Goal: Transaction & Acquisition: Purchase product/service

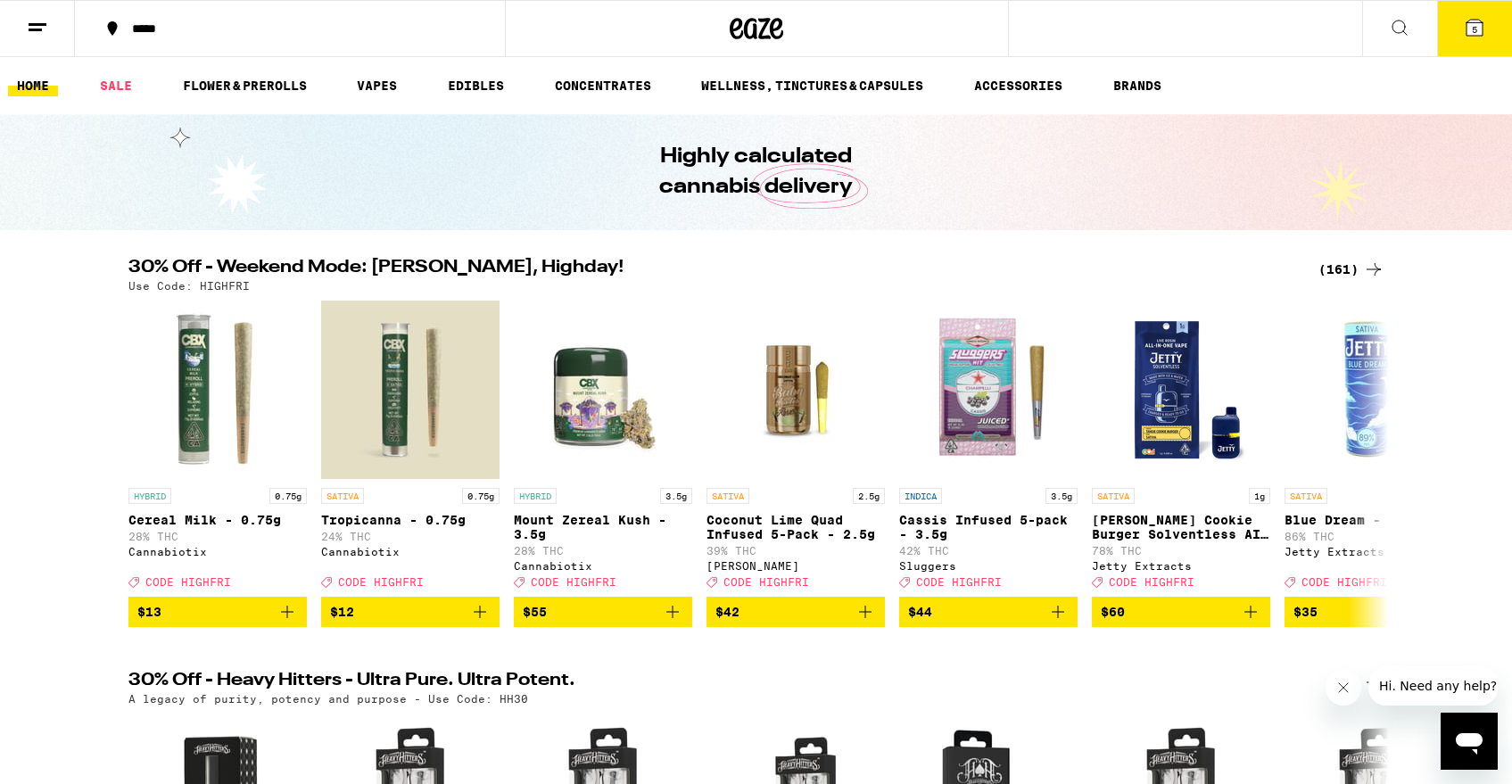
click at [1460, 21] on button "5" at bounding box center [1474, 29] width 75 height 55
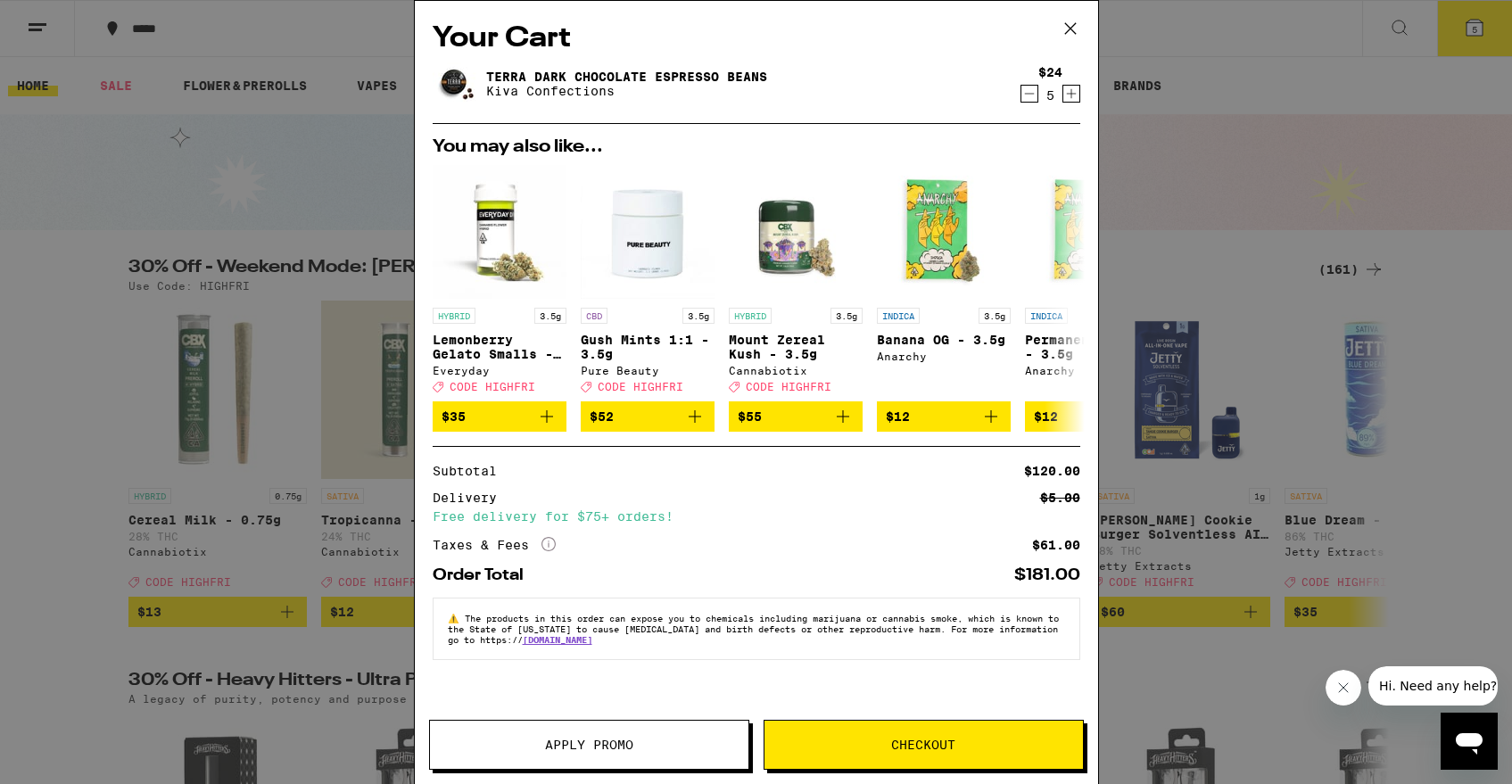
click at [1073, 28] on icon at bounding box center [1070, 28] width 27 height 27
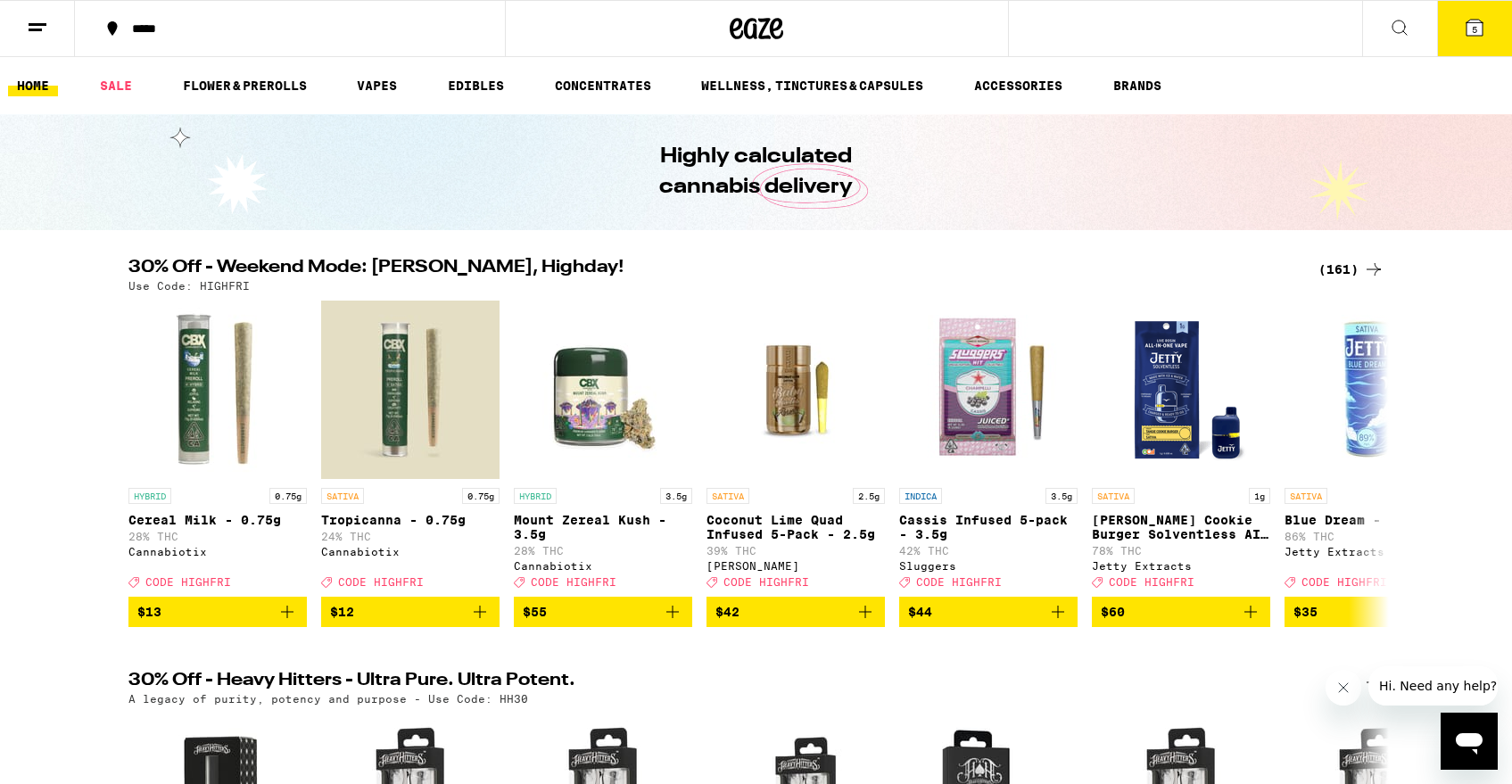
click at [23, 40] on button at bounding box center [38, 29] width 75 height 56
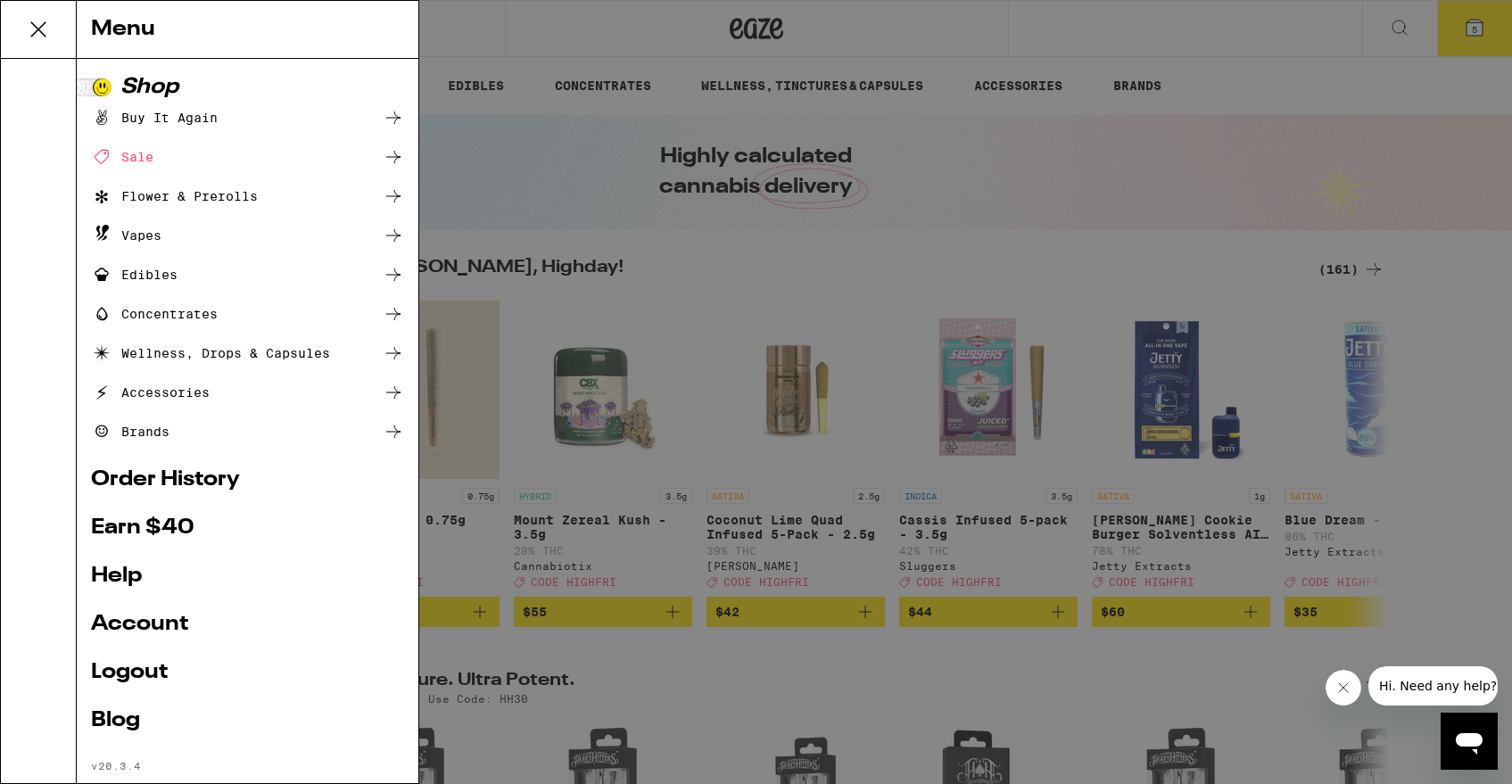
scroll to position [36, 0]
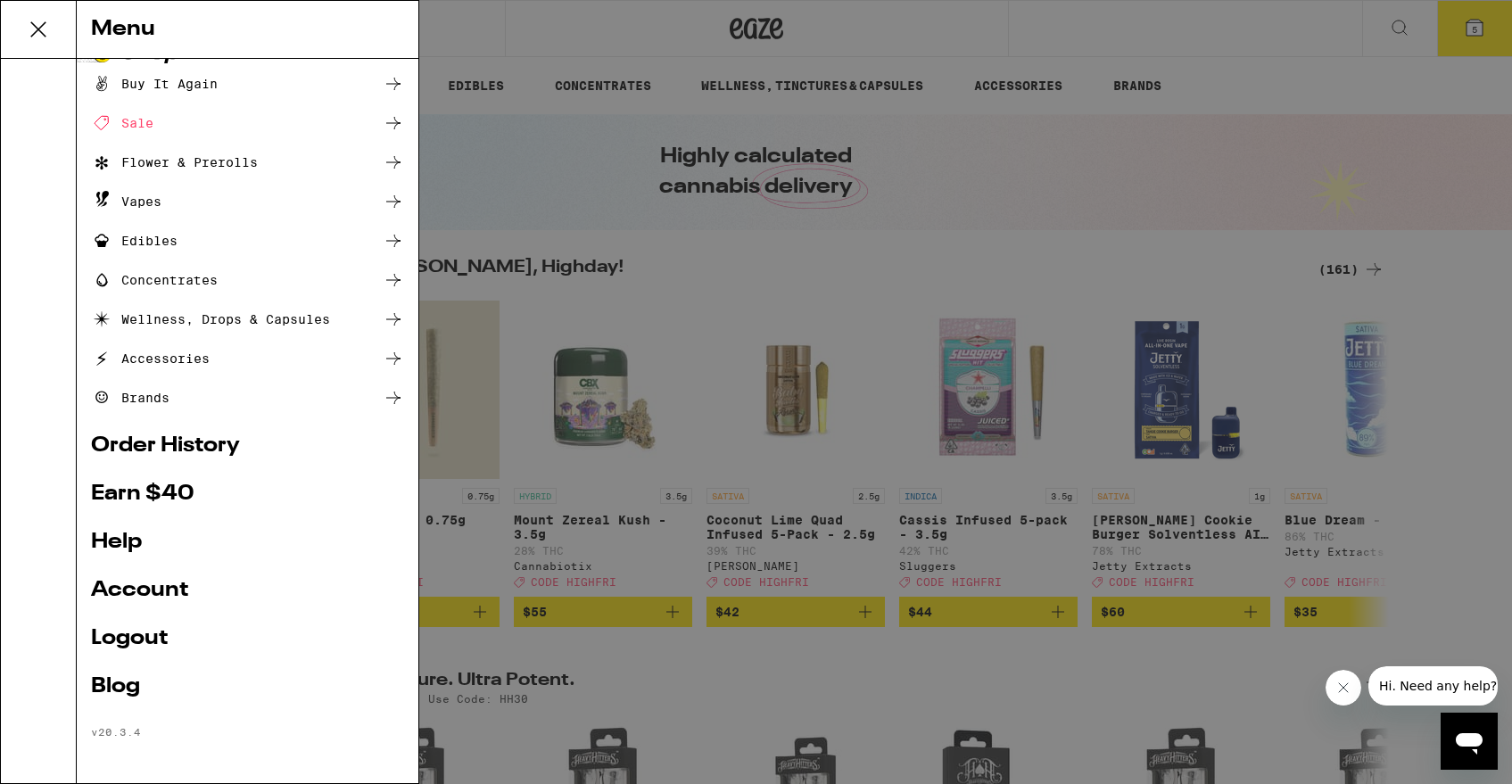
click at [126, 587] on link "Account" at bounding box center [247, 590] width 313 height 22
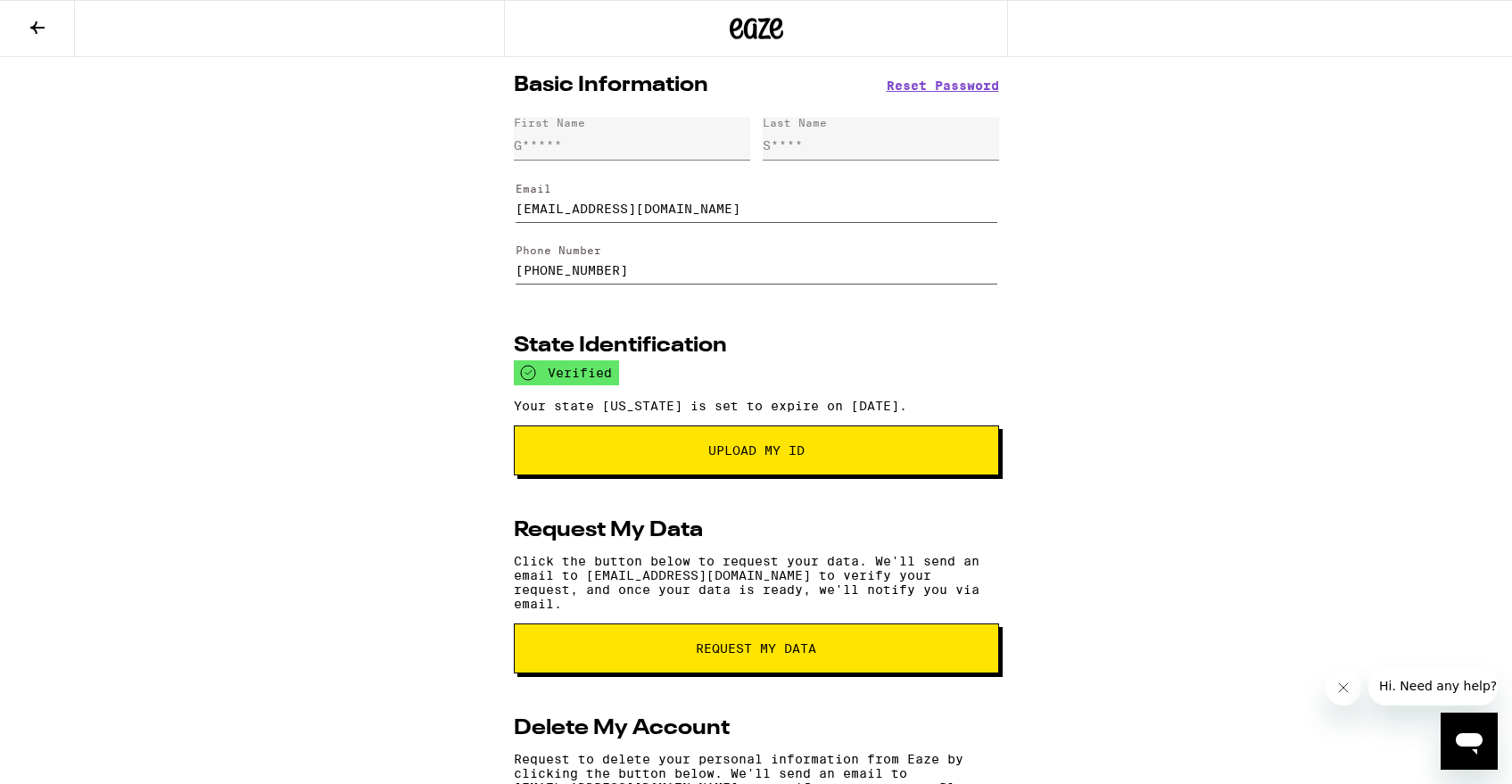
click at [40, 38] on button at bounding box center [38, 29] width 75 height 56
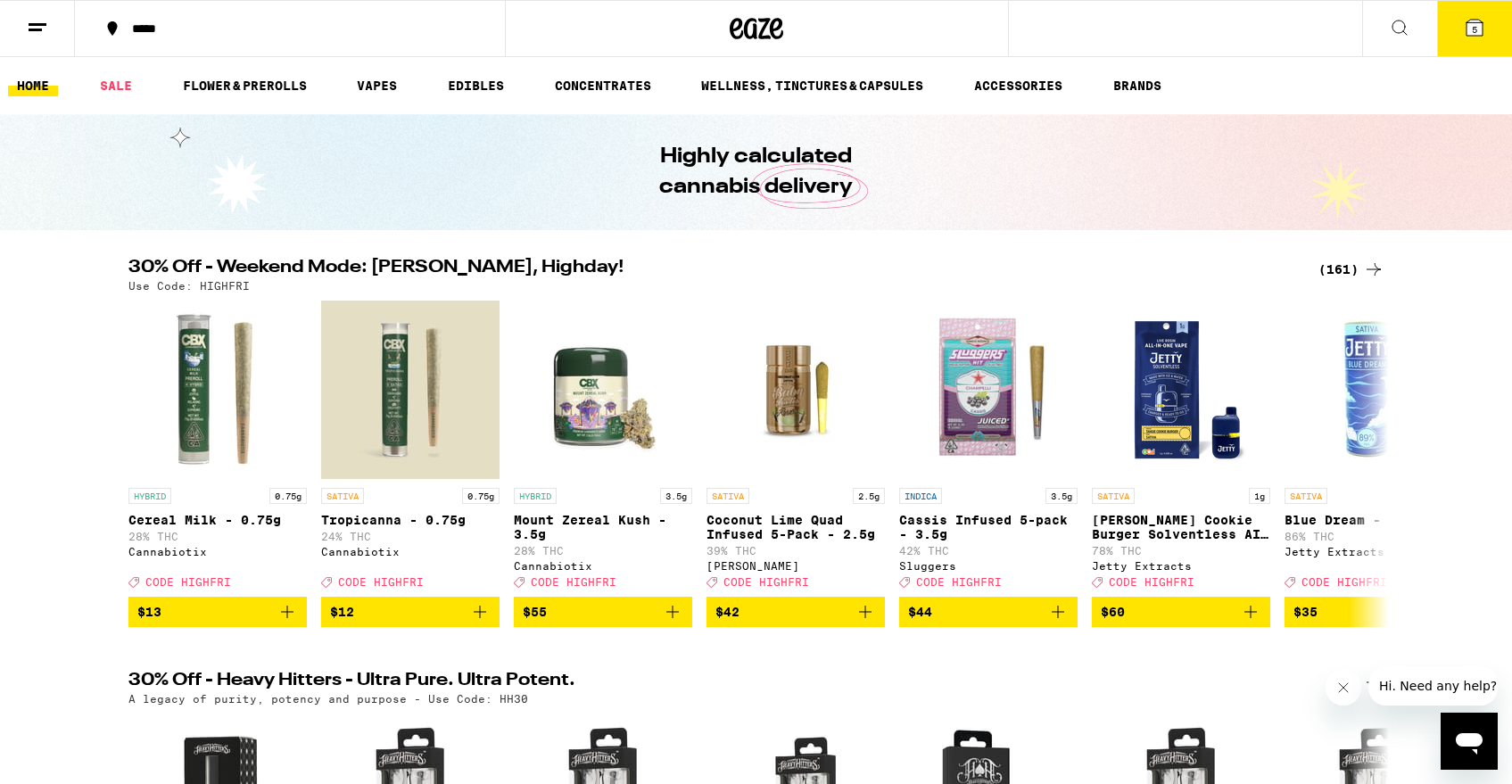
click at [39, 24] on line at bounding box center [38, 24] width 18 height 0
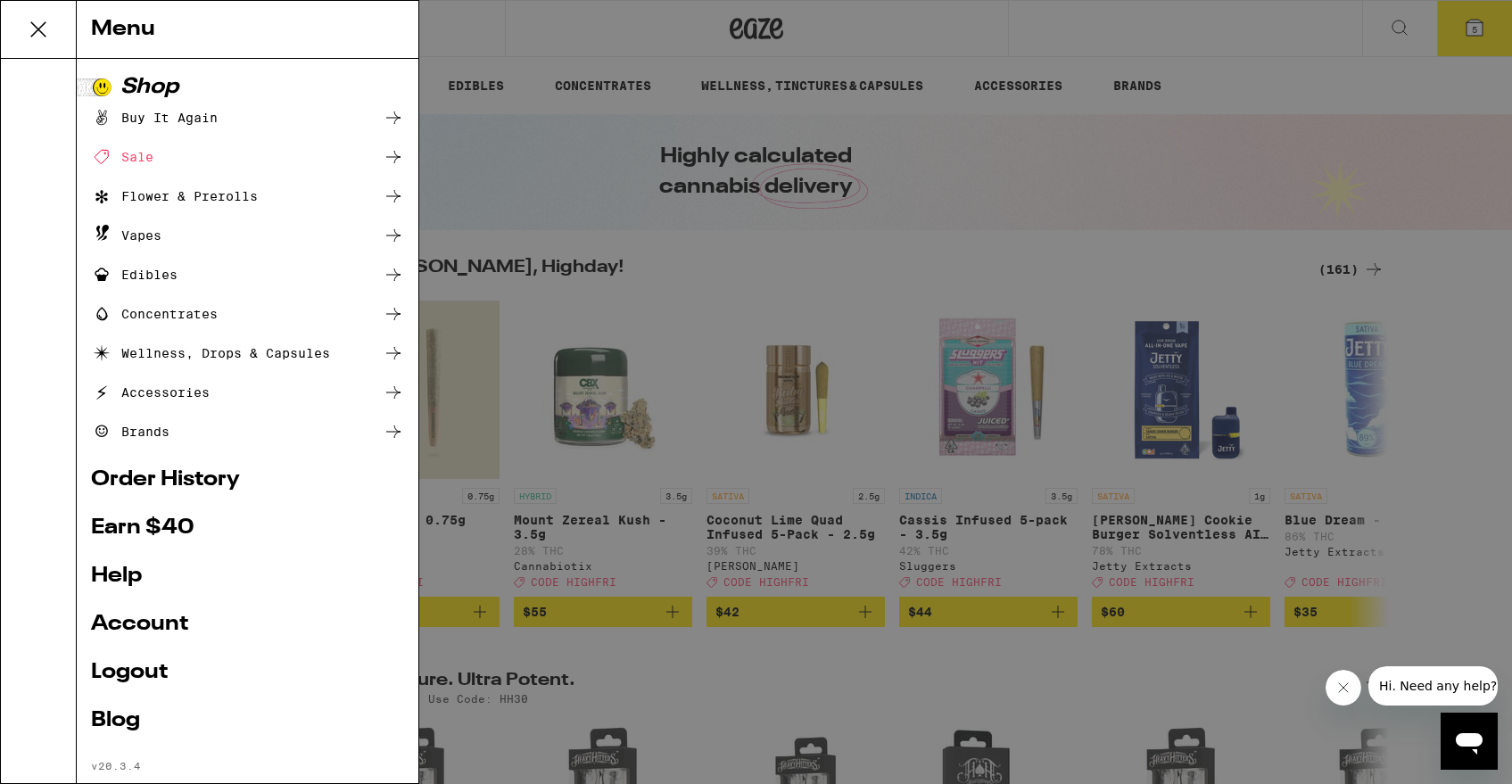
click at [138, 149] on div "Sale" at bounding box center [122, 157] width 62 height 22
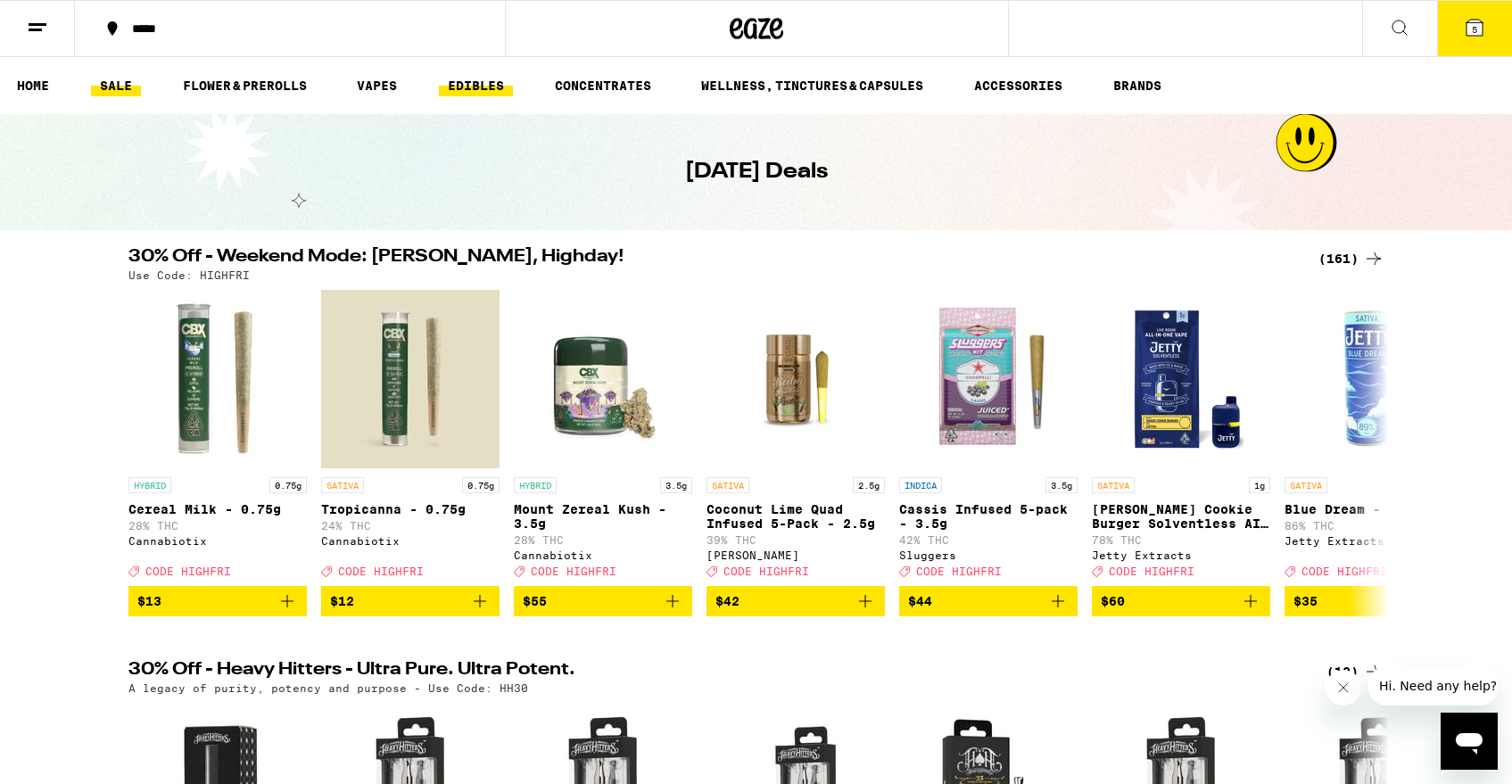
click at [466, 96] on link "EDIBLES" at bounding box center [476, 86] width 74 height 22
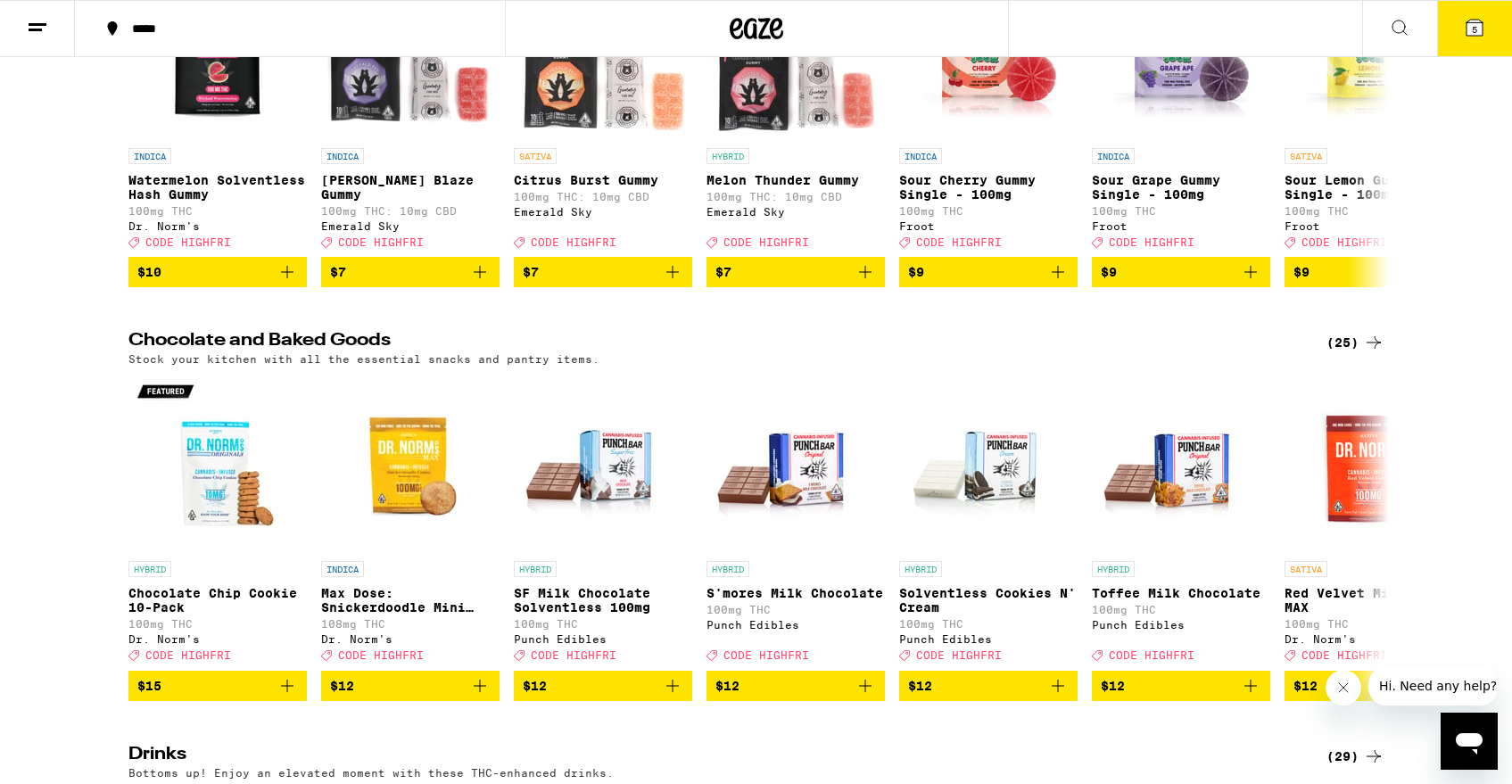
scroll to position [372, 0]
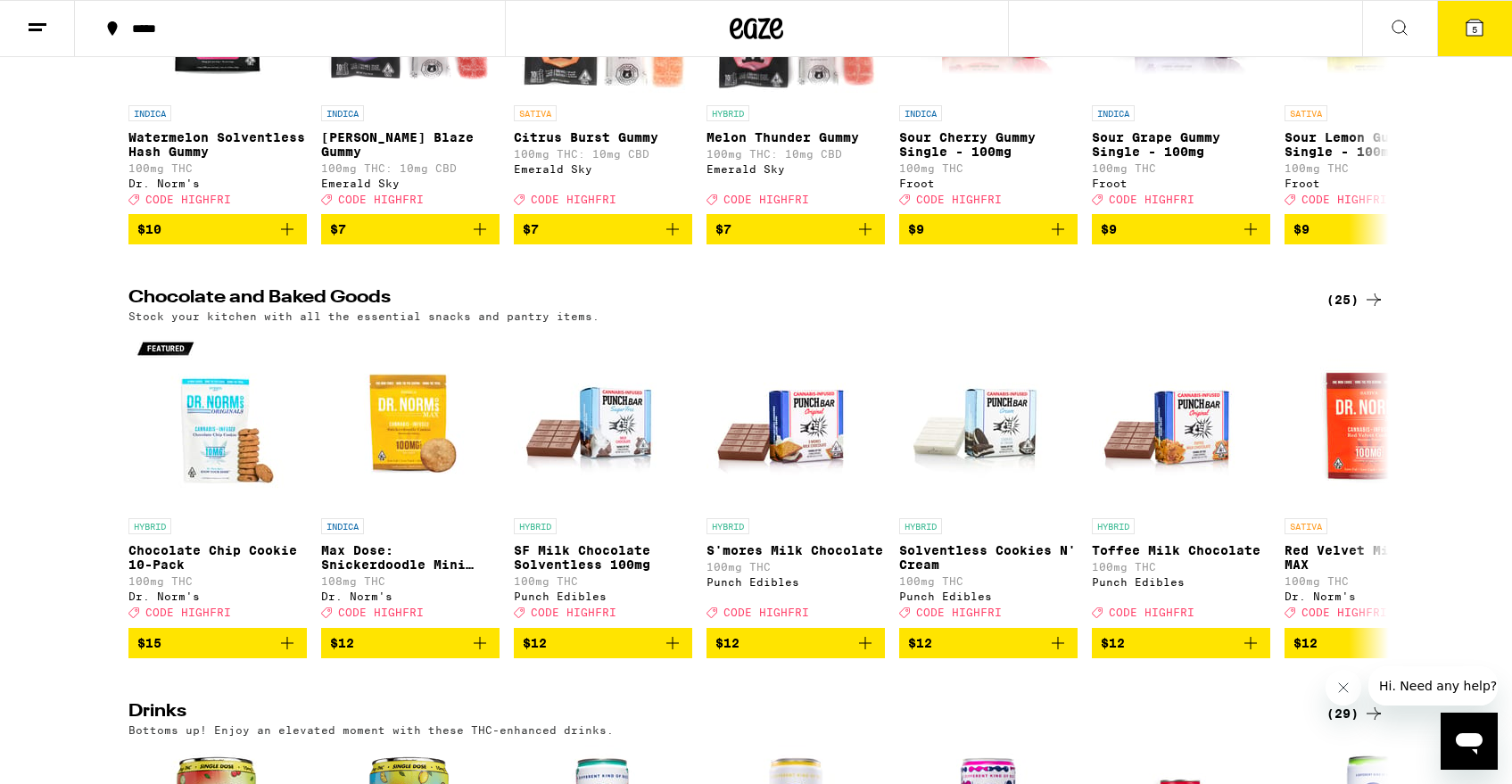
click at [1463, 741] on icon "Open messaging window" at bounding box center [1468, 743] width 27 height 22
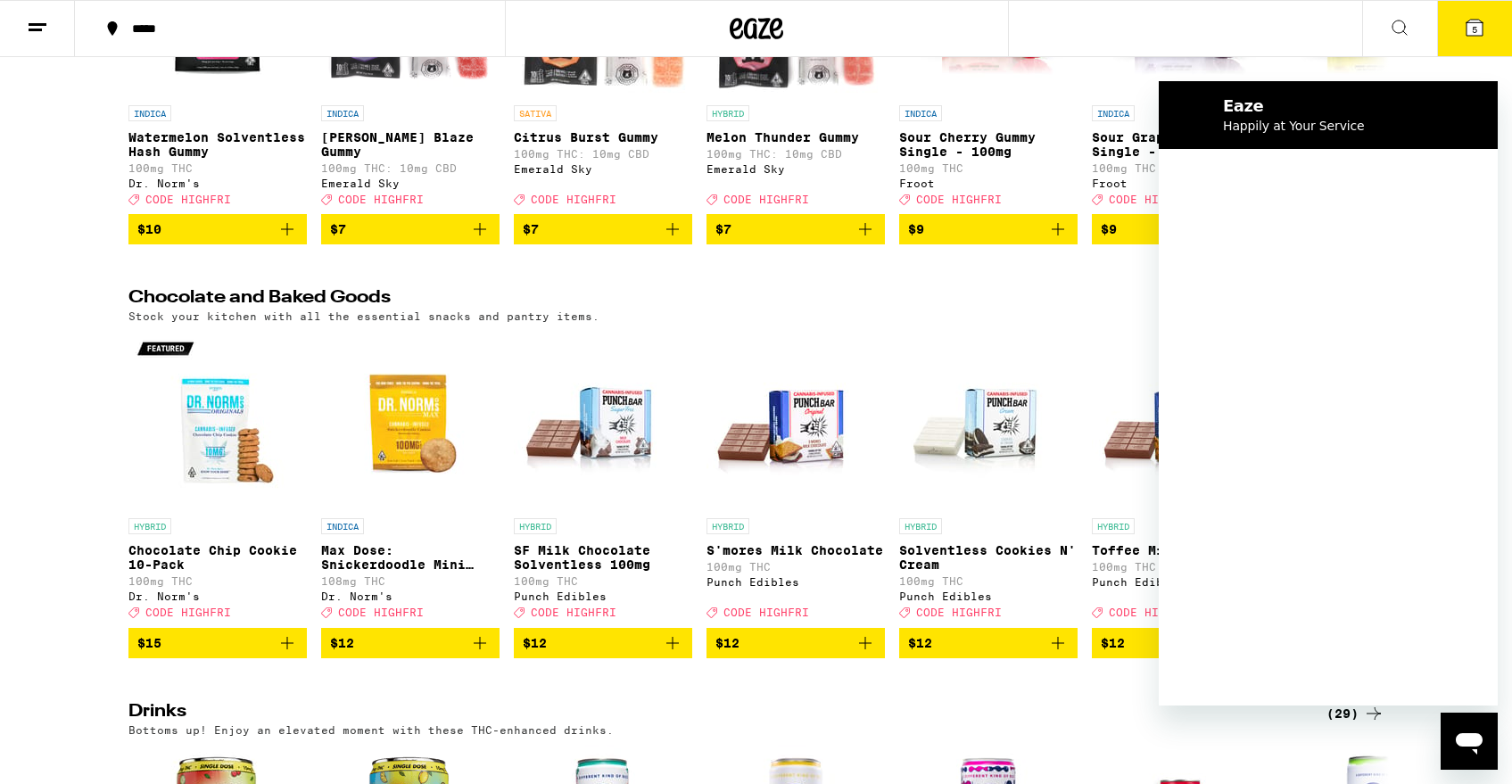
scroll to position [0, 0]
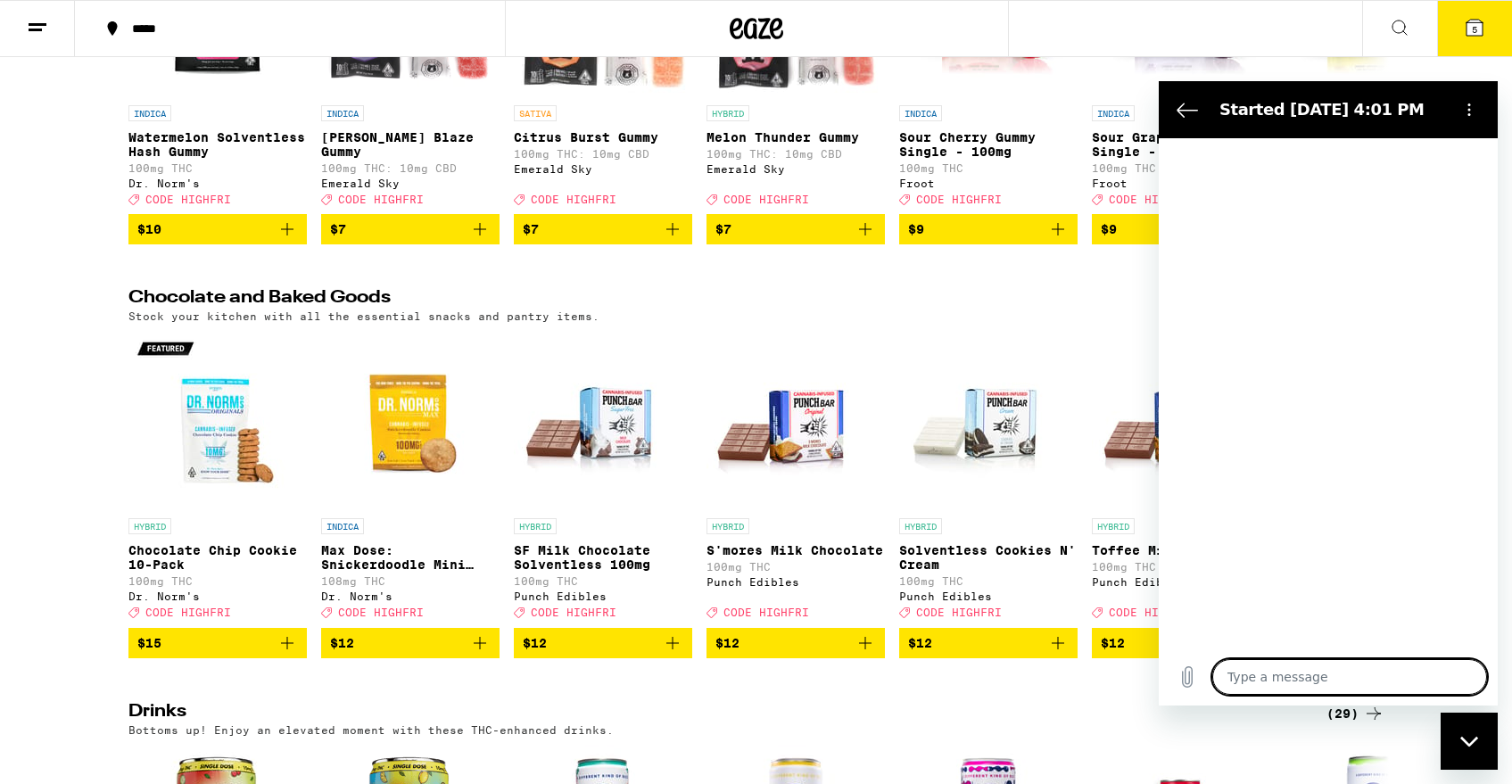
type textarea "x"
type textarea "I"
type textarea "x"
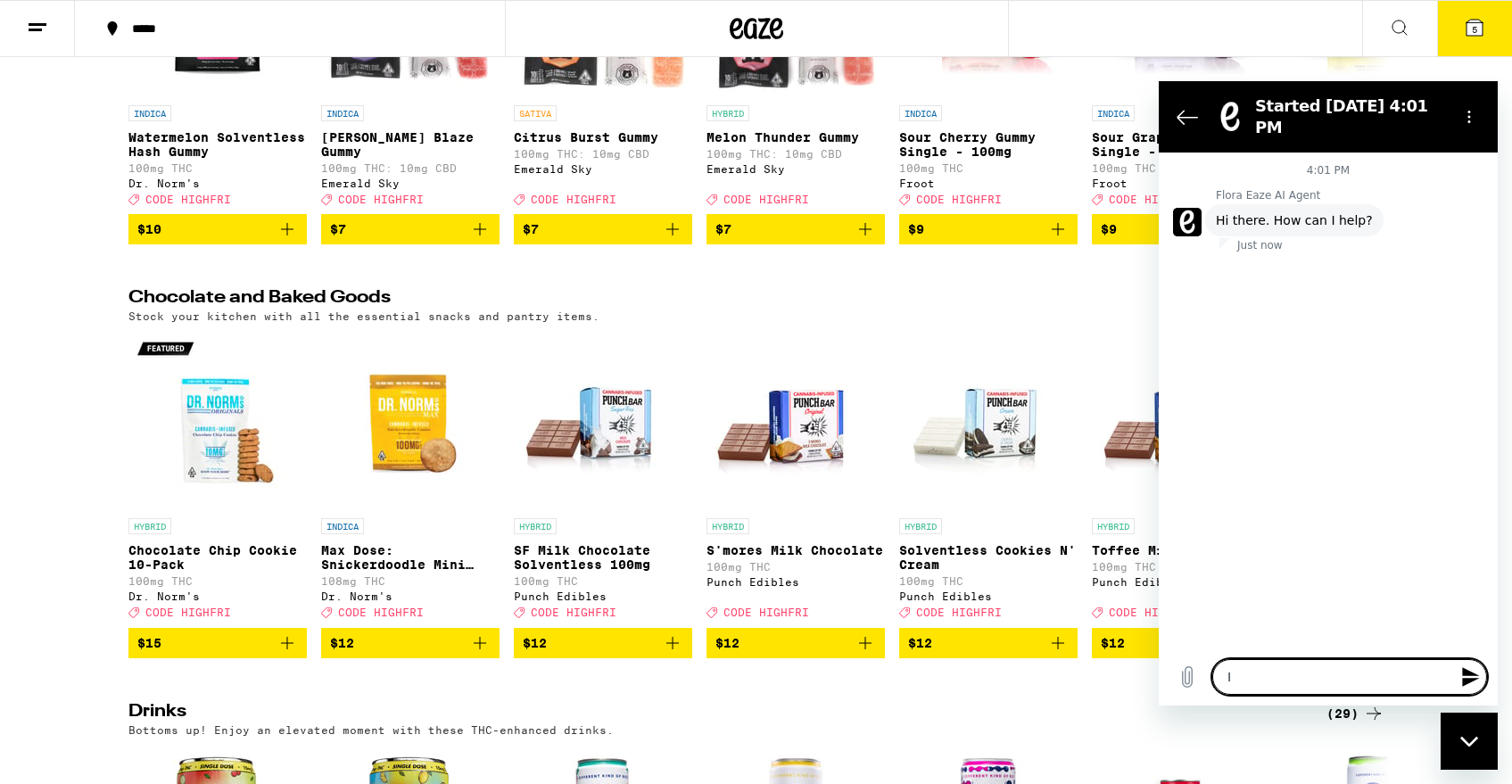
type textarea "I"
type textarea "x"
type textarea "I c"
type textarea "x"
type textarea "I co"
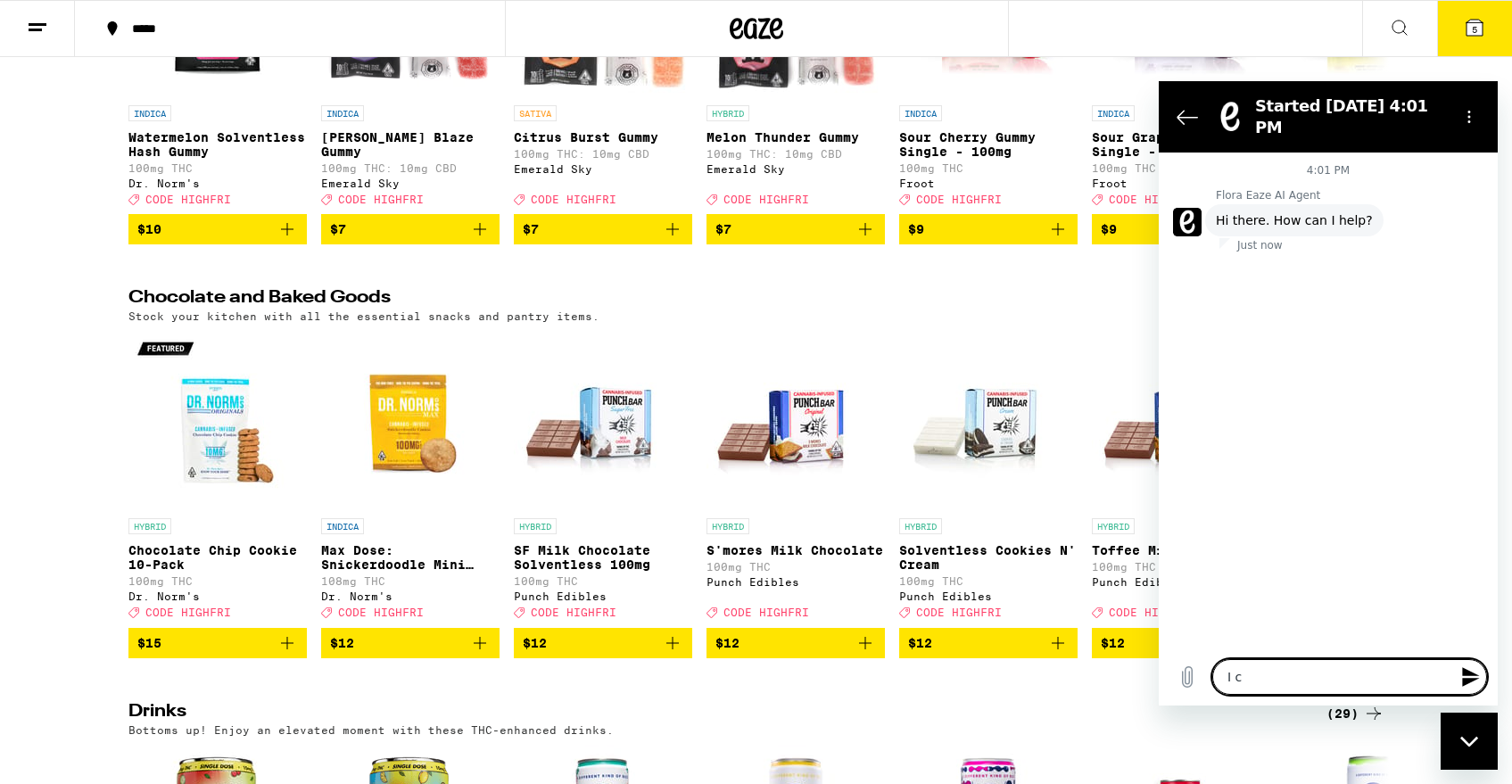
type textarea "x"
type textarea "I con"
type textarea "x"
type textarea "I cons"
type textarea "x"
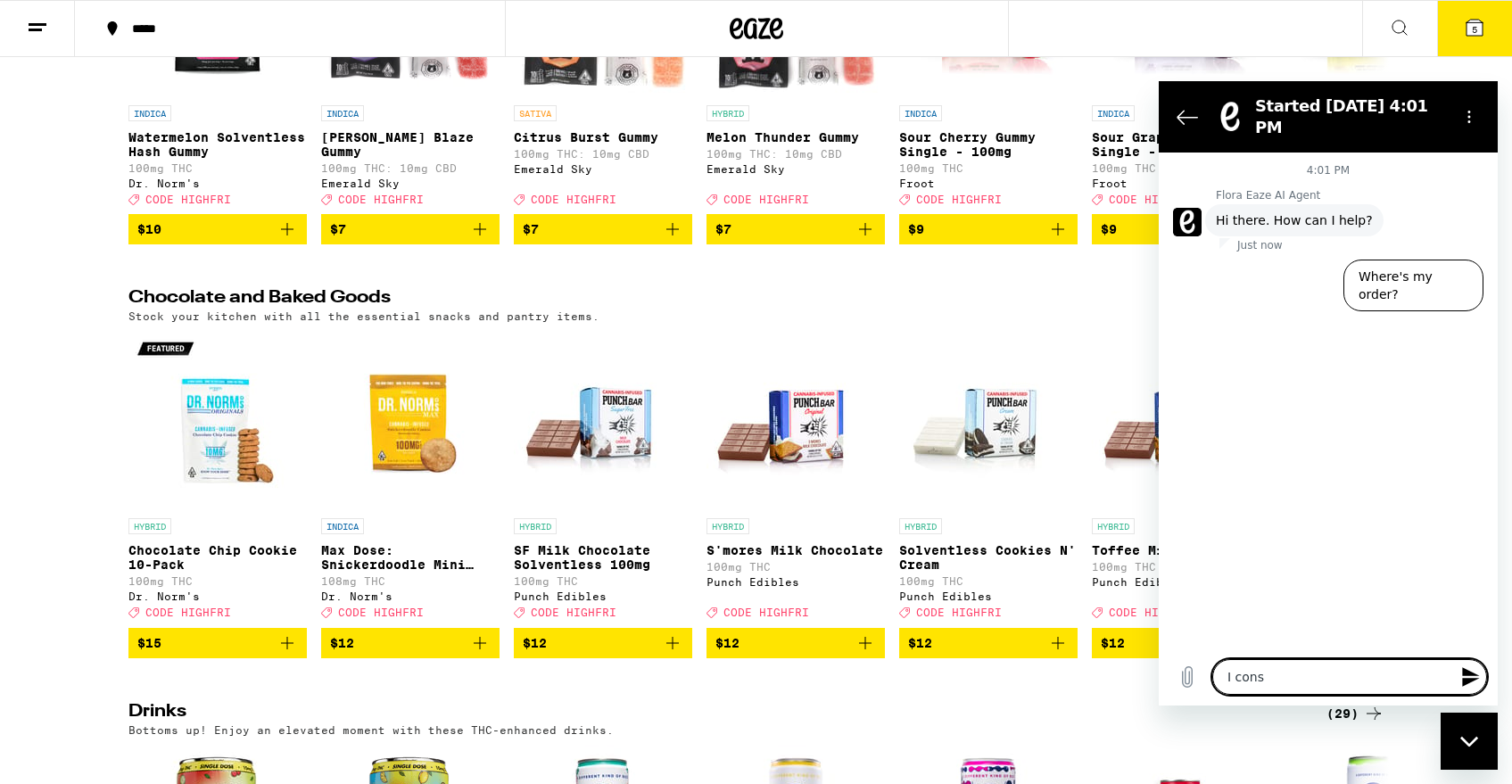
type textarea "I consi"
type textarea "x"
type textarea "I consis"
type textarea "x"
type textarea "I consist"
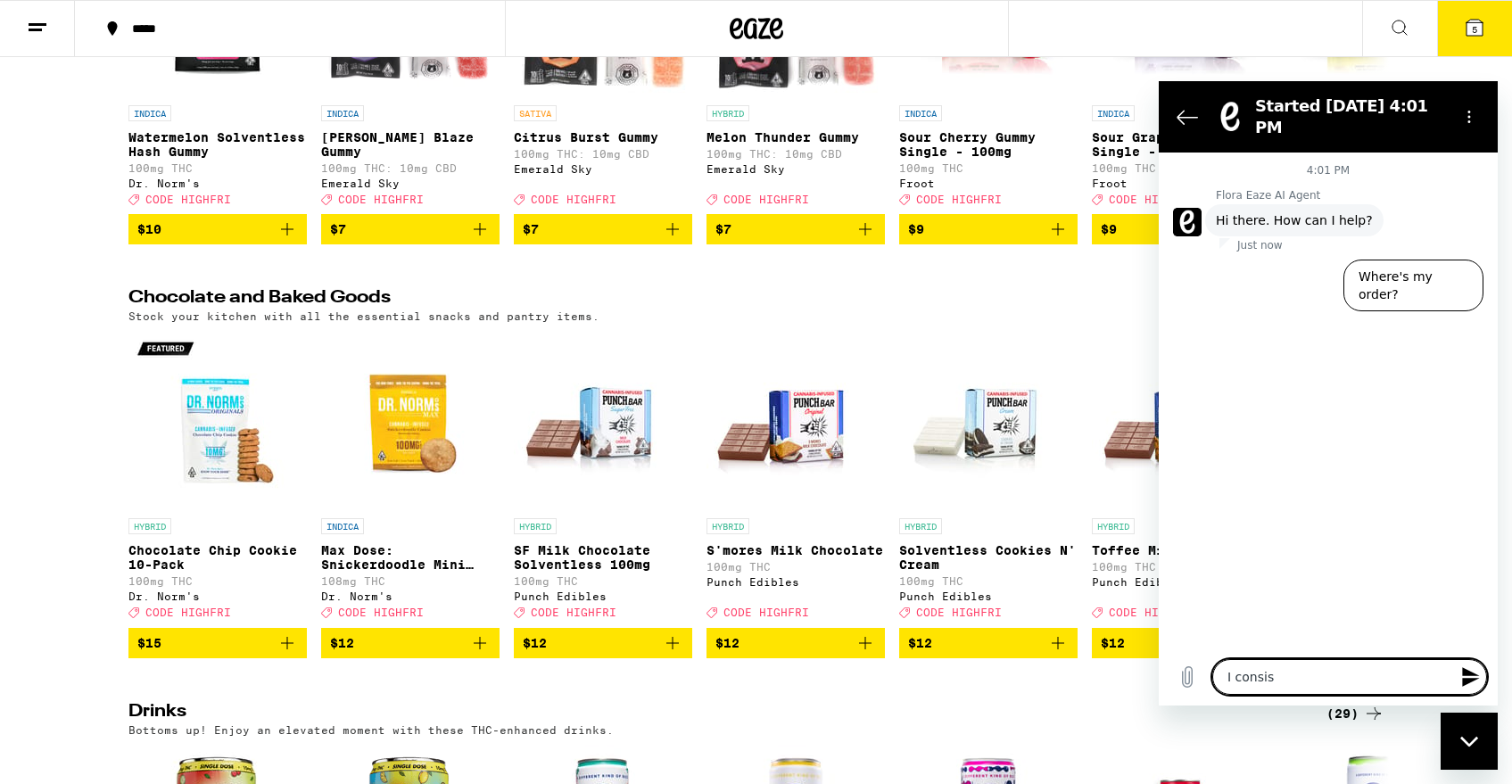
type textarea "x"
type textarea "I consiste"
type textarea "x"
type textarea "I consisten"
type textarea "x"
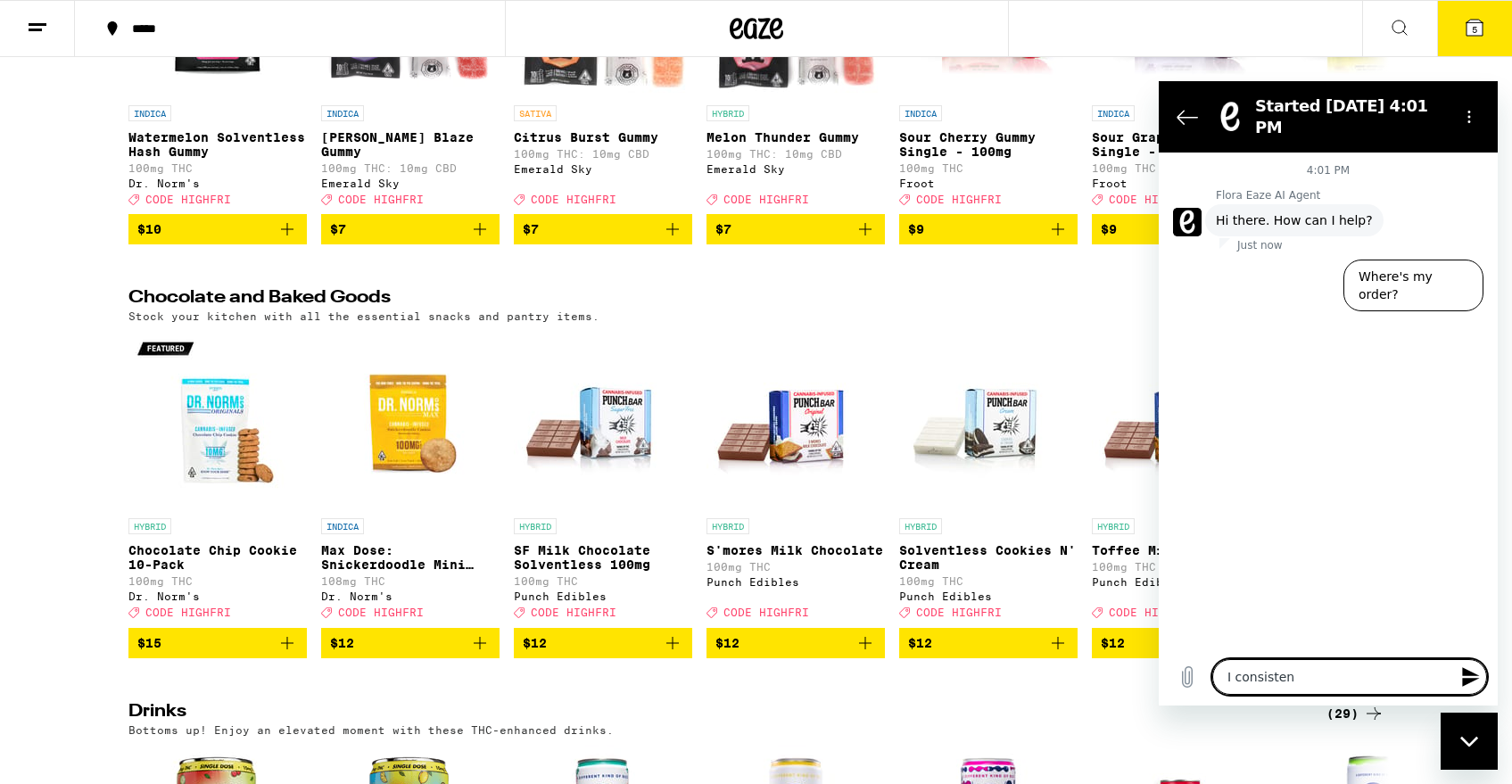
type textarea "I consistent"
type textarea "x"
type textarea "I consistentl"
type textarea "x"
type textarea "I consistentl;"
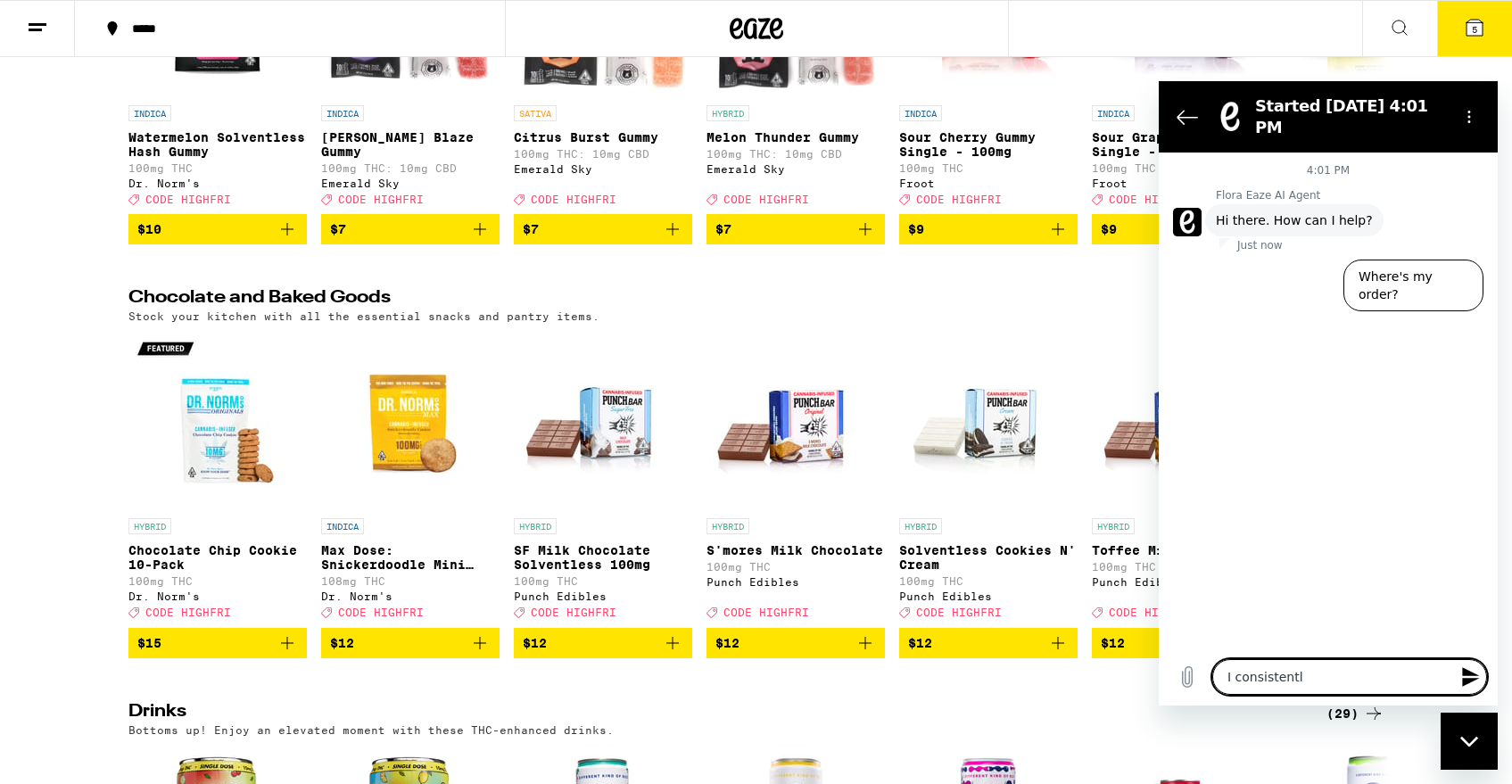
type textarea "x"
type textarea "I consistentl;y"
type textarea "x"
type textarea "I consistentl;"
type textarea "x"
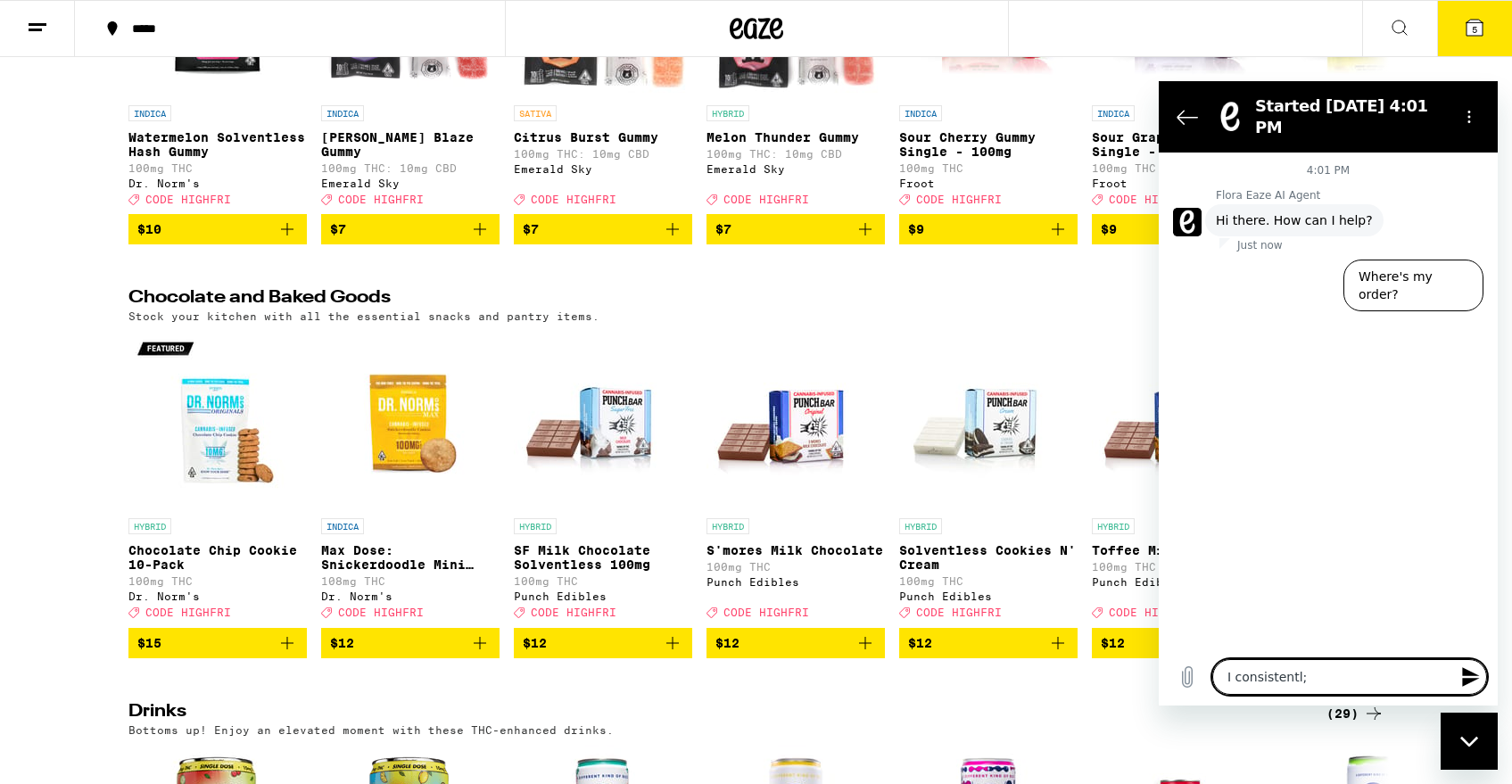
type textarea "I consistentl"
type textarea "x"
type textarea "I consistently"
type textarea "x"
type textarea "I consistently"
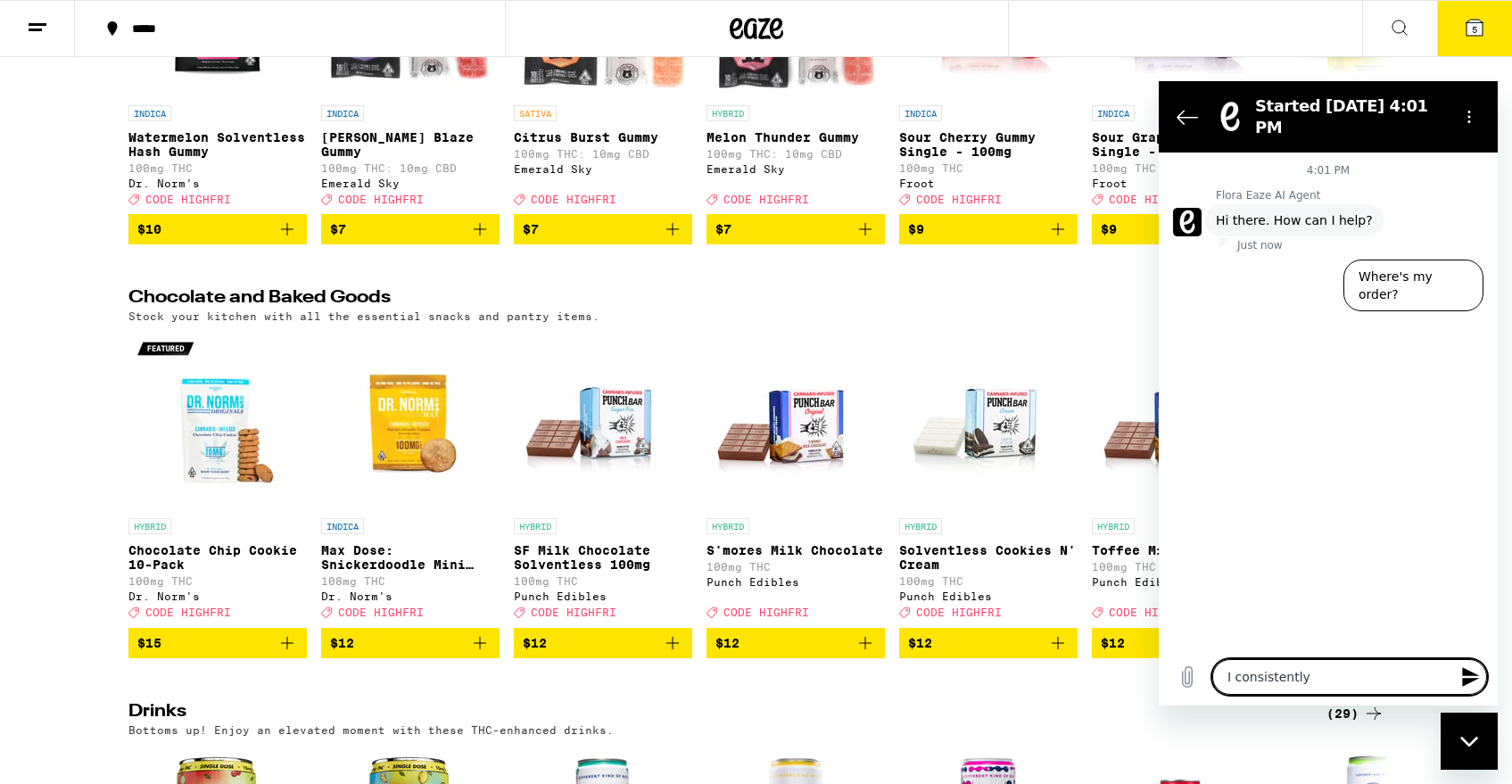
type textarea "x"
type textarea "I consistently g"
type textarea "x"
type textarea "I consistently ge"
type textarea "x"
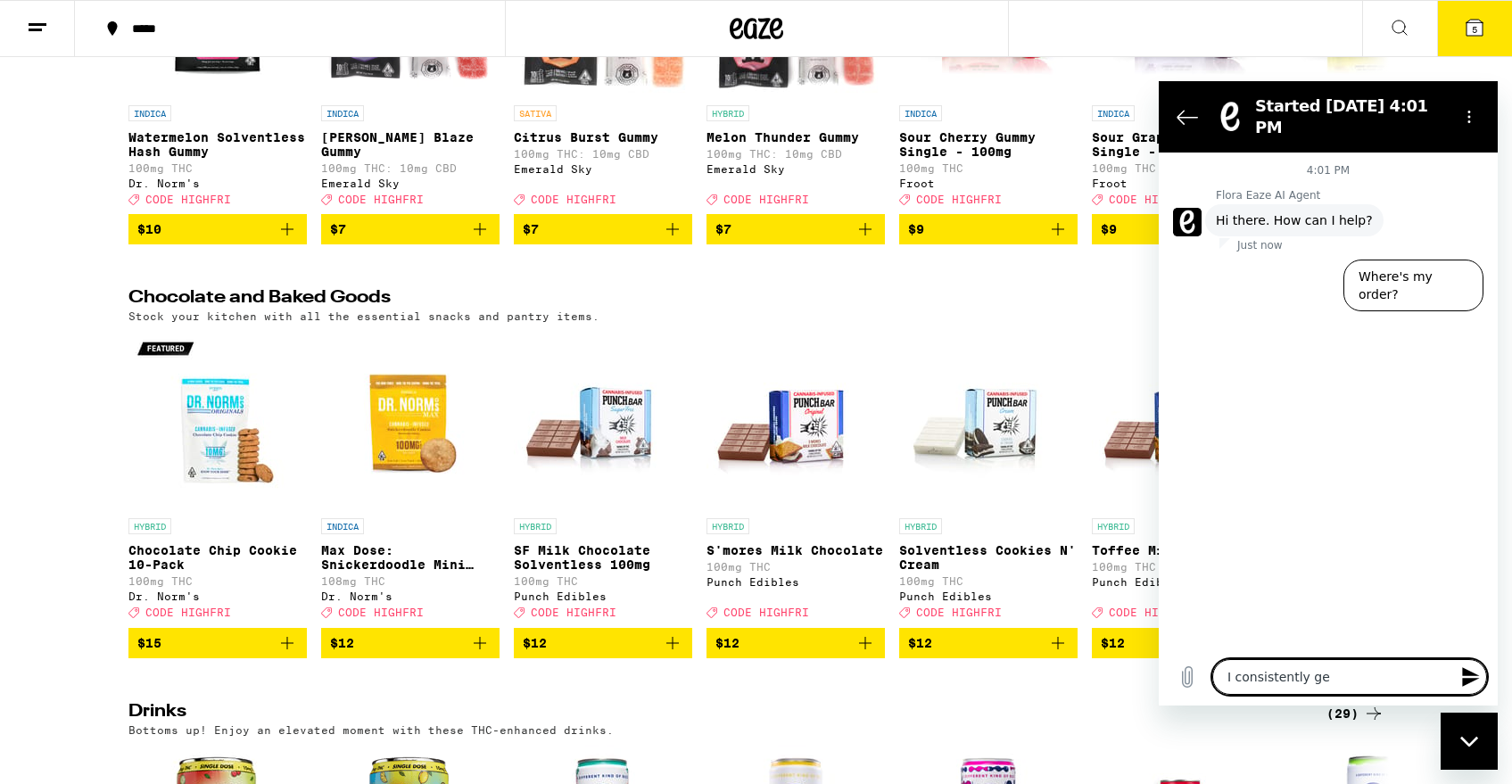
type textarea "I consistently get"
type textarea "x"
type textarea "I consistently get"
type textarea "x"
type textarea "I consistently get t"
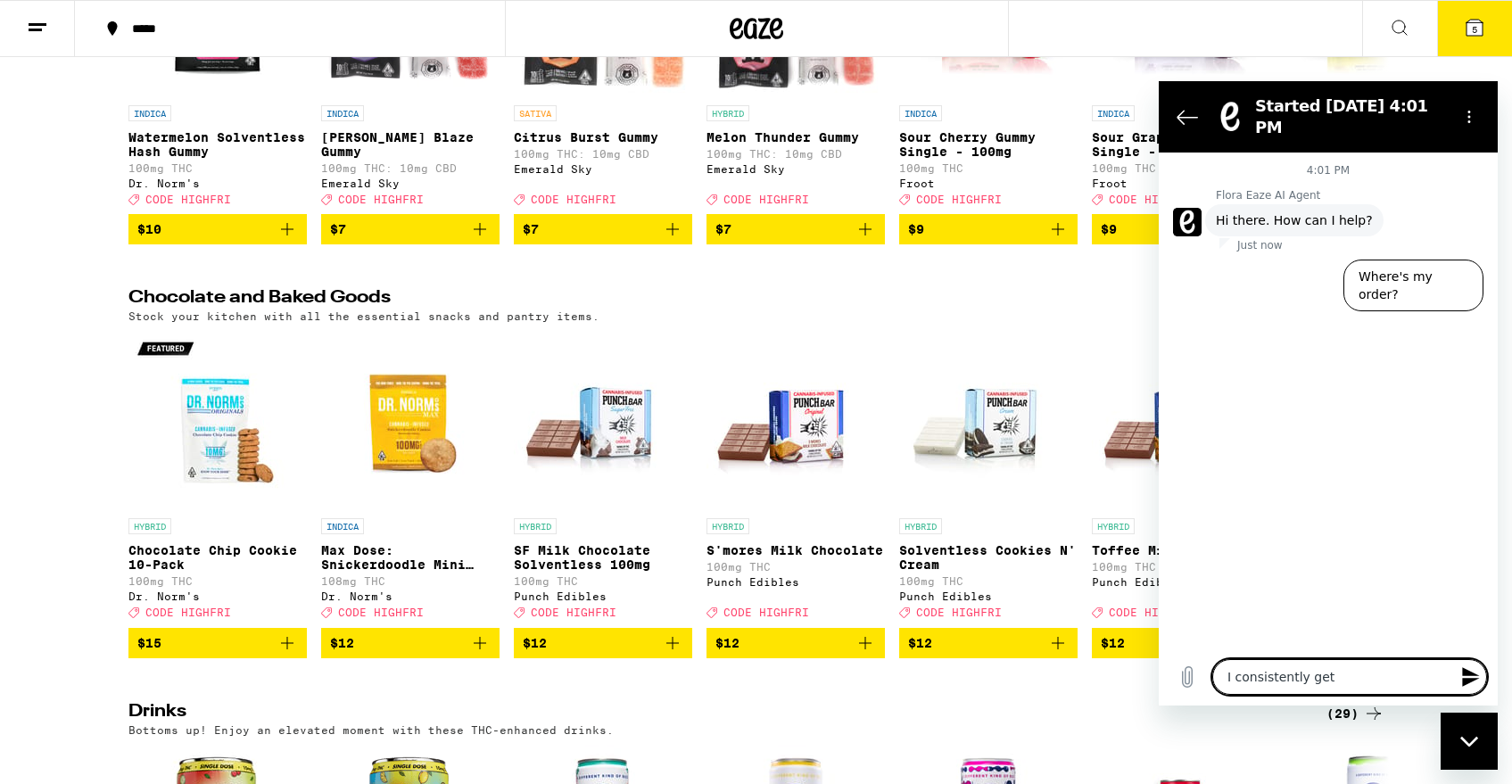
type textarea "x"
type textarea "I consistently get te"
type textarea "x"
type textarea "I consistently get tex"
type textarea "x"
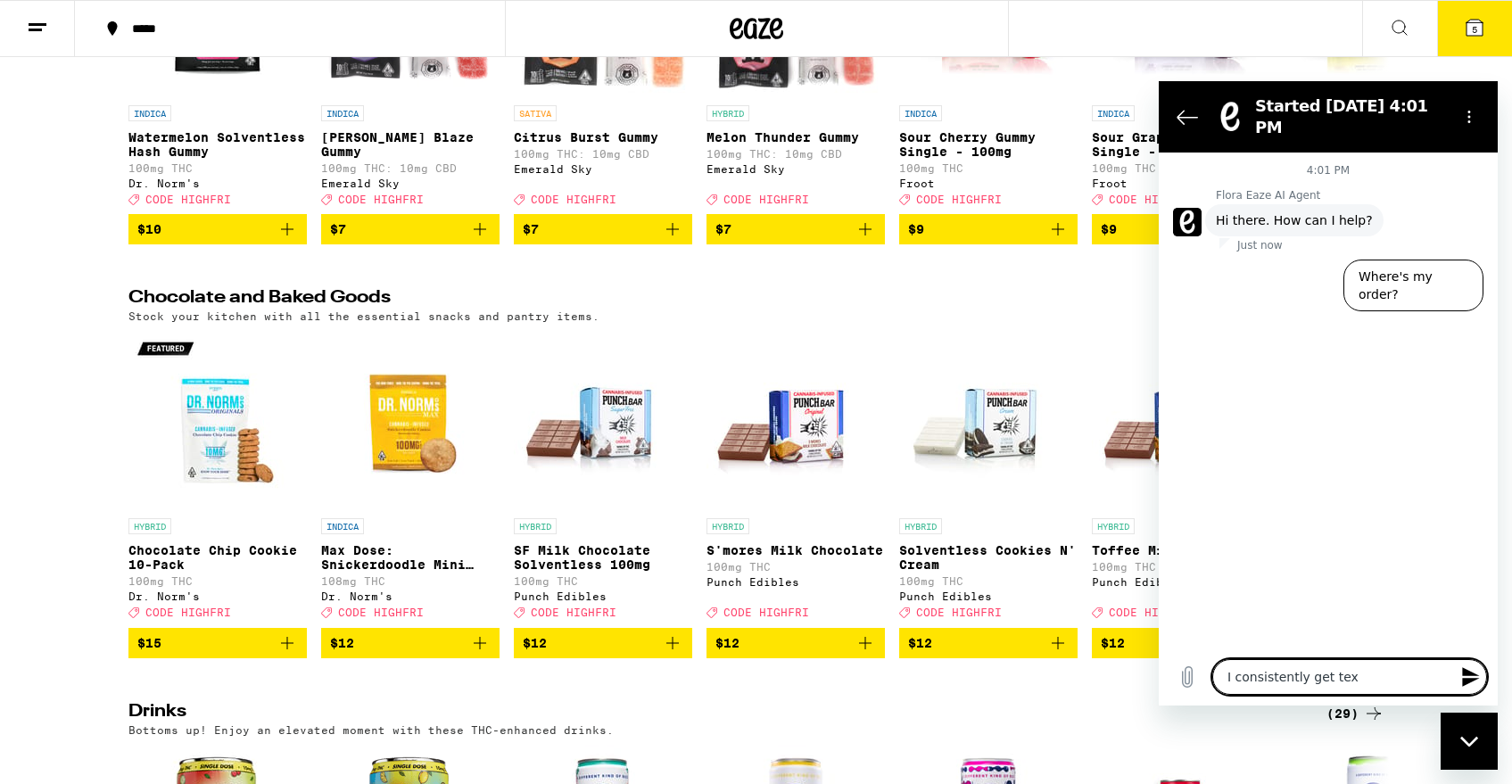
type textarea "I consistently get text"
type textarea "x"
type textarea "I consistently get text"
type textarea "x"
type textarea "I consistently get text m"
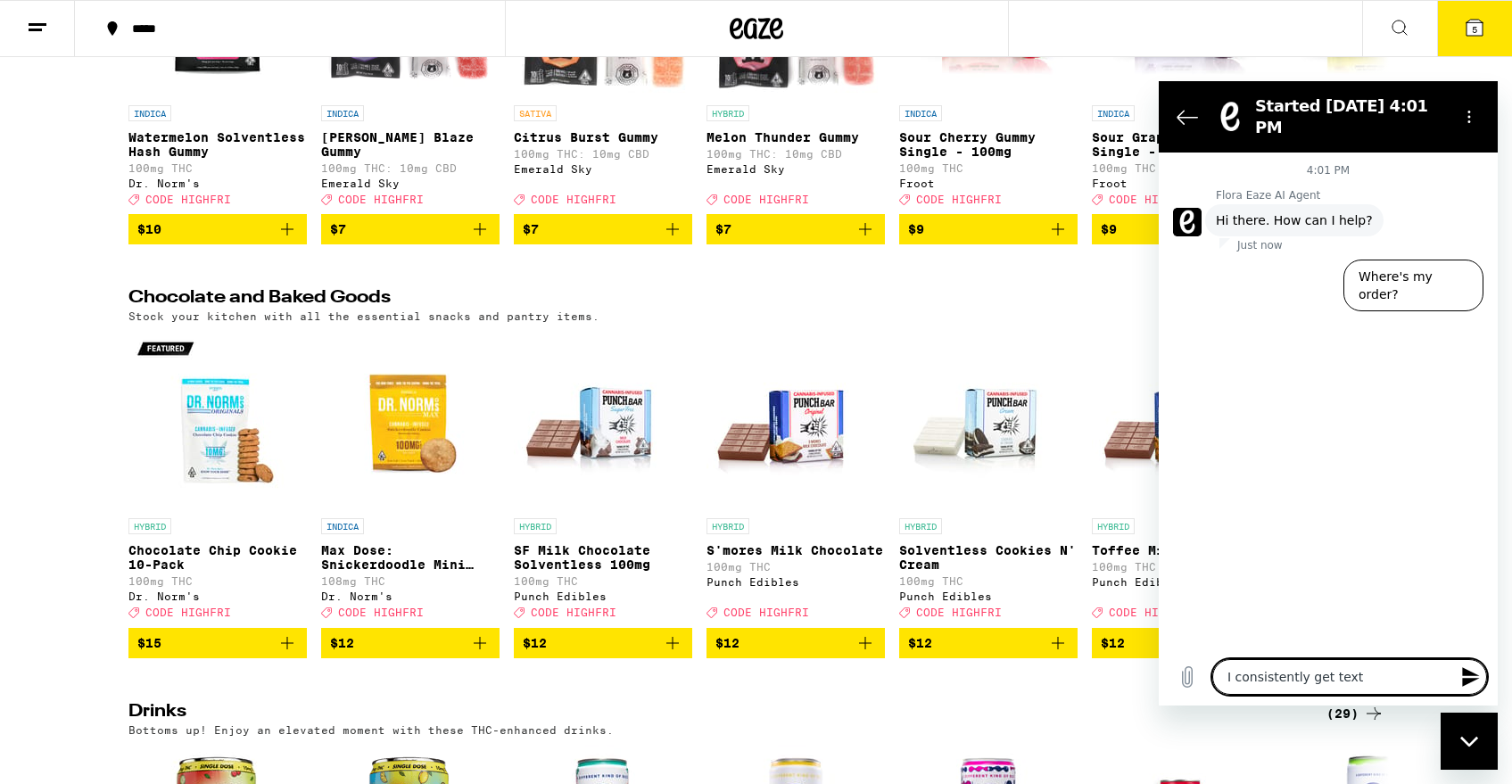
type textarea "x"
type textarea "I consistently get text me"
type textarea "x"
type textarea "I consistently get text mes"
type textarea "x"
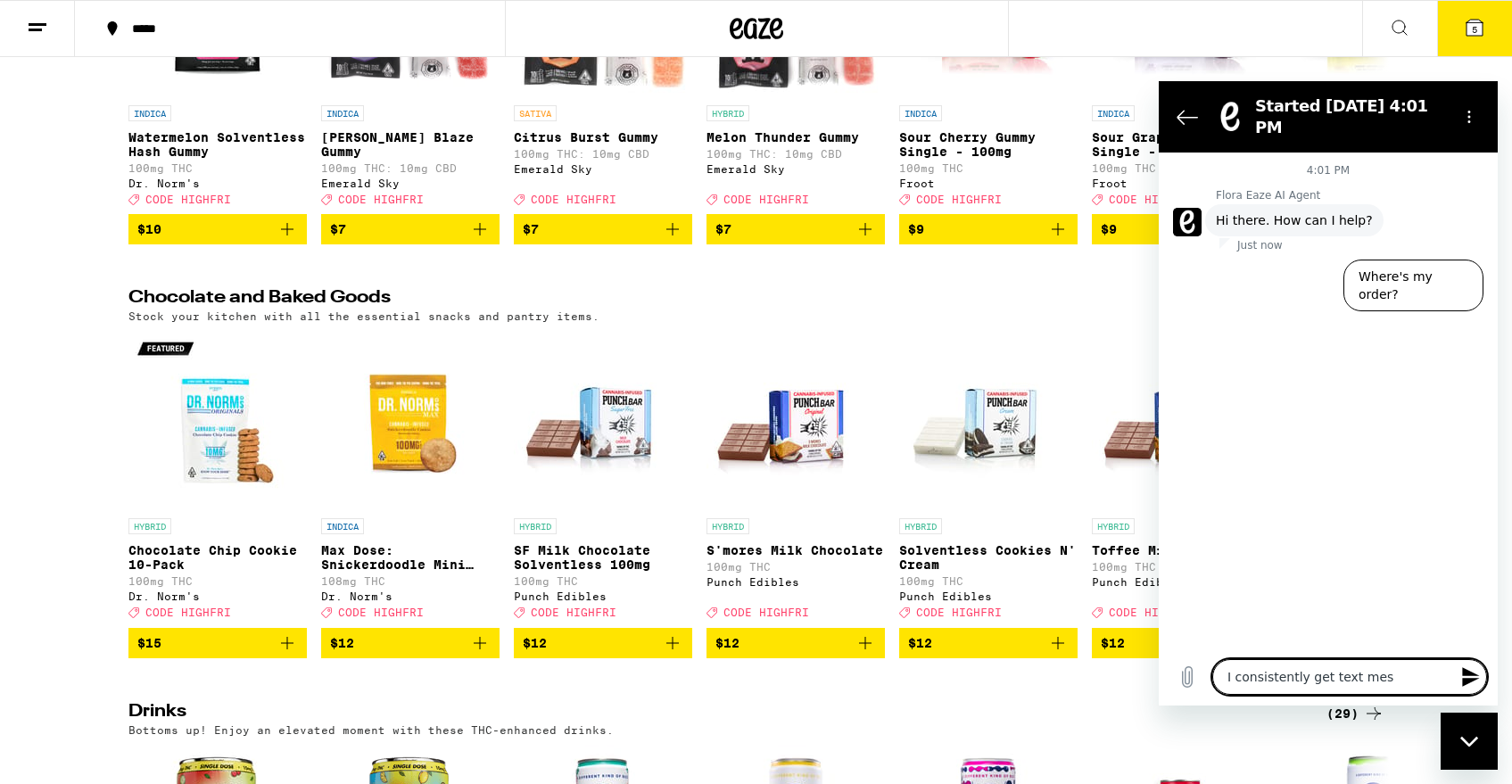
type textarea "I consistently get text mess"
type textarea "x"
type textarea "I consistently get text messa"
type textarea "x"
type textarea "I consistently get text messag"
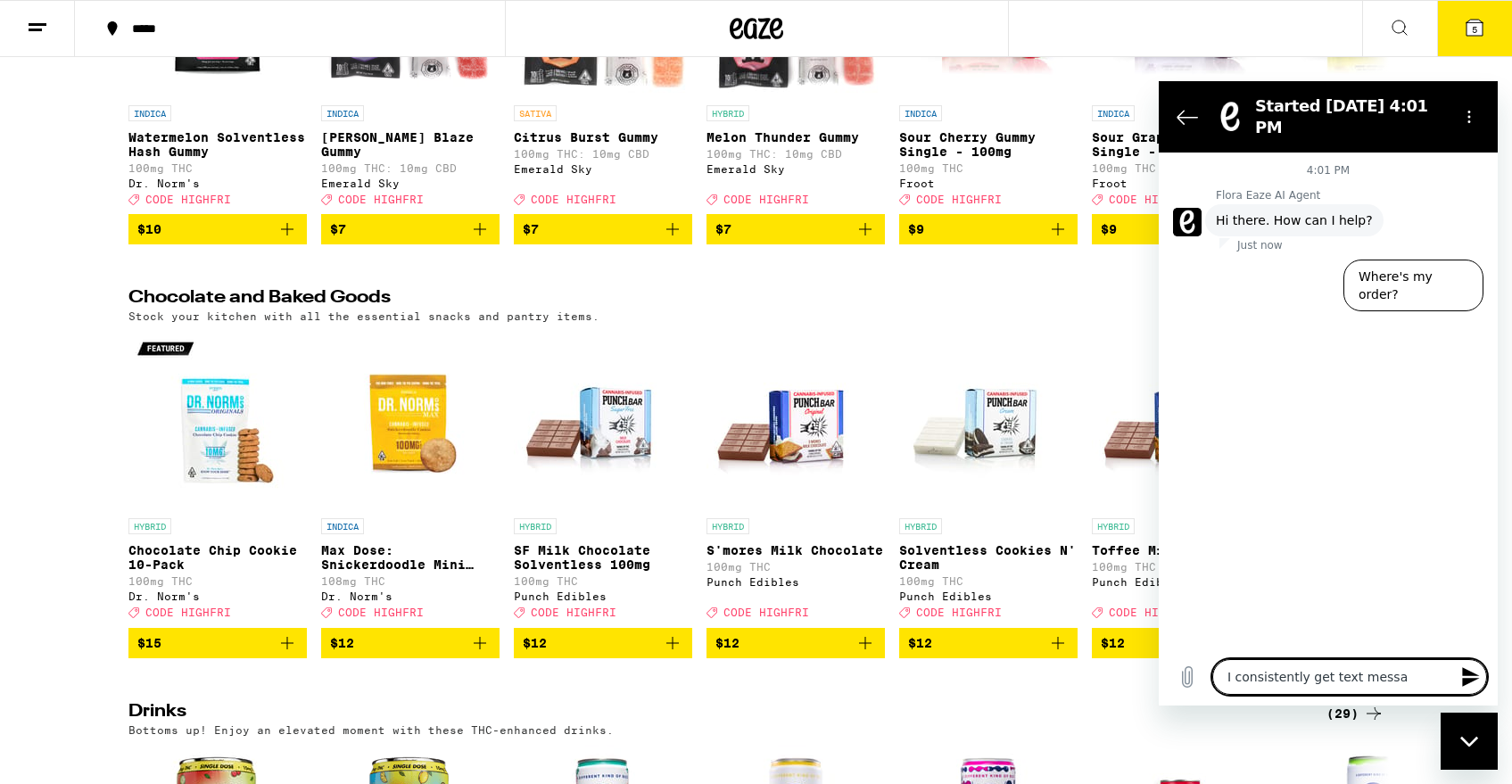
type textarea "x"
type textarea "I consistently get text message"
type textarea "x"
type textarea "I consistently get text messages"
type textarea "x"
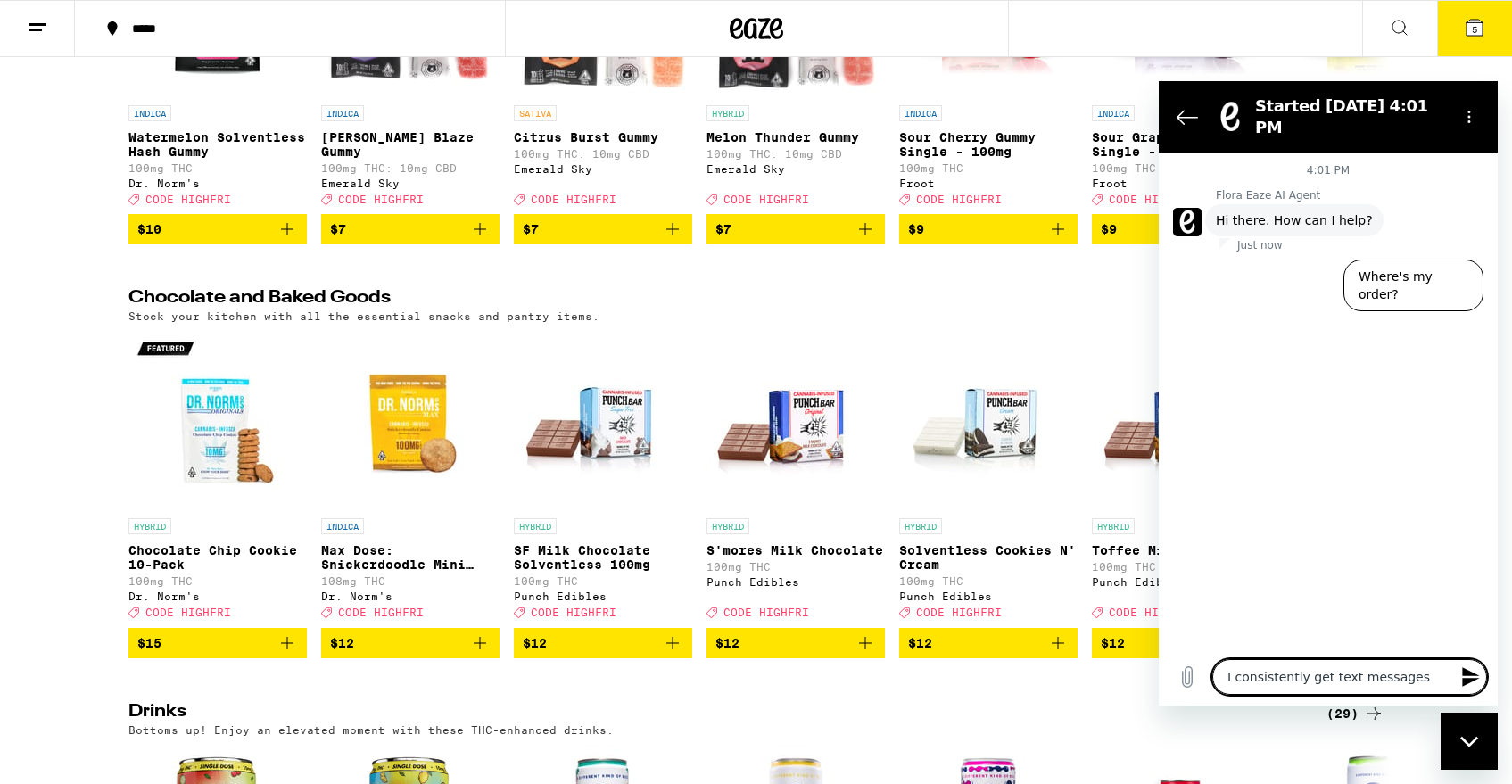
type textarea "I consistently get text messages"
type textarea "x"
type textarea "I consistently get text messages s"
type textarea "x"
type textarea "I consistently get text messages sa"
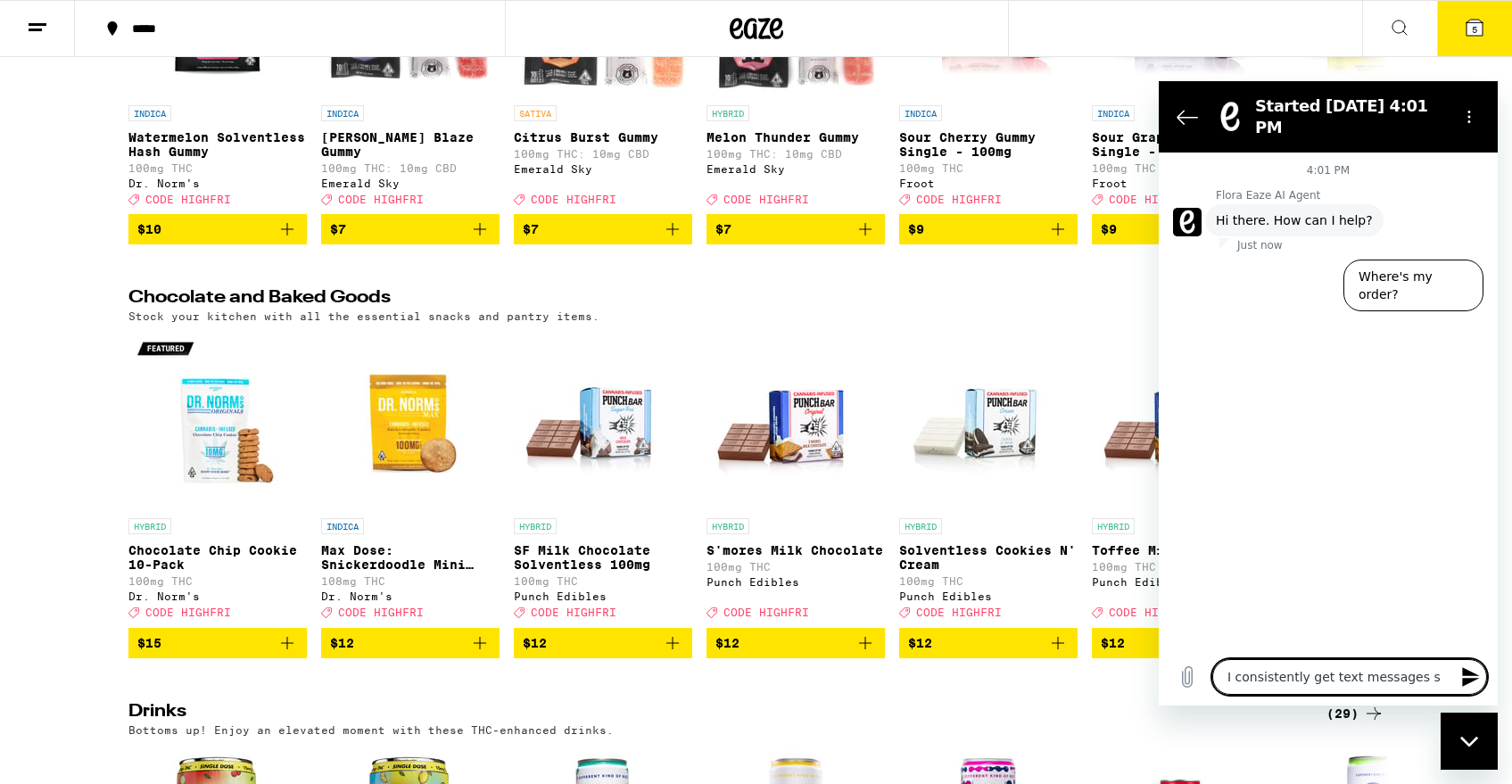
type textarea "x"
type textarea "I consistently get text messages say"
type textarea "x"
type textarea "I consistently get text messages sayi"
type textarea "x"
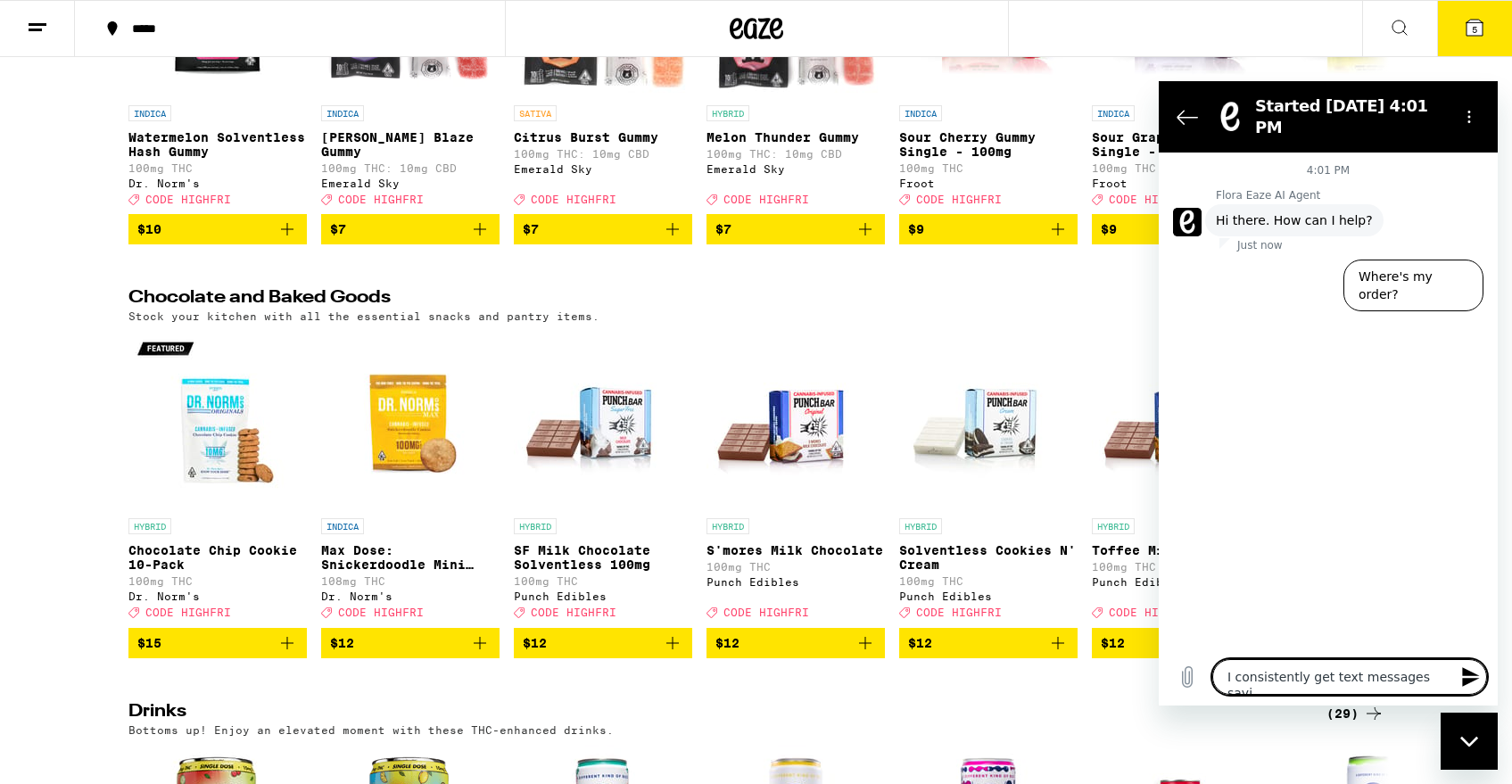
type textarea "I consistently get text messages sayin"
type textarea "x"
type textarea "I consistently get text messages saying"
type textarea "x"
type textarea "I consistently get text messages saying"
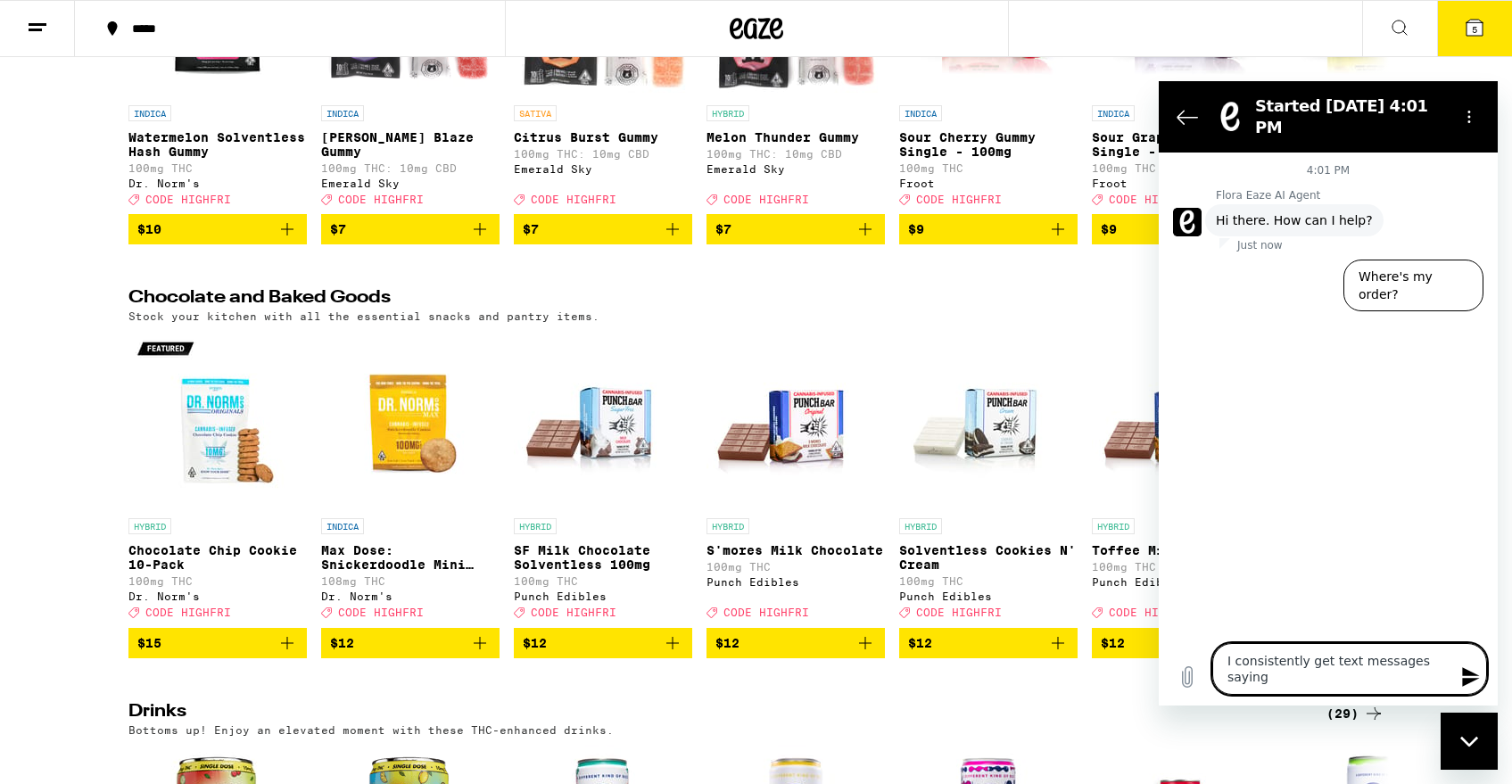
type textarea "x"
type textarea "I consistently get text messages saying I"
type textarea "x"
type textarea "I consistently get text messages saying I"
type textarea "x"
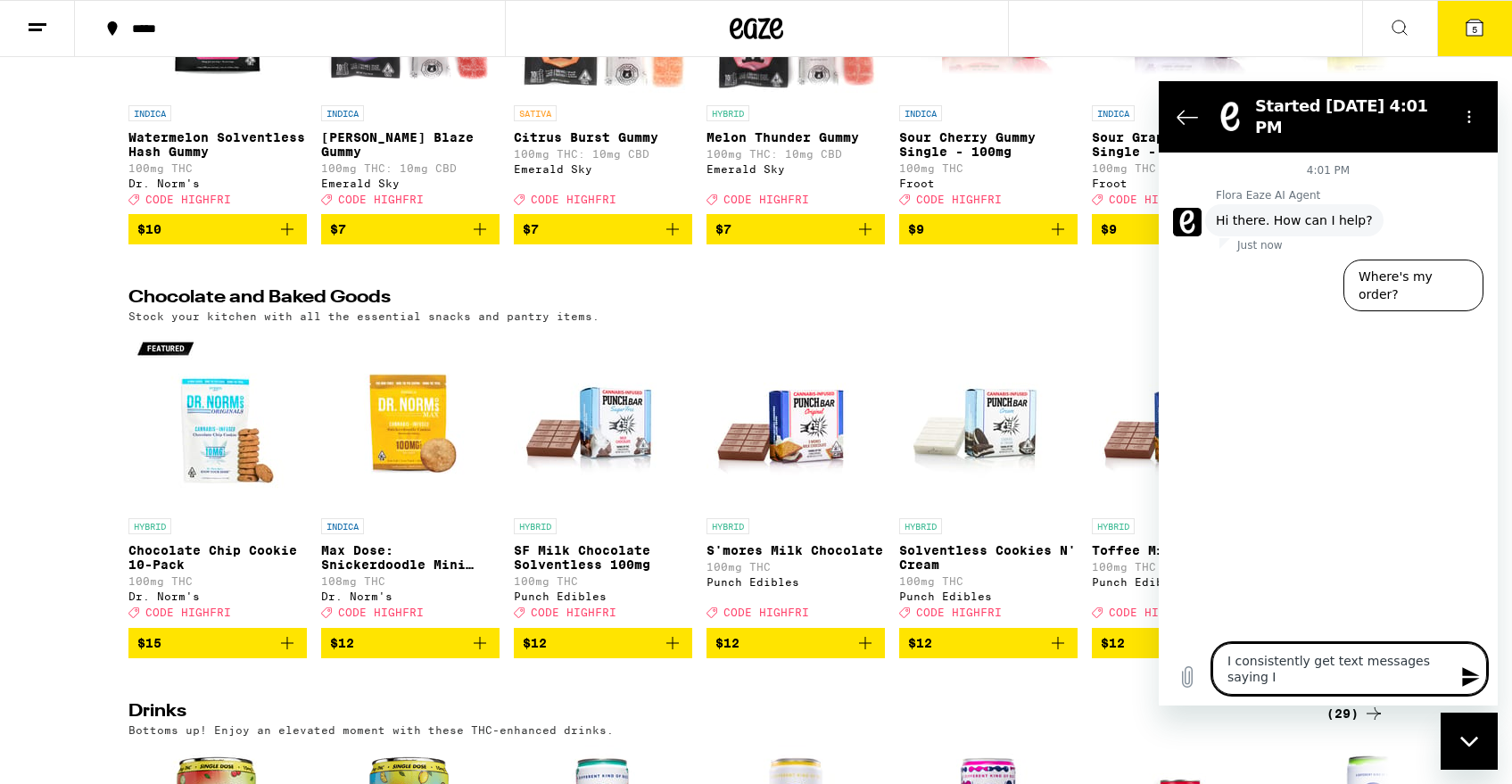
type textarea "I consistently get text messages saying I h"
type textarea "x"
type textarea "I consistently get text messages saying I ha"
type textarea "x"
type textarea "I consistently get text messages saying I hav"
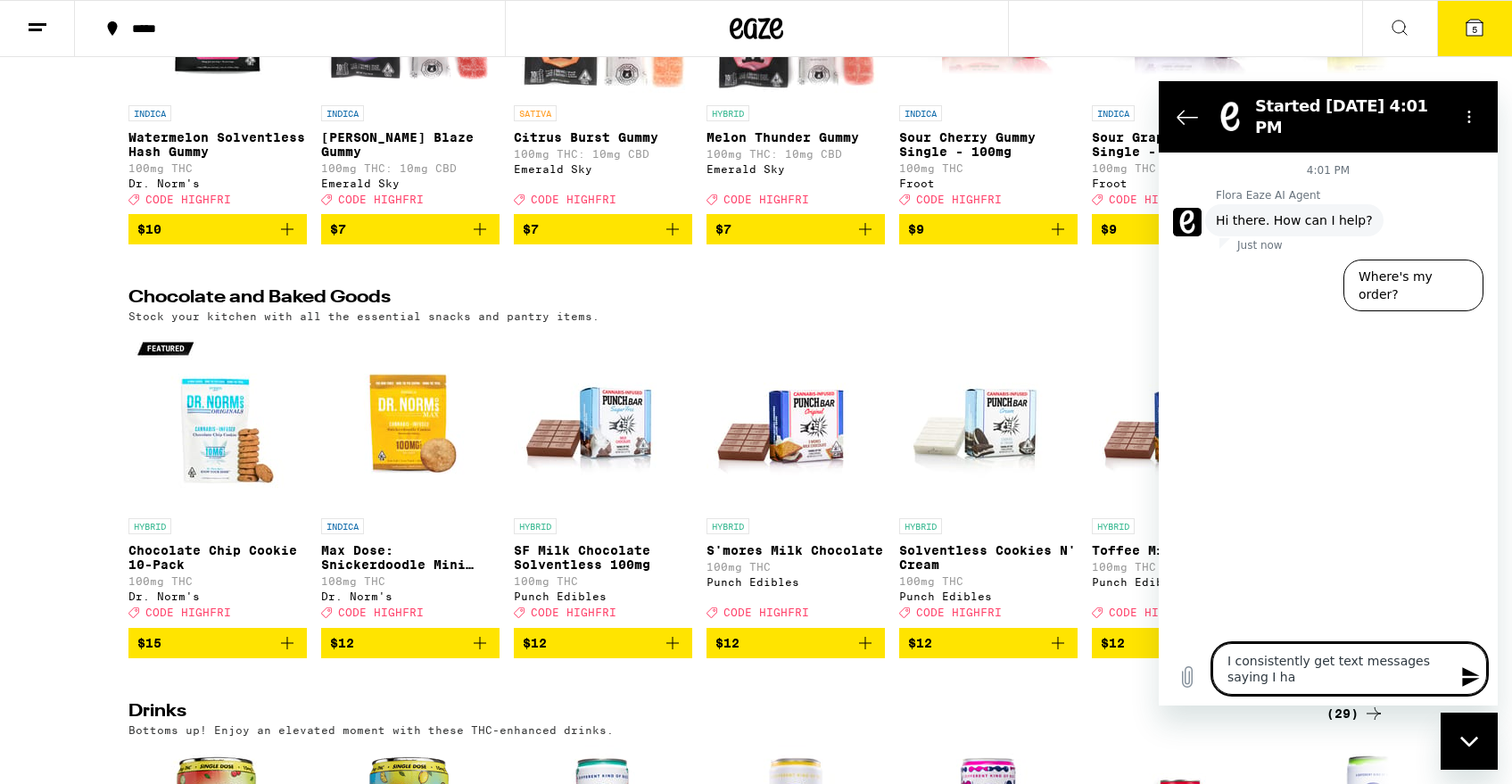
type textarea "x"
type textarea "I consistently get text messages saying I have"
type textarea "x"
type textarea "I consistently get text messages saying I have"
type textarea "x"
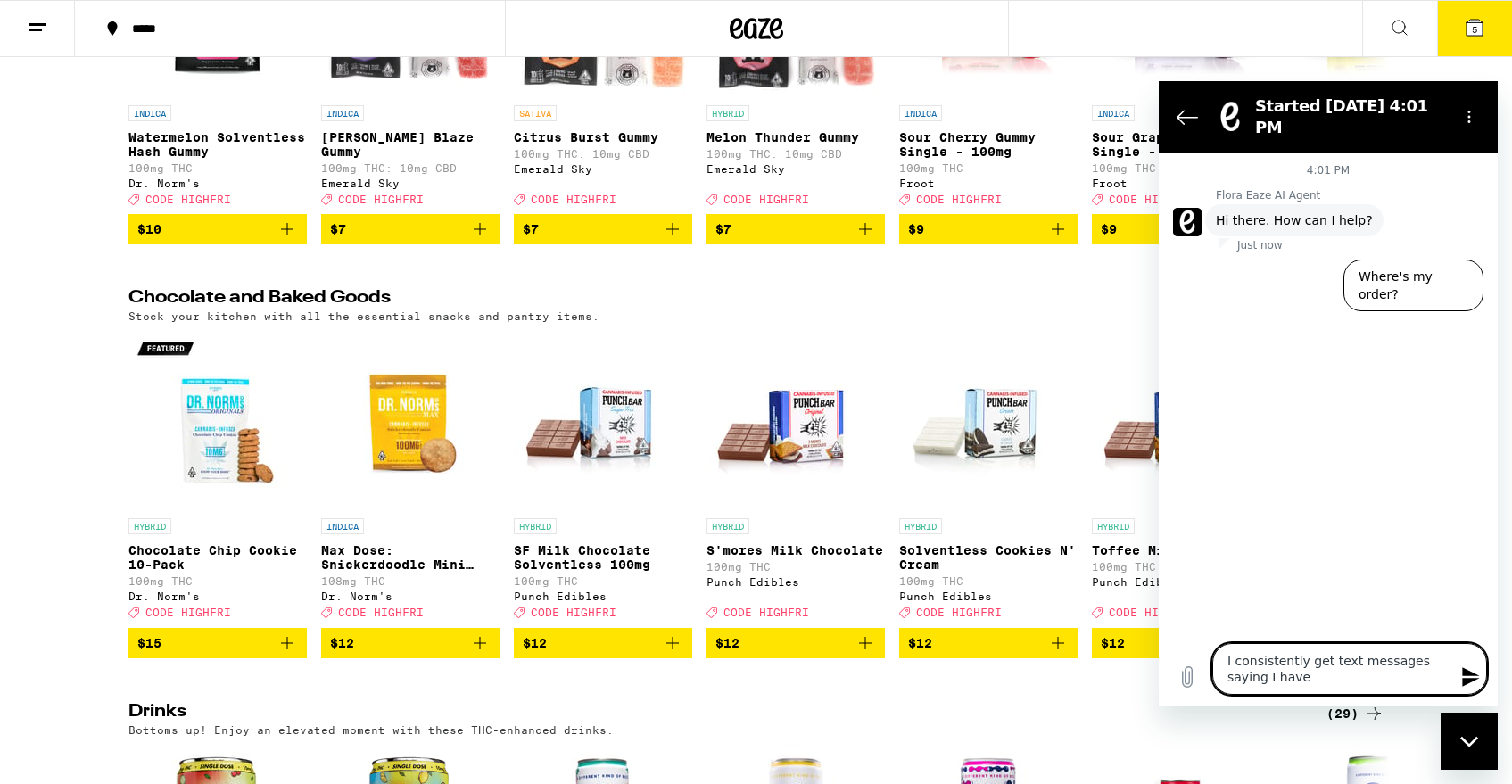
type textarea "I consistently get text messages saying I have c"
type textarea "x"
type textarea "I consistently get text messages saying I have cr"
type textarea "x"
type textarea "I consistently get text messages saying I have cre"
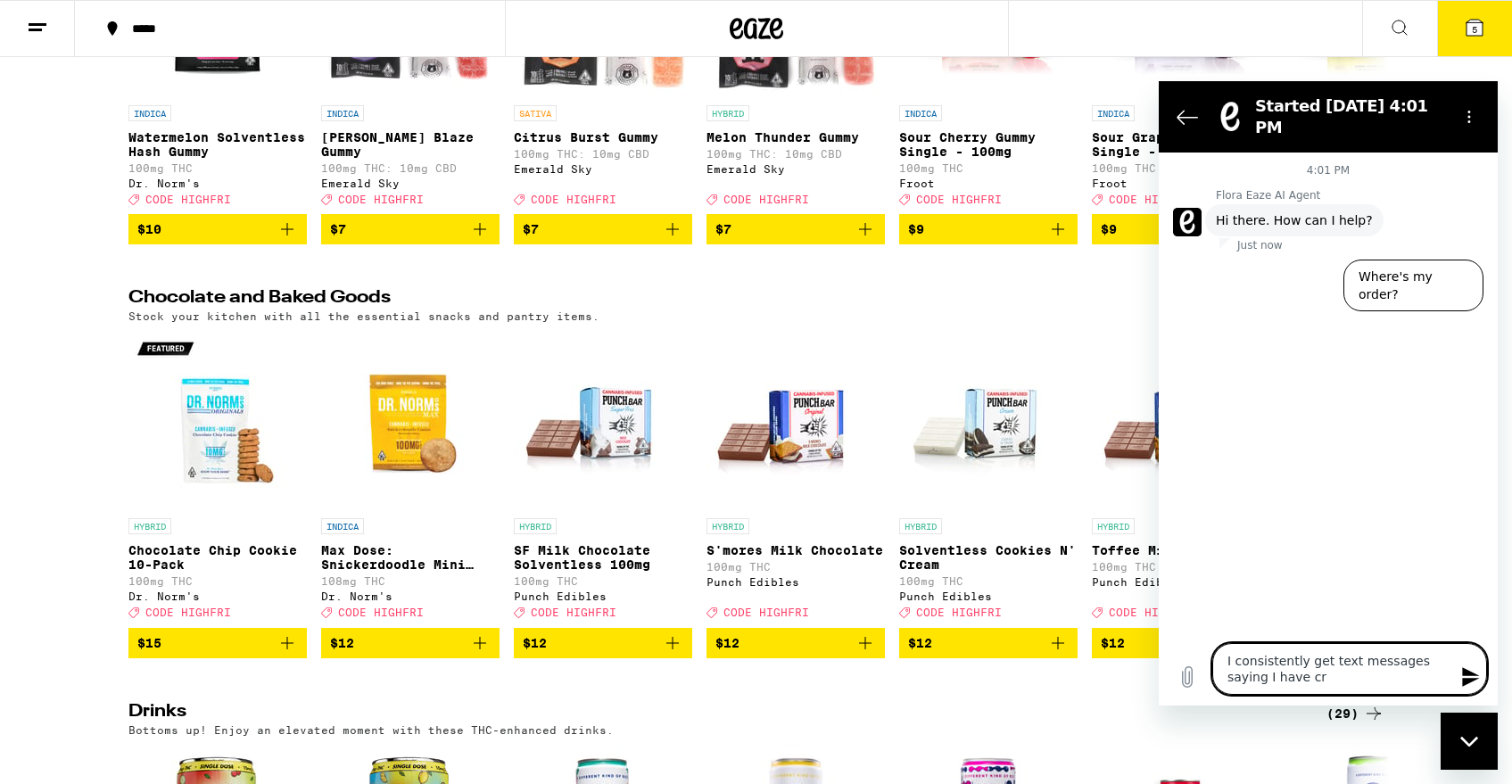
type textarea "x"
type textarea "I consistently get text messages saying I have cred"
type textarea "x"
type textarea "I consistently get text messages saying I have credi"
type textarea "x"
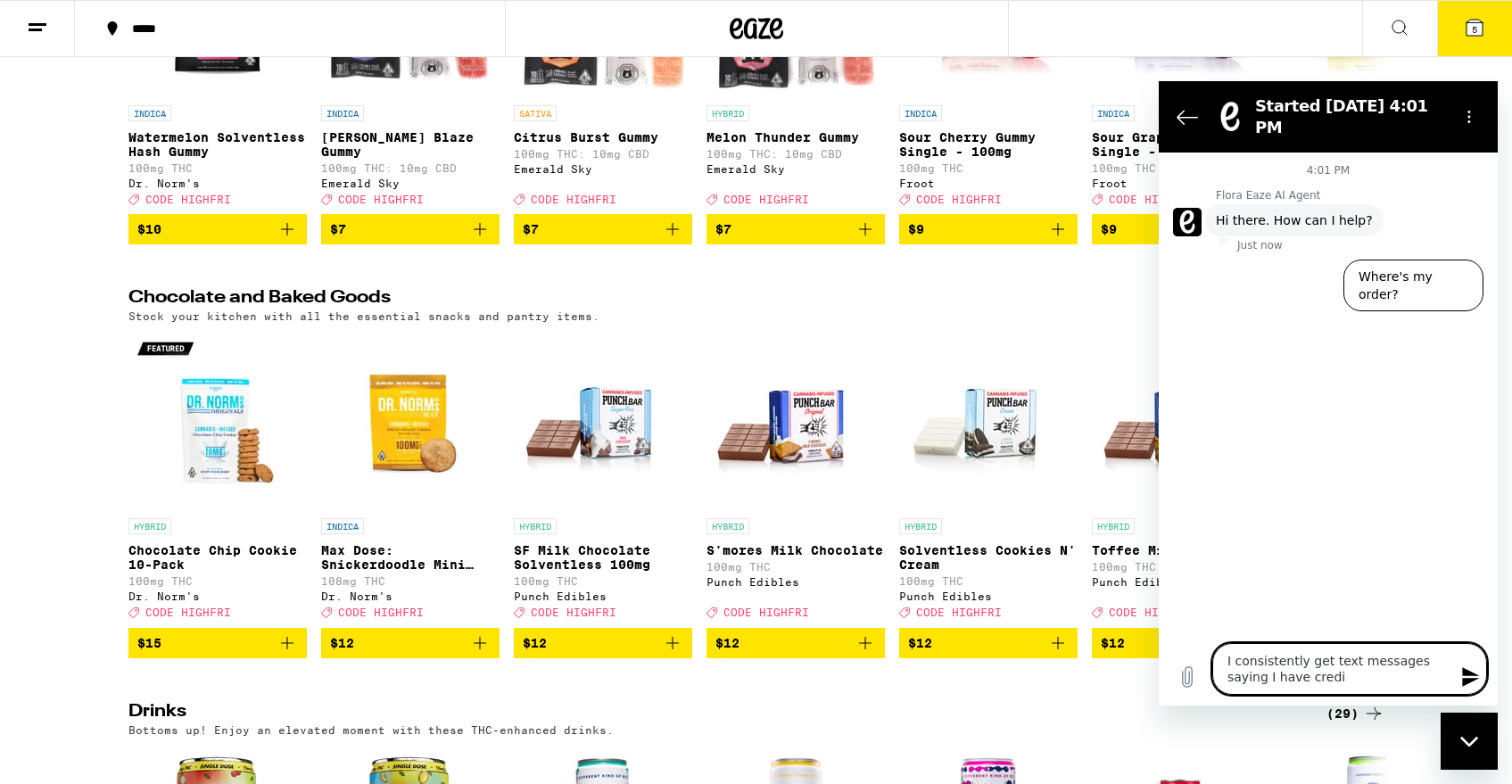
type textarea "I consistently get text messages saying I have credit"
type textarea "x"
type textarea "I consistently get text messages saying I have credits"
type textarea "x"
type textarea "I consistently get text messages saying I have credits,"
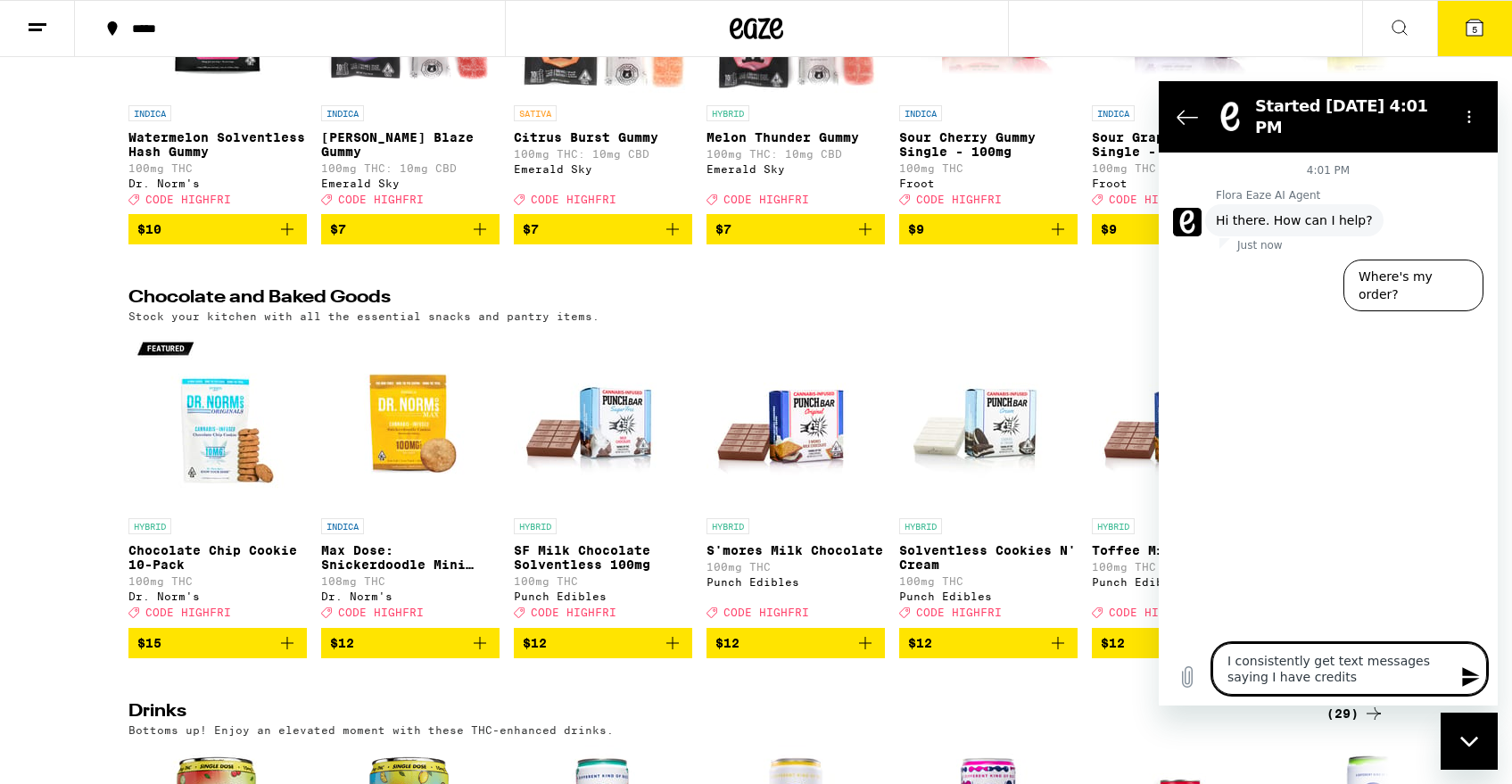
type textarea "x"
type textarea "I consistently get text messages saying I have credits,"
type textarea "x"
type textarea "I consistently get text messages saying I have credits, b"
type textarea "x"
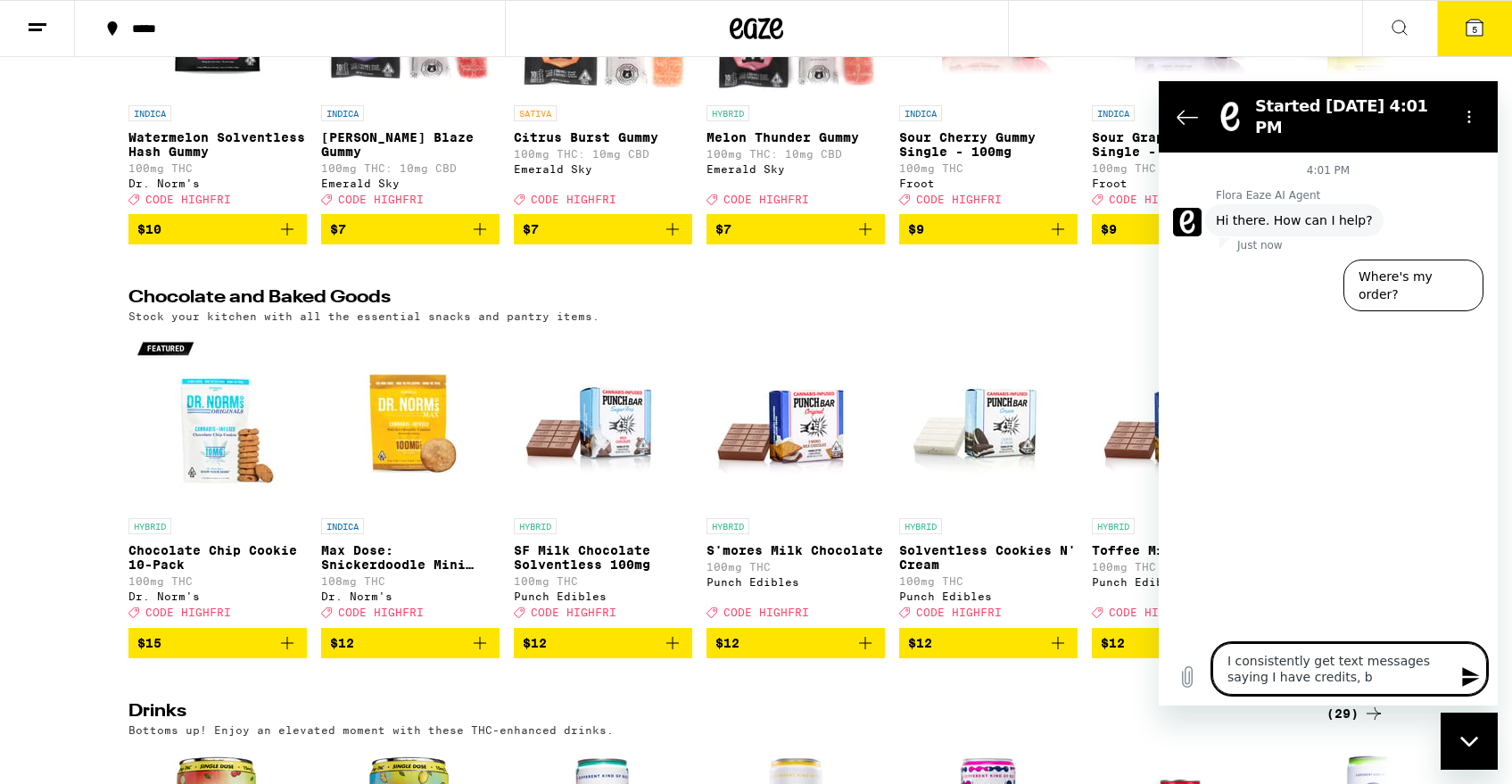
type textarea "I consistently get text messages saying I have credits, bu"
type textarea "x"
type textarea "I consistently get text messages saying I have credits, but"
type textarea "x"
type textarea "I consistently get text messages saying I have credits, but"
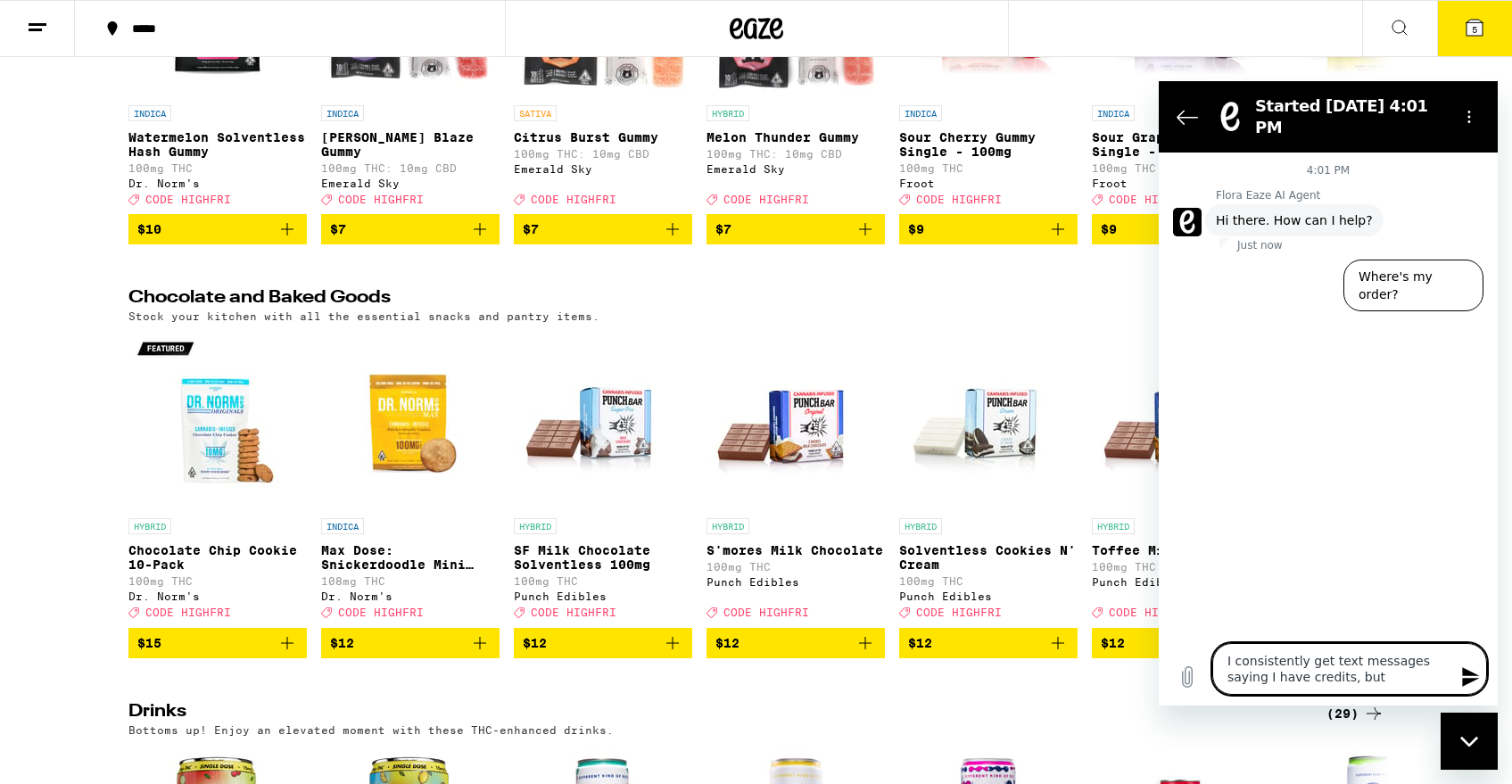
type textarea "x"
type textarea "I consistently get text messages saying I have credits, but I"
type textarea "x"
type textarea "I consistently get text messages saying I have credits, but I"
type textarea "x"
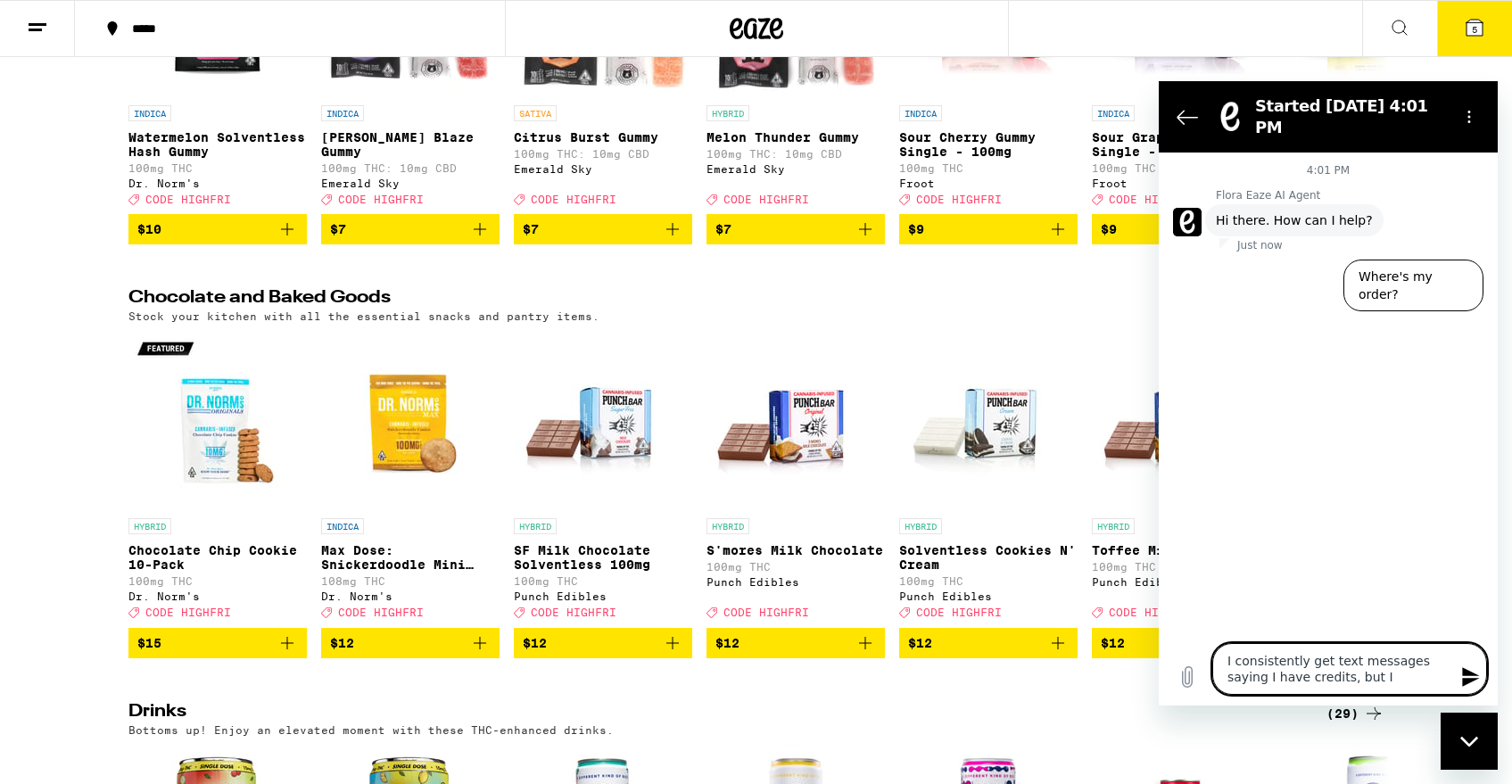
type textarea "I consistently get text messages saying I have credits, but I c"
type textarea "x"
type textarea "I consistently get text messages saying I have credits, but I ca"
type textarea "x"
type textarea "I consistently get text messages saying I have credits, but I can"
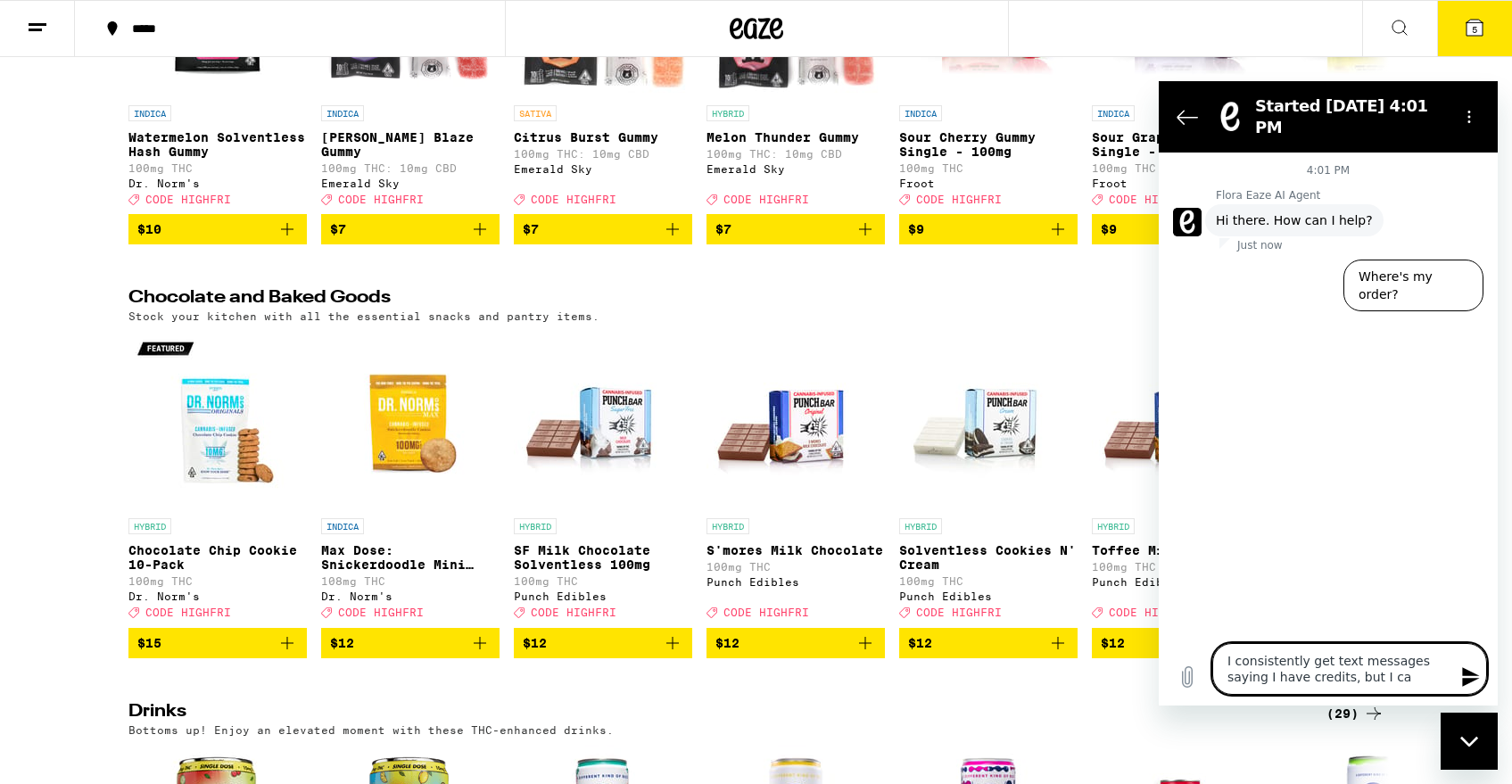
type textarea "x"
type textarea "I consistently get text messages saying I have credits, but I can"
type textarea "x"
type textarea "I consistently get text messages saying I have credits, but I can n"
type textarea "x"
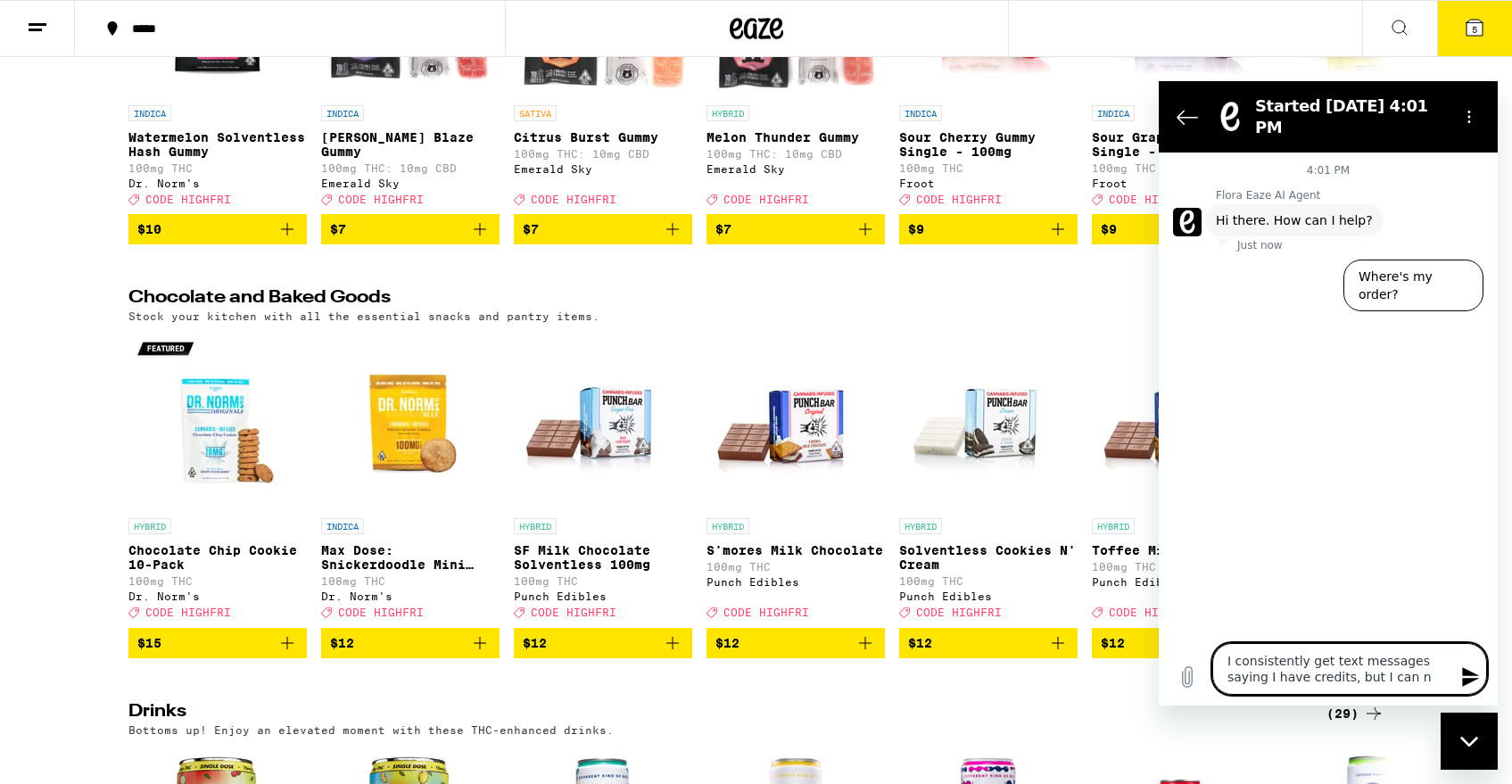
type textarea "I consistently get text messages saying I have credits, but I can ne"
type textarea "x"
type textarea "I consistently get text messages saying I have credits, but I can nev"
type textarea "x"
type textarea "I consistently get text messages saying I have credits, but I can neve"
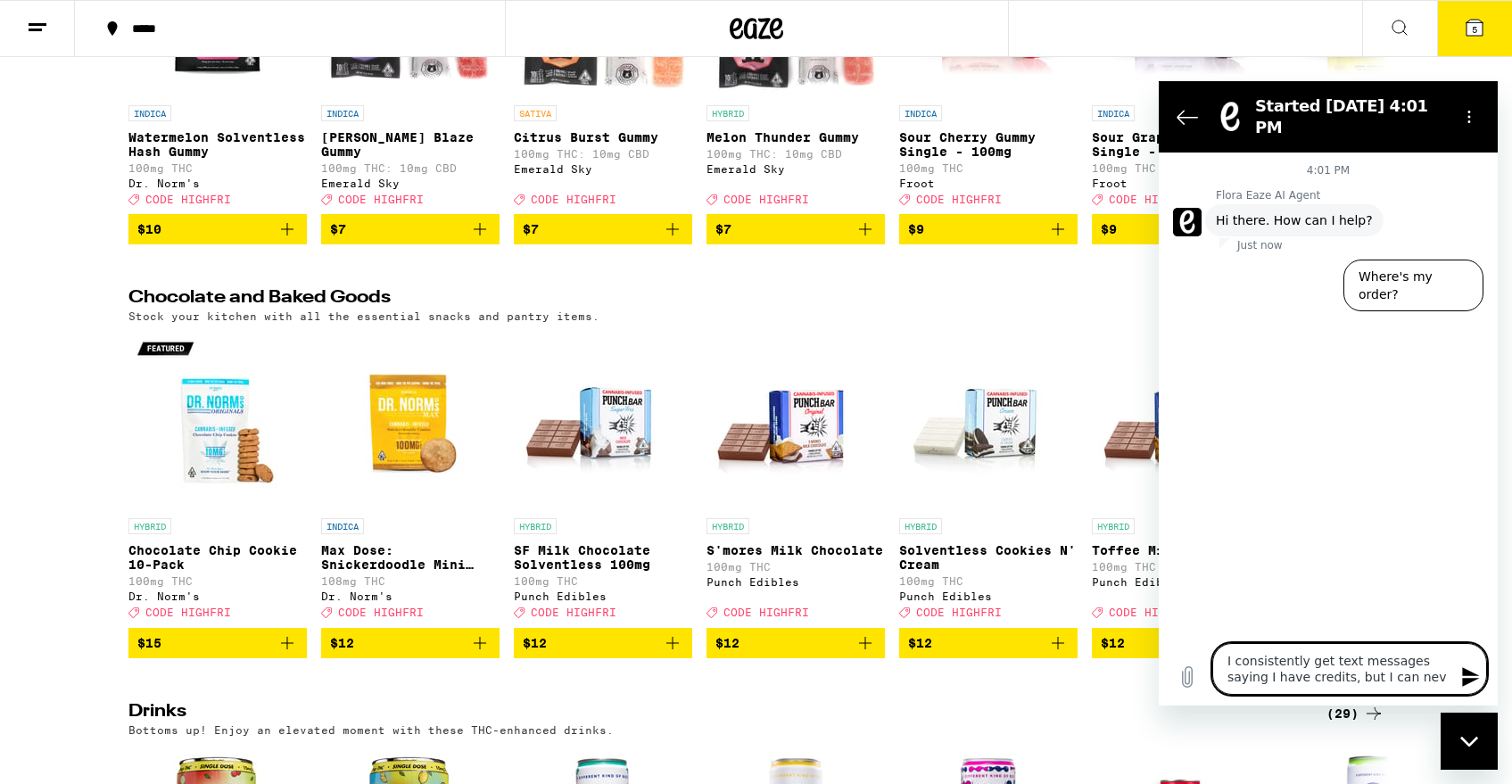
type textarea "x"
type textarea "I consistently get text messages saying I have credits, but I can never"
type textarea "x"
type textarea "I consistently get text messages saying I have credits, but I can never"
type textarea "x"
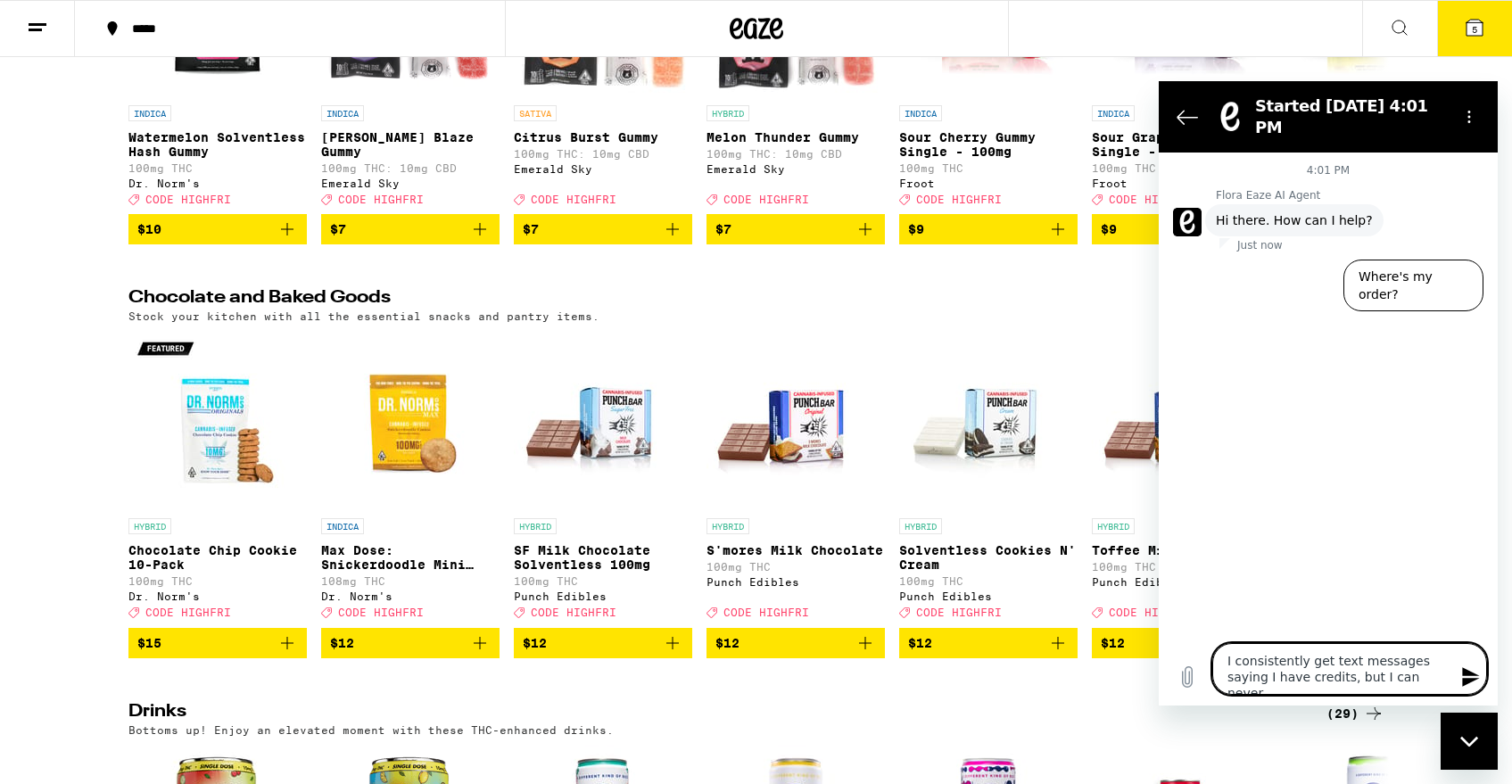
type textarea "I consistently get text messages saying I have credits, but I can never f"
type textarea "x"
type textarea "I consistently get text messages saying I have credits, but I can never fi"
type textarea "x"
type textarea "I consistently get text messages saying I have credits, but I can never fin"
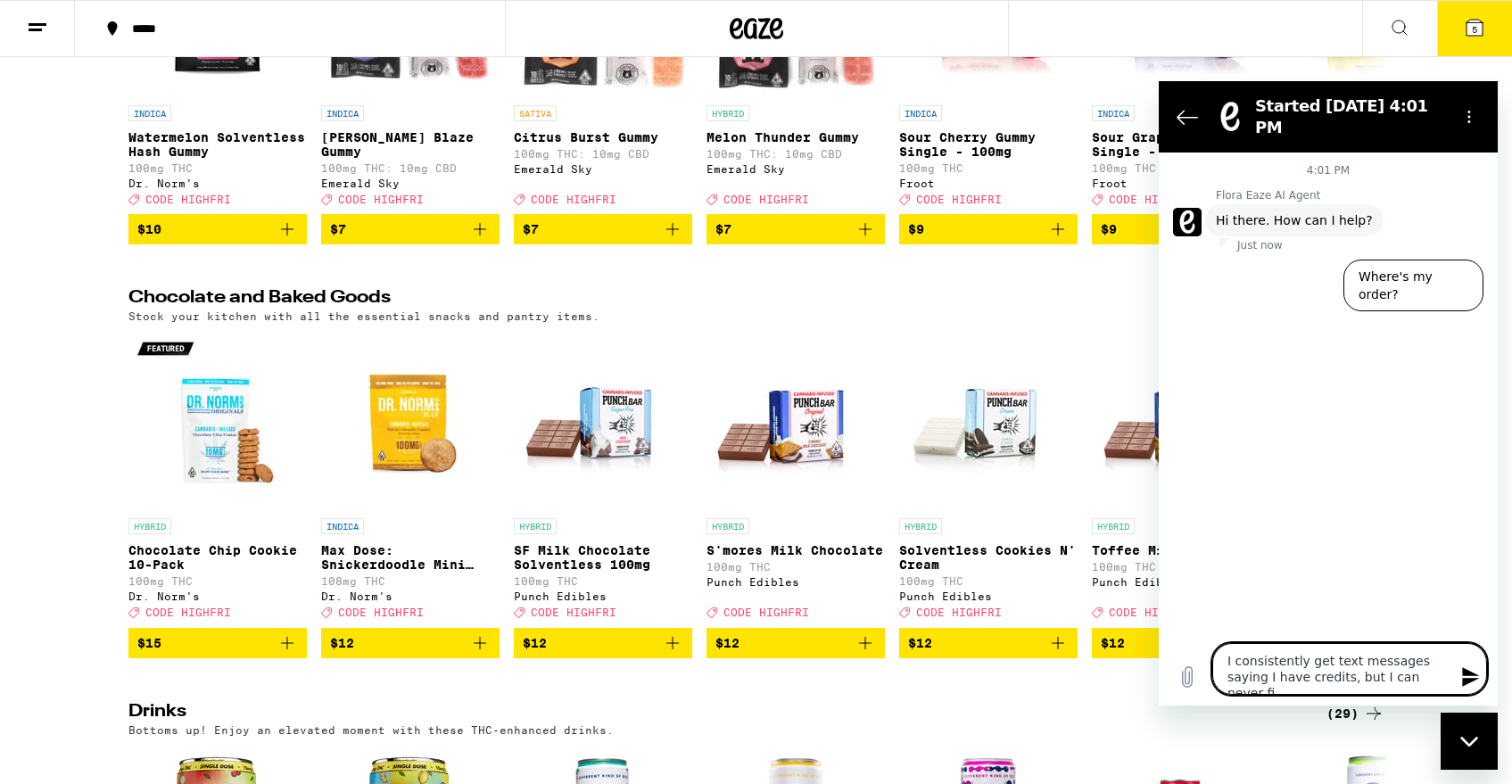
type textarea "x"
type textarea "I consistently get text messages saying I have credits, but I can never find"
type textarea "x"
type textarea "I consistently get text messages saying I have credits, but I can never find"
type textarea "x"
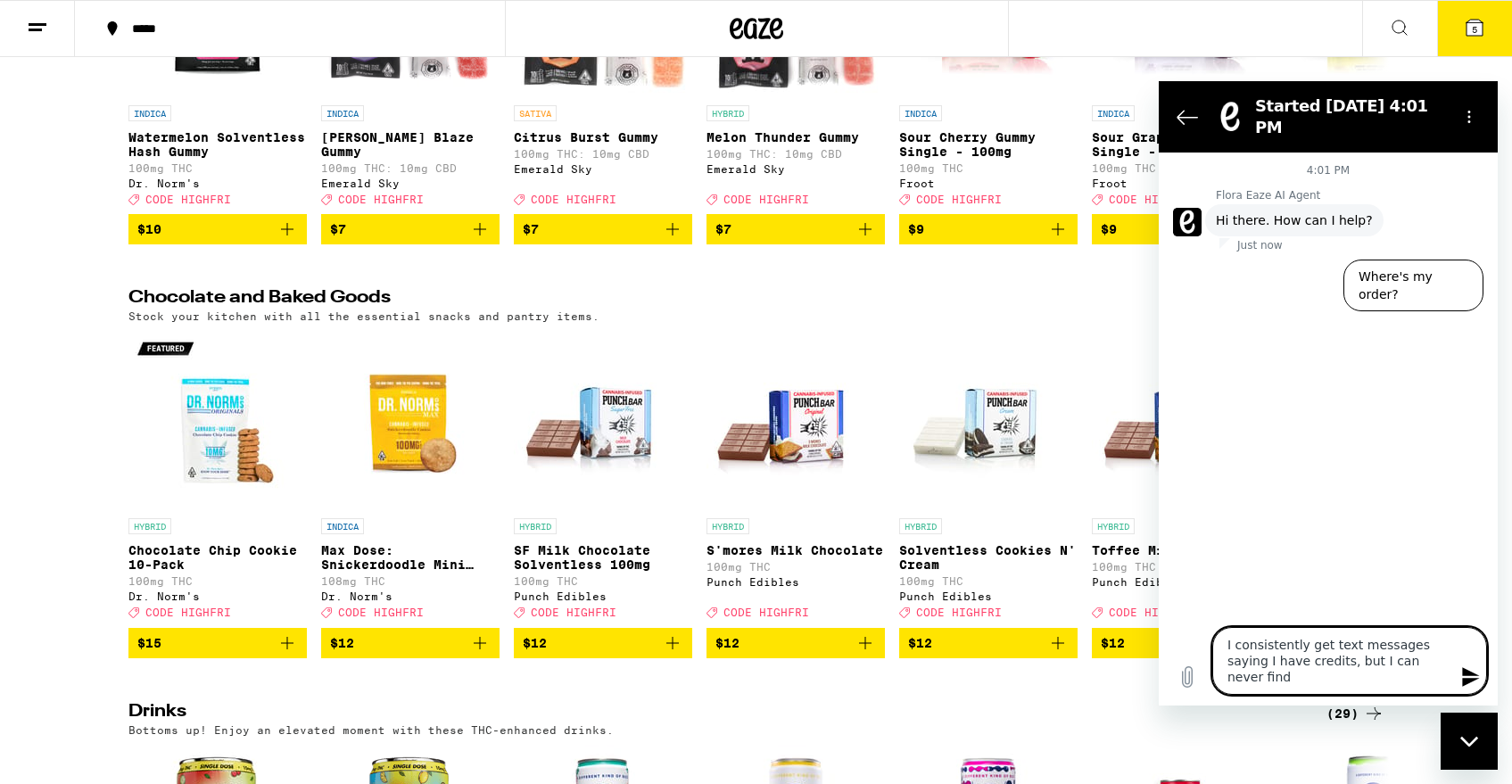
type textarea "I consistently get text messages saying I have credits, but I can never find t"
type textarea "x"
type textarea "I consistently get text messages saying I have credits, but I can never find th"
type textarea "x"
type textarea "I consistently get text messages saying I have credits, but I can never find the"
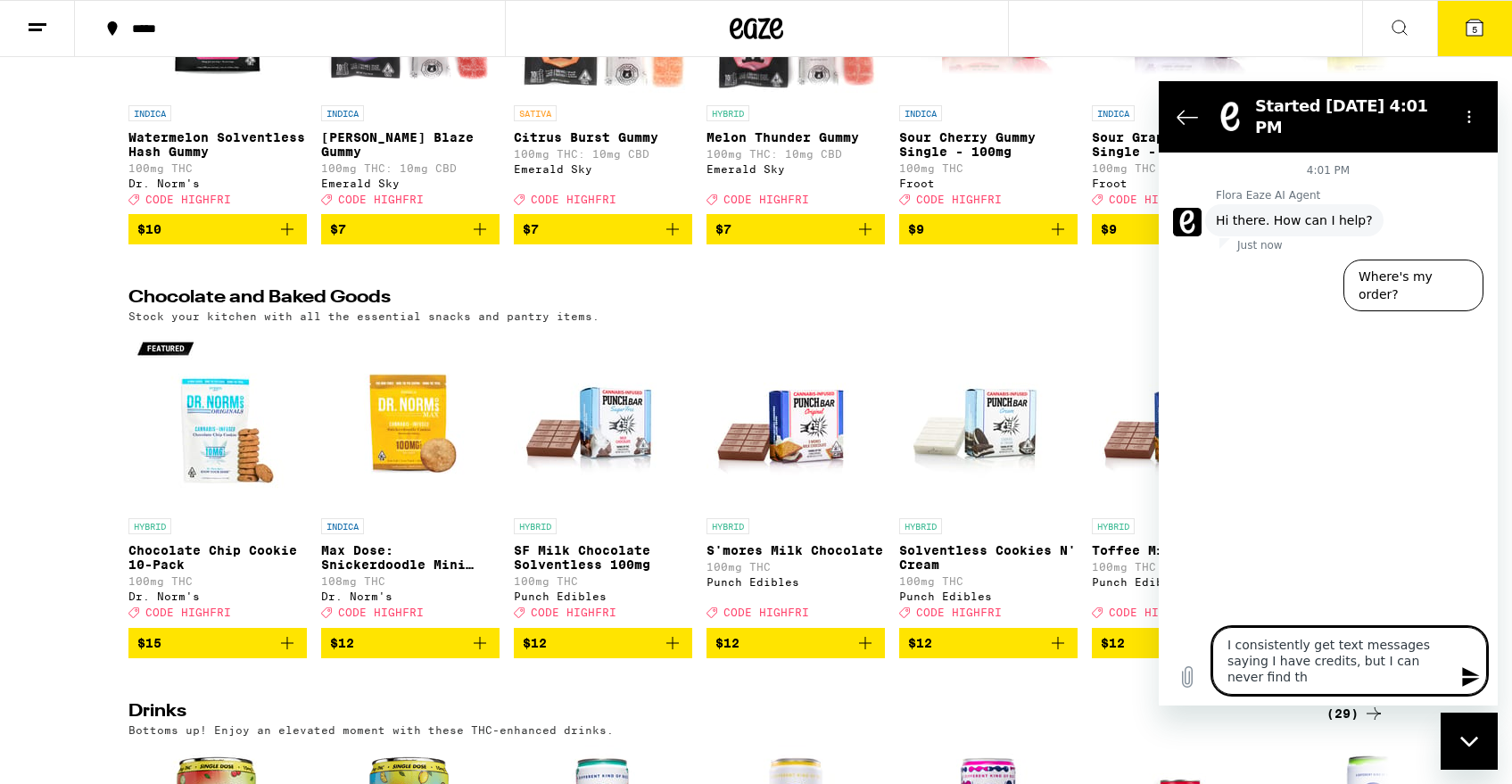
type textarea "x"
type textarea "I consistently get text messages saying I have credits, but I can never find th…"
type textarea "x"
type textarea "I consistently get text messages saying I have credits, but I can never find th…"
type textarea "x"
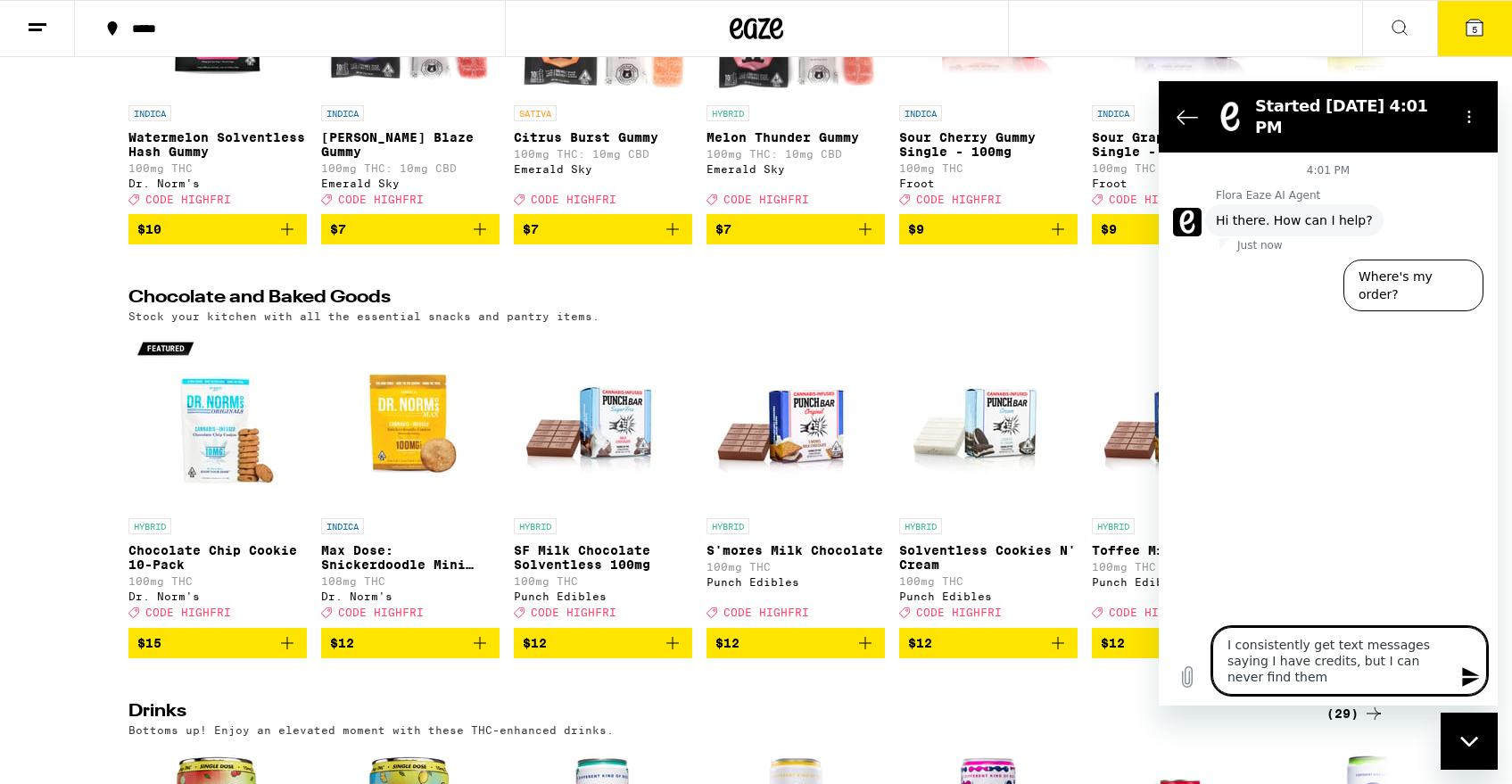
type textarea "I consistently get text messages saying I have credits, but I can never find th…"
type textarea "x"
type textarea "I consistently get text messages saying I have credits, but I can never find th…"
type textarea "x"
type textarea "I consistently get text messages saying I have credits, but I can never find th…"
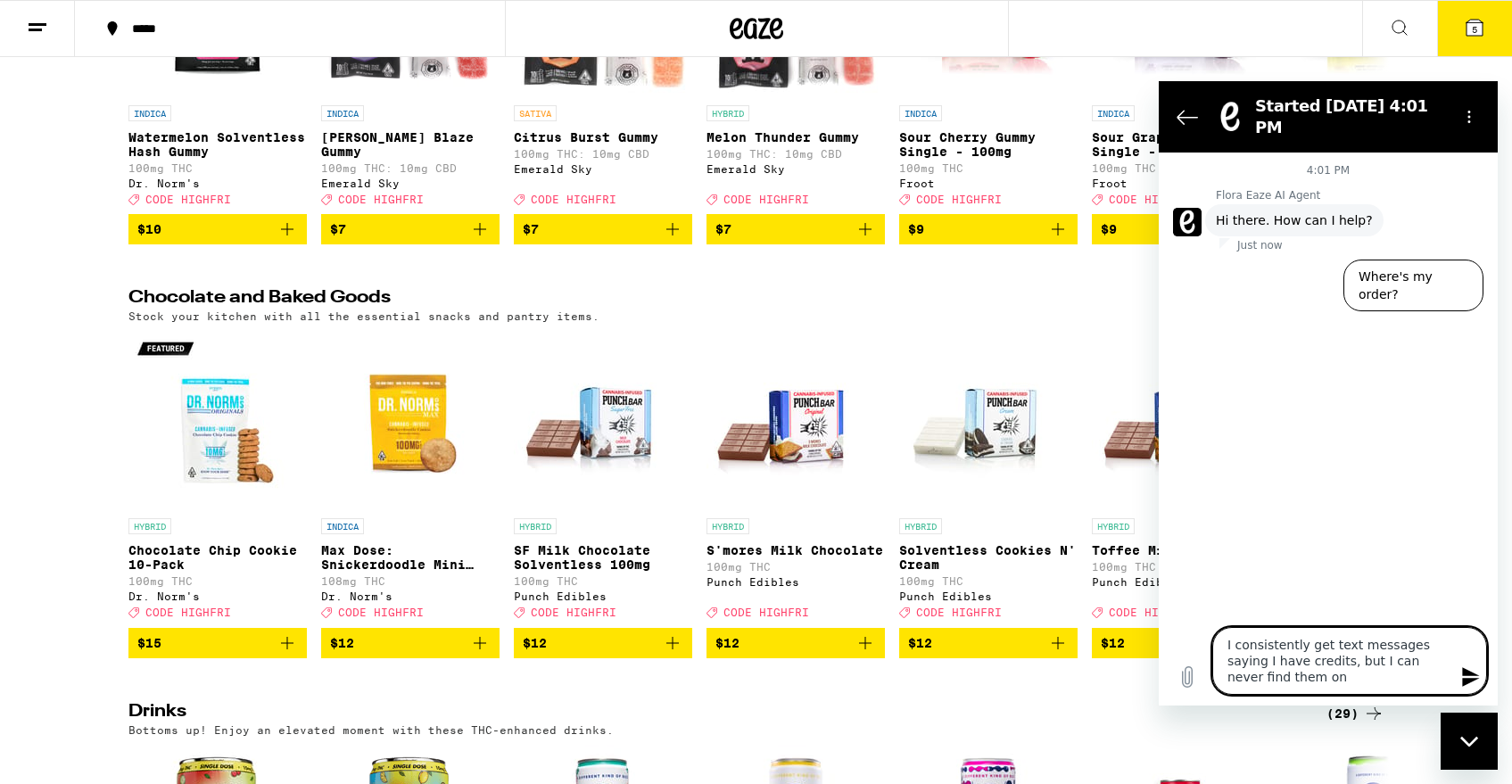
type textarea "x"
type textarea "I consistently get text messages saying I have credits, but I can never find th…"
type textarea "x"
type textarea "I consistently get text messages saying I have credits, but I can never find th…"
type textarea "x"
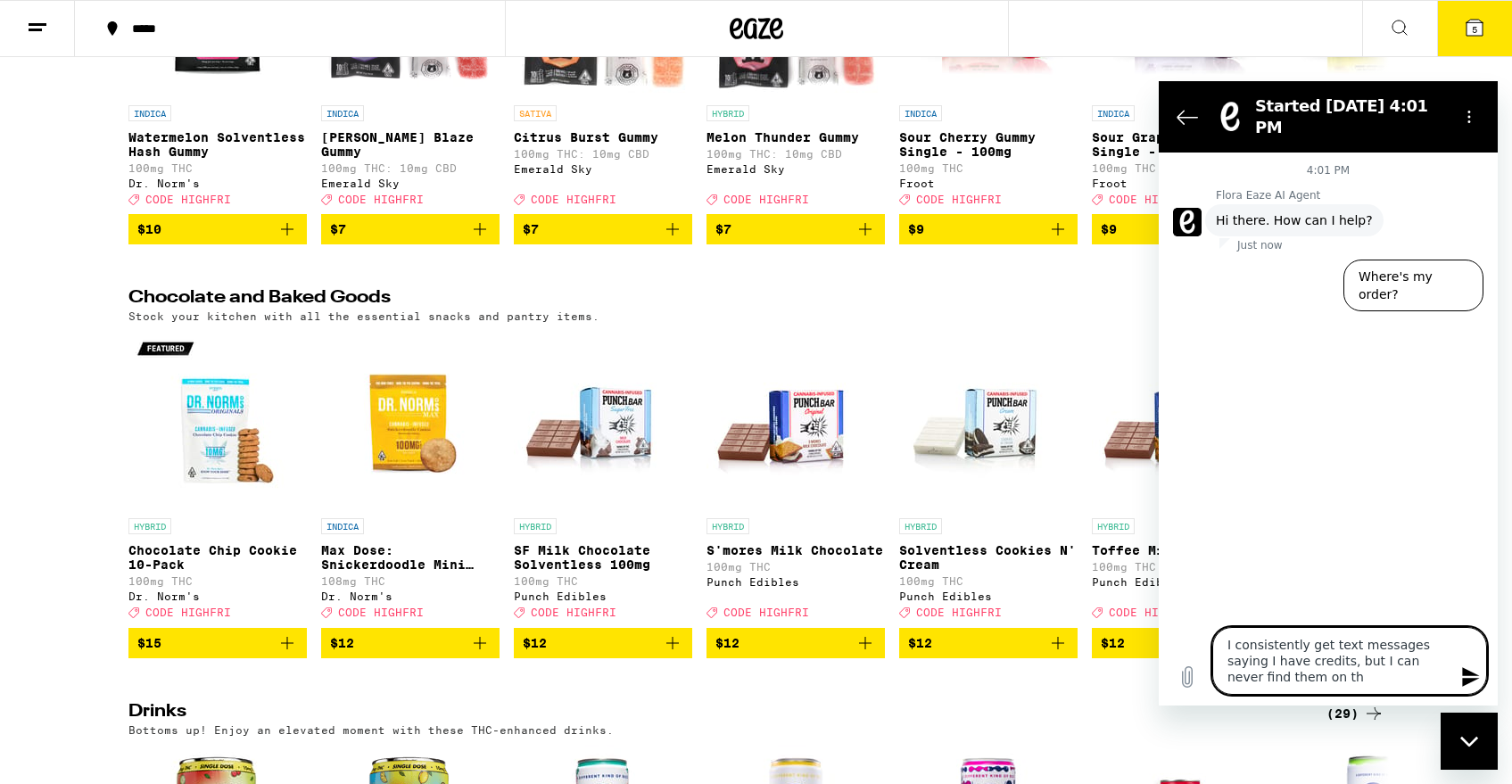
type textarea "I consistently get text messages saying I have credits, but I can never find th…"
type textarea "x"
type textarea "I consistently get text messages saying I have credits, but I can never find th…"
type textarea "x"
type textarea "I consistently get text messages saying I have credits, but I can never find th…"
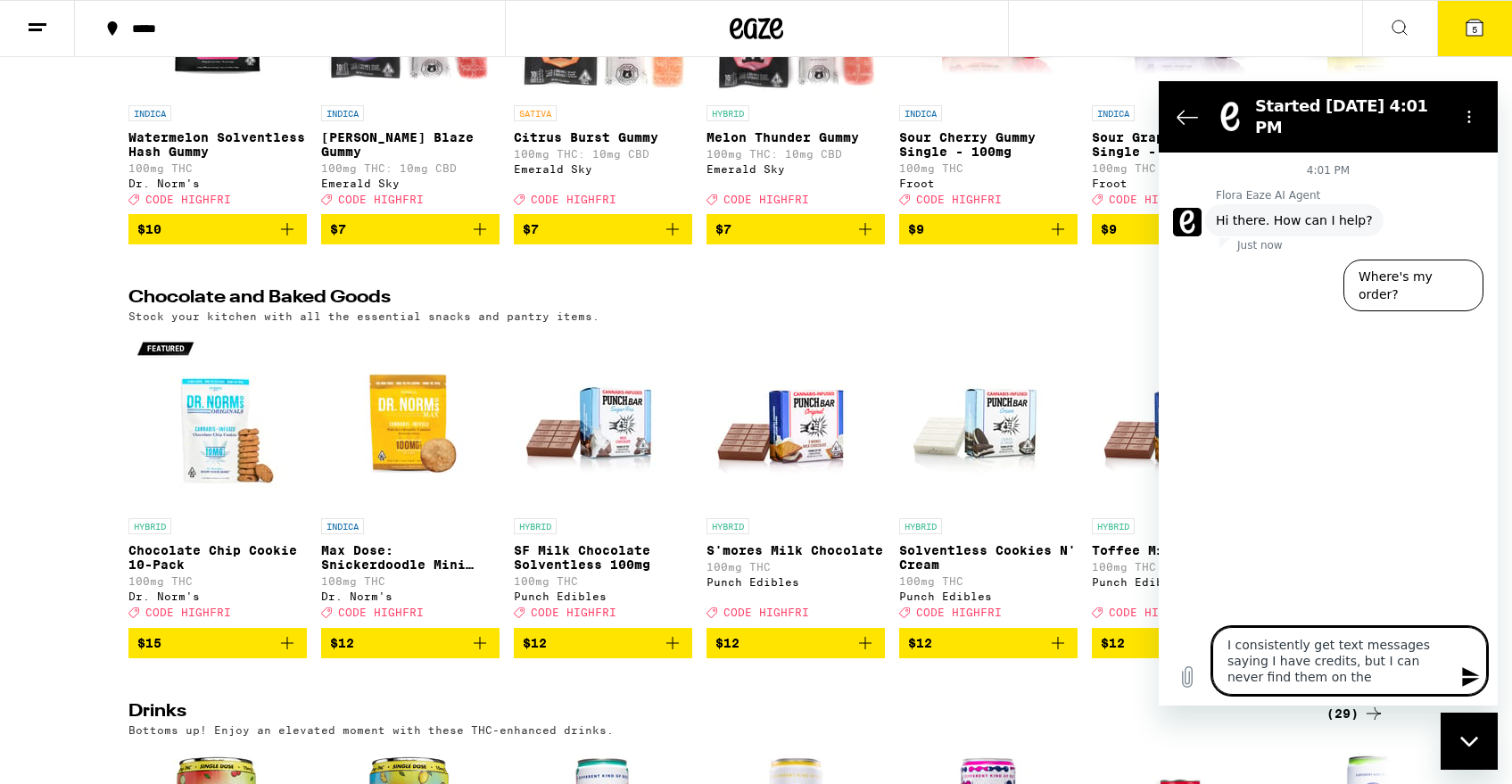
type textarea "x"
type textarea "I consistently get text messages saying I have credits, but I can never find th…"
type textarea "x"
type textarea "I consistently get text messages saying I have credits, but I can never find th…"
type textarea "x"
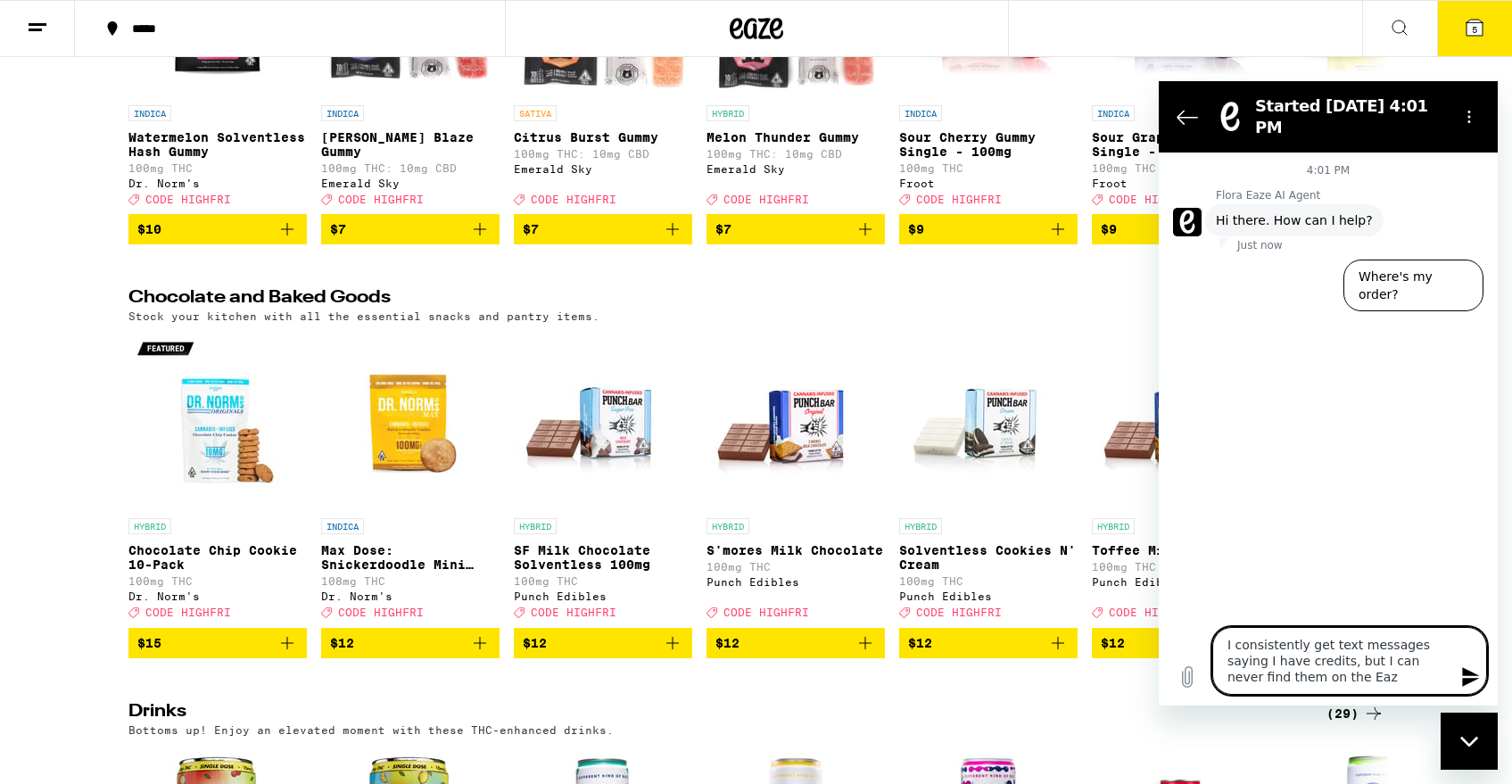
type textarea "I consistently get text messages saying I have credits, but I can never find th…"
type textarea "x"
type textarea "I consistently get text messages saying I have credits, but I can never find th…"
type textarea "x"
type textarea "I consistently get text messages saying I have credits, but I can never find th…"
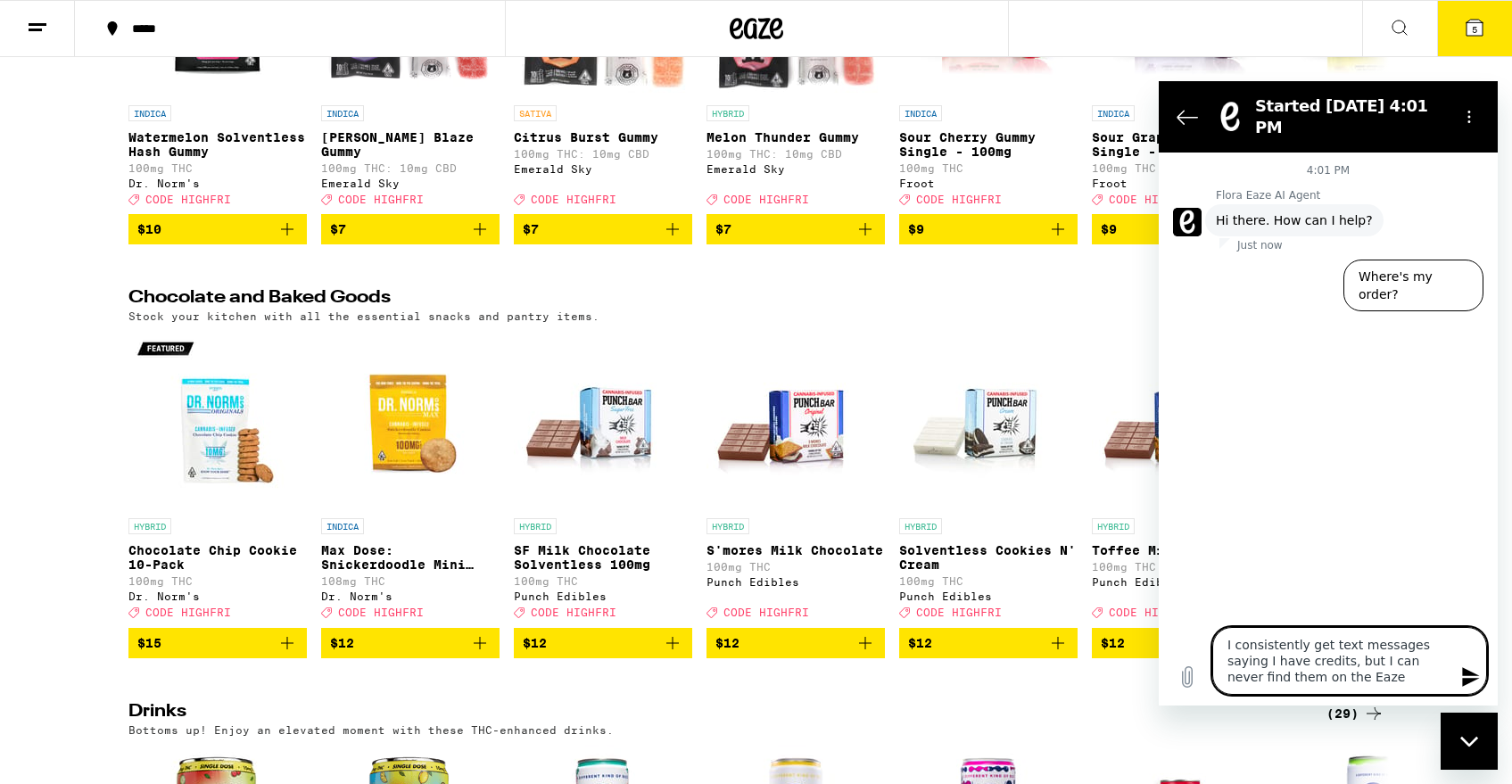
type textarea "x"
type textarea "I consistently get text messages saying I have credits, but I can never find th…"
click at [1466, 678] on icon "Send message" at bounding box center [1469, 677] width 17 height 20
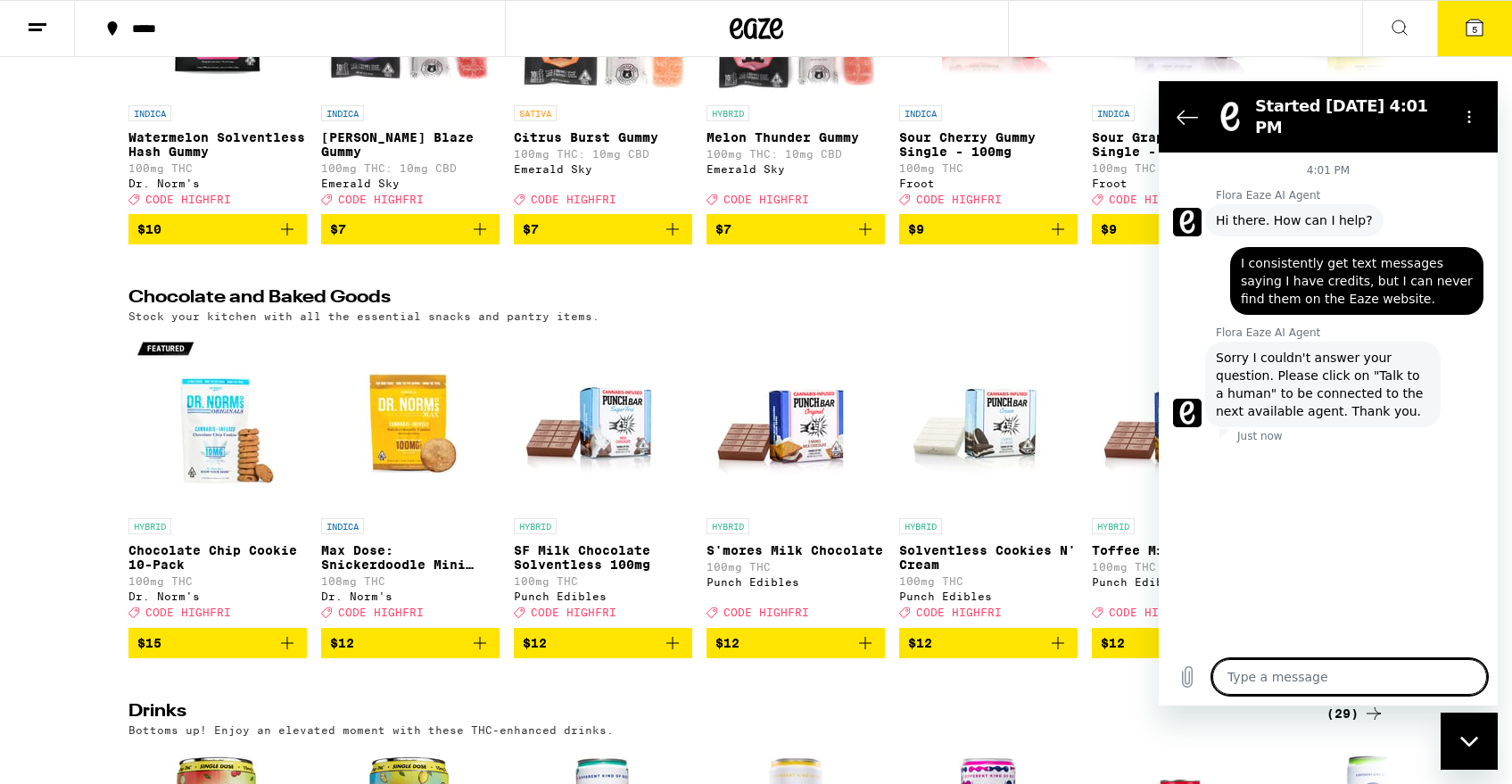
click at [1352, 487] on div "4:01 PM Flora Eaze AI Agent Flora Eaze AI Agent says: Hi there. How can I help?…" at bounding box center [1328, 400] width 339 height 496
click at [1291, 672] on textarea at bounding box center [1350, 677] width 275 height 36
click at [1472, 114] on icon "Options menu" at bounding box center [1468, 117] width 14 height 14
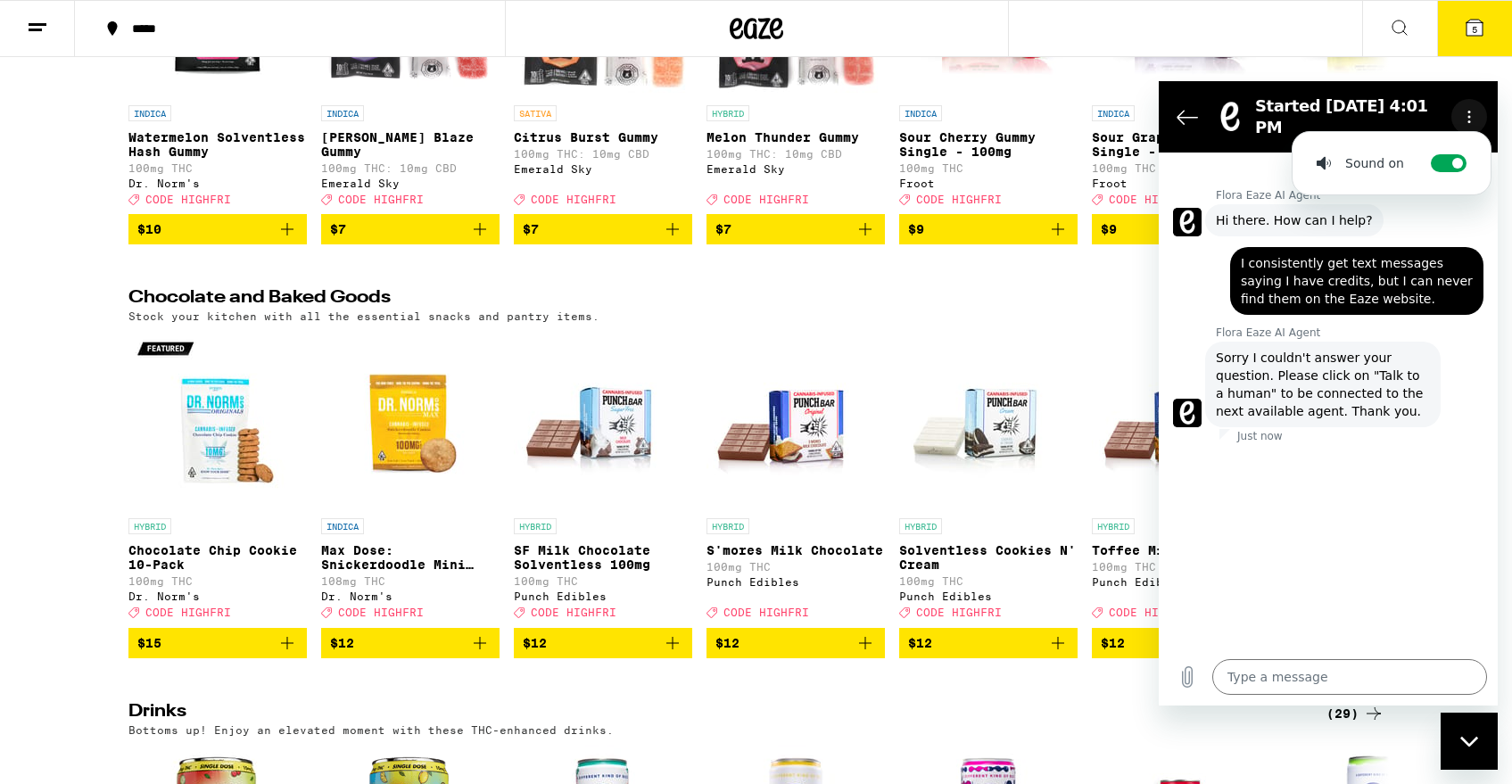
click at [1472, 114] on icon "Options menu" at bounding box center [1468, 117] width 14 height 14
click at [1461, 738] on icon "Close messaging window" at bounding box center [1468, 740] width 18 height 10
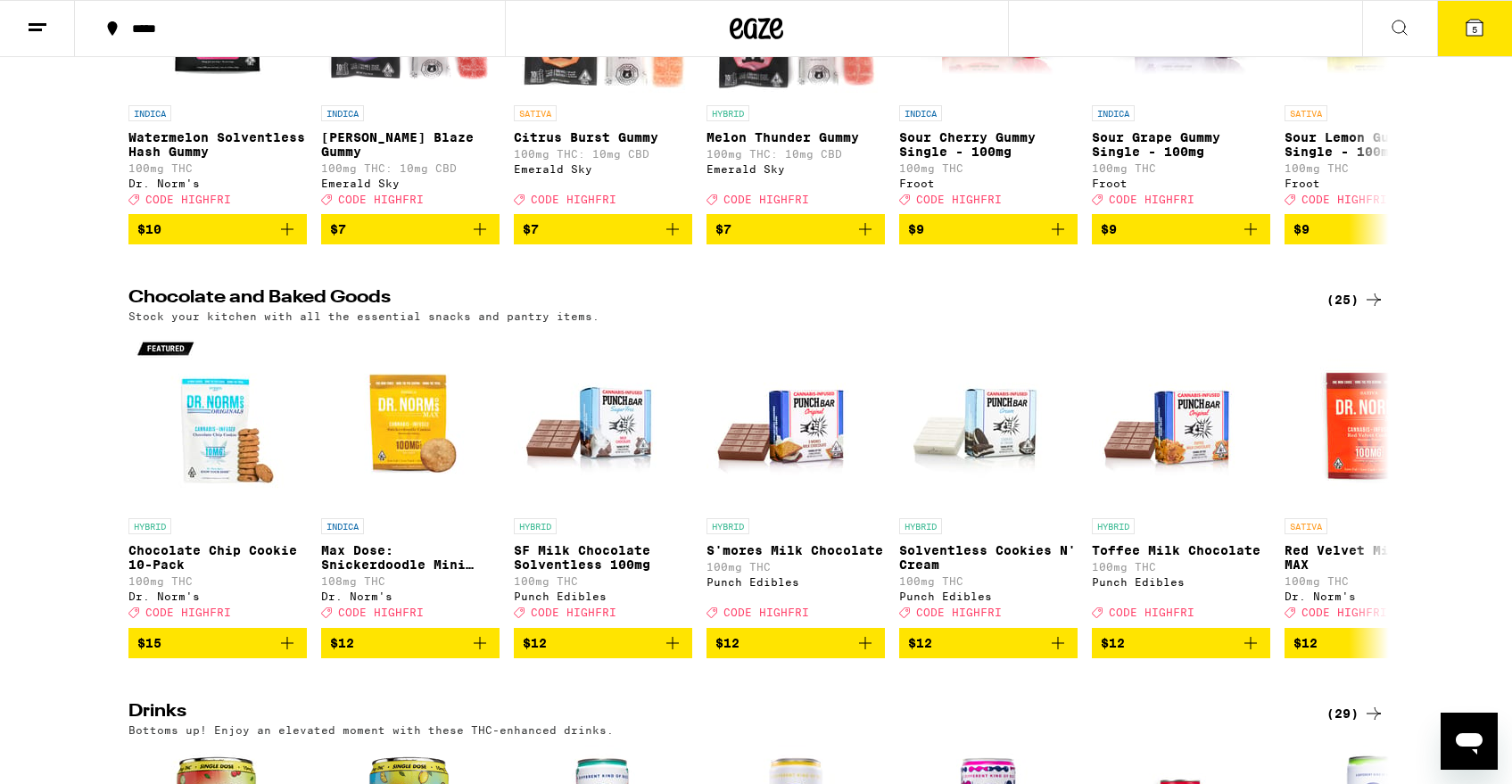
click at [1461, 738] on icon "Open messaging window" at bounding box center [1468, 743] width 27 height 22
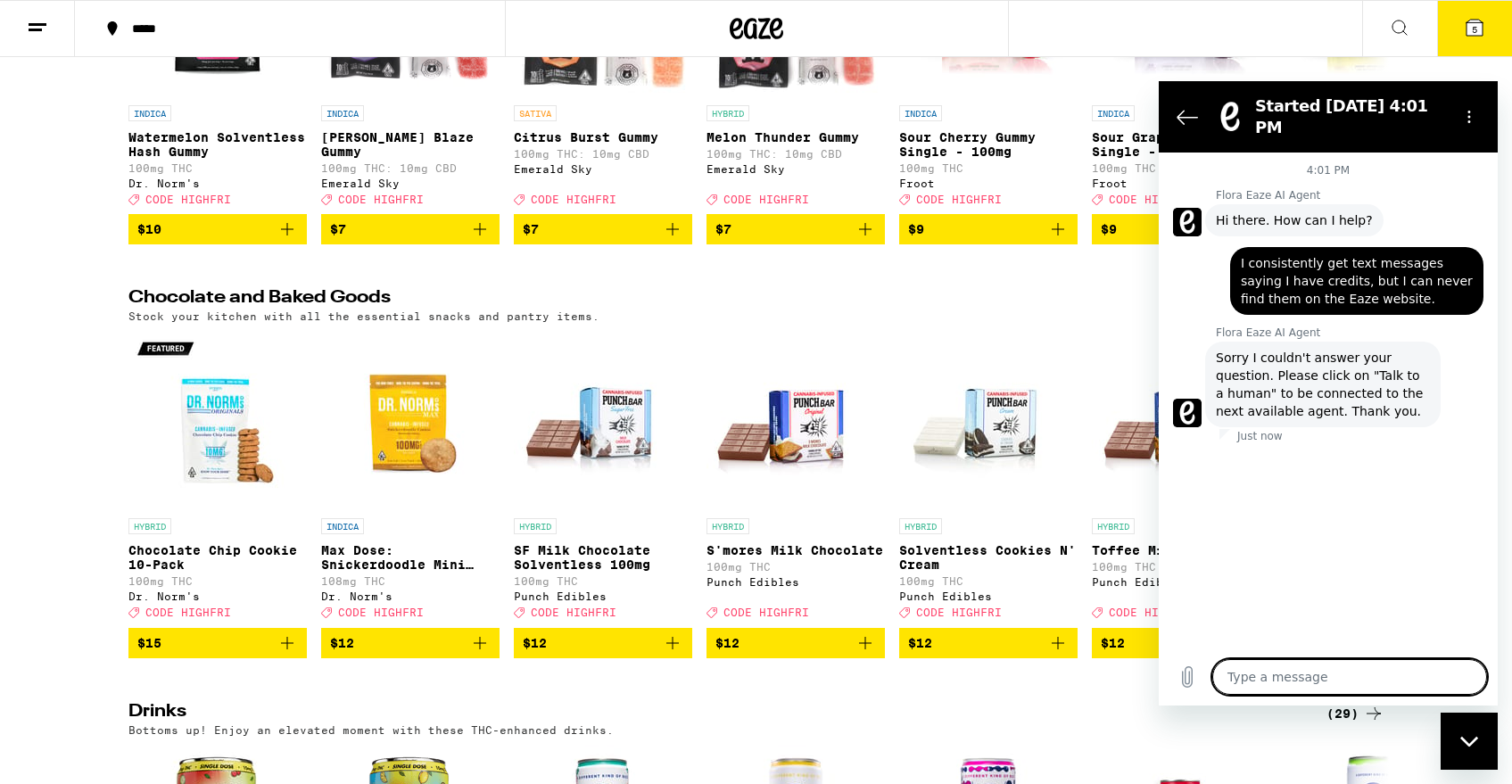
click at [1357, 678] on textarea at bounding box center [1350, 677] width 275 height 36
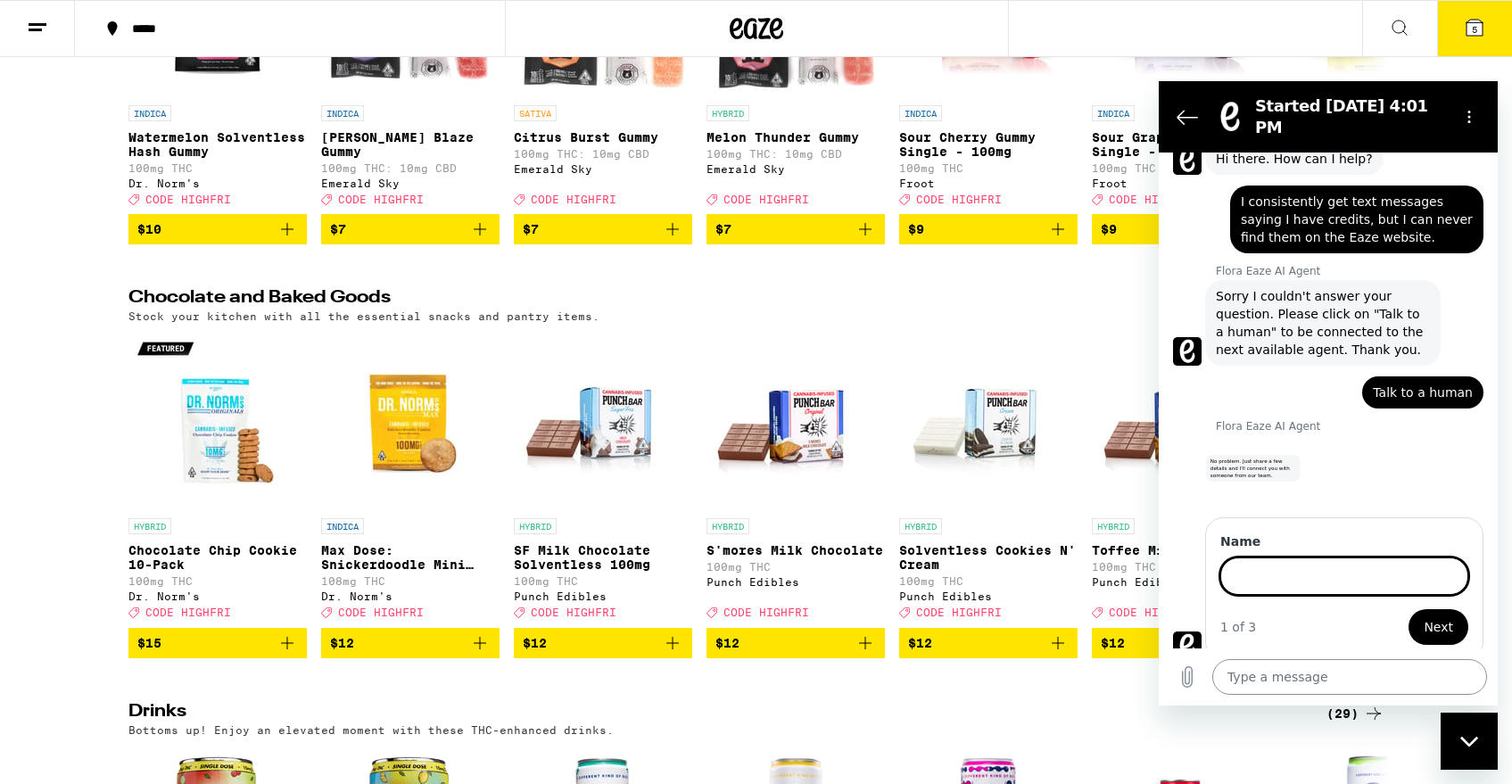
scroll to position [59, 0]
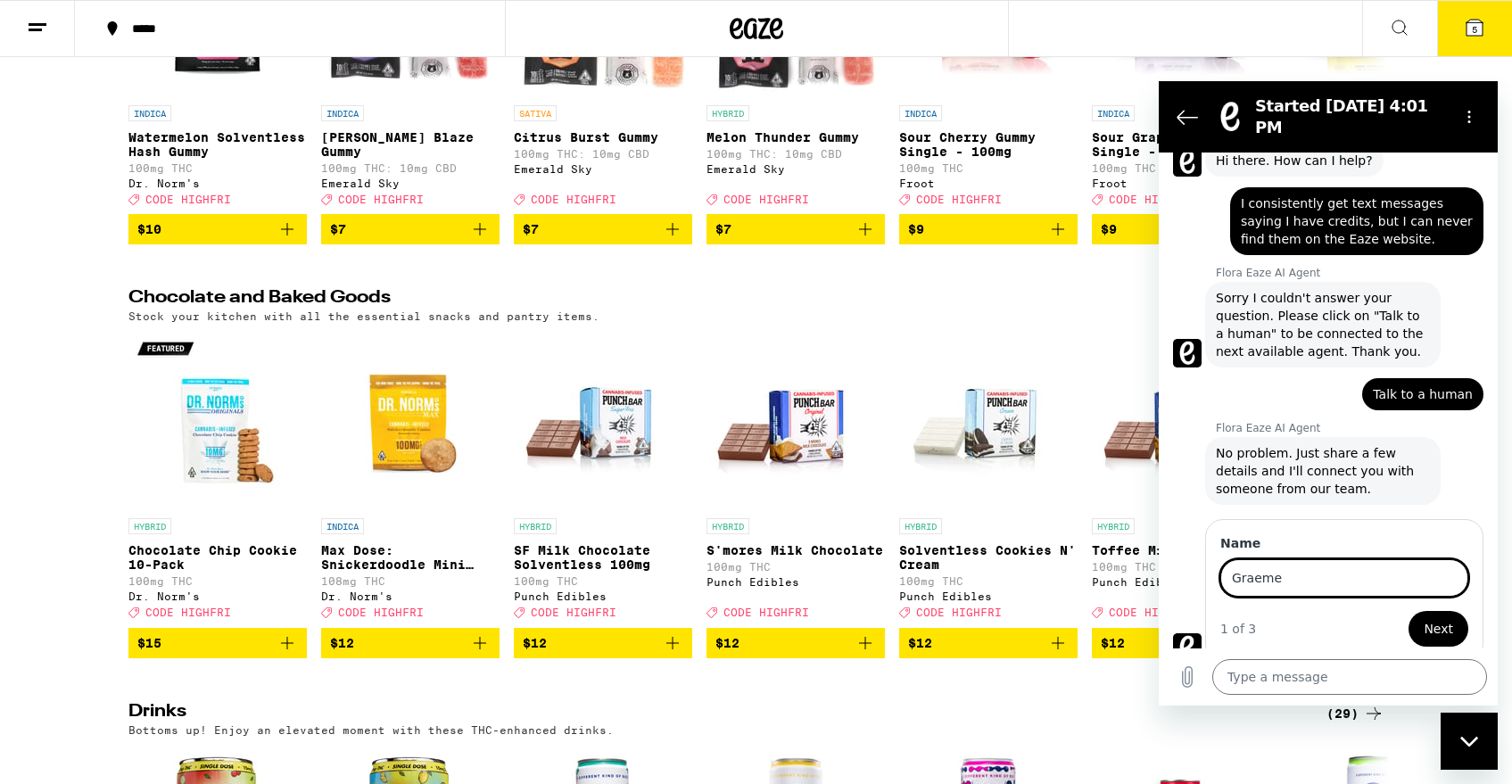
click at [1443, 618] on span "Next" at bounding box center [1439, 629] width 30 height 22
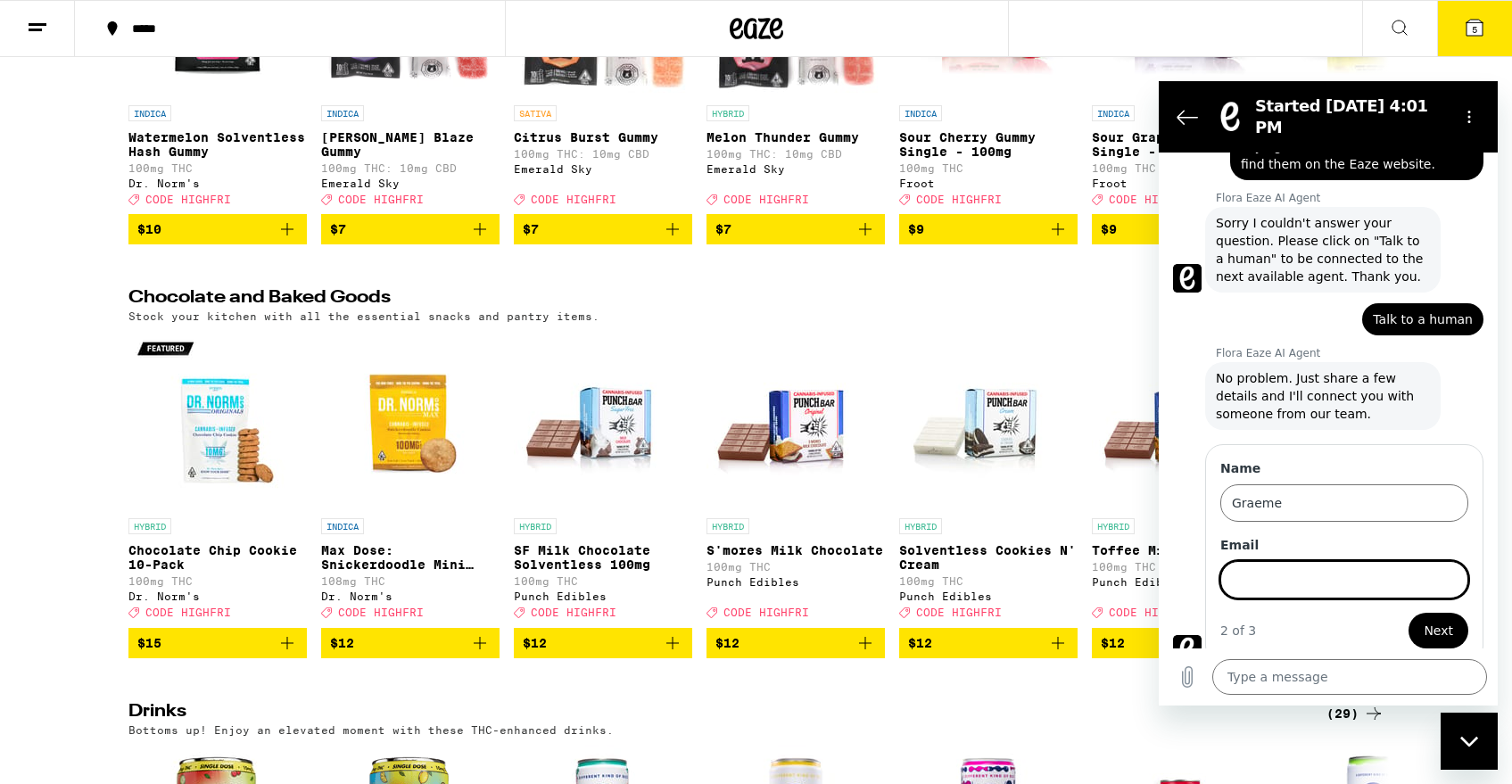
scroll to position [136, 0]
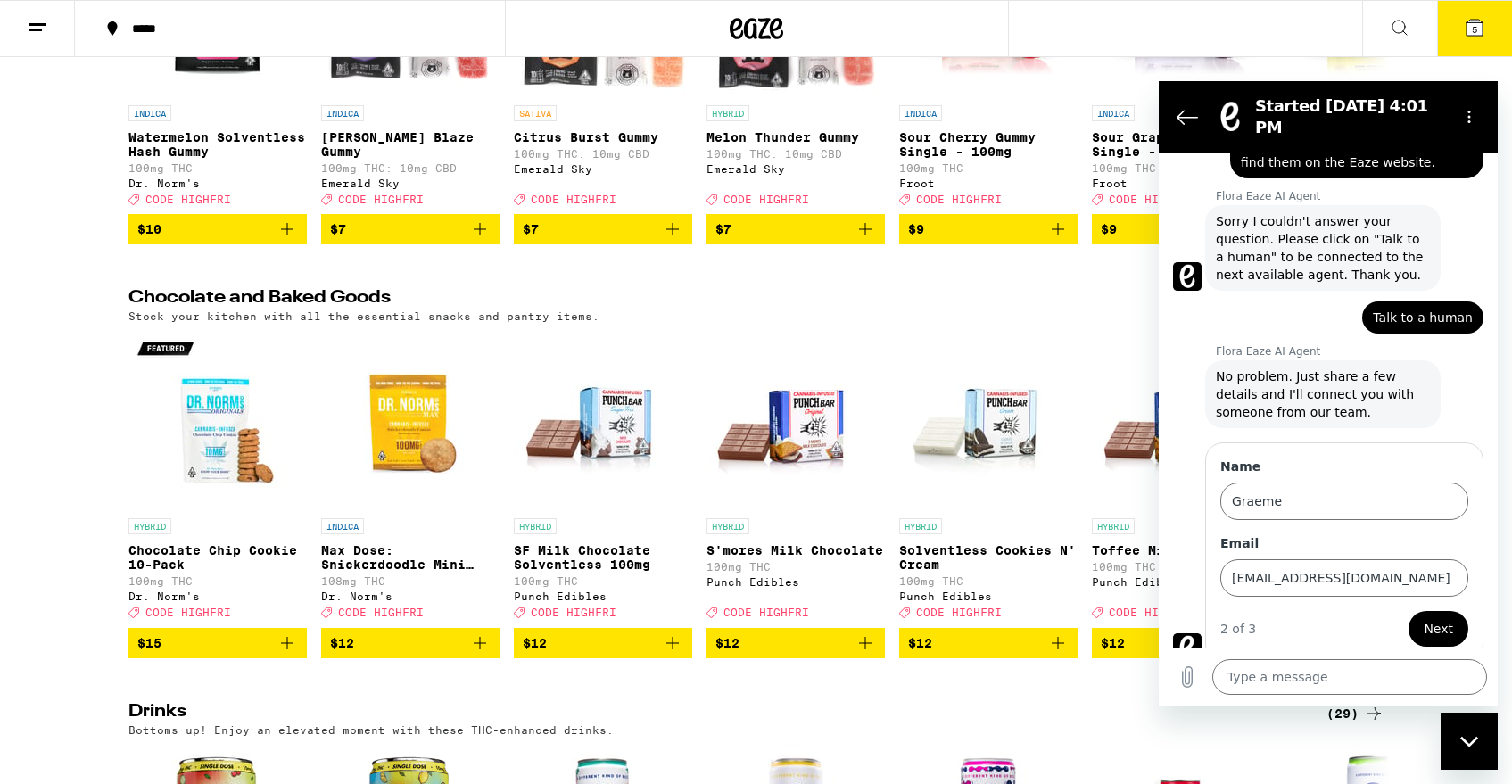
click at [1443, 618] on span "Next" at bounding box center [1439, 629] width 30 height 22
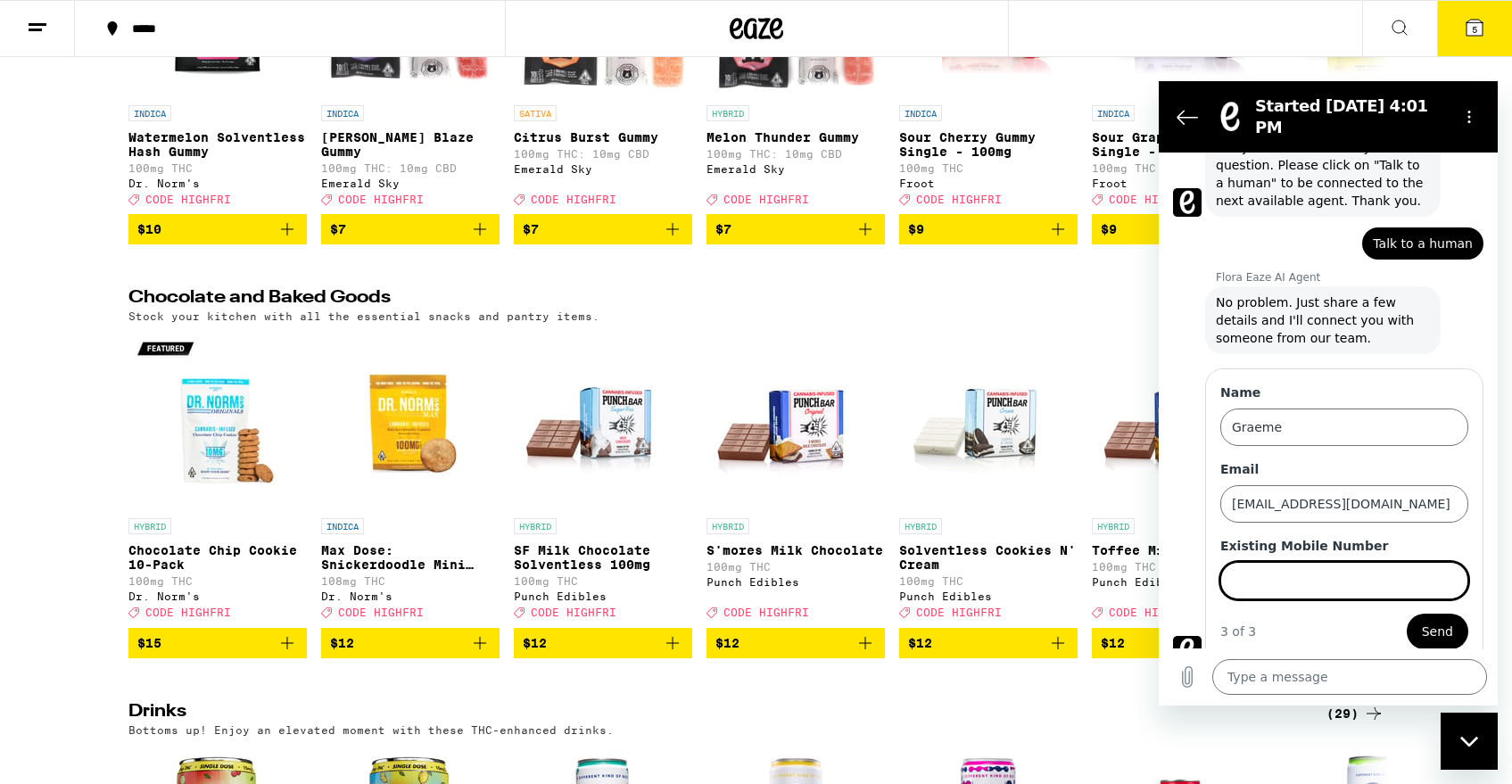
scroll to position [214, 0]
click at [1391, 562] on input "Existing Mobile Number" at bounding box center [1344, 578] width 248 height 38
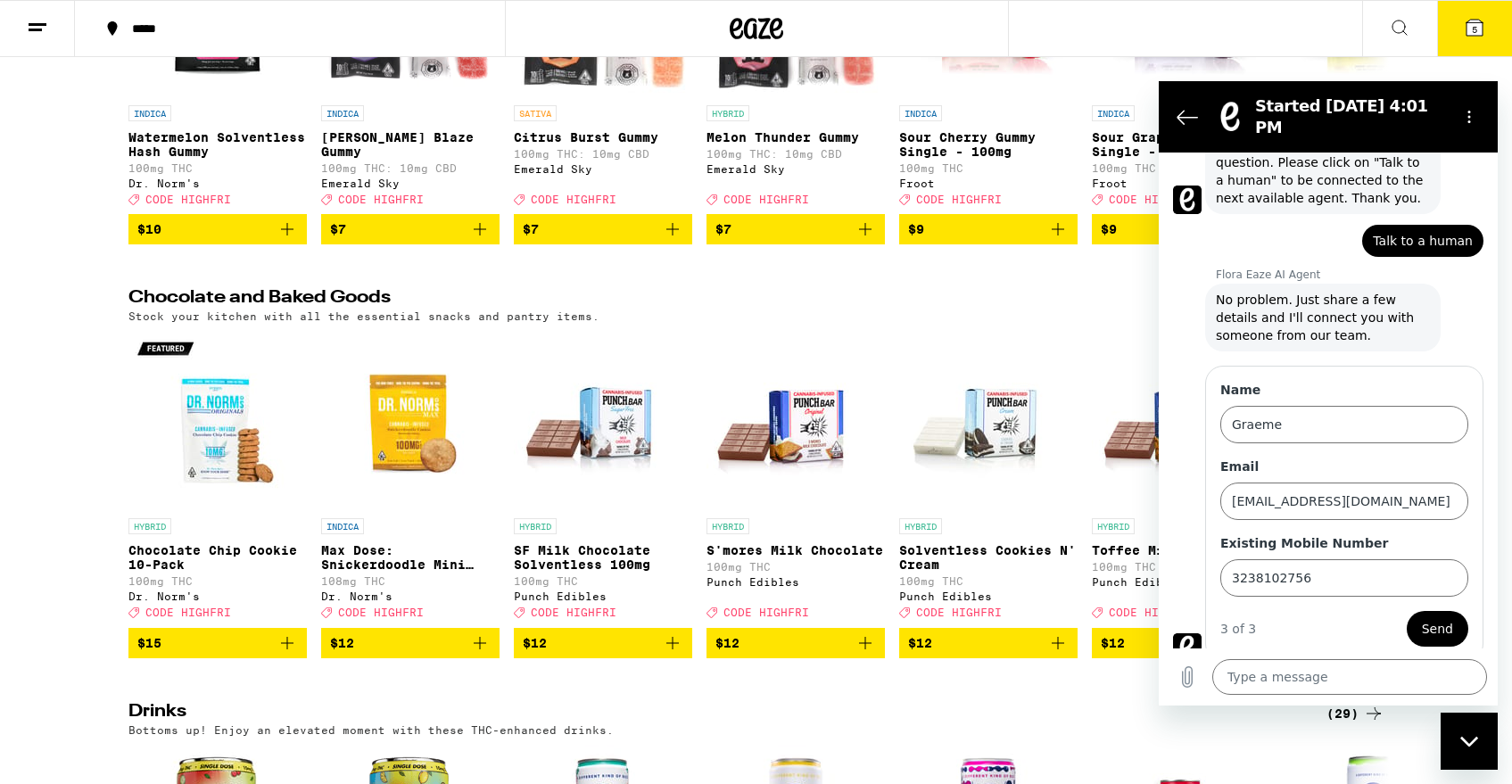
click at [1431, 618] on span "Send" at bounding box center [1438, 629] width 32 height 22
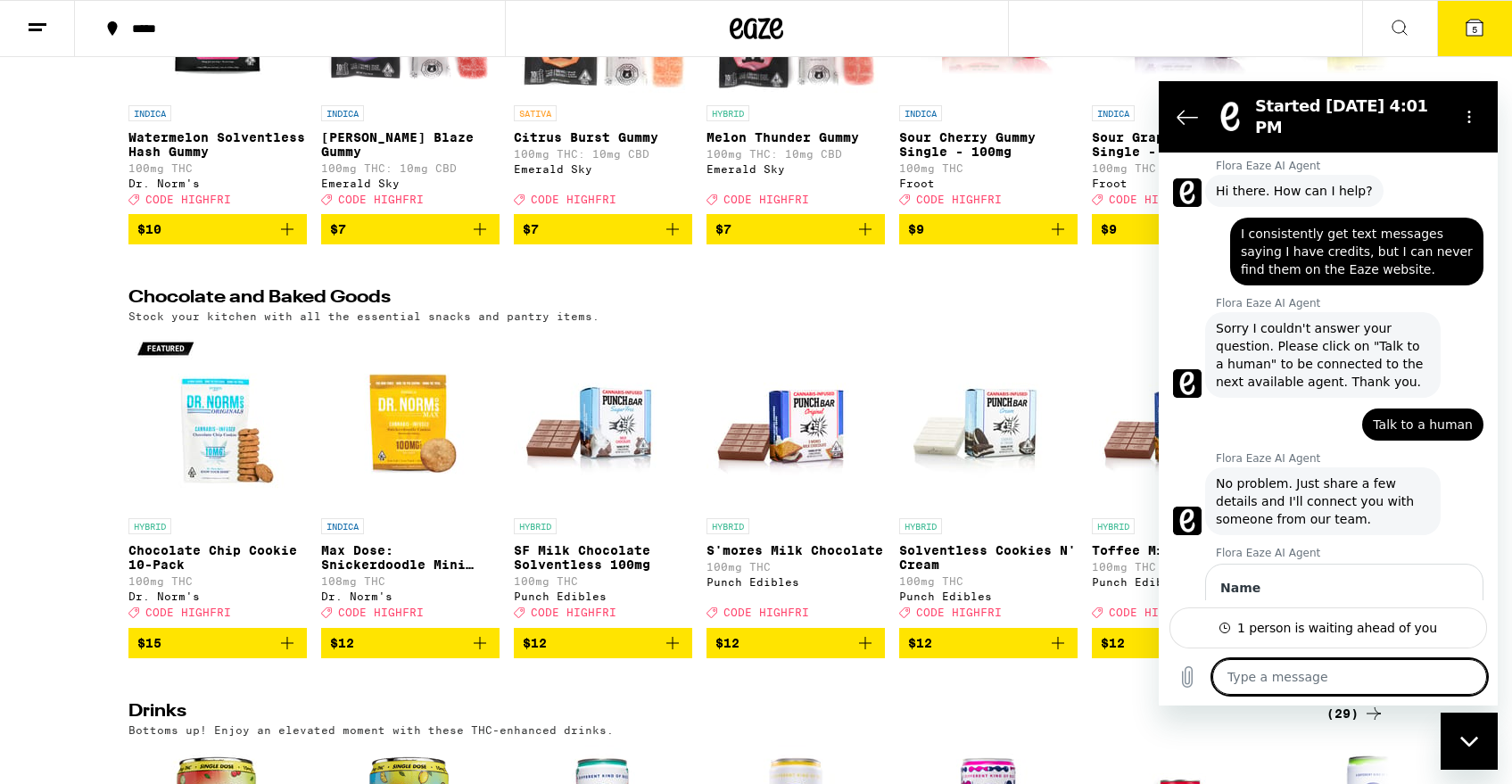
scroll to position [32, 0]
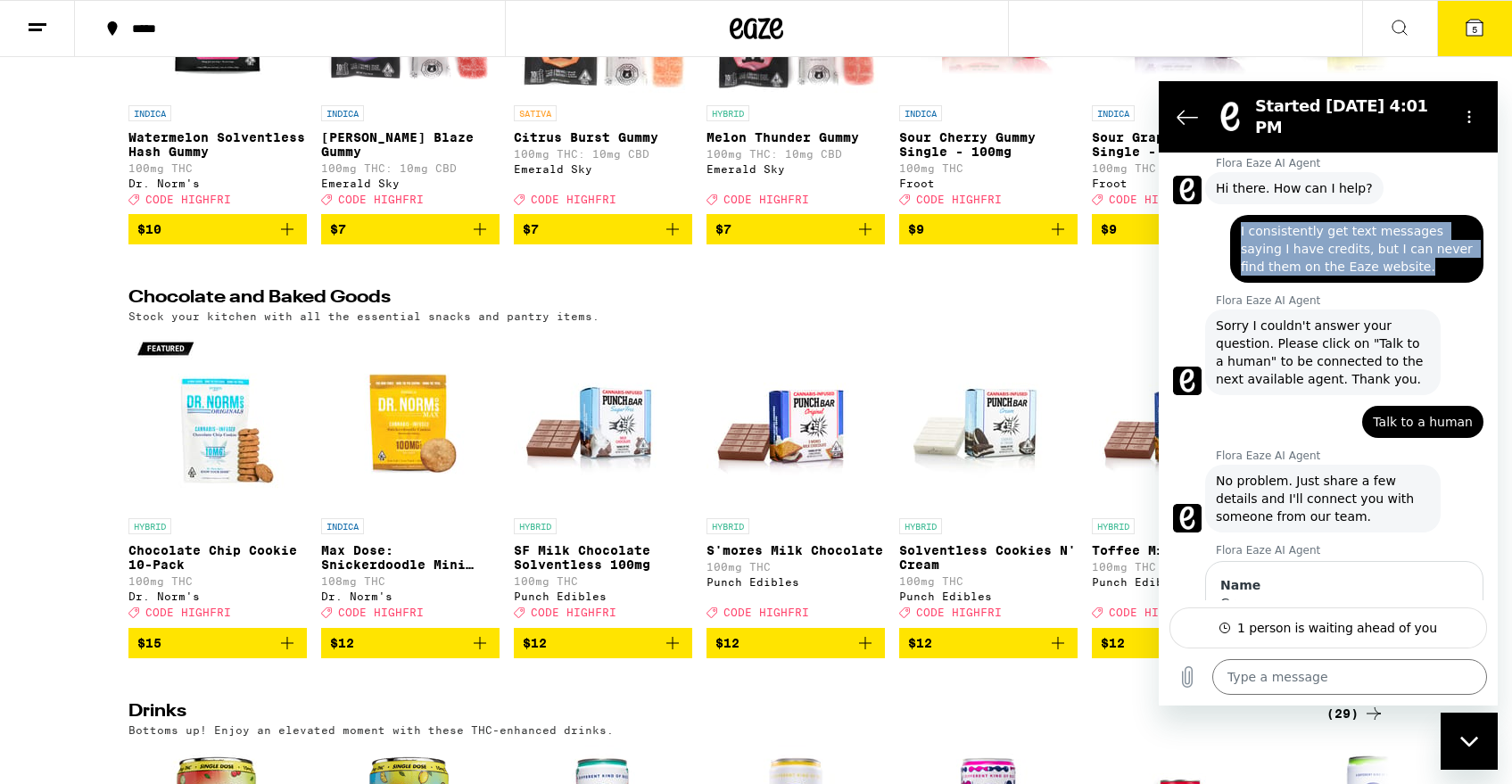
drag, startPoint x: 1362, startPoint y: 256, endPoint x: 1240, endPoint y: 209, distance: 130.7
click at [1241, 222] on span "I consistently get text messages saying I have credits, but I can never find th…" at bounding box center [1357, 249] width 232 height 53
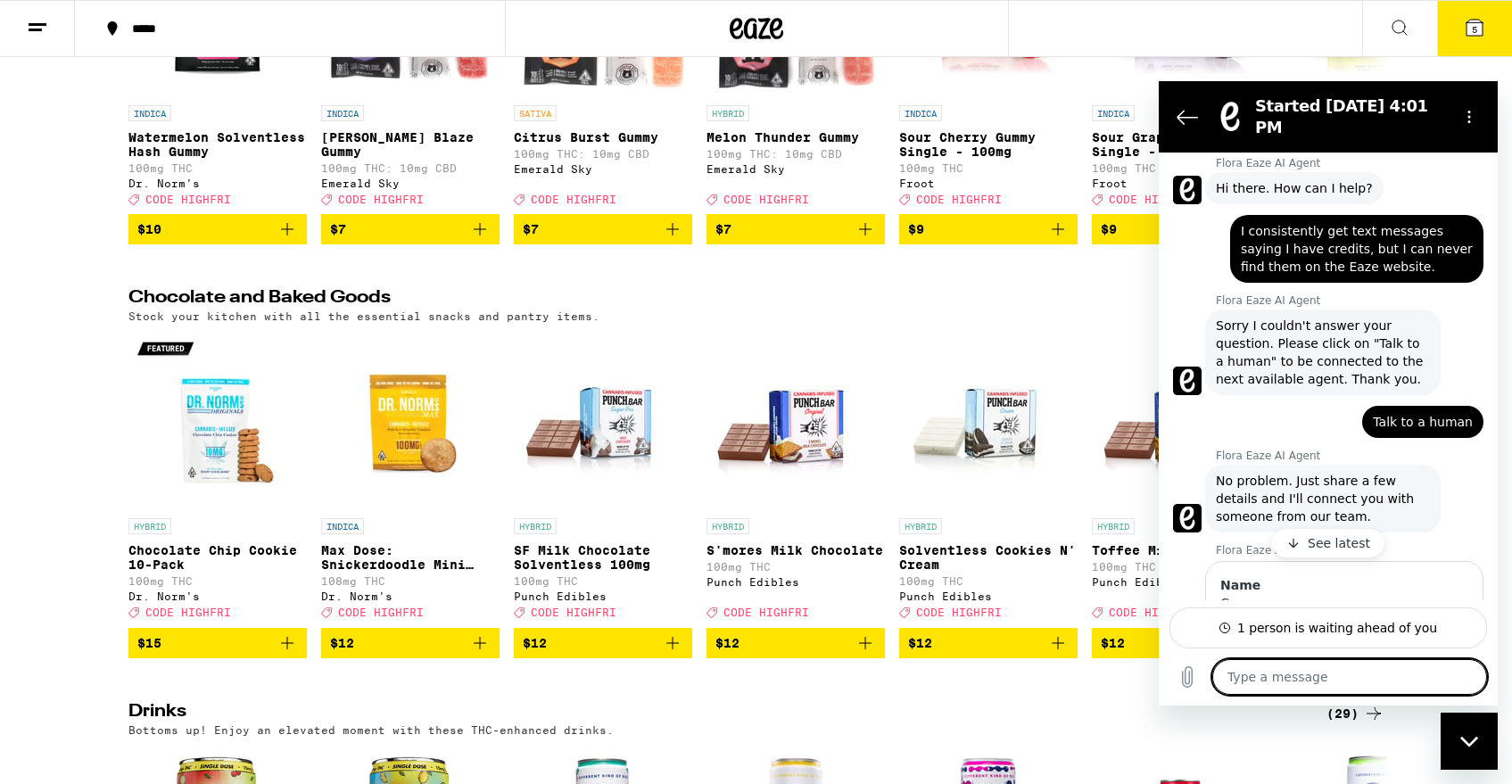
click at [1277, 234] on span "I consistently get text messages saying I have credits, but I can never find th…" at bounding box center [1357, 249] width 232 height 53
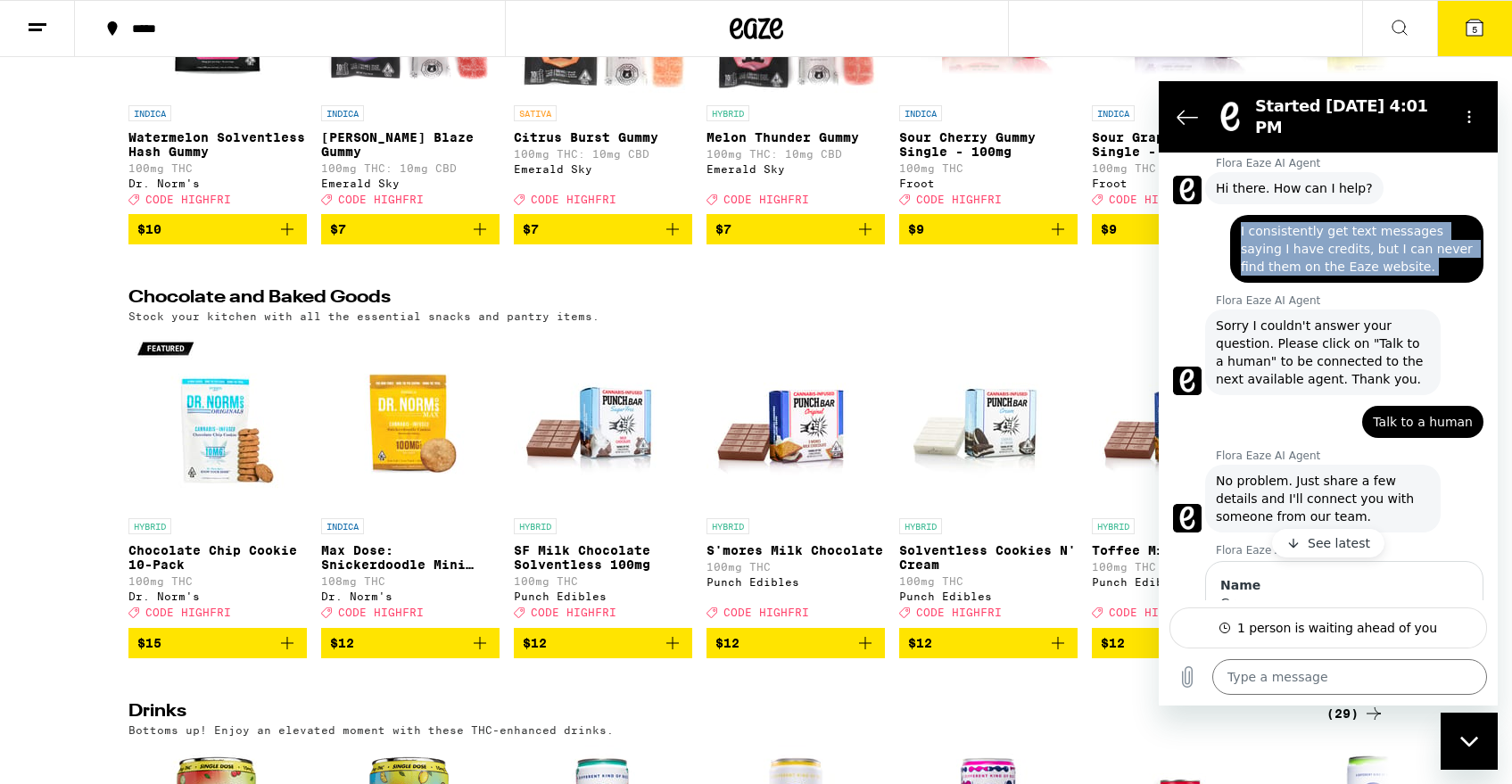
click at [1277, 234] on span "I consistently get text messages saying I have credits, but I can never find th…" at bounding box center [1357, 249] width 232 height 53
copy span "I consistently get text messages saying I have credits, but I can never find th…"
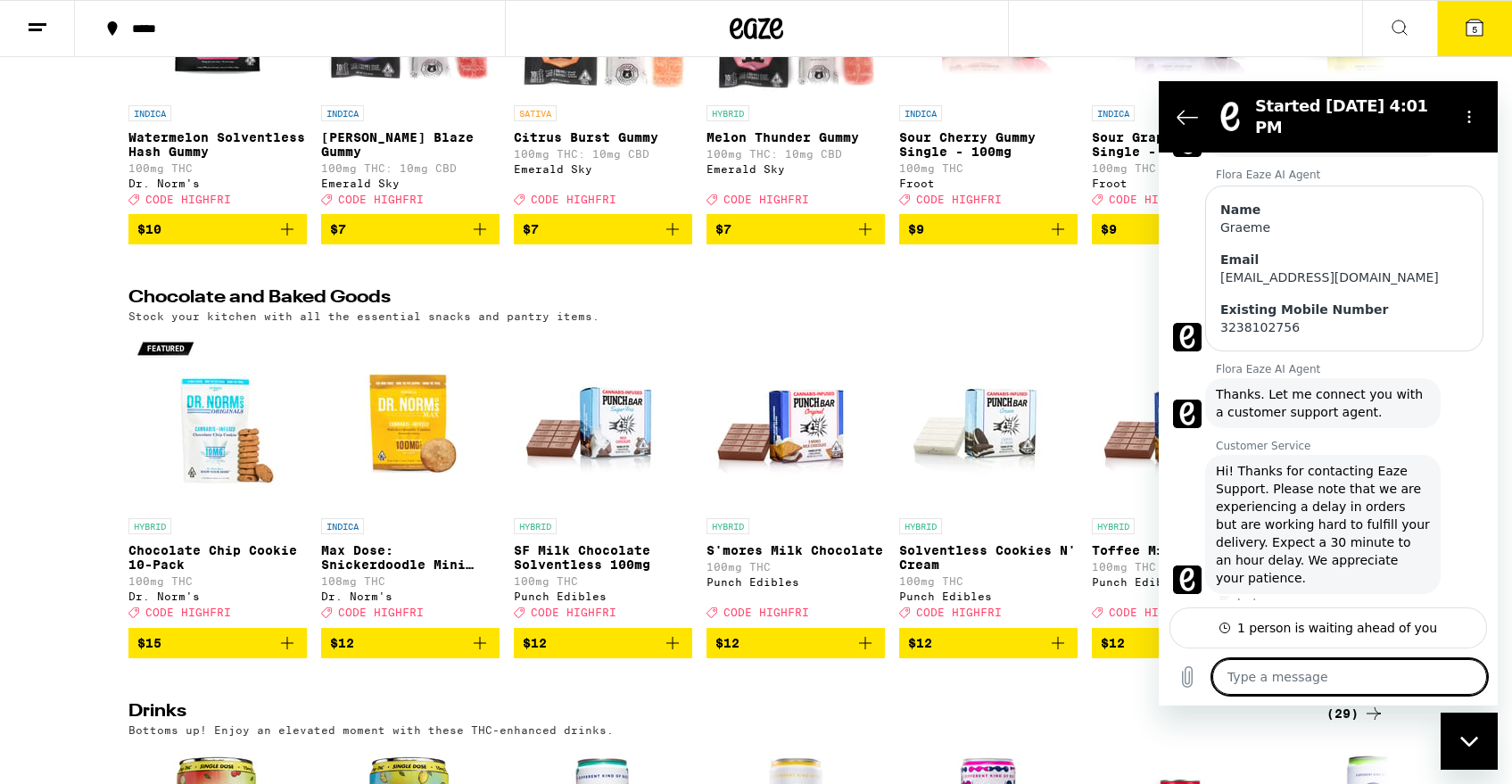
click at [1310, 687] on textarea at bounding box center [1350, 677] width 275 height 36
click at [1319, 680] on textarea at bounding box center [1350, 677] width 275 height 36
paste textarea "I consistently get text messages saying I have credits, but I can never find th…"
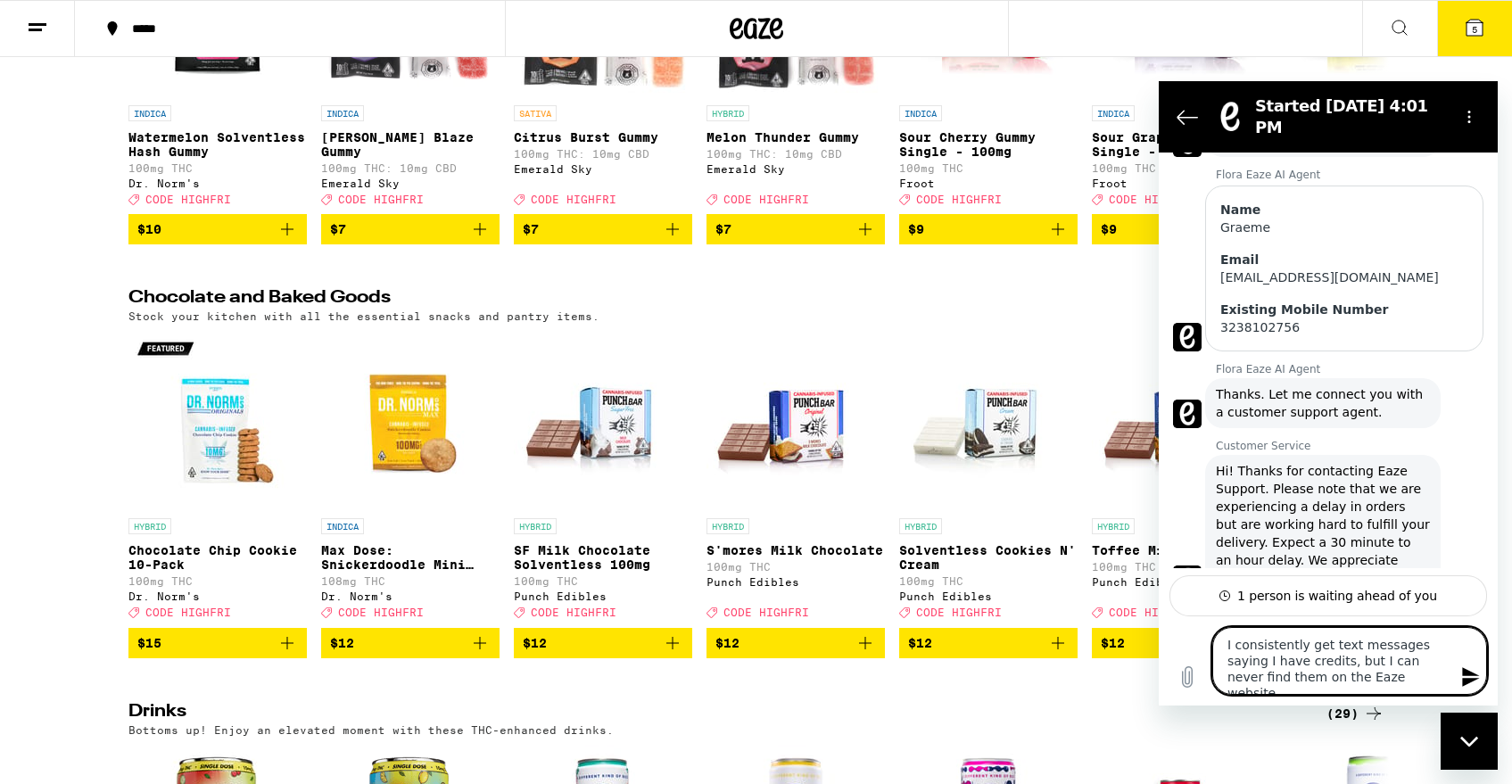
drag, startPoint x: 1409, startPoint y: 677, endPoint x: 1180, endPoint y: 631, distance: 233.6
click at [1180, 631] on div "Type a message I consistently get text messages saying I have credits, but I ca…" at bounding box center [1328, 660] width 339 height 89
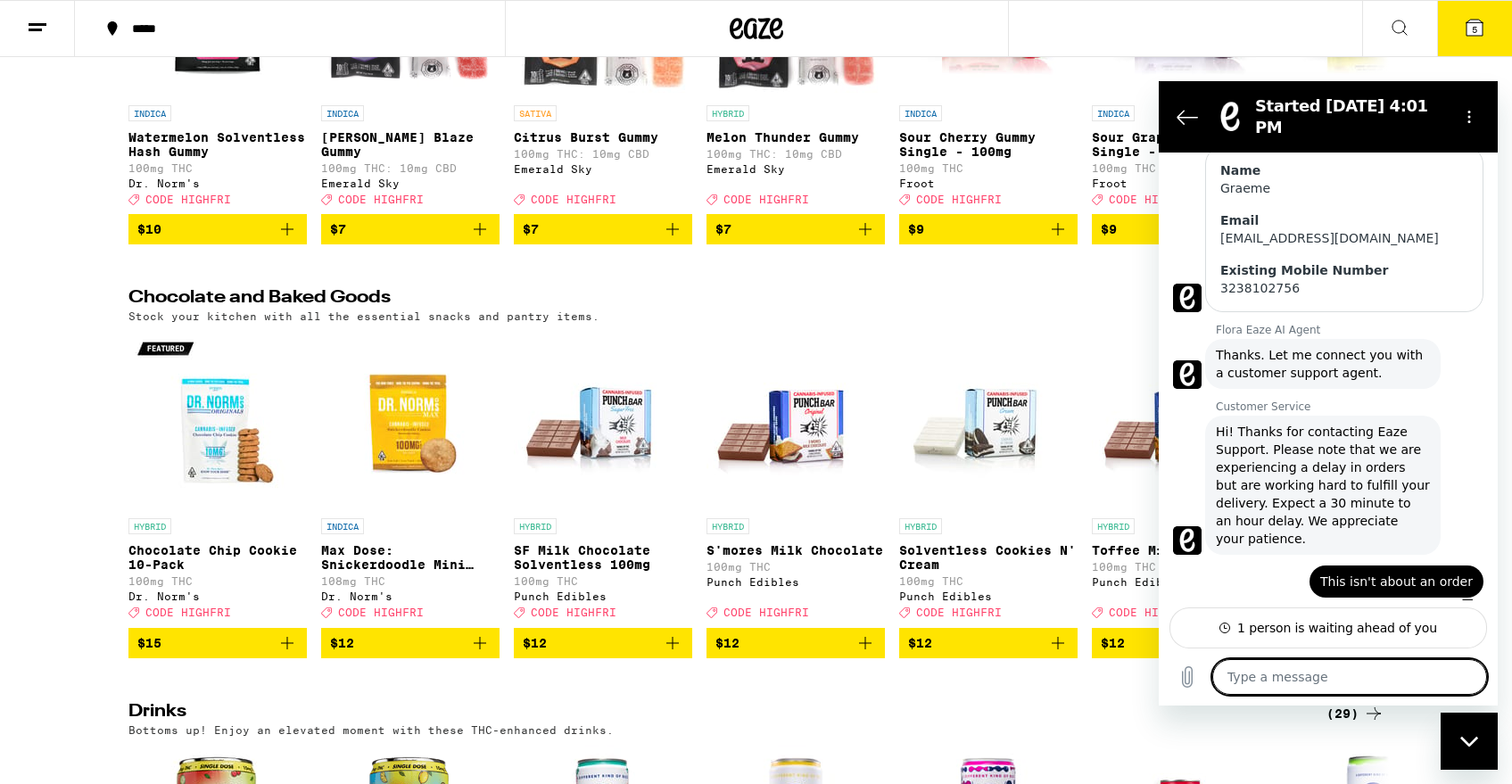
scroll to position [451, 0]
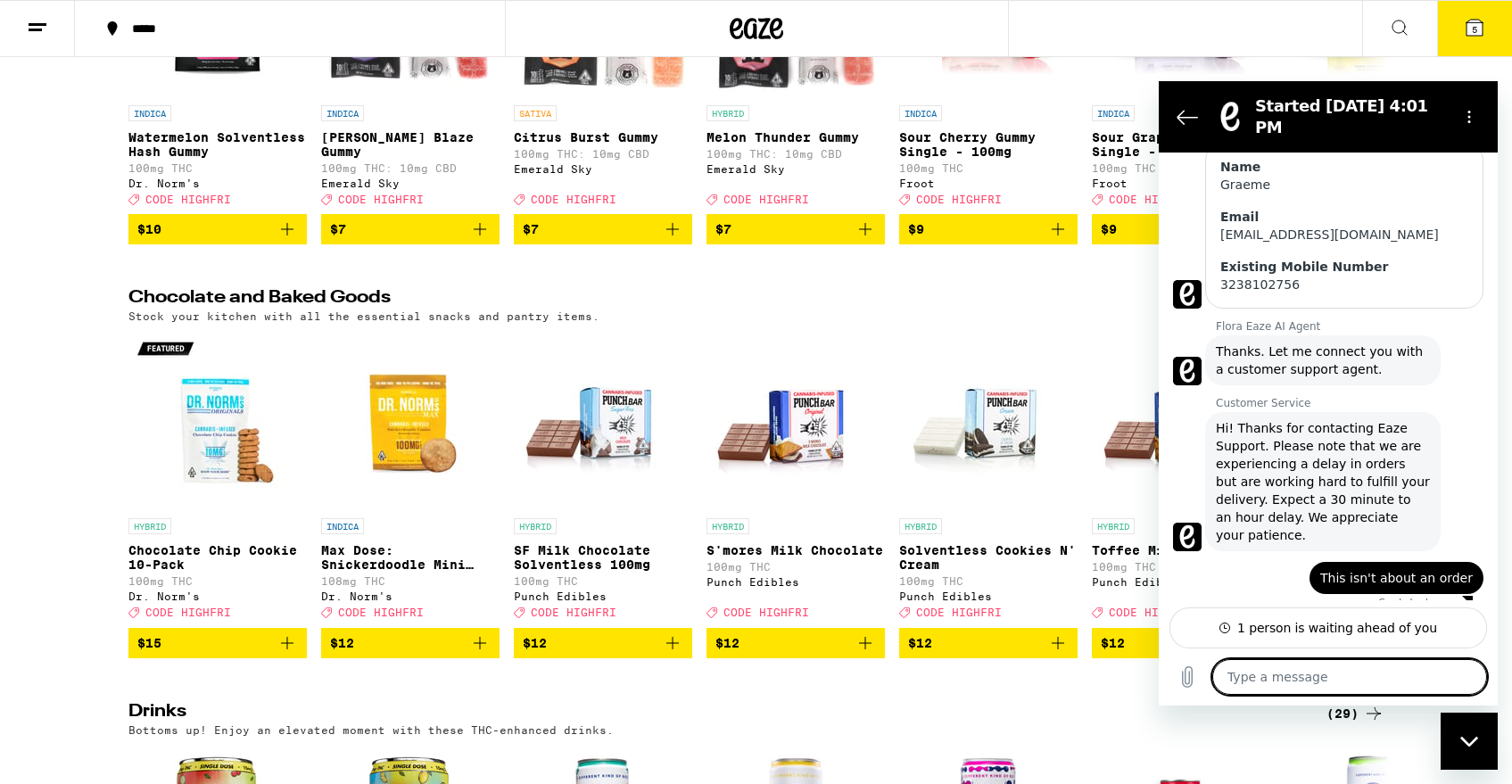
paste textarea "I consistently get text messages saying I have credits, but I can never find th…"
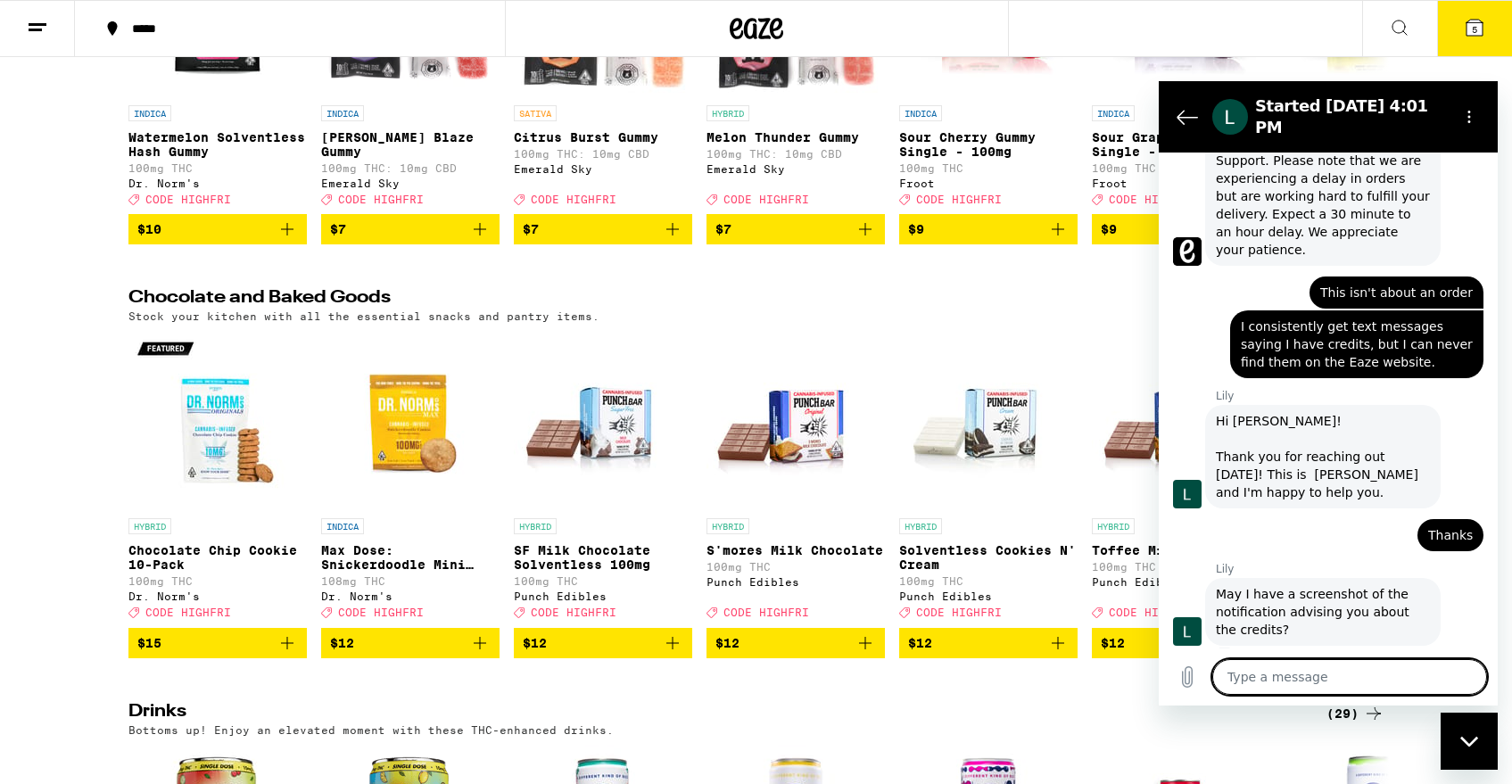
scroll to position [740, 0]
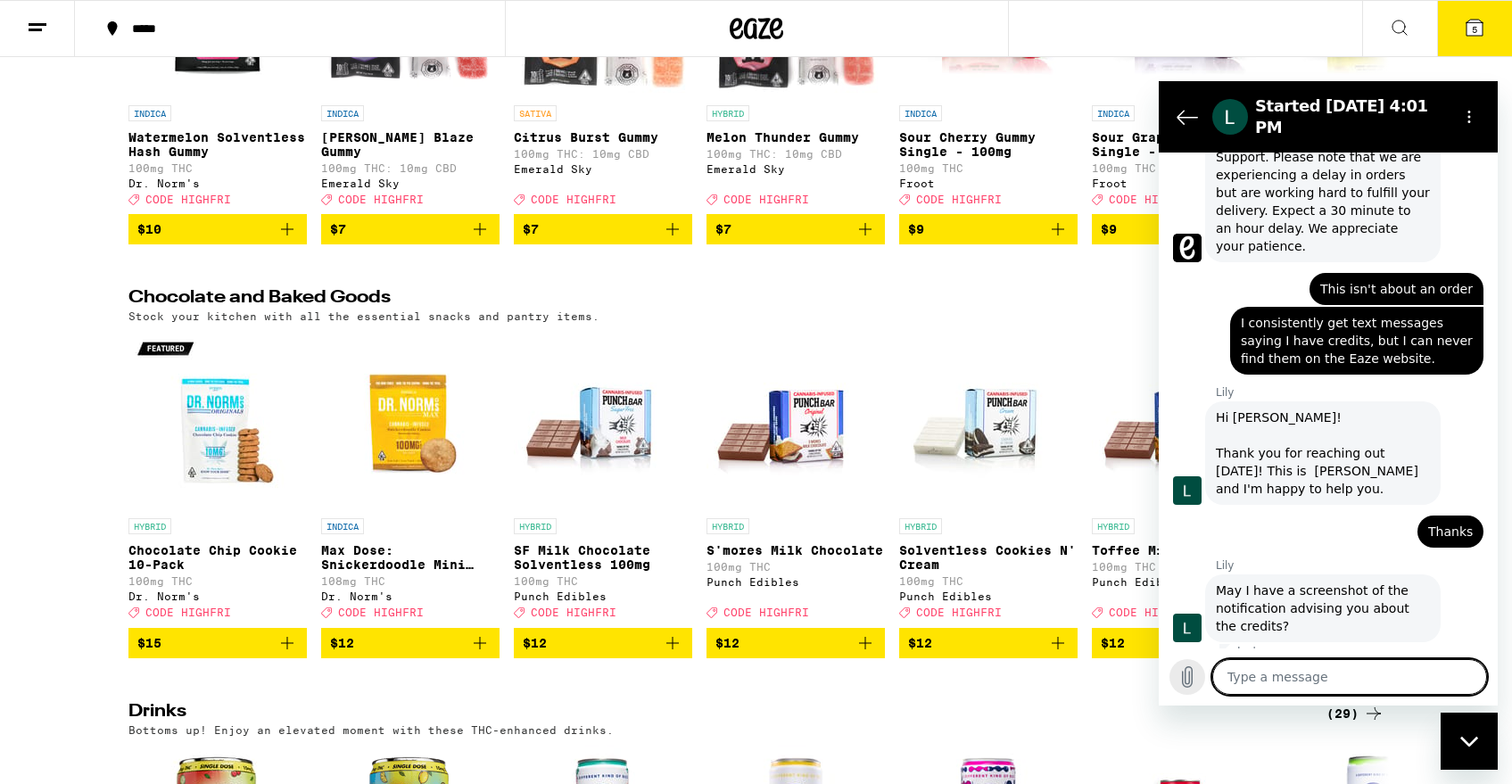
click at [1189, 676] on icon "Upload file" at bounding box center [1188, 677] width 10 height 21
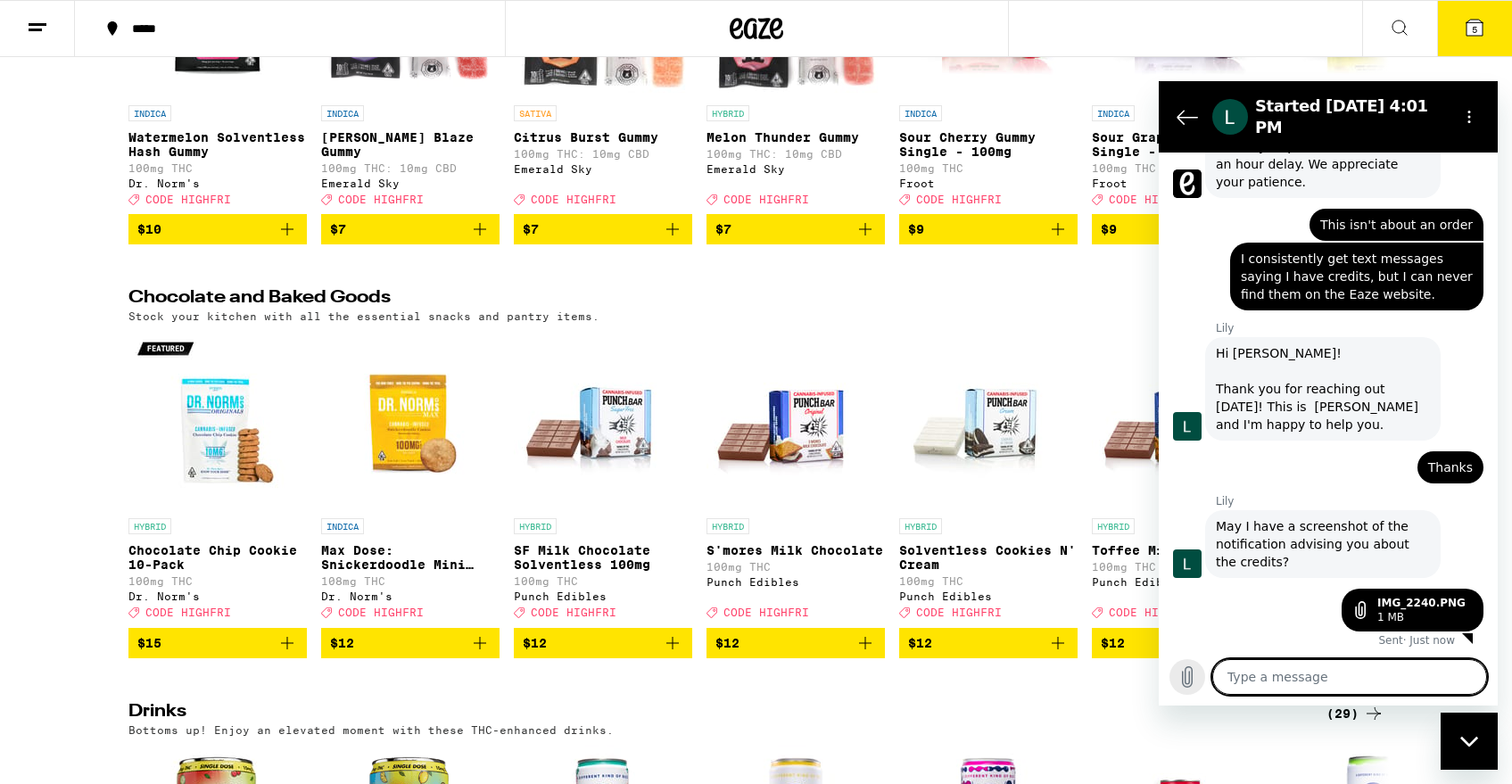
scroll to position [789, 0]
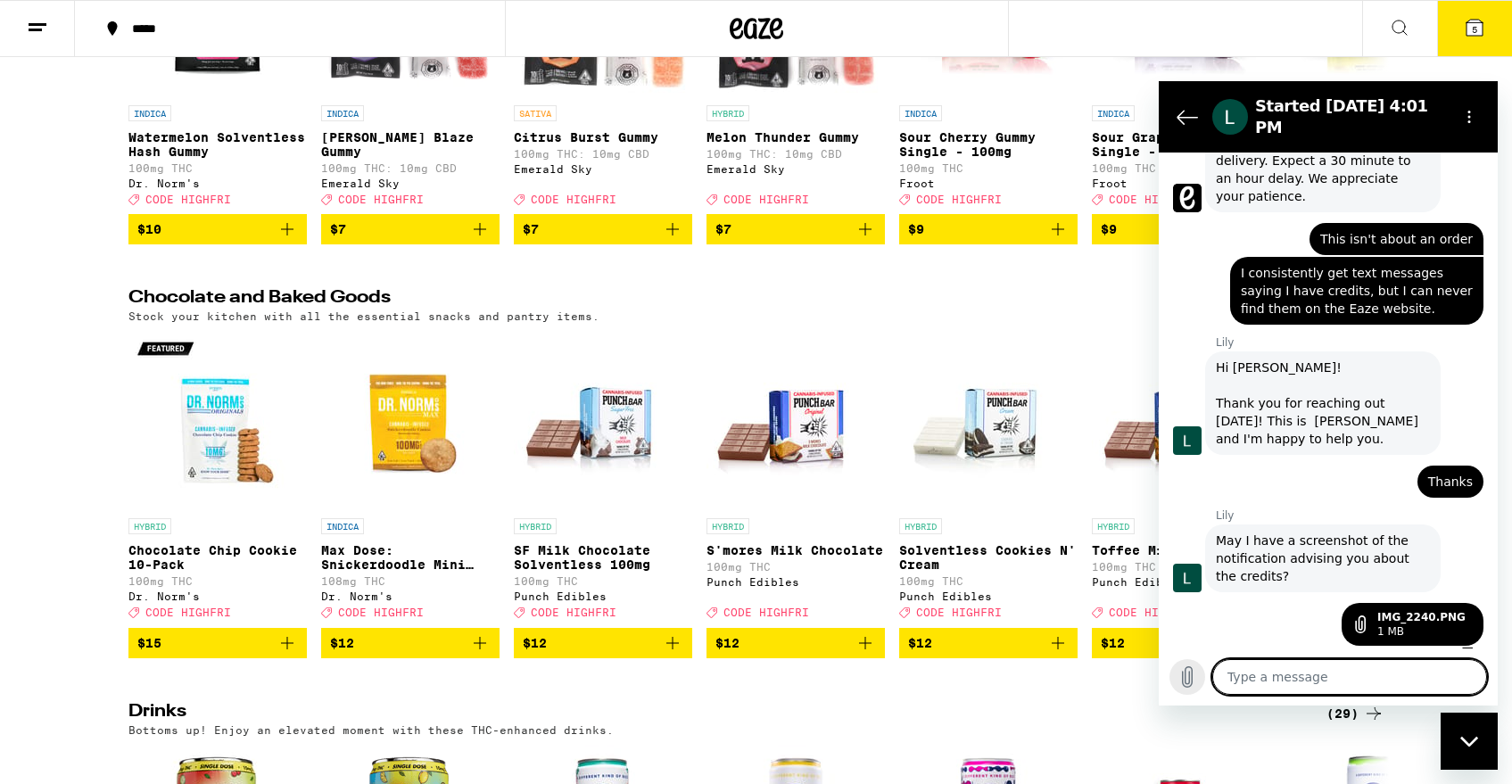
click at [1186, 674] on icon "Upload file" at bounding box center [1188, 677] width 22 height 22
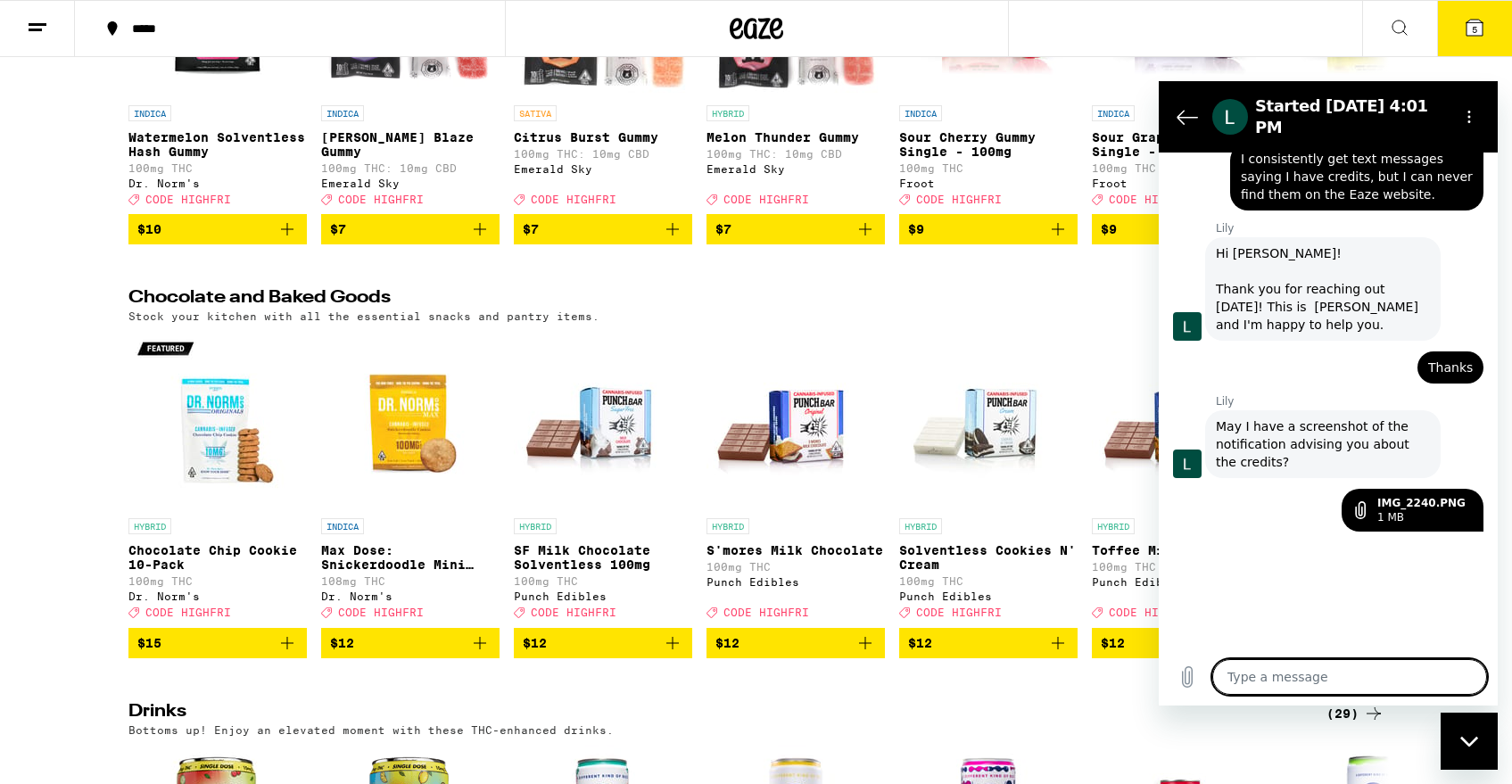
scroll to position [833, 0]
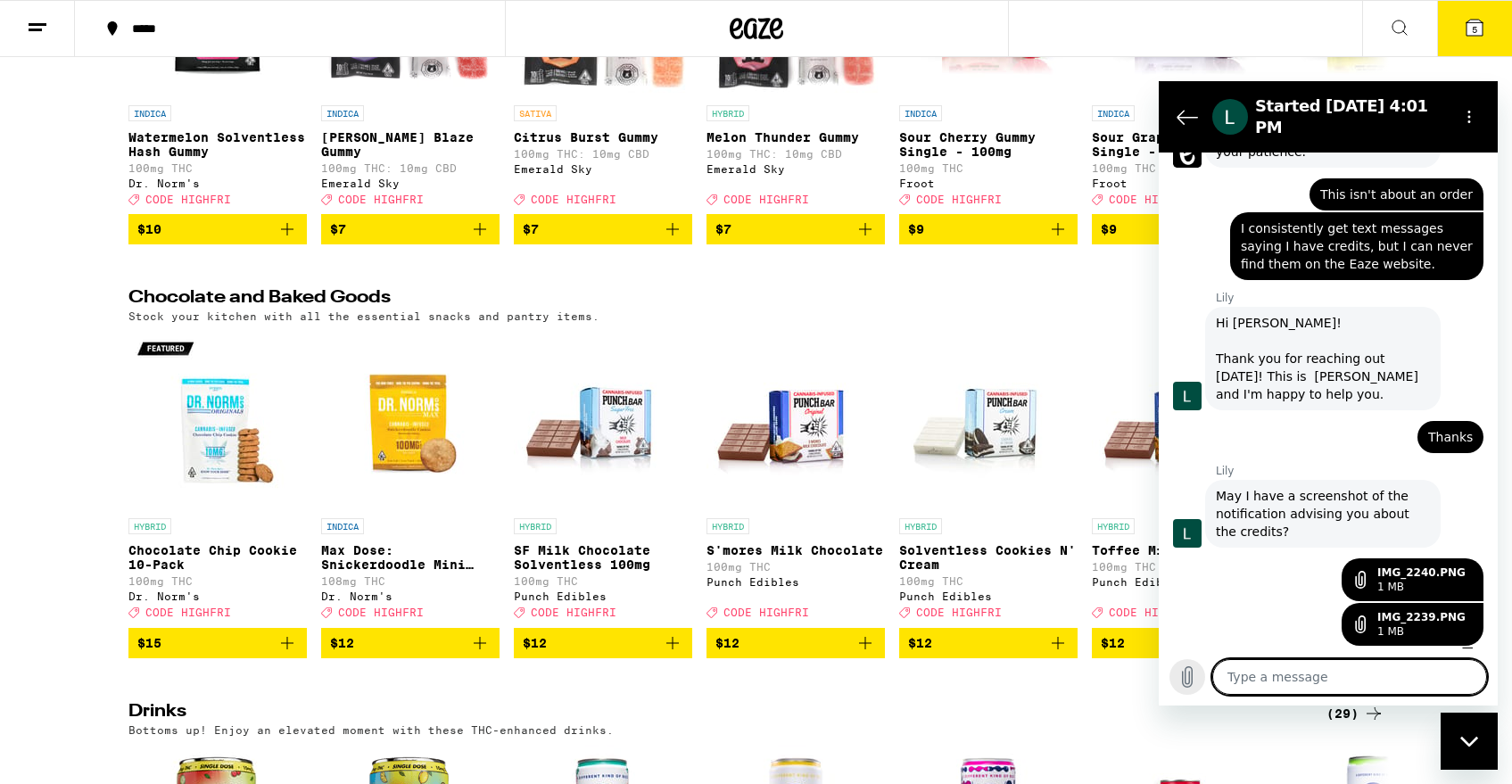
click at [1183, 672] on icon "Upload file" at bounding box center [1188, 677] width 10 height 21
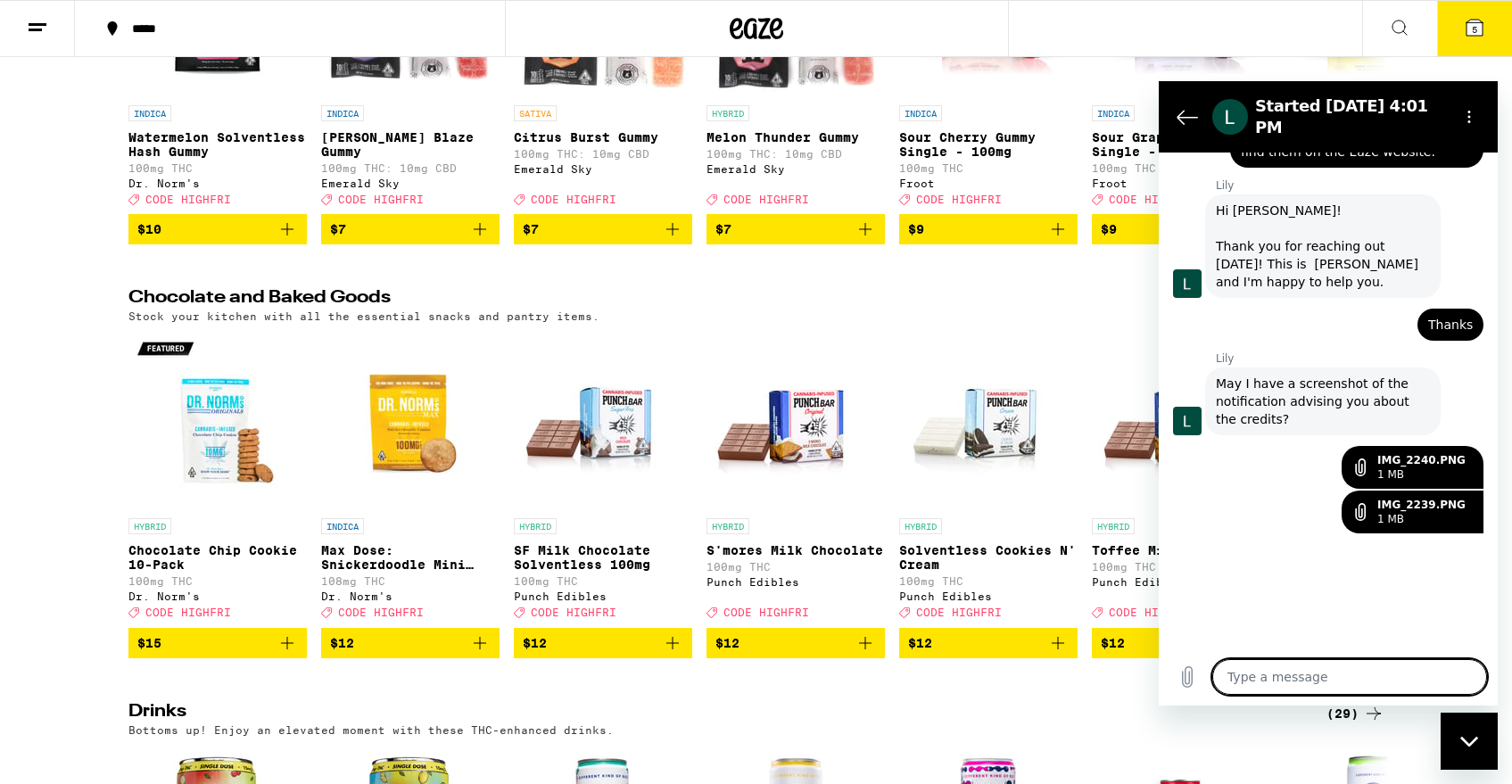
scroll to position [948, 0]
click at [1263, 673] on textarea at bounding box center [1350, 677] width 275 height 36
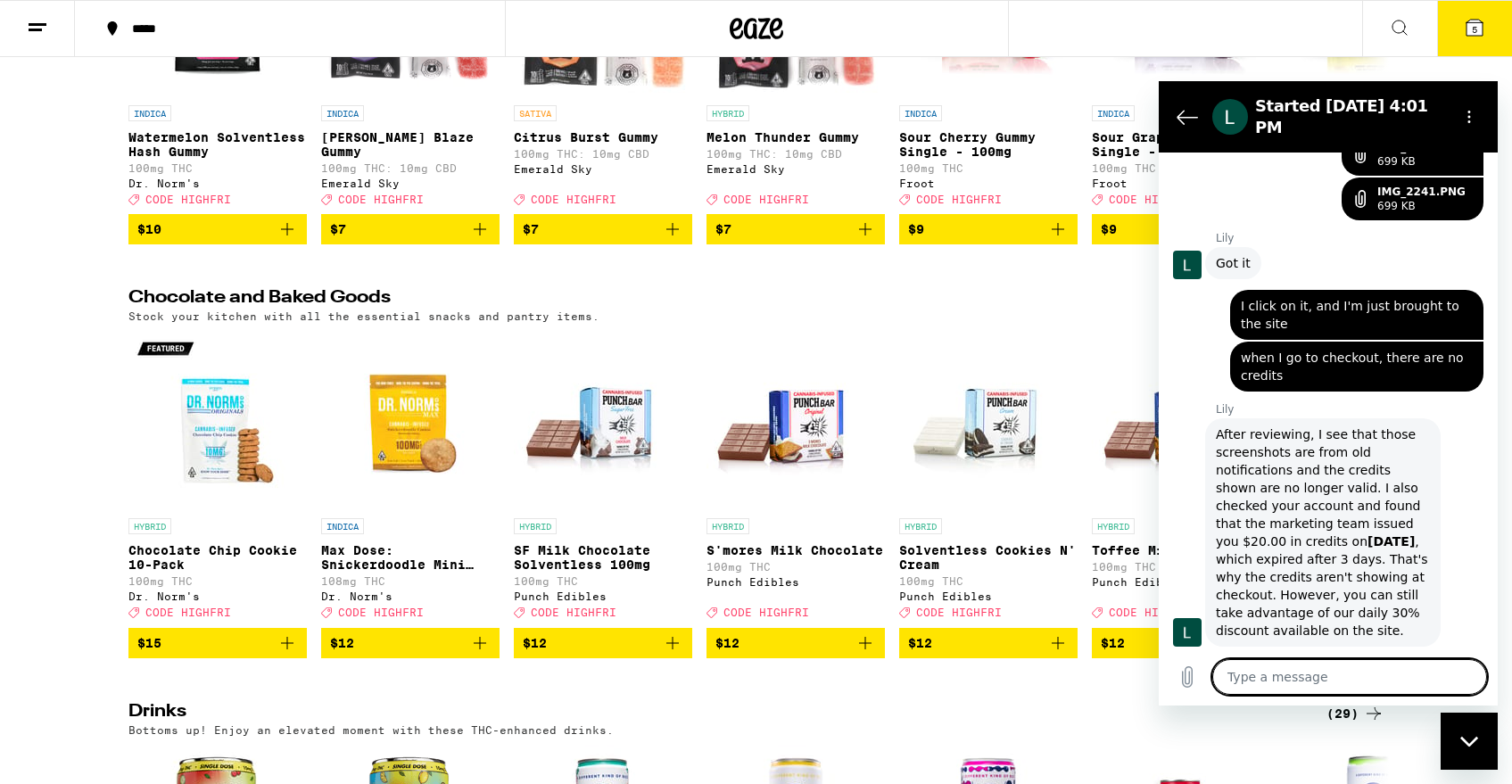
scroll to position [1387, 0]
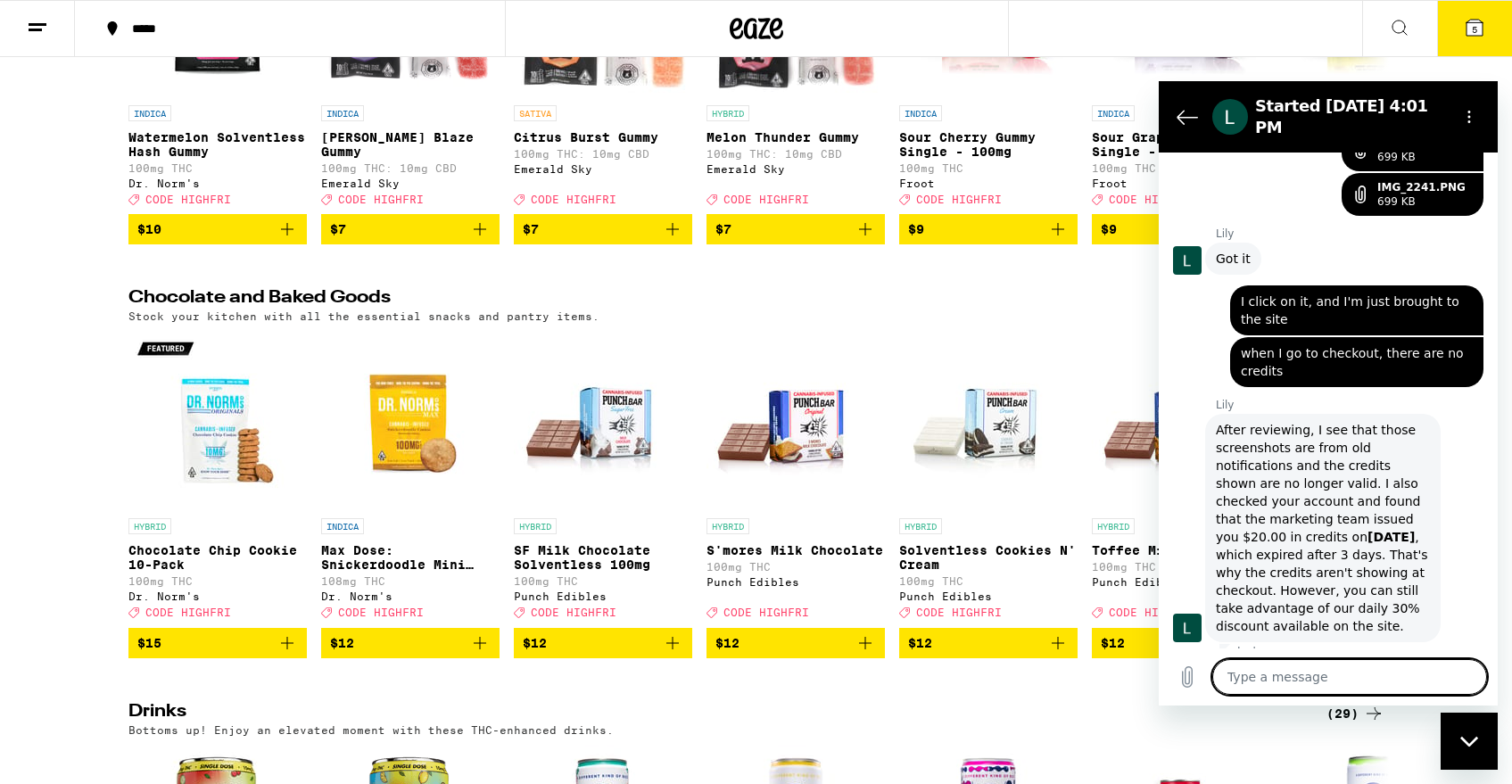
click at [1322, 667] on textarea at bounding box center [1350, 677] width 275 height 36
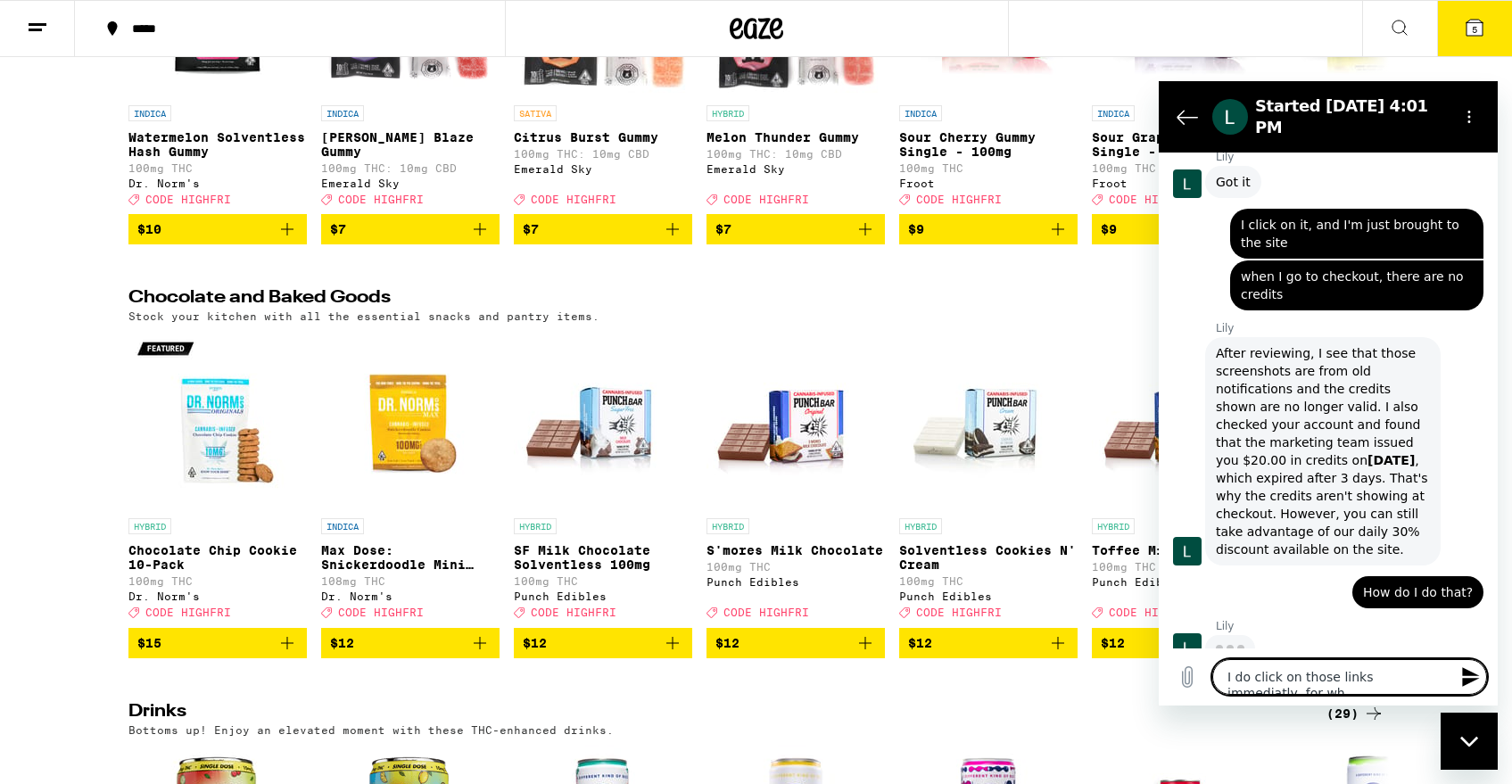
scroll to position [1465, 0]
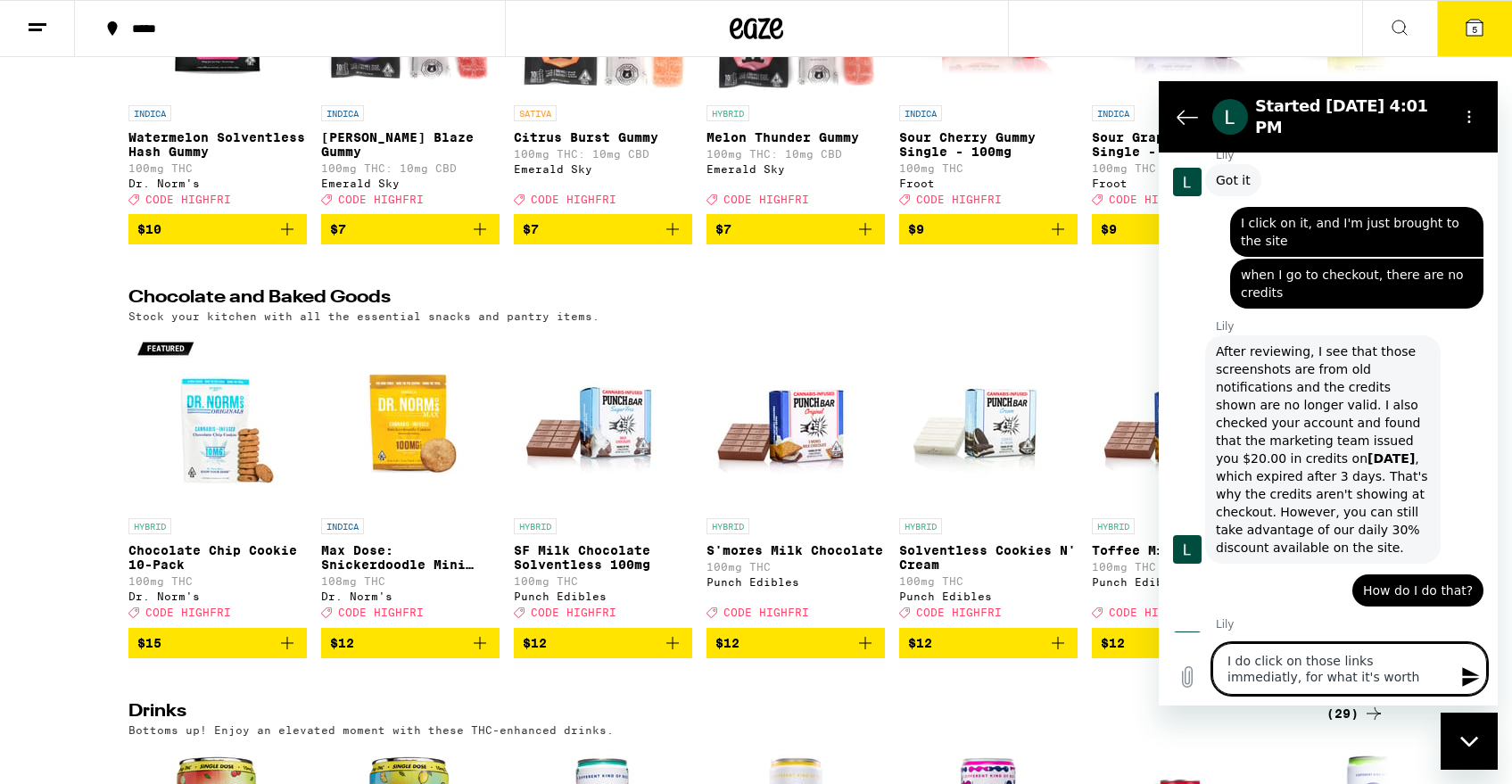
click at [1392, 660] on textarea "I do click on those links immediatly, for what it's worth" at bounding box center [1350, 668] width 275 height 51
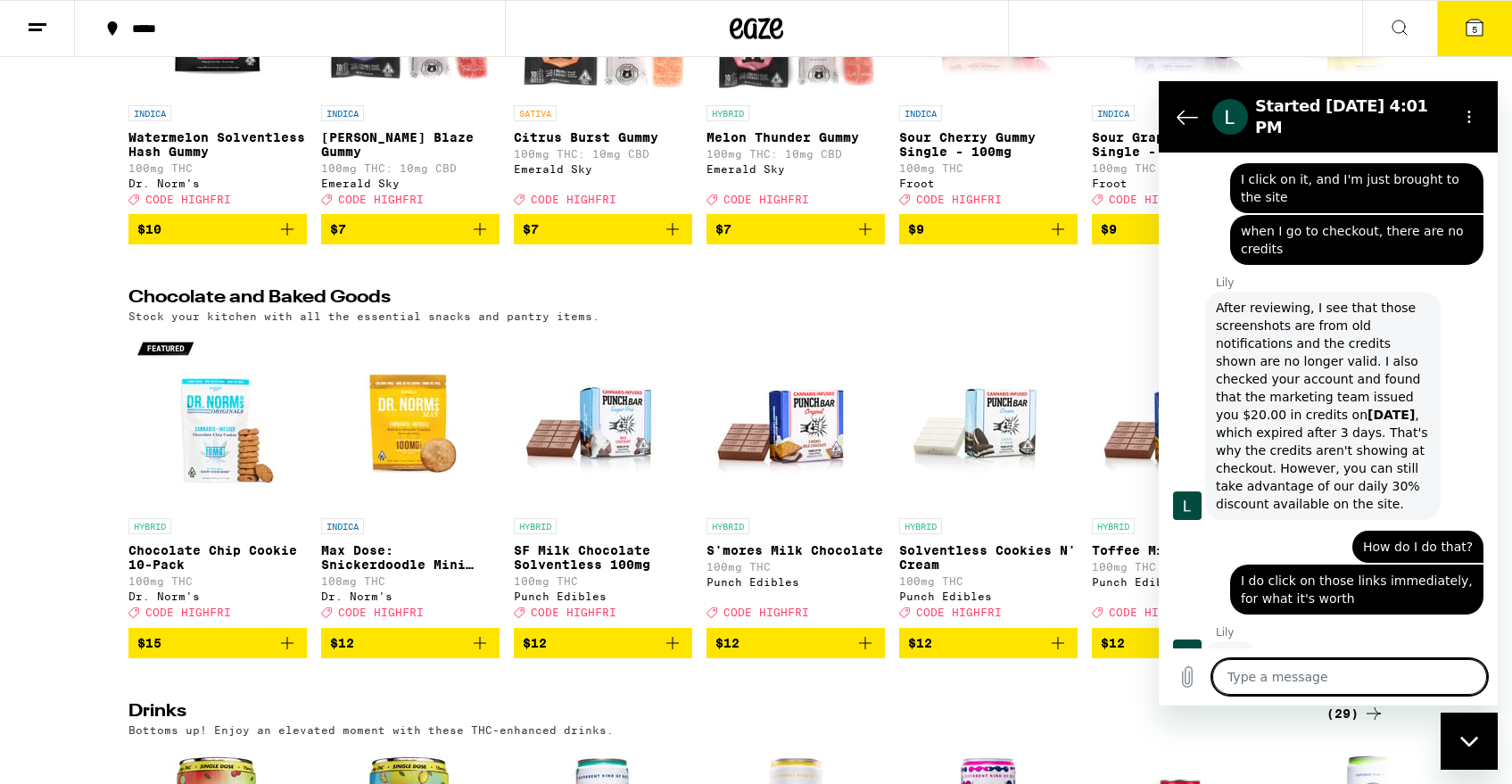
scroll to position [1516, 0]
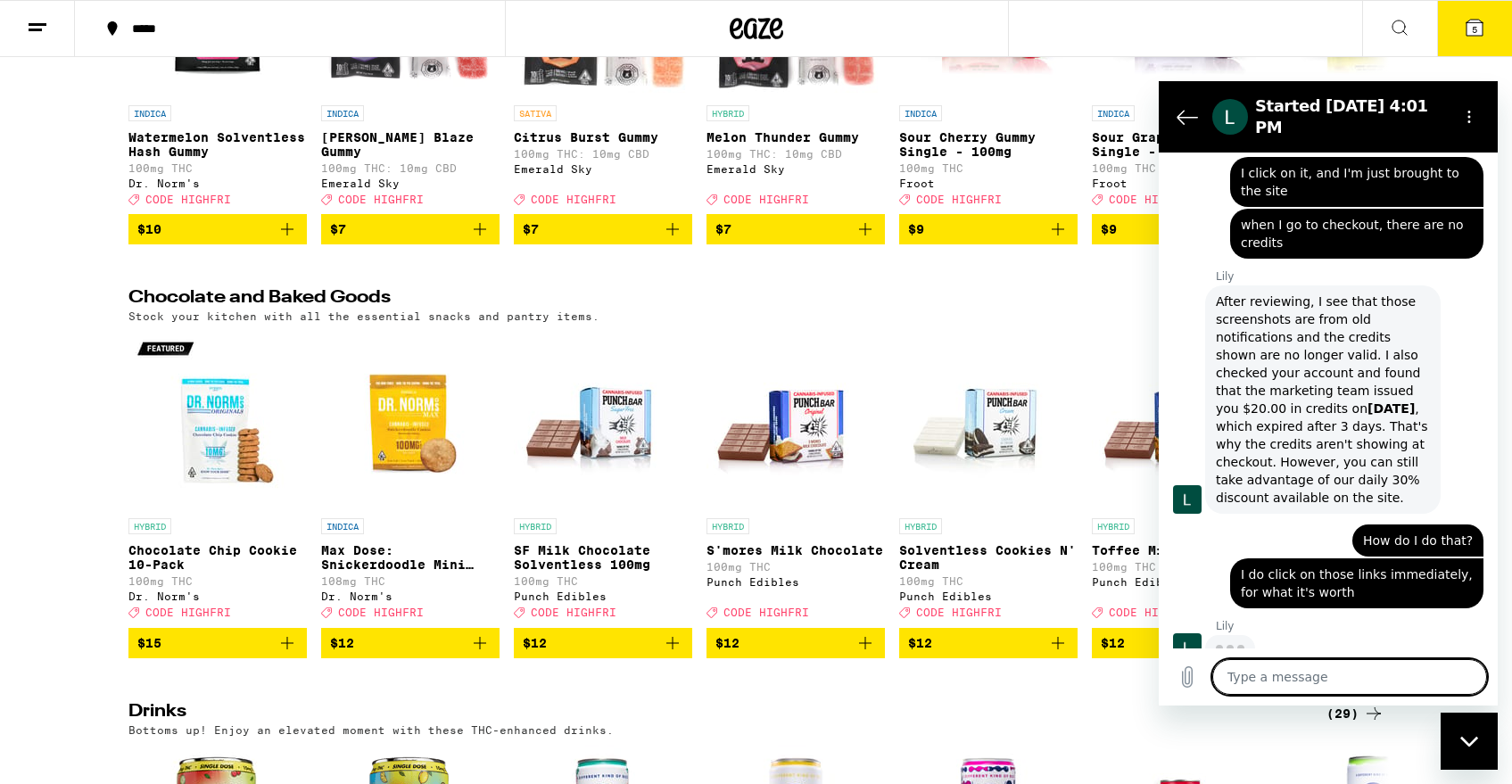
drag, startPoint x: 233, startPoint y: 578, endPoint x: 1108, endPoint y: 5, distance: 1045.9
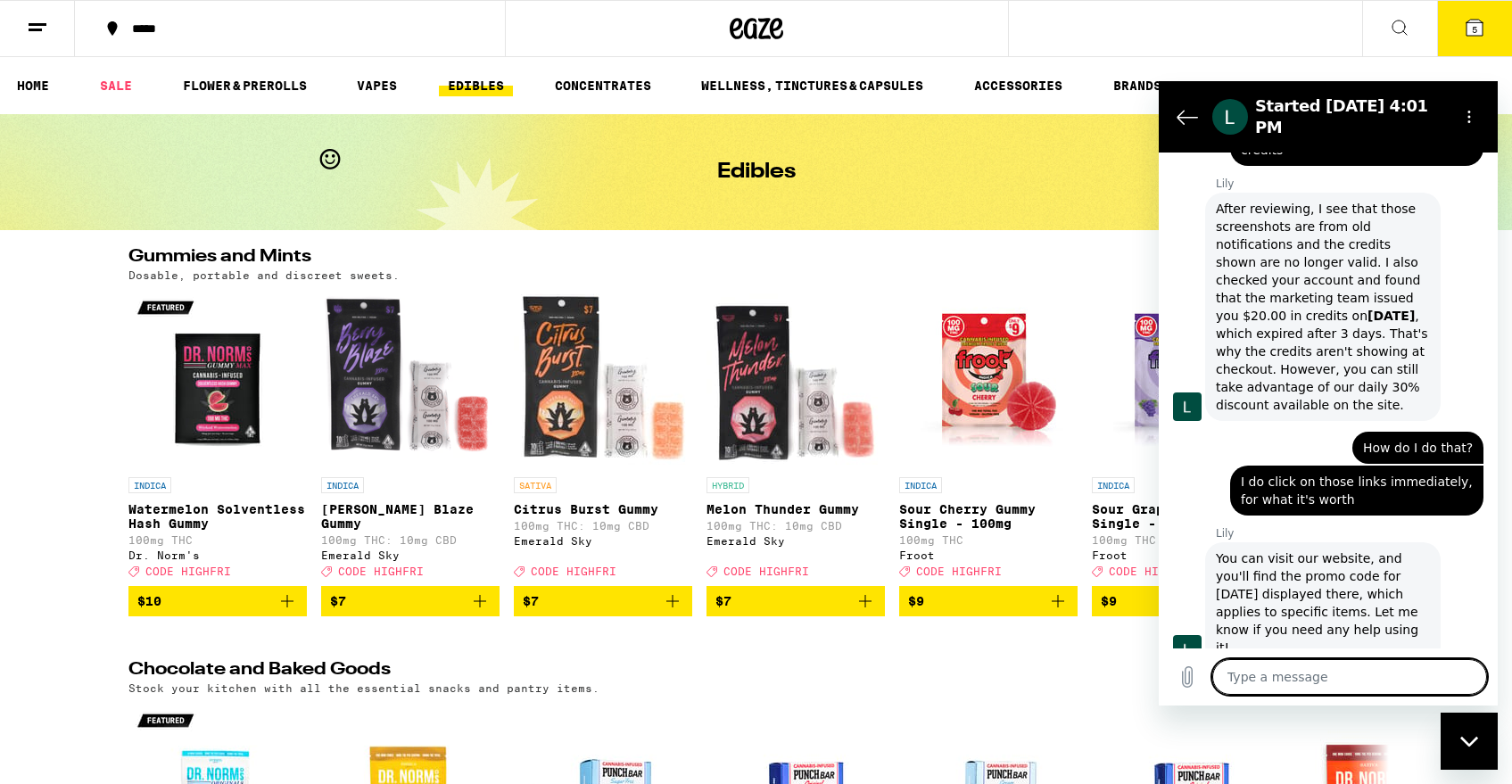
scroll to position [1612, 0]
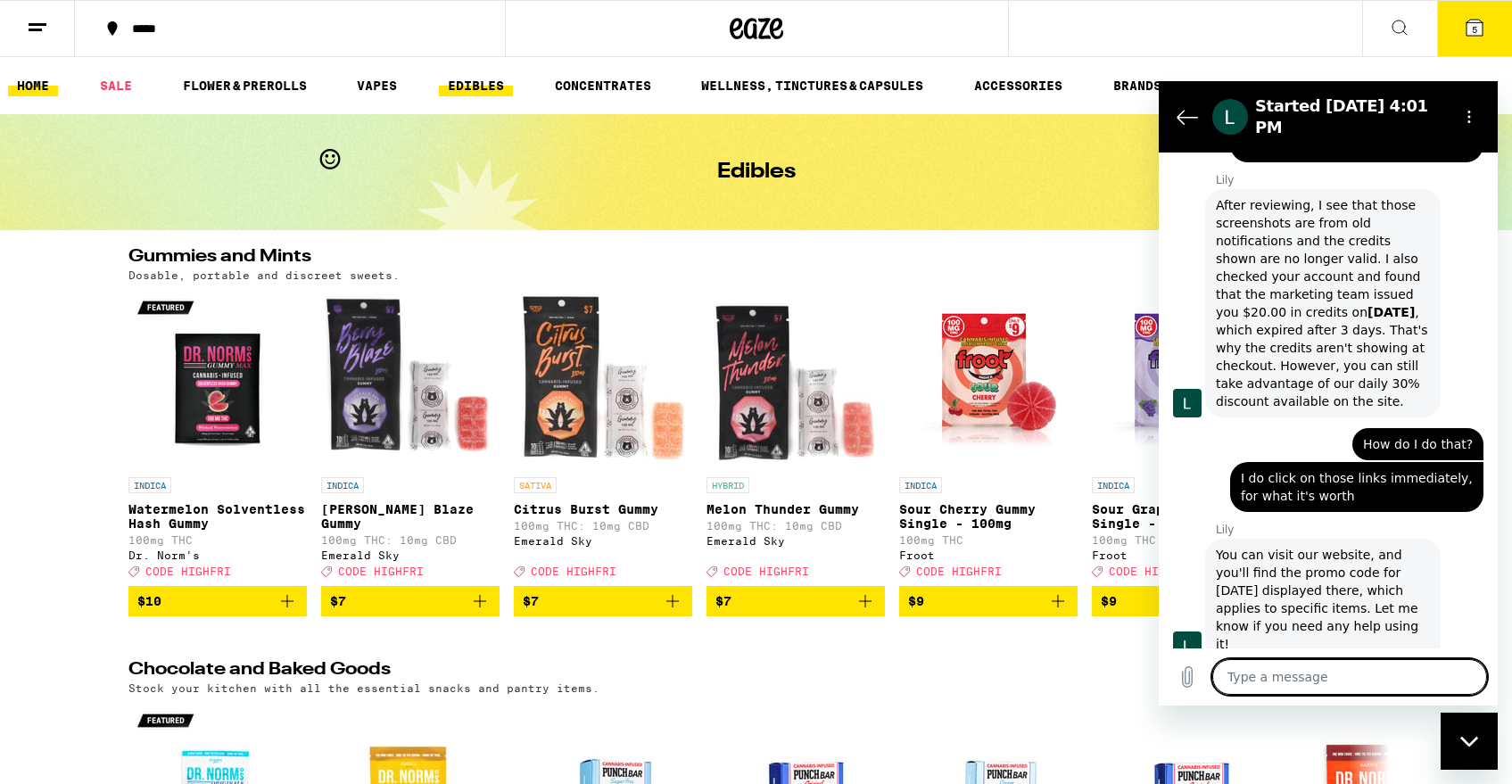
click at [40, 81] on link "HOME" at bounding box center [33, 86] width 50 height 22
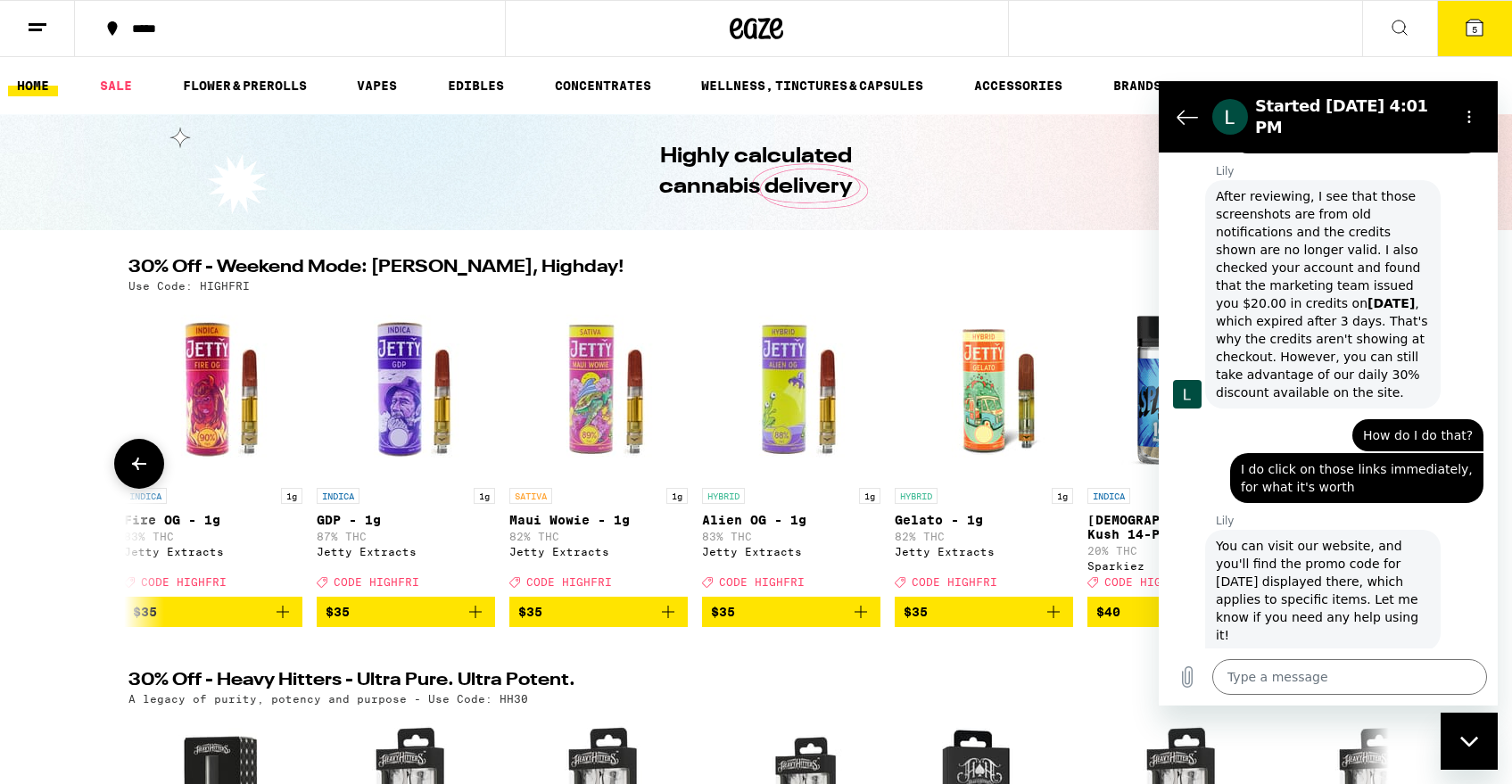
scroll to position [0, 24079]
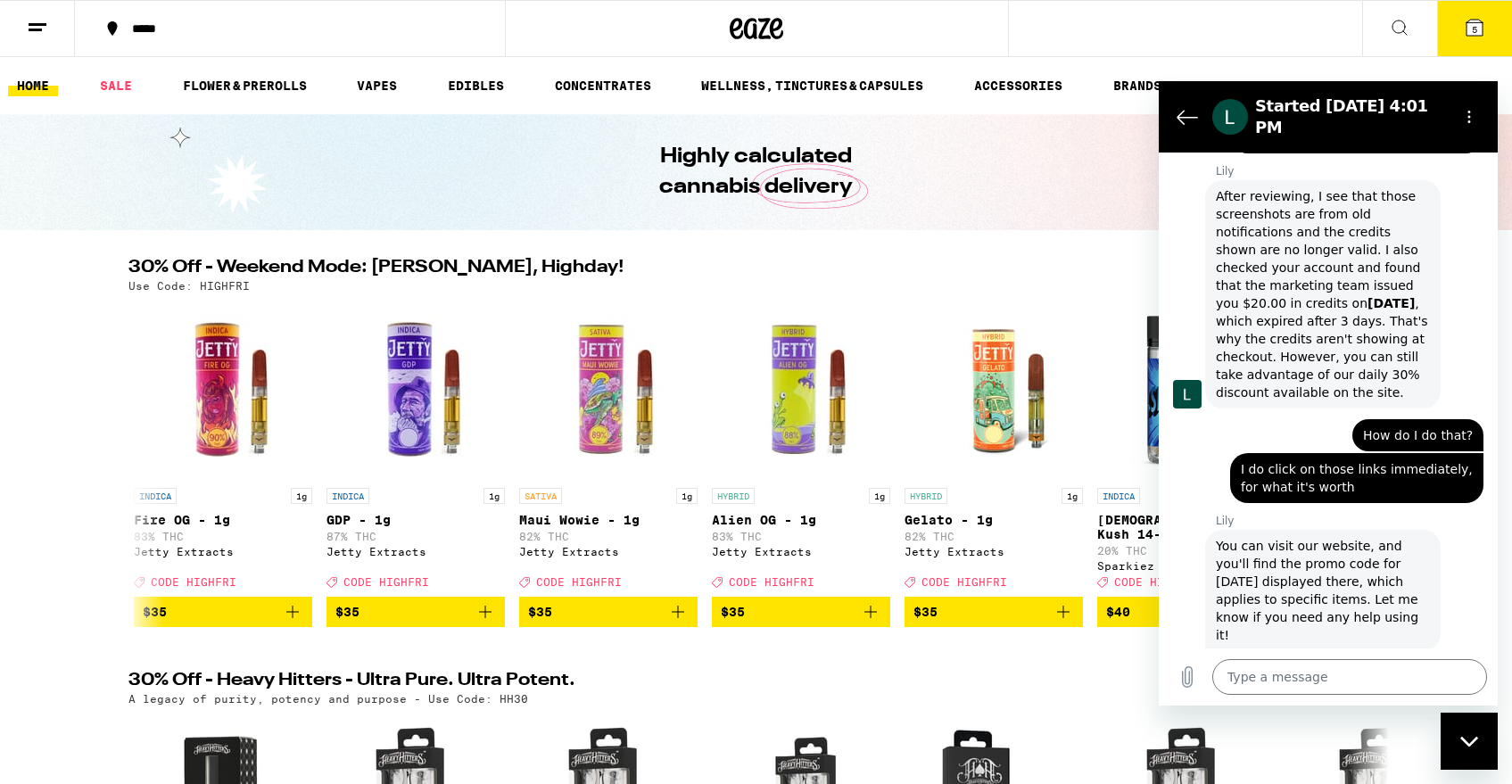
click at [1479, 20] on icon at bounding box center [1474, 28] width 16 height 16
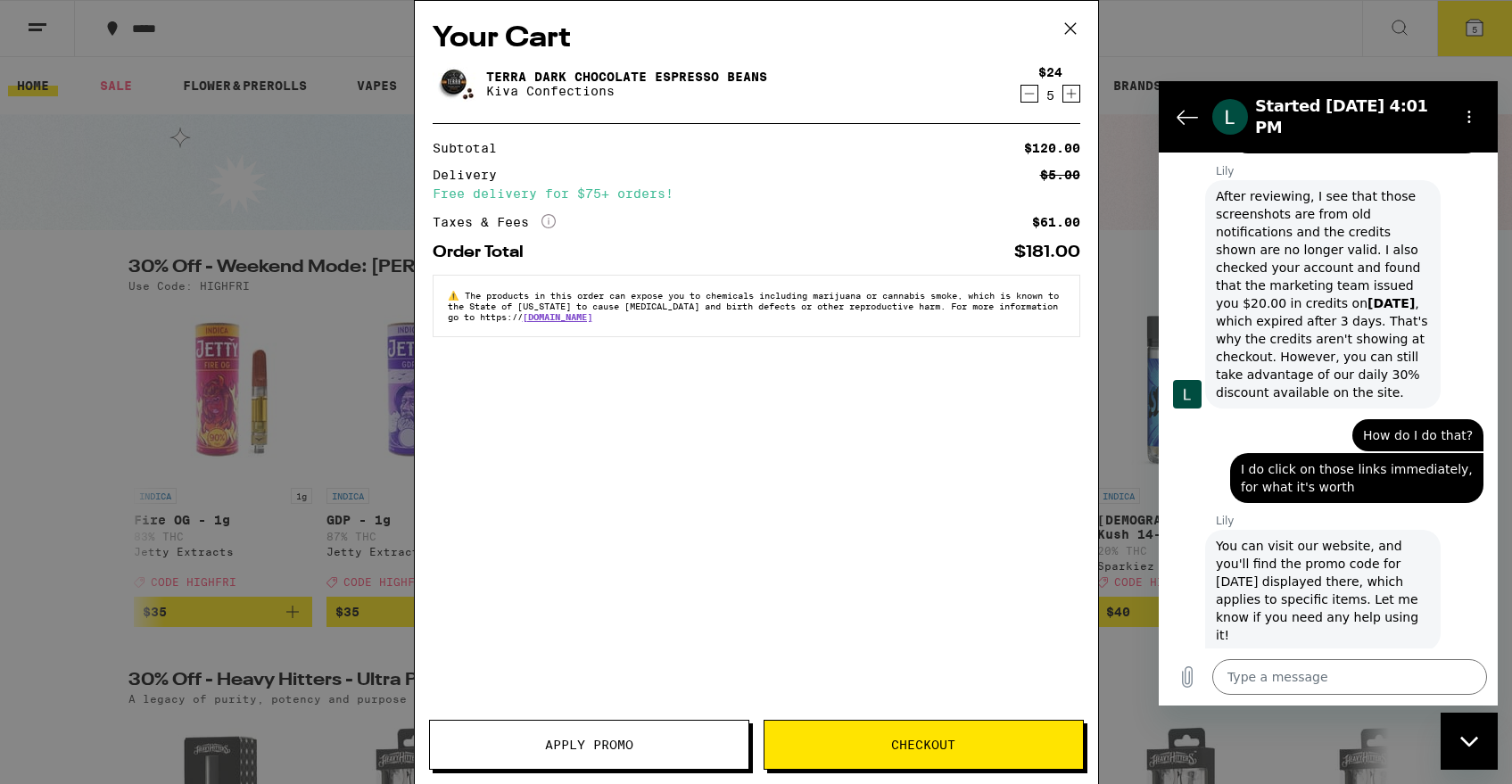
click at [1031, 90] on icon "Decrement" at bounding box center [1029, 94] width 16 height 22
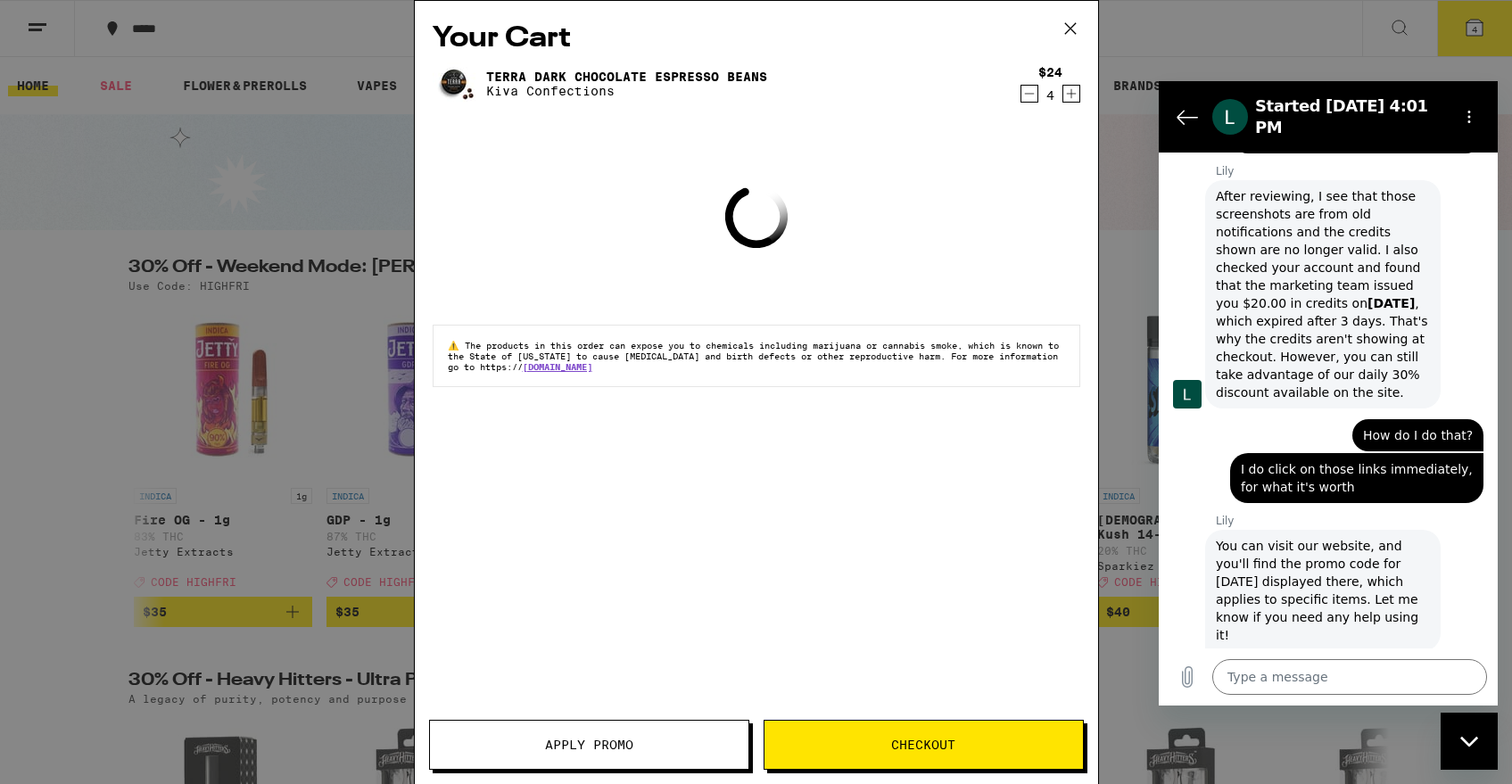
click at [1031, 90] on icon "Decrement" at bounding box center [1029, 94] width 16 height 22
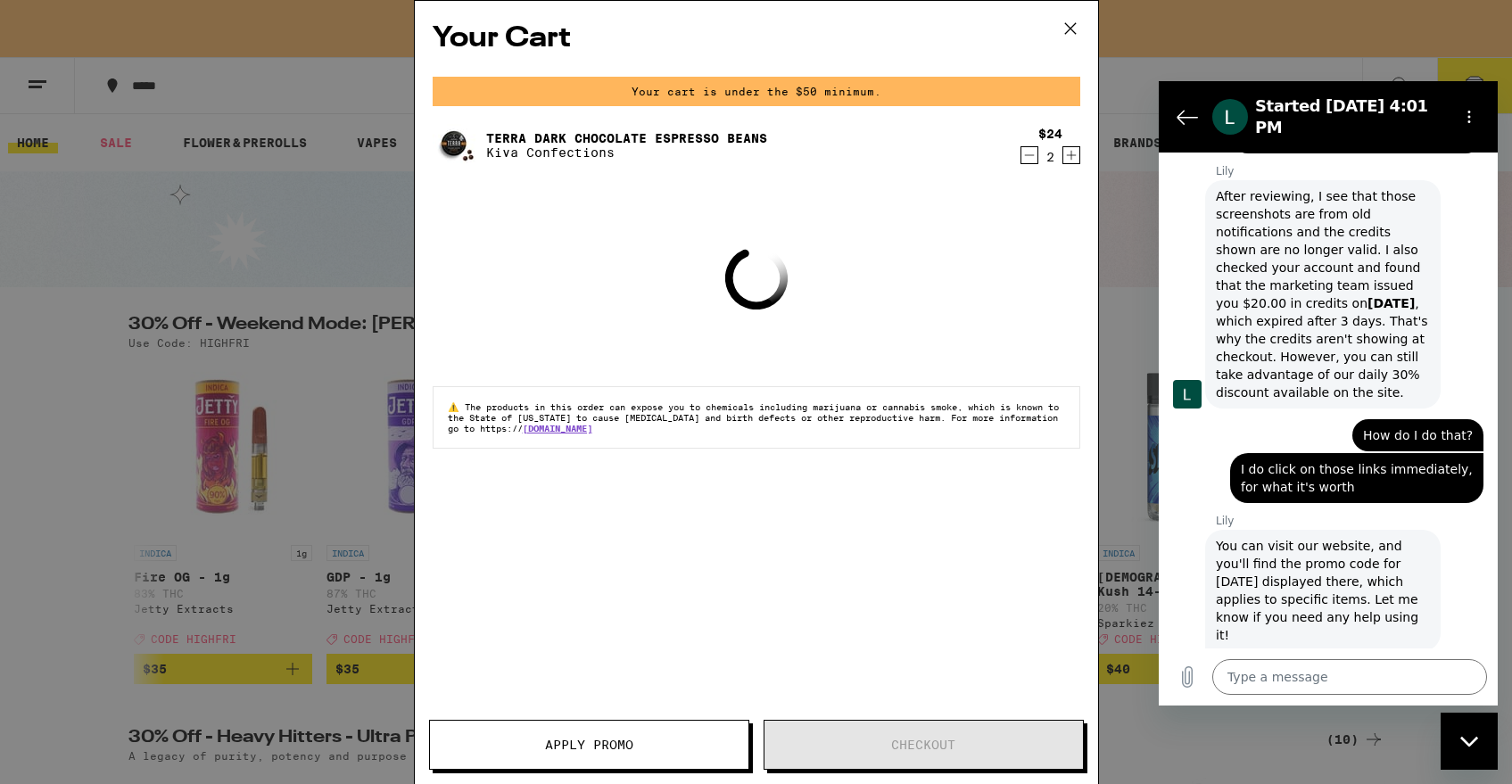
click at [1031, 90] on div "Your cart is under the $50 minimum." at bounding box center [756, 92] width 648 height 30
click at [1028, 163] on icon "Decrement" at bounding box center [1029, 155] width 16 height 22
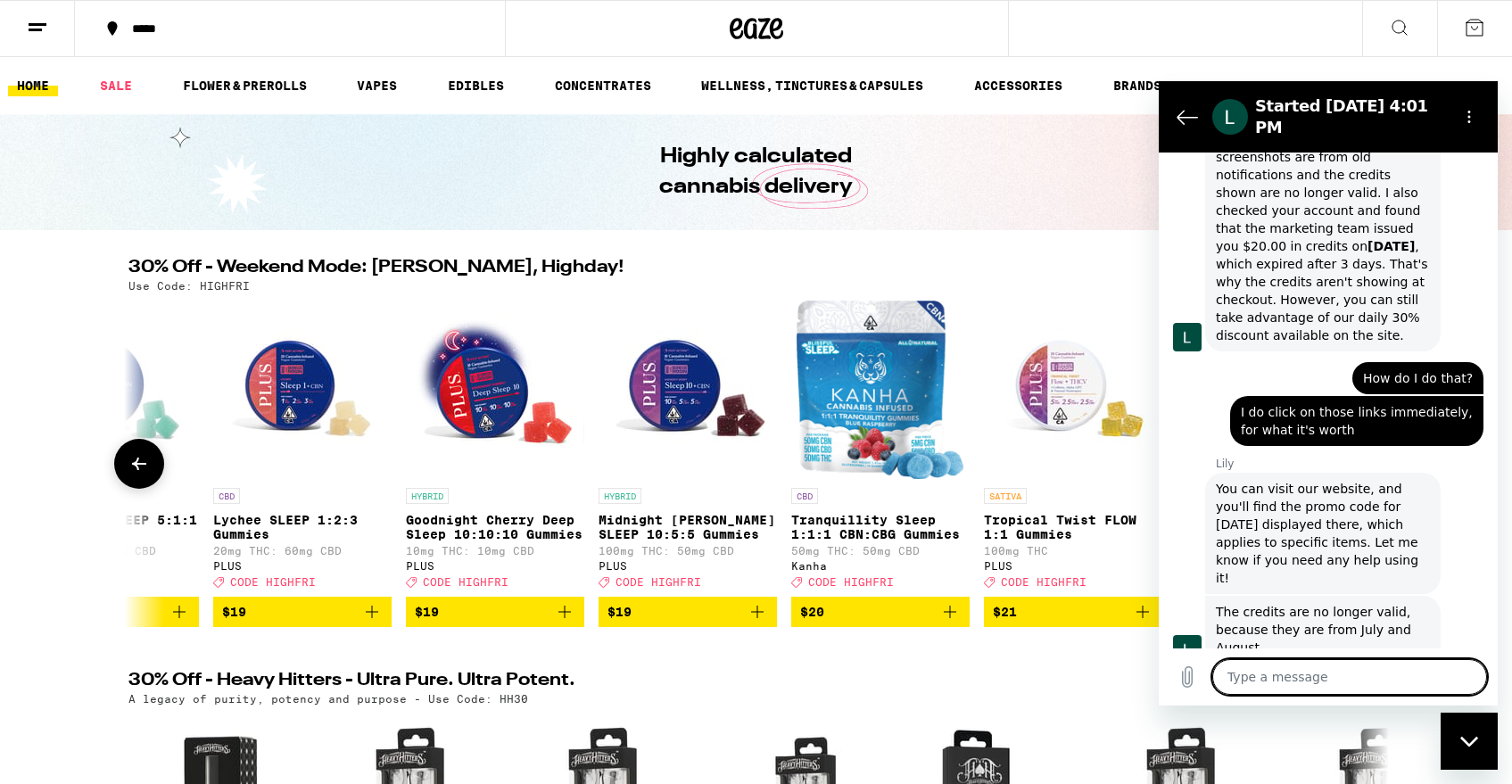
scroll to position [1681, 0]
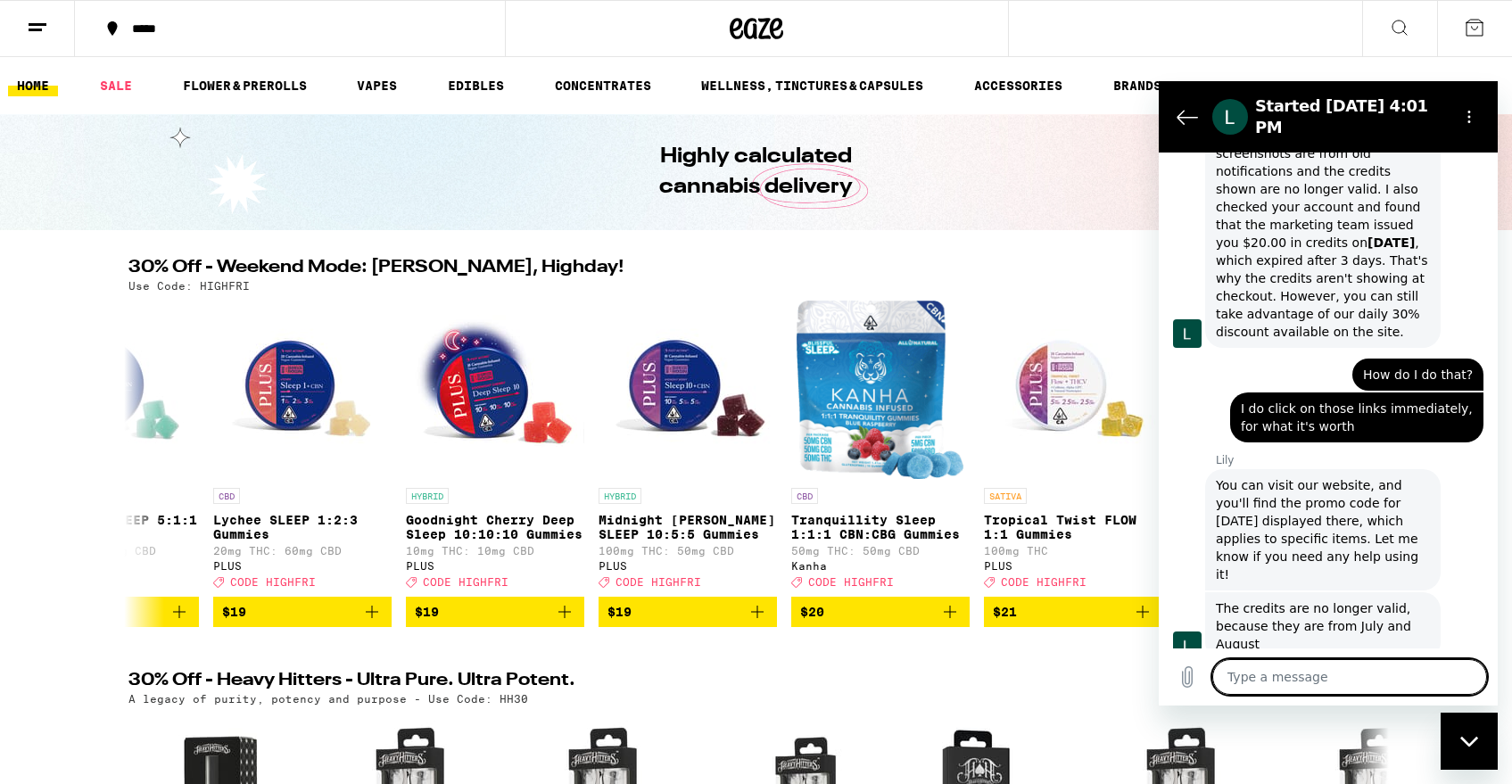
click at [1265, 678] on textarea at bounding box center [1350, 677] width 275 height 36
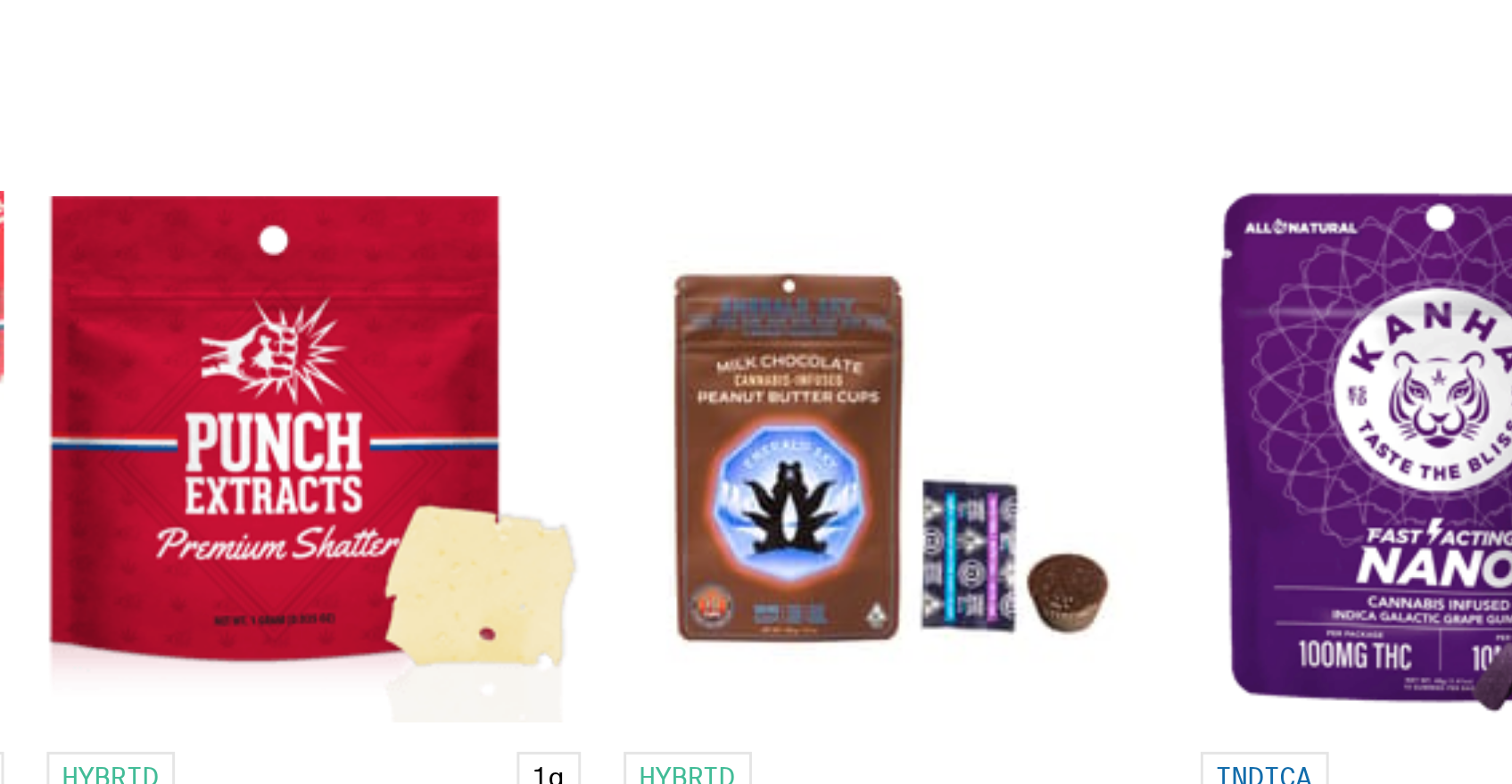
scroll to position [1895, 0]
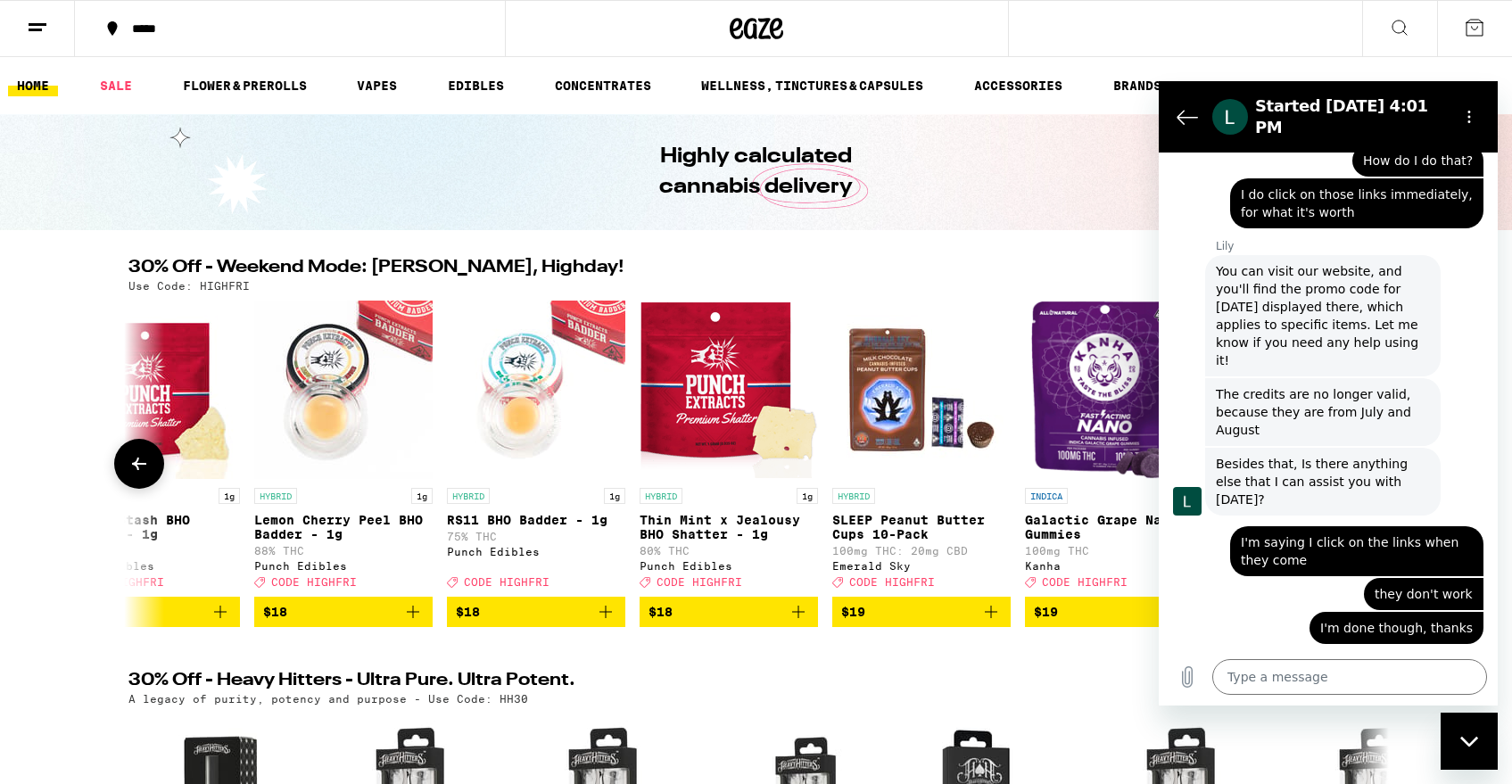
click at [893, 623] on span "$19" at bounding box center [922, 612] width 160 height 22
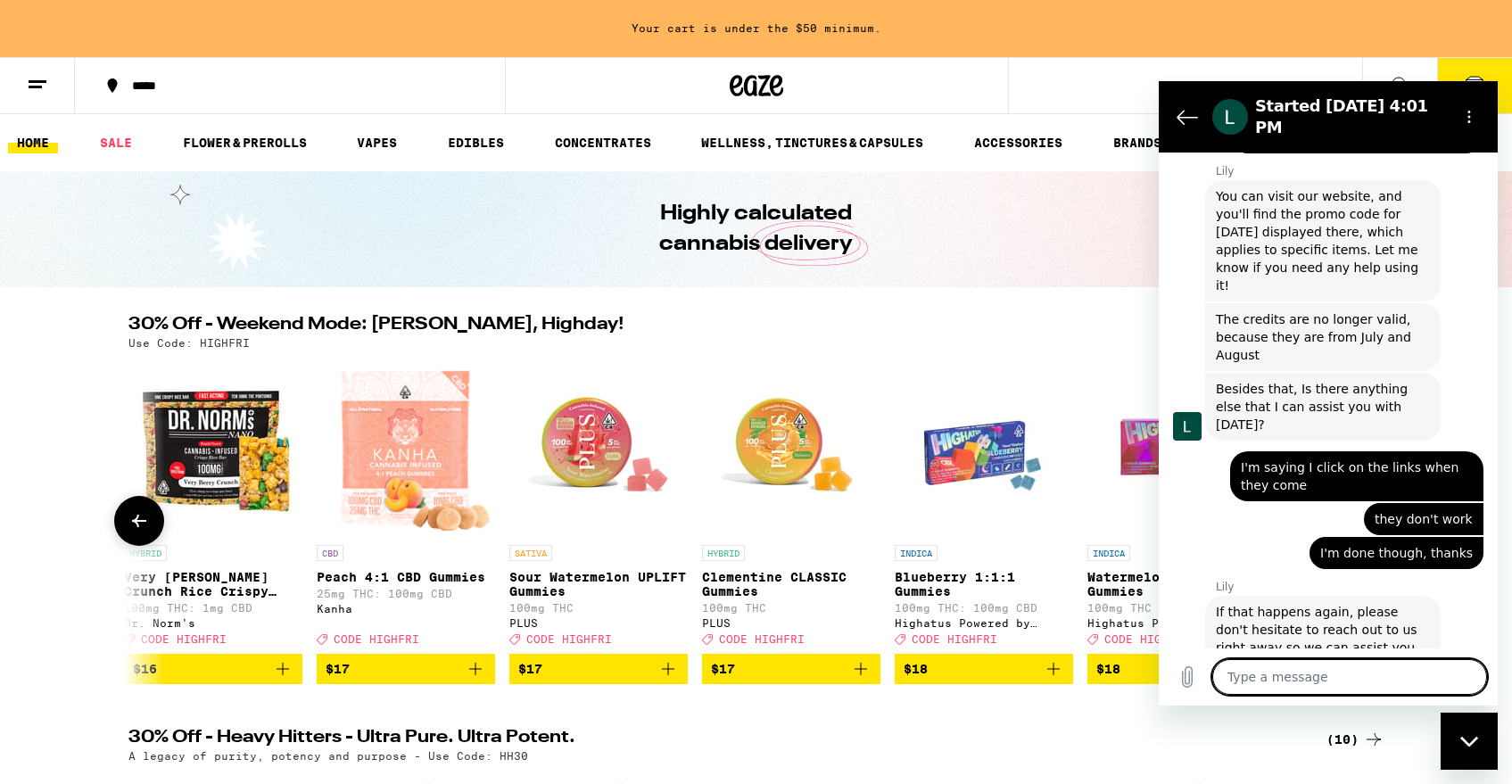
scroll to position [1973, 0]
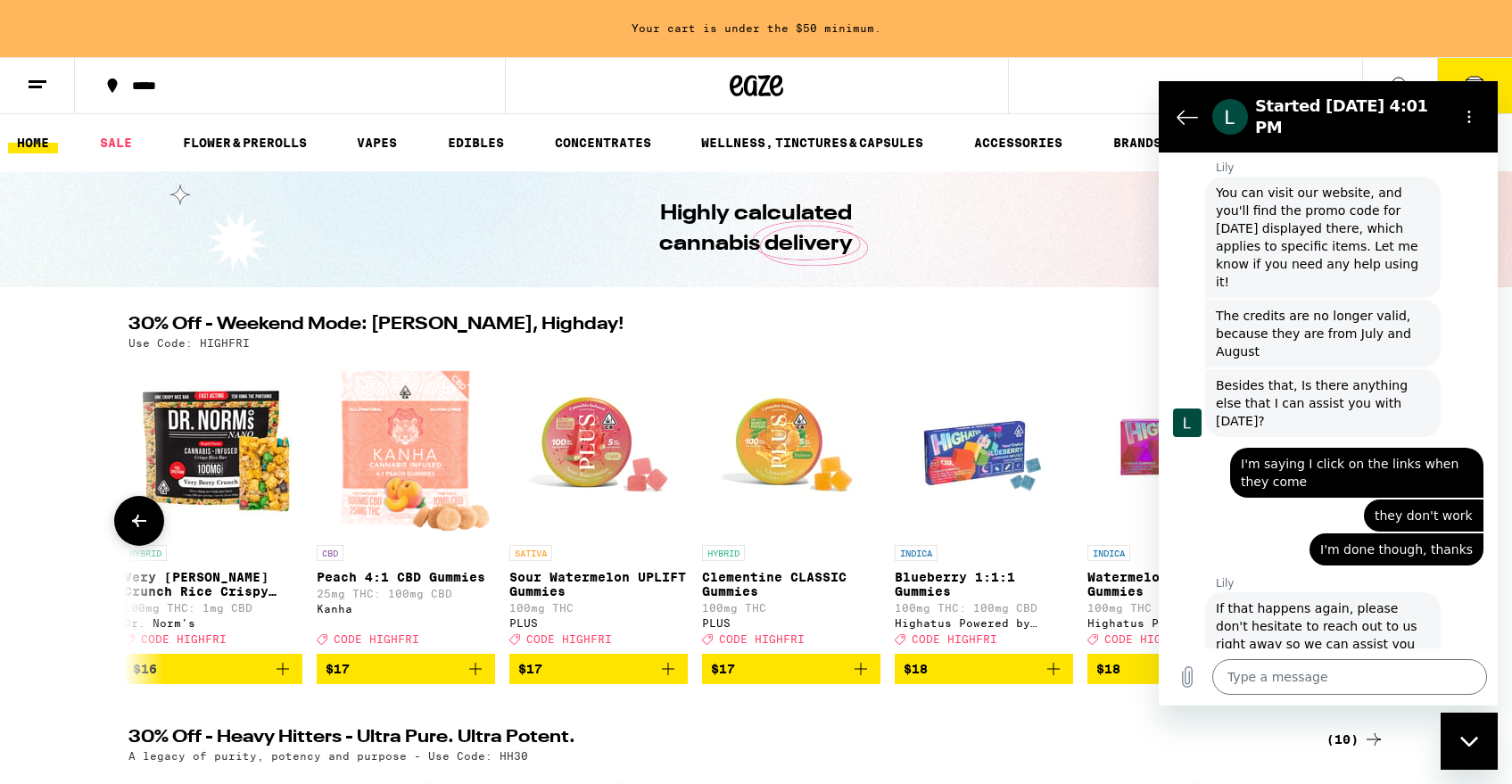
click at [590, 679] on span "$17" at bounding box center [598, 669] width 160 height 22
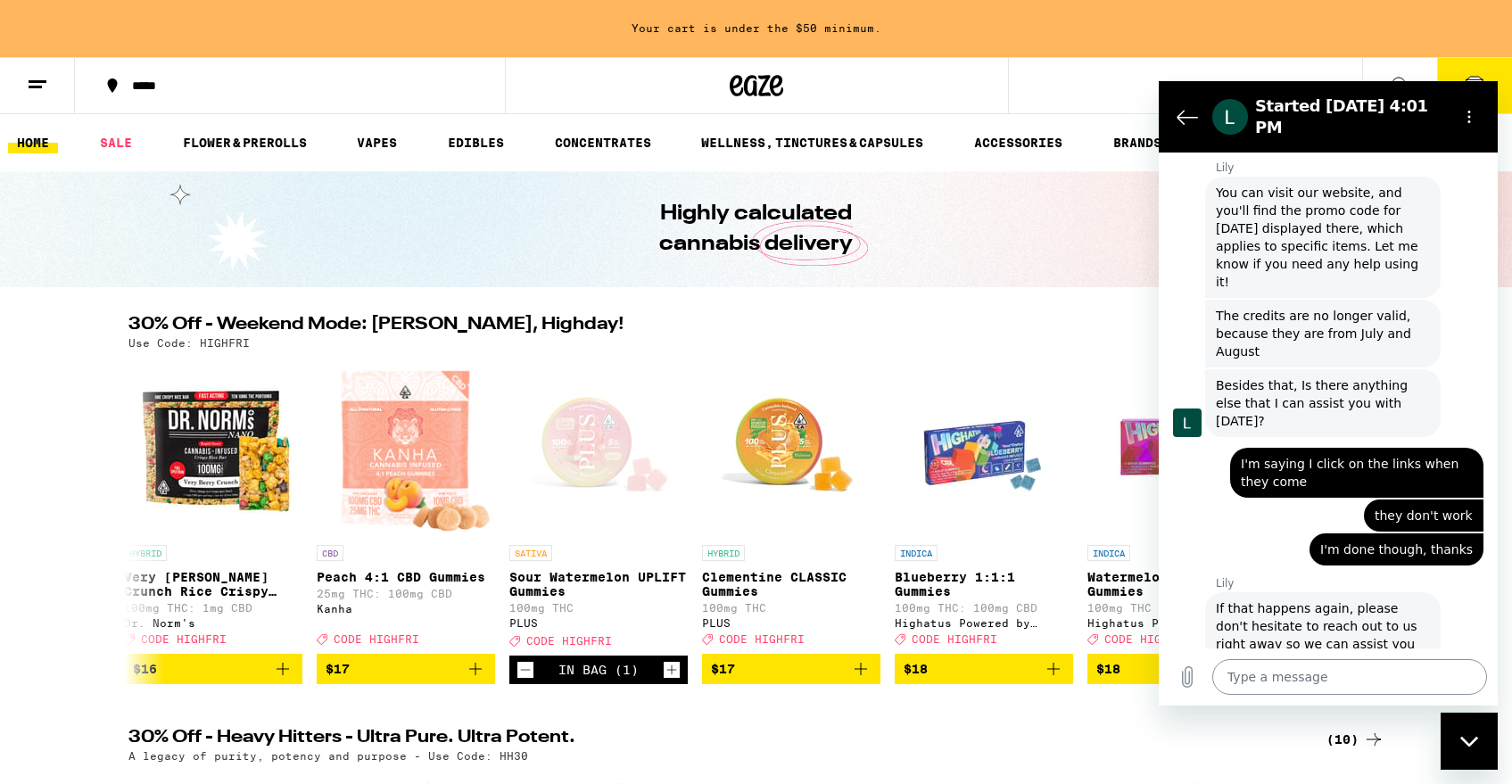
click at [1280, 670] on textarea at bounding box center [1350, 677] width 275 height 36
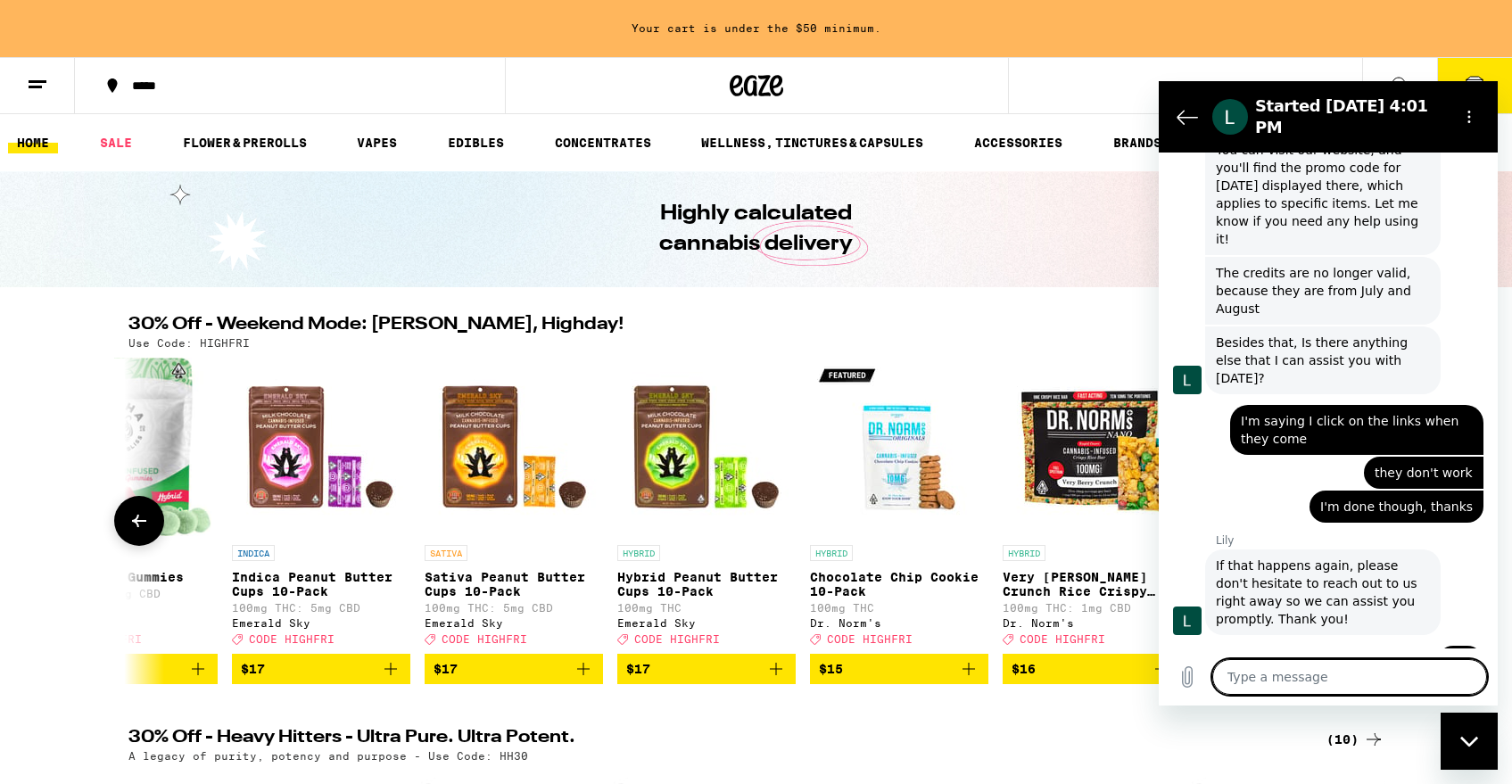
scroll to position [0, 11648]
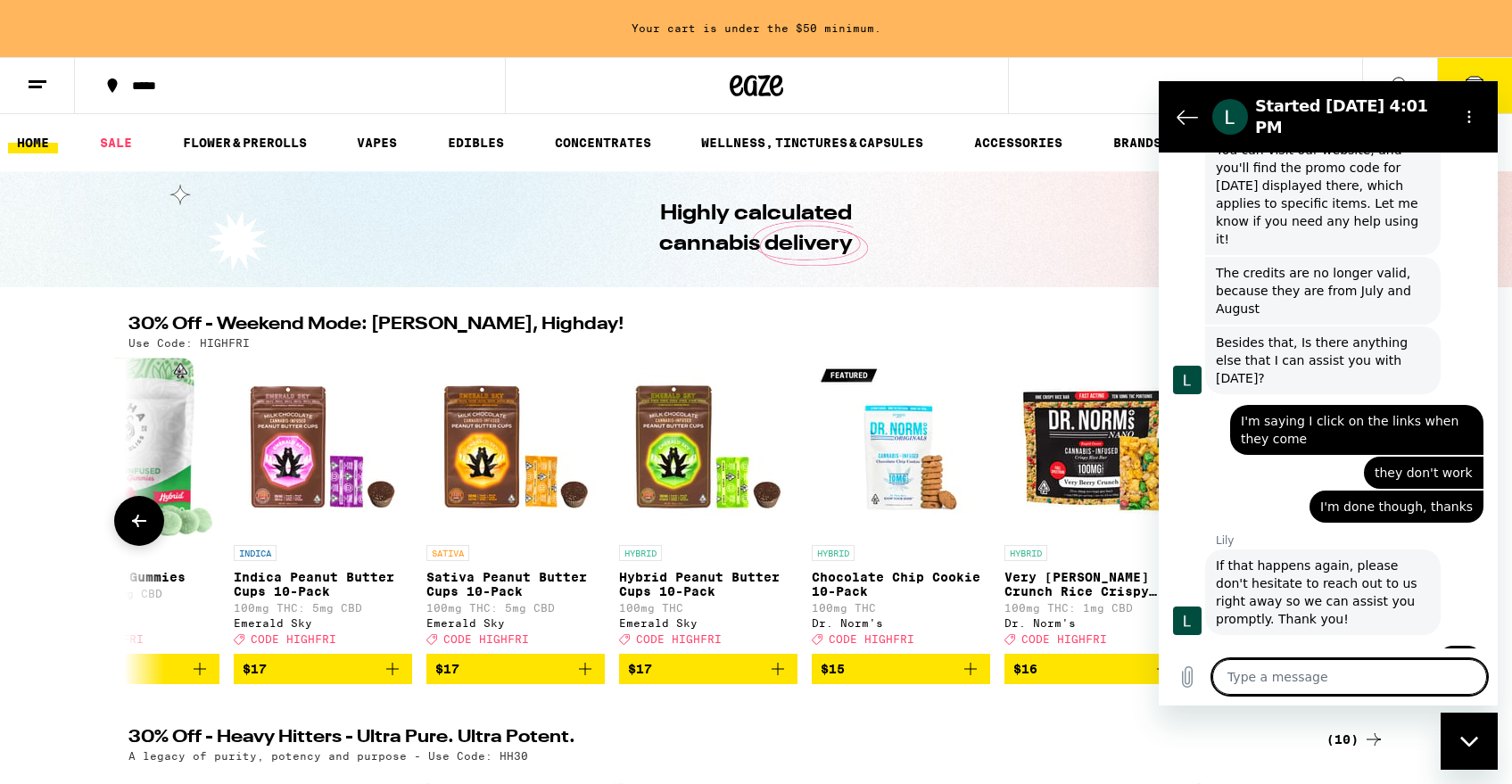
click at [693, 678] on span "$17" at bounding box center [708, 669] width 160 height 22
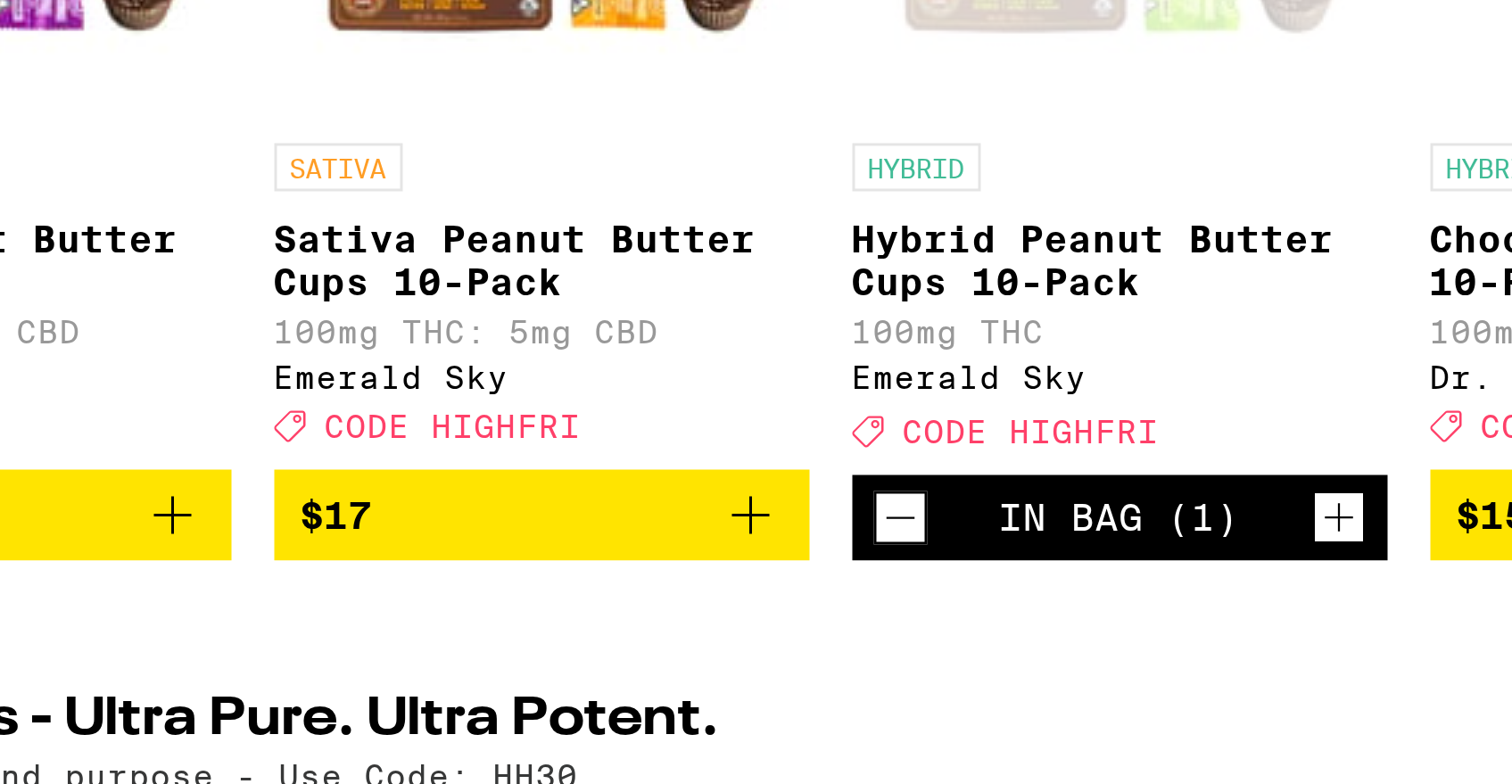
click at [507, 623] on span "$17" at bounding box center [515, 612] width 160 height 22
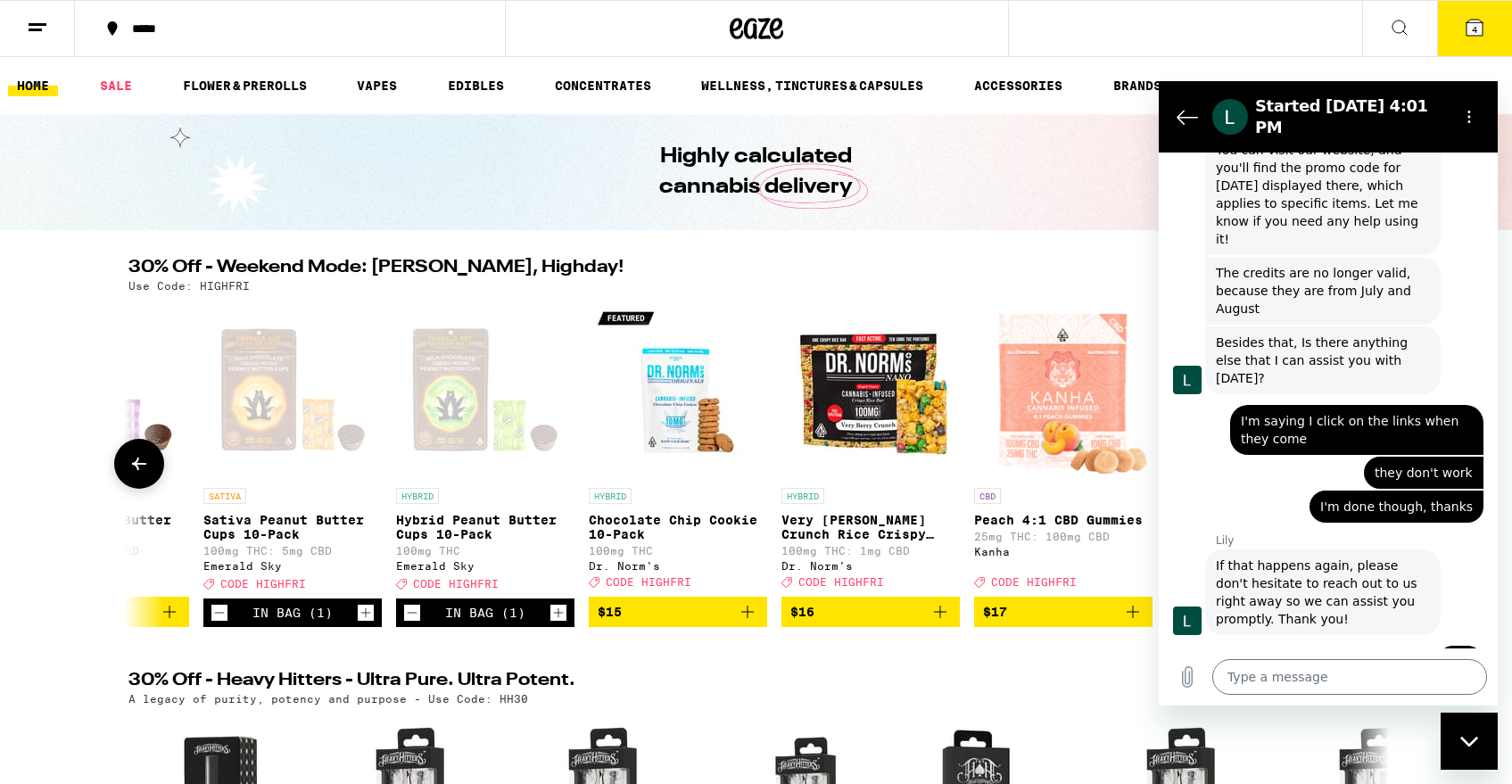
scroll to position [0, 11874]
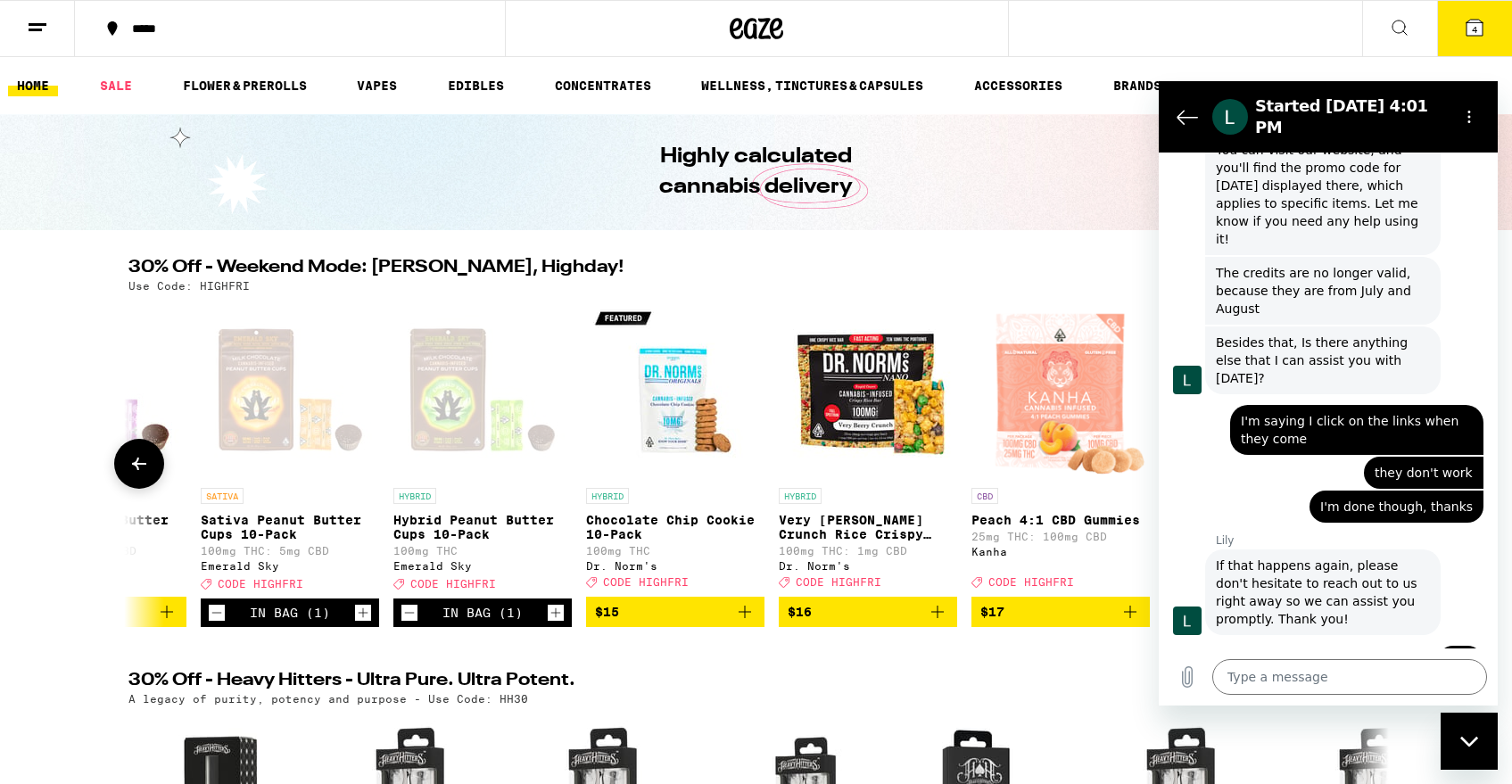
click at [501, 620] on div "In Bag (1)" at bounding box center [482, 612] width 80 height 14
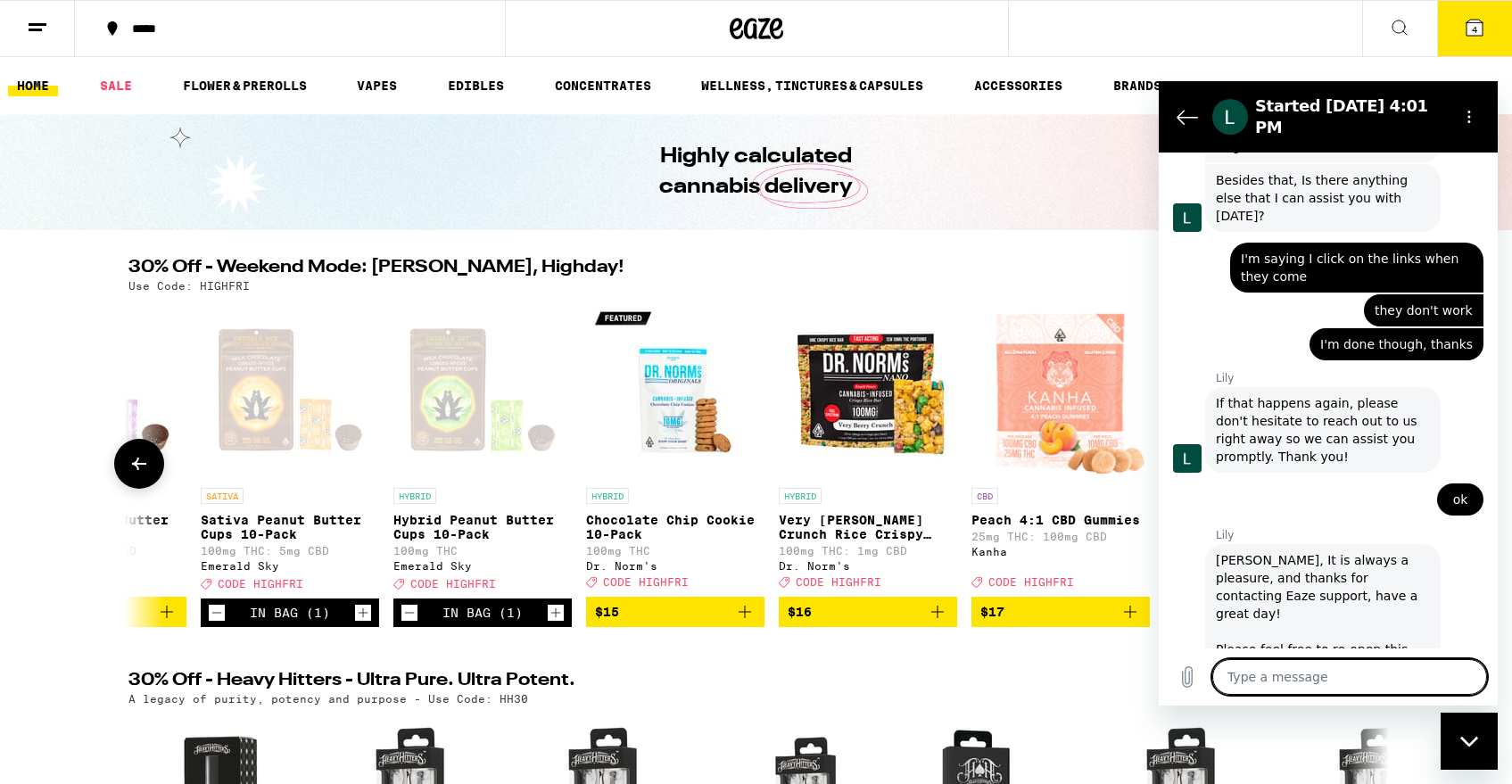
click at [556, 624] on icon "Increment" at bounding box center [556, 613] width 16 height 22
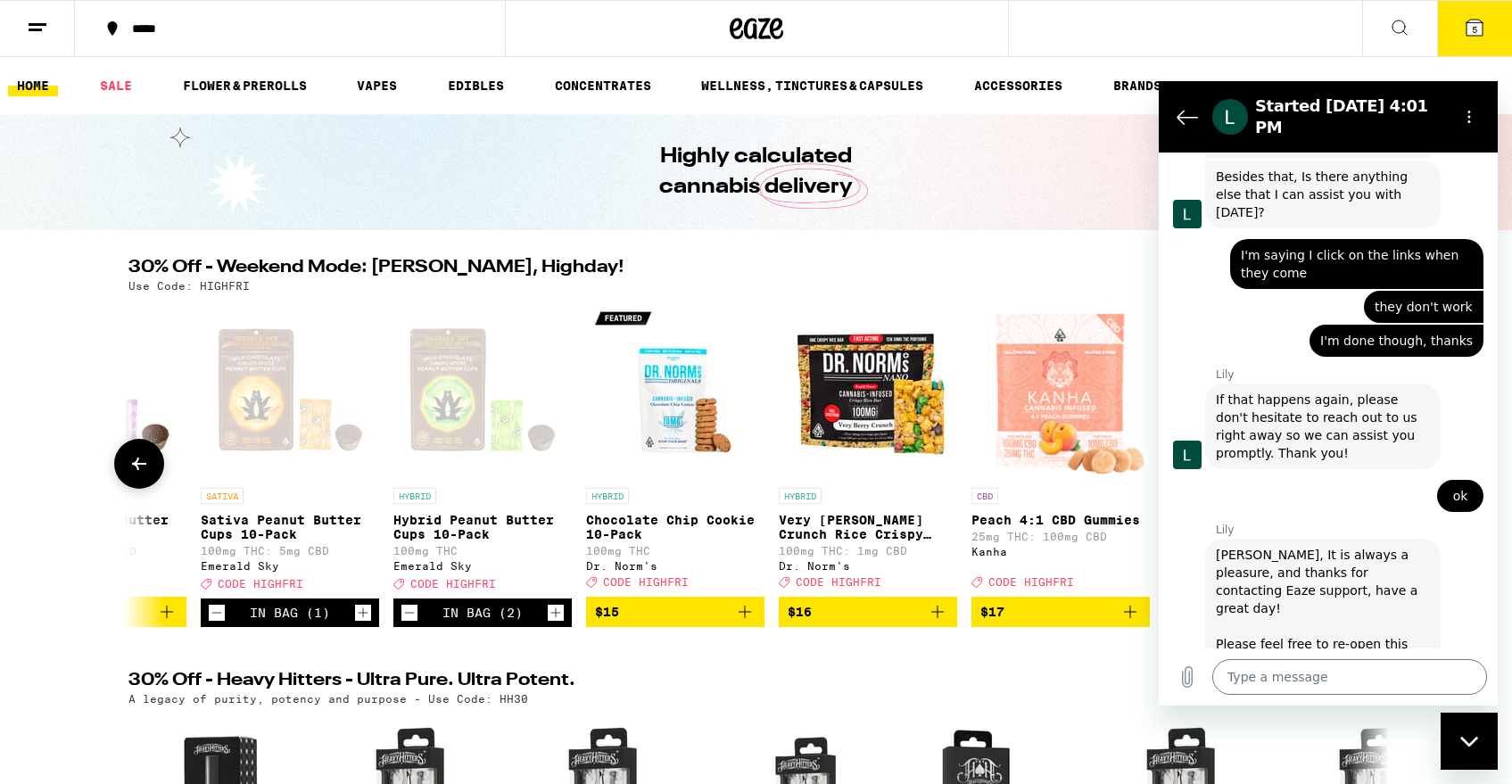
click at [406, 624] on icon "Decrement" at bounding box center [409, 613] width 16 height 22
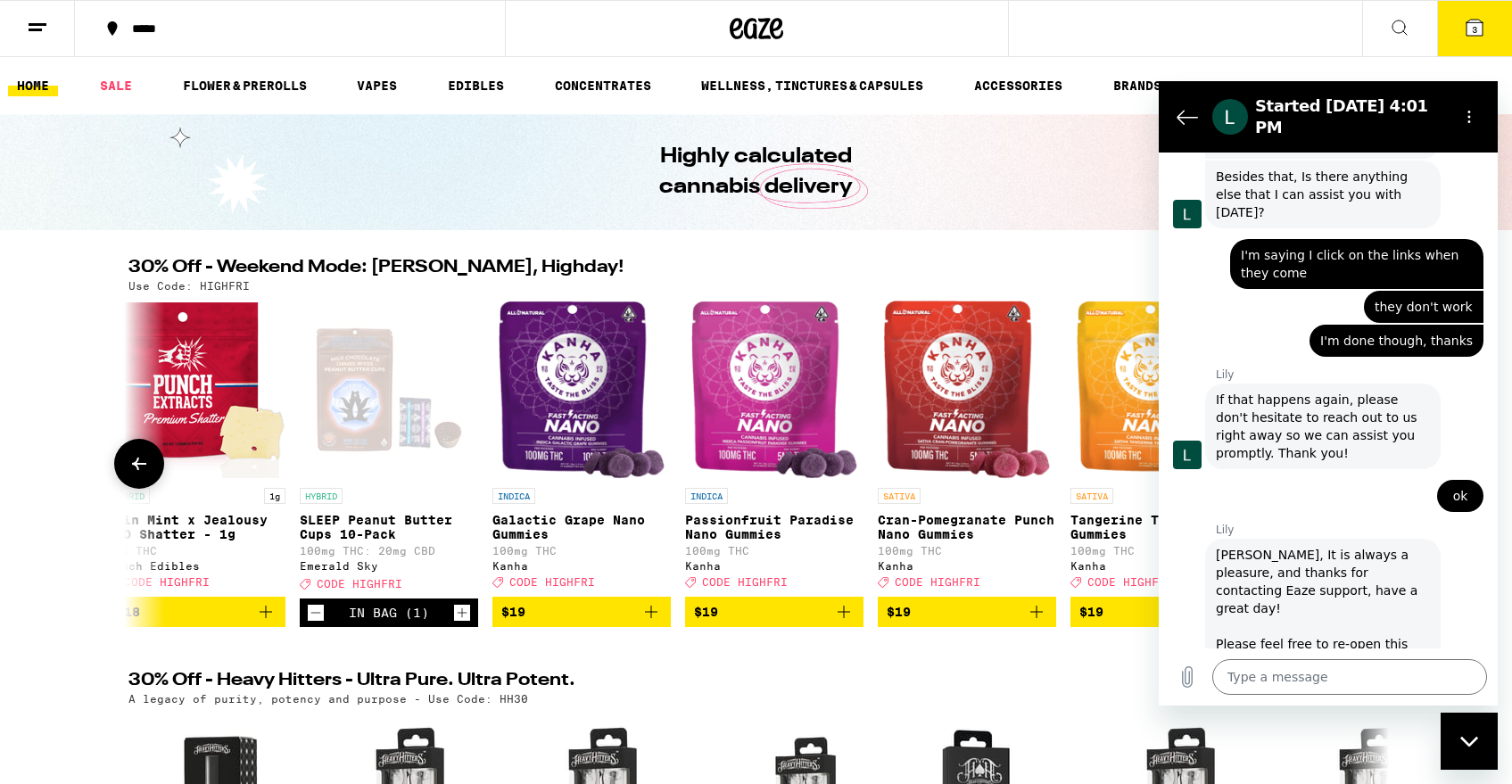
scroll to position [0, 15625]
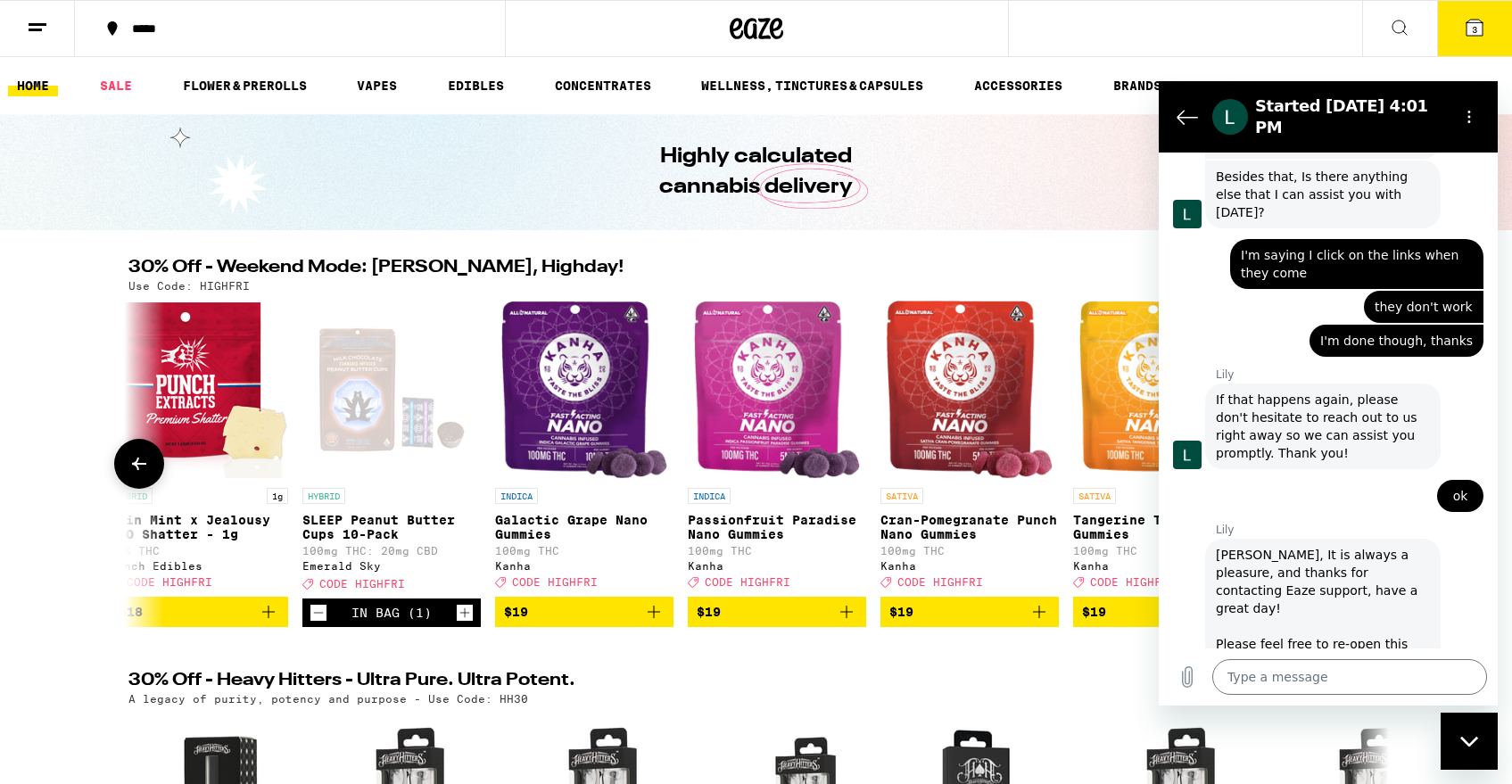
click at [323, 623] on icon "Decrement" at bounding box center [318, 613] width 16 height 22
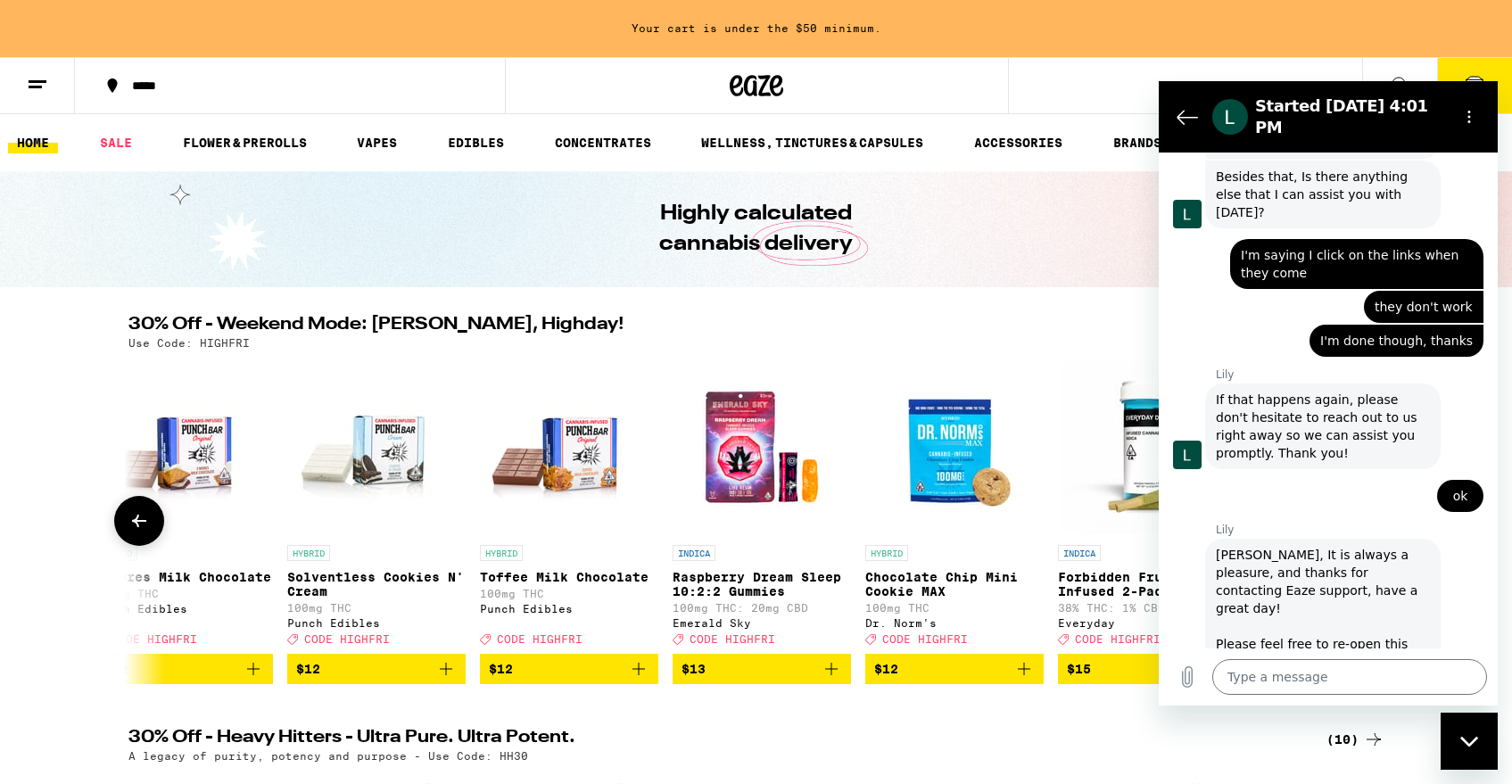
scroll to position [0, 8492]
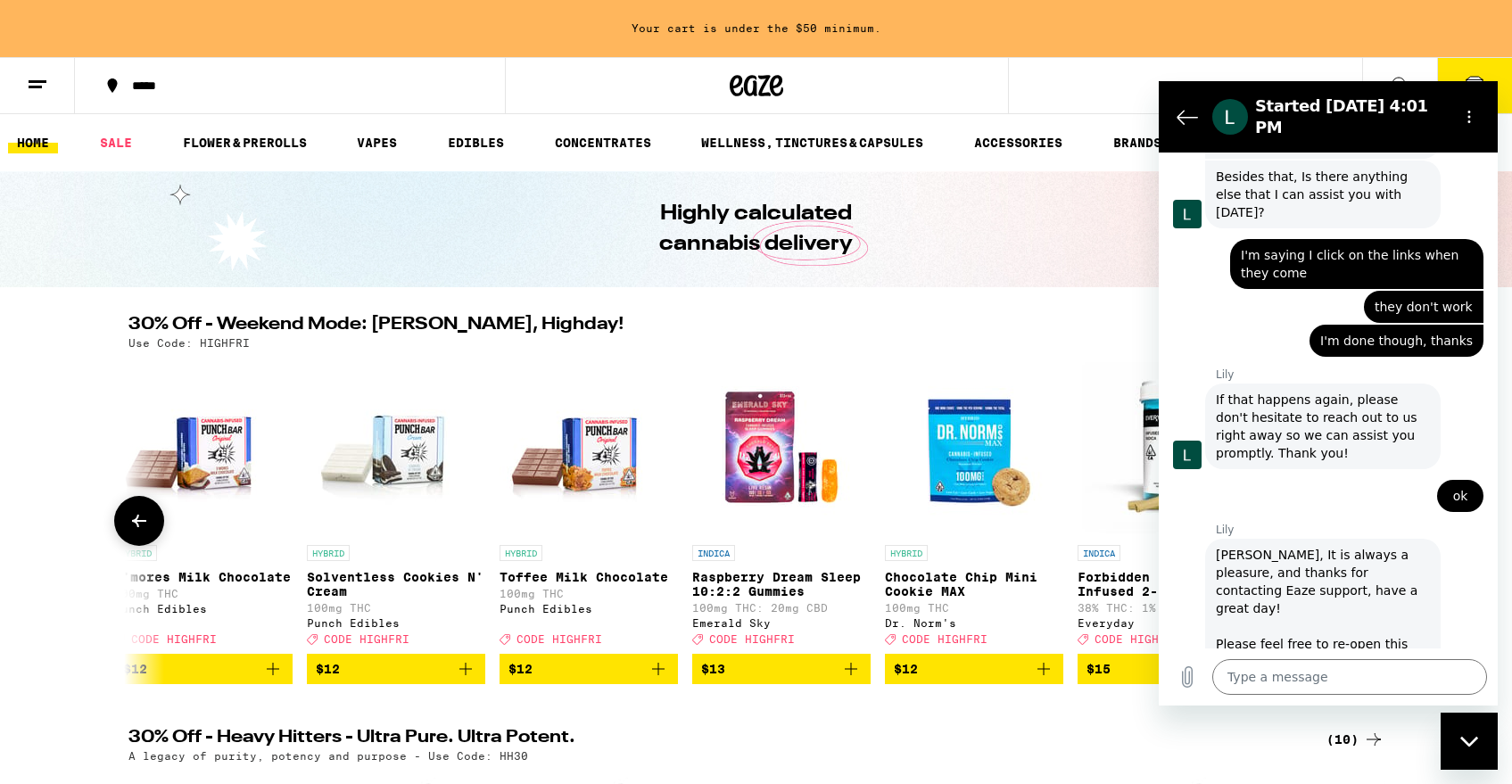
click at [658, 675] on icon "Add to bag" at bounding box center [658, 668] width 13 height 13
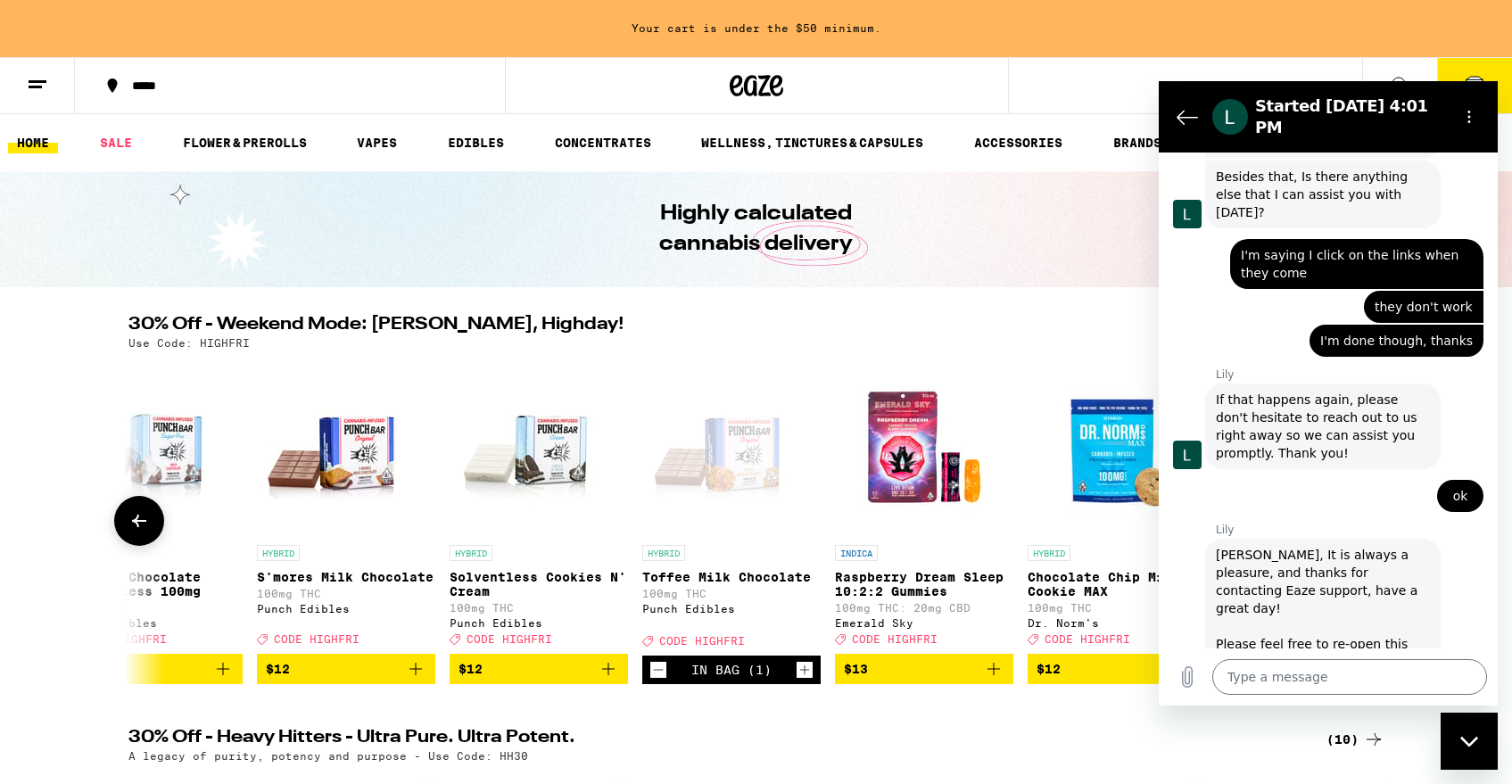
scroll to position [0, 8348]
click at [414, 679] on icon "Add to bag" at bounding box center [416, 669] width 22 height 22
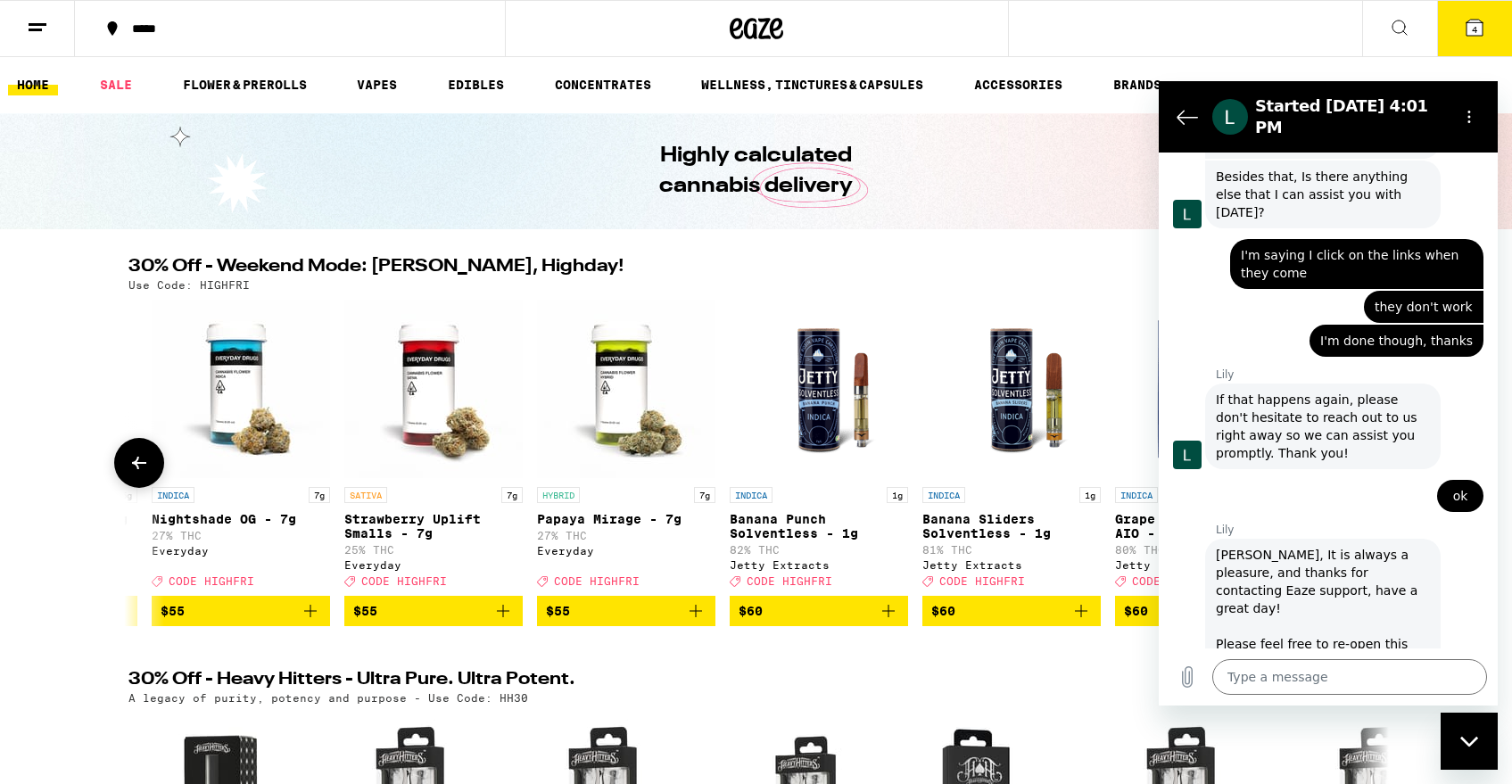
scroll to position [0, 28704]
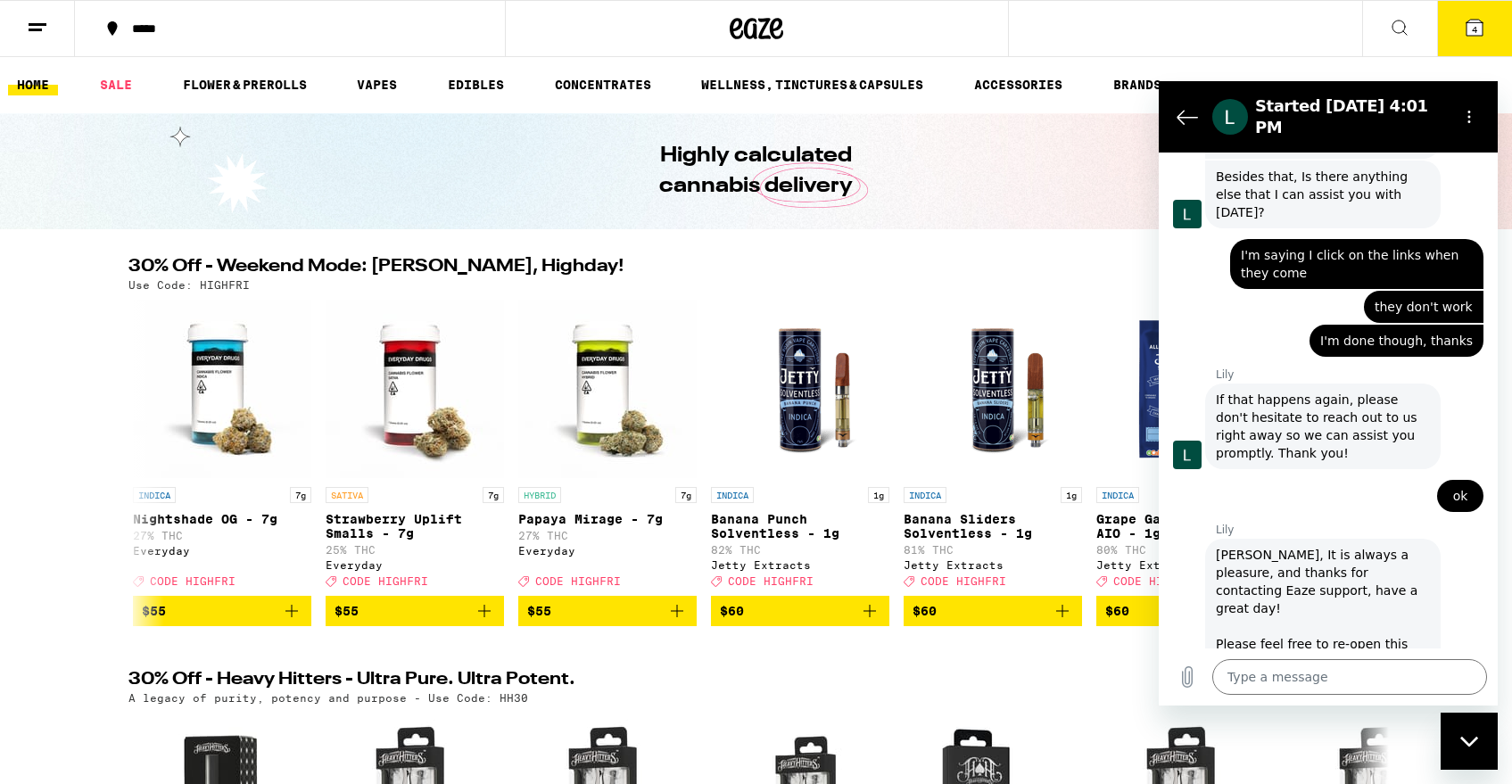
click at [1478, 36] on icon at bounding box center [1474, 28] width 16 height 16
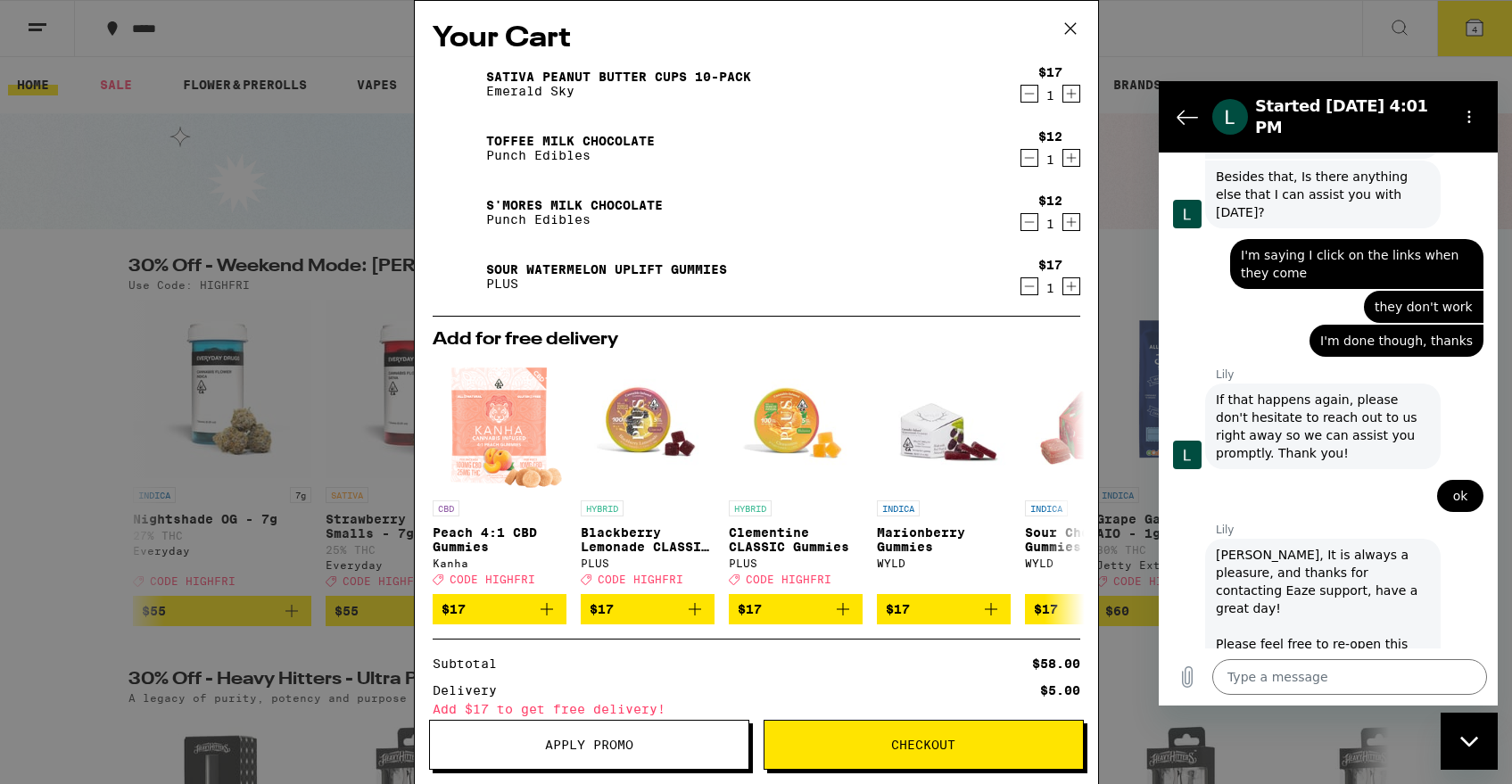
click at [1069, 90] on icon "Increment" at bounding box center [1071, 94] width 16 height 22
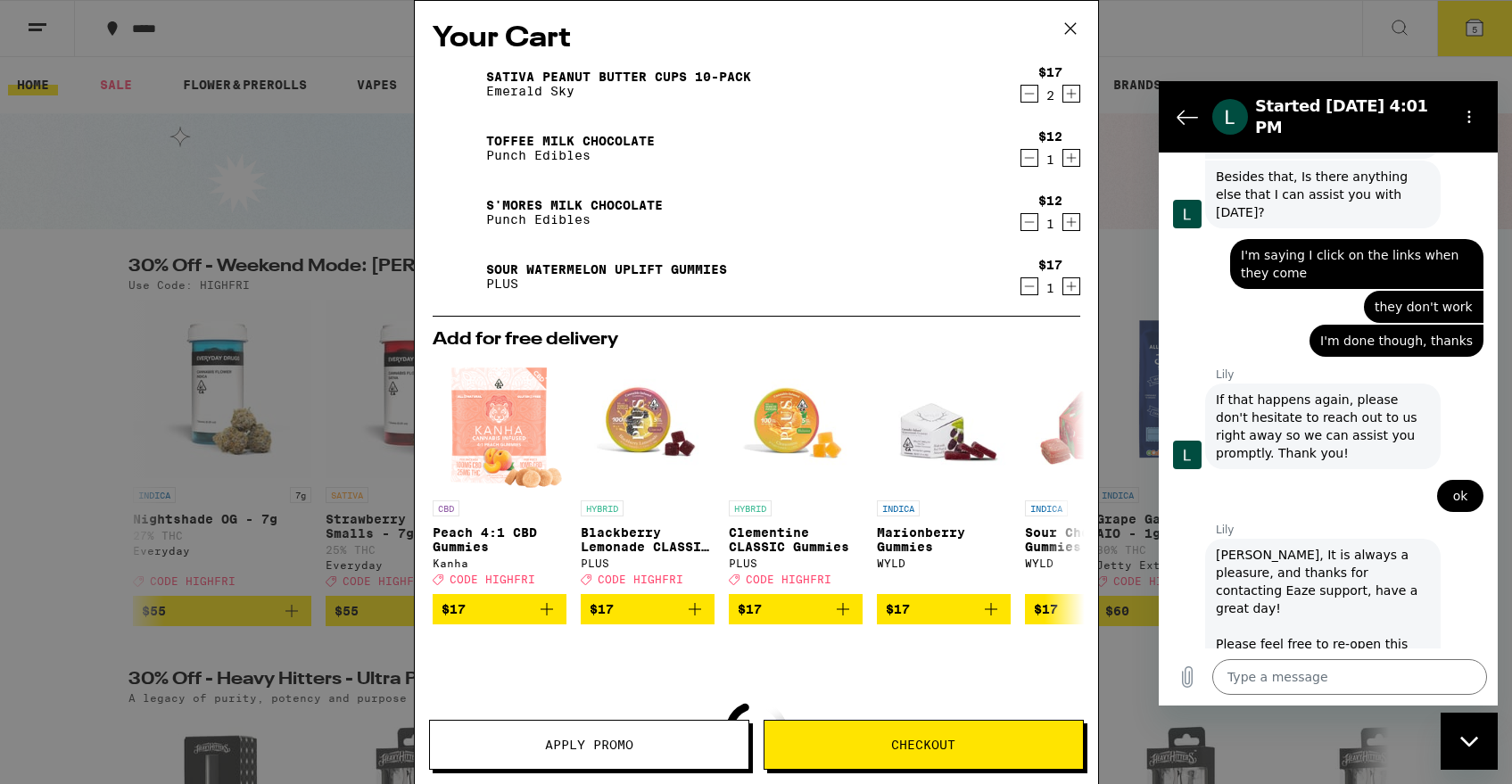
click at [1071, 161] on icon "Increment" at bounding box center [1071, 158] width 16 height 22
click at [1070, 219] on icon "Increment" at bounding box center [1071, 222] width 16 height 22
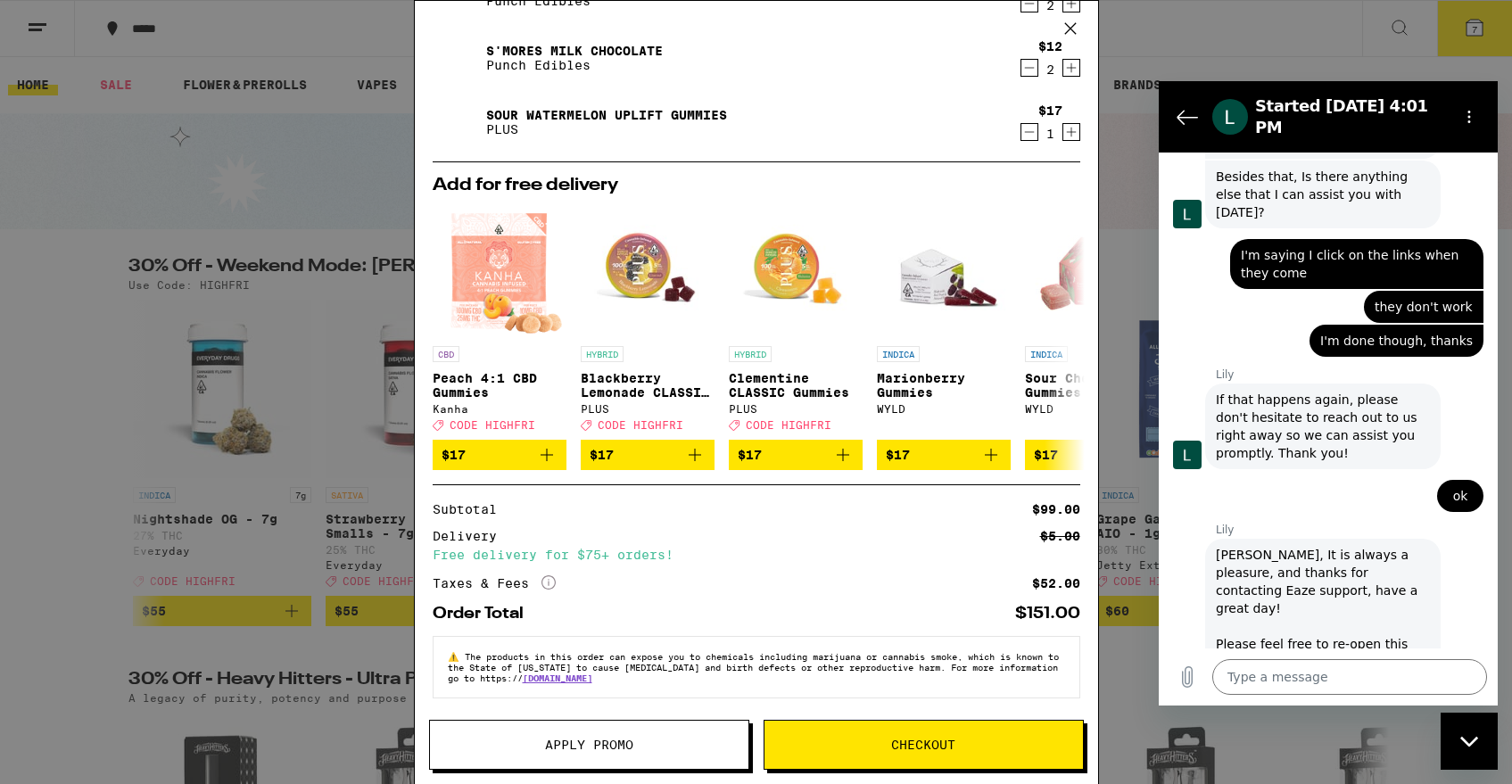
scroll to position [167, 0]
click at [837, 744] on span "Checkout" at bounding box center [924, 744] width 318 height 13
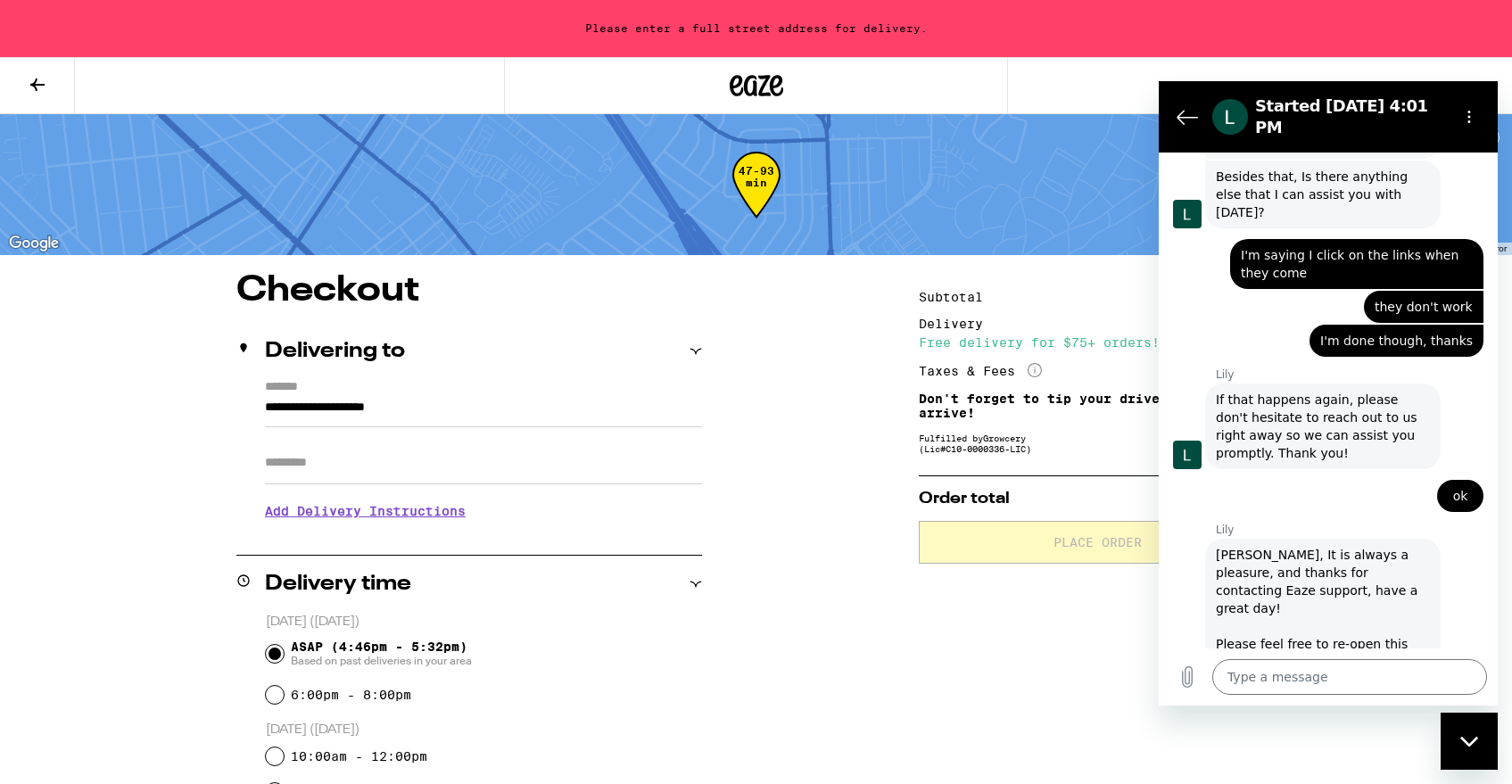
click at [1490, 745] on div "Close messaging window" at bounding box center [1469, 741] width 53 height 53
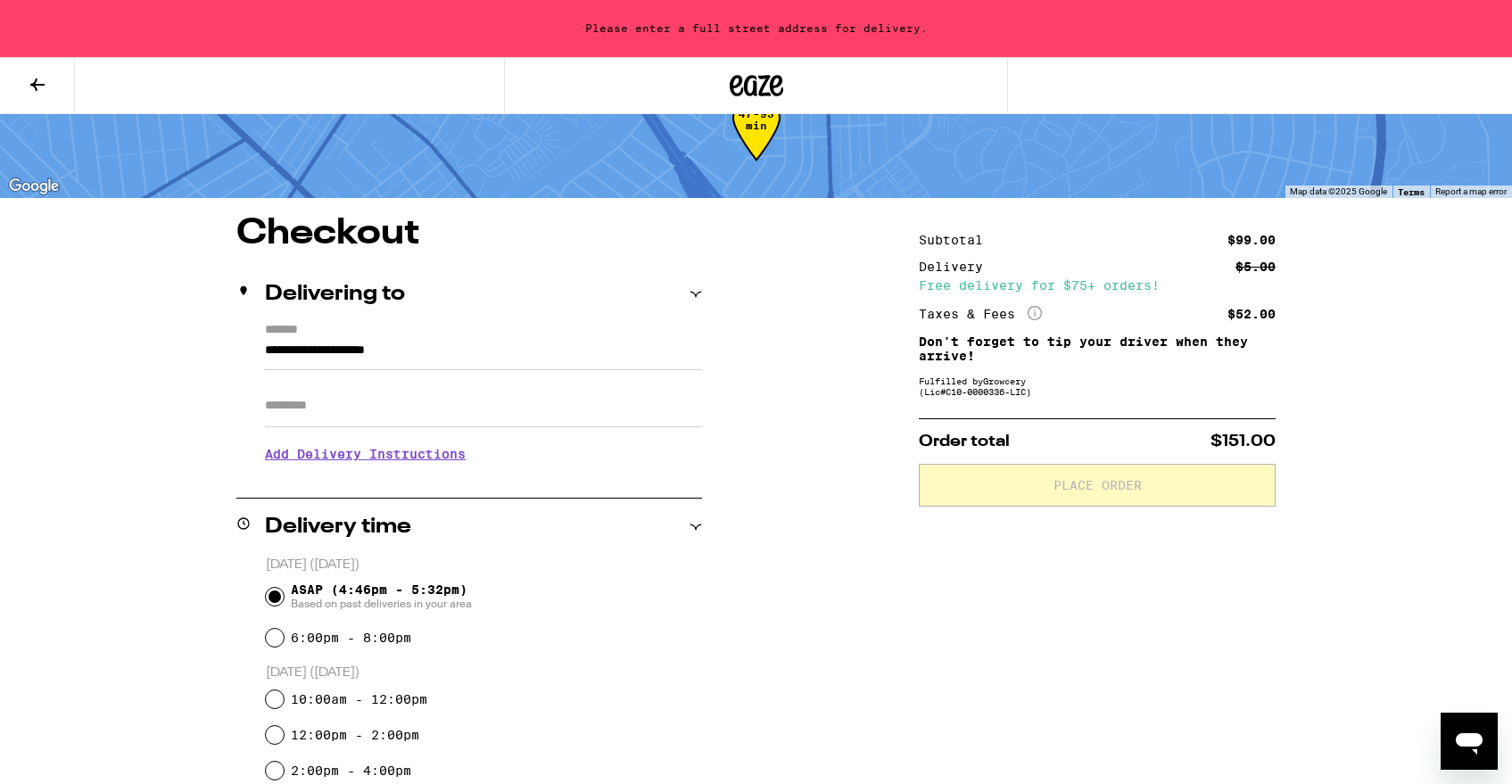
scroll to position [68, 0]
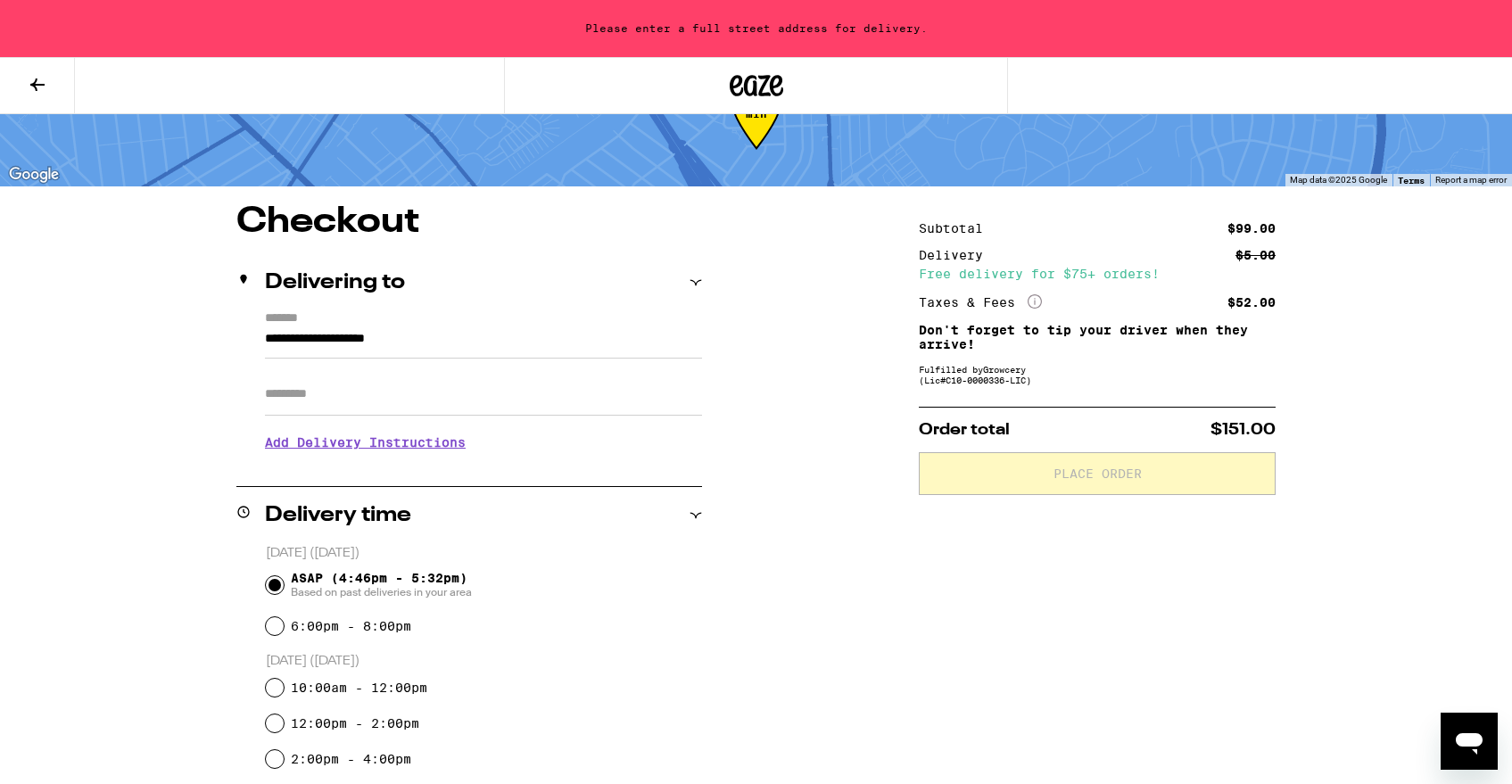
click at [38, 86] on icon at bounding box center [38, 85] width 22 height 22
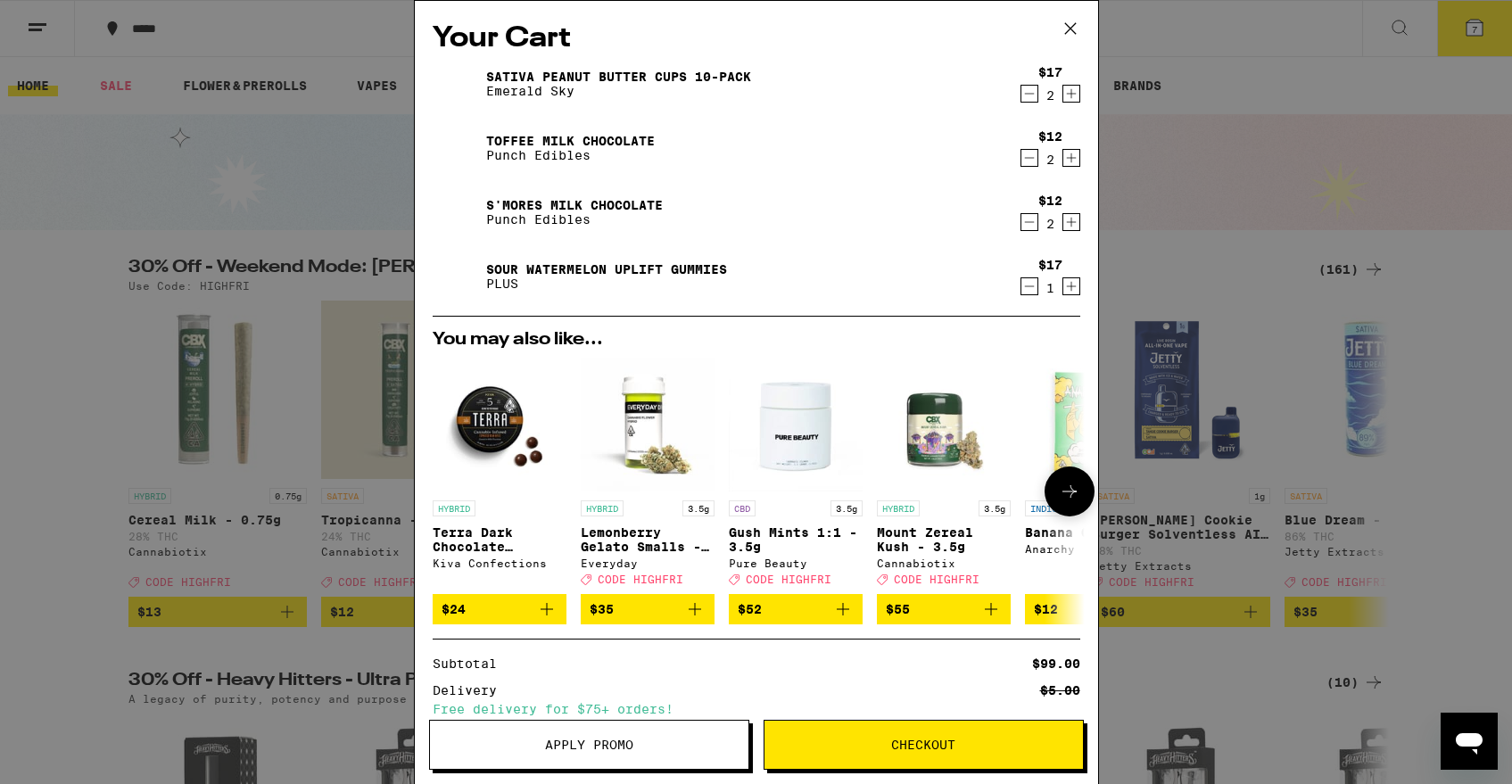
scroll to position [167, 0]
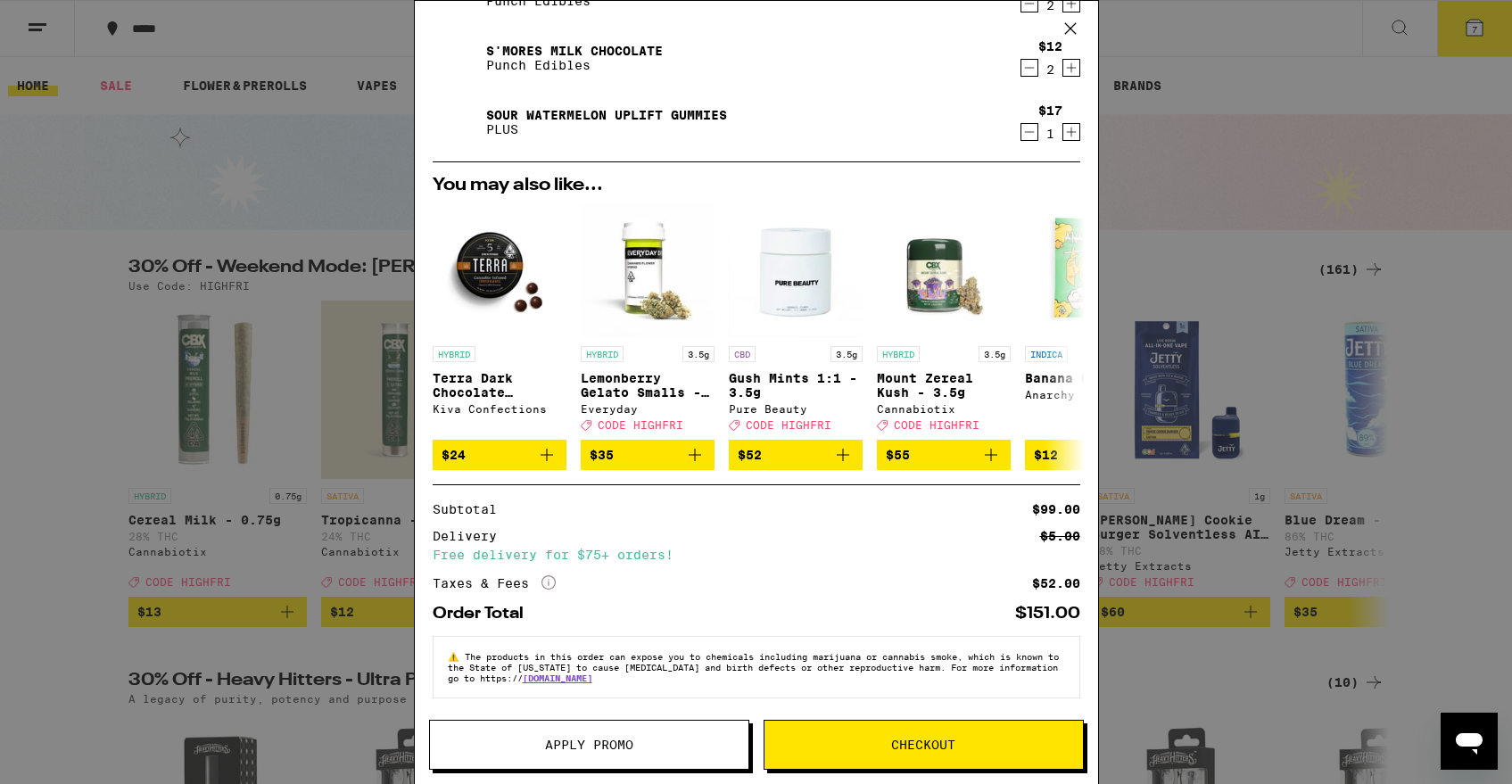
click at [632, 751] on span "Apply Promo" at bounding box center [588, 744] width 88 height 13
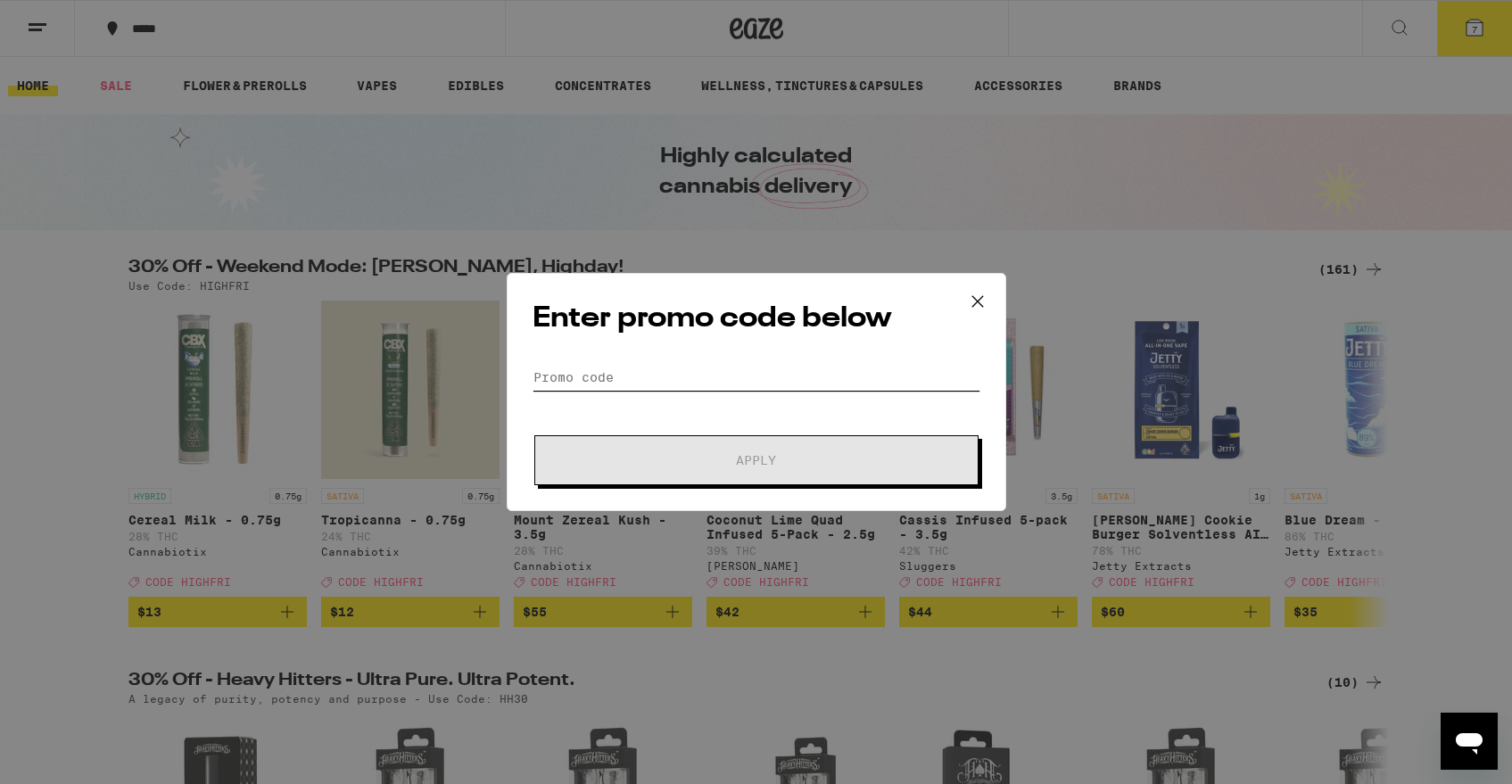
click at [633, 383] on input "Promo Code" at bounding box center [756, 377] width 448 height 27
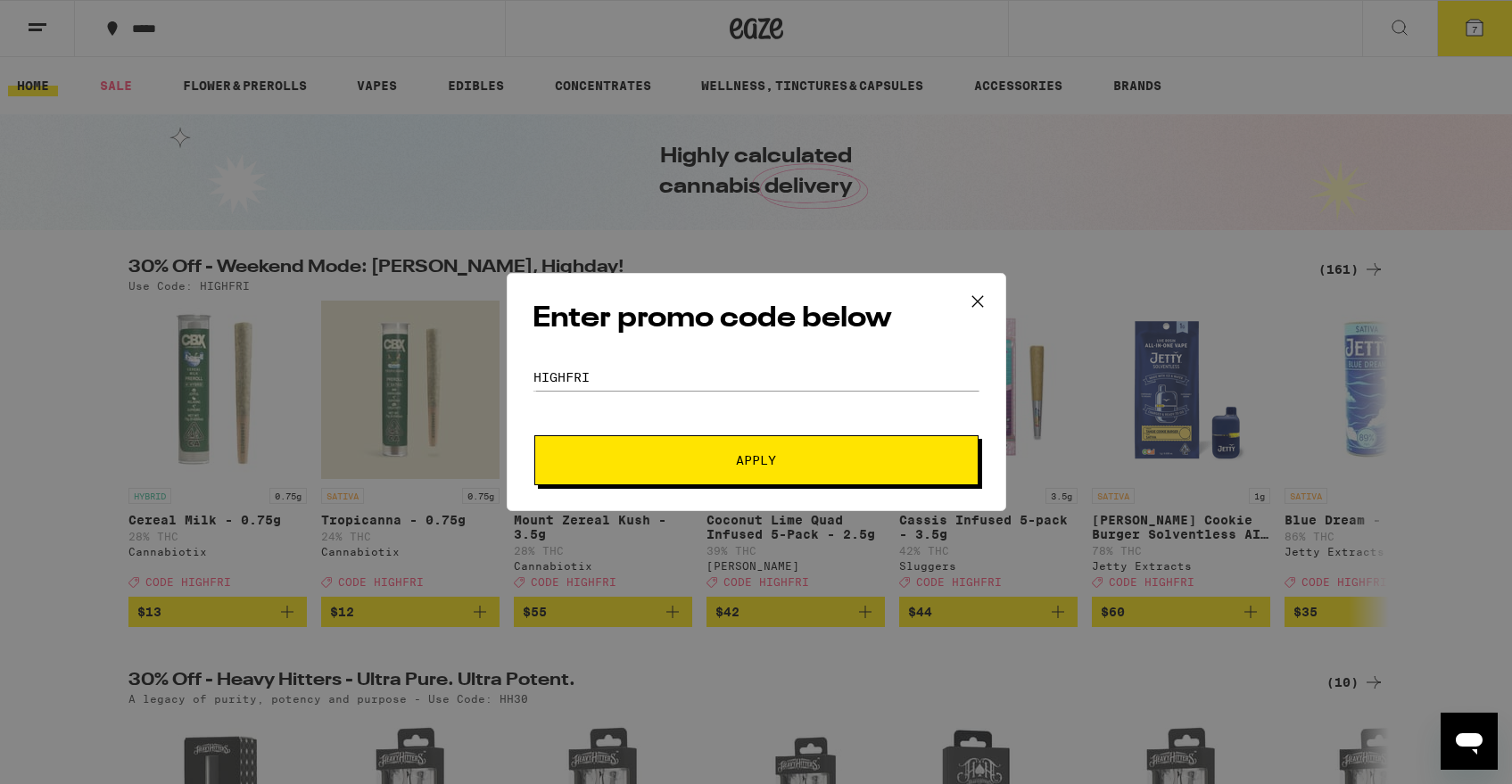
click at [783, 469] on button "Apply" at bounding box center [756, 460] width 444 height 50
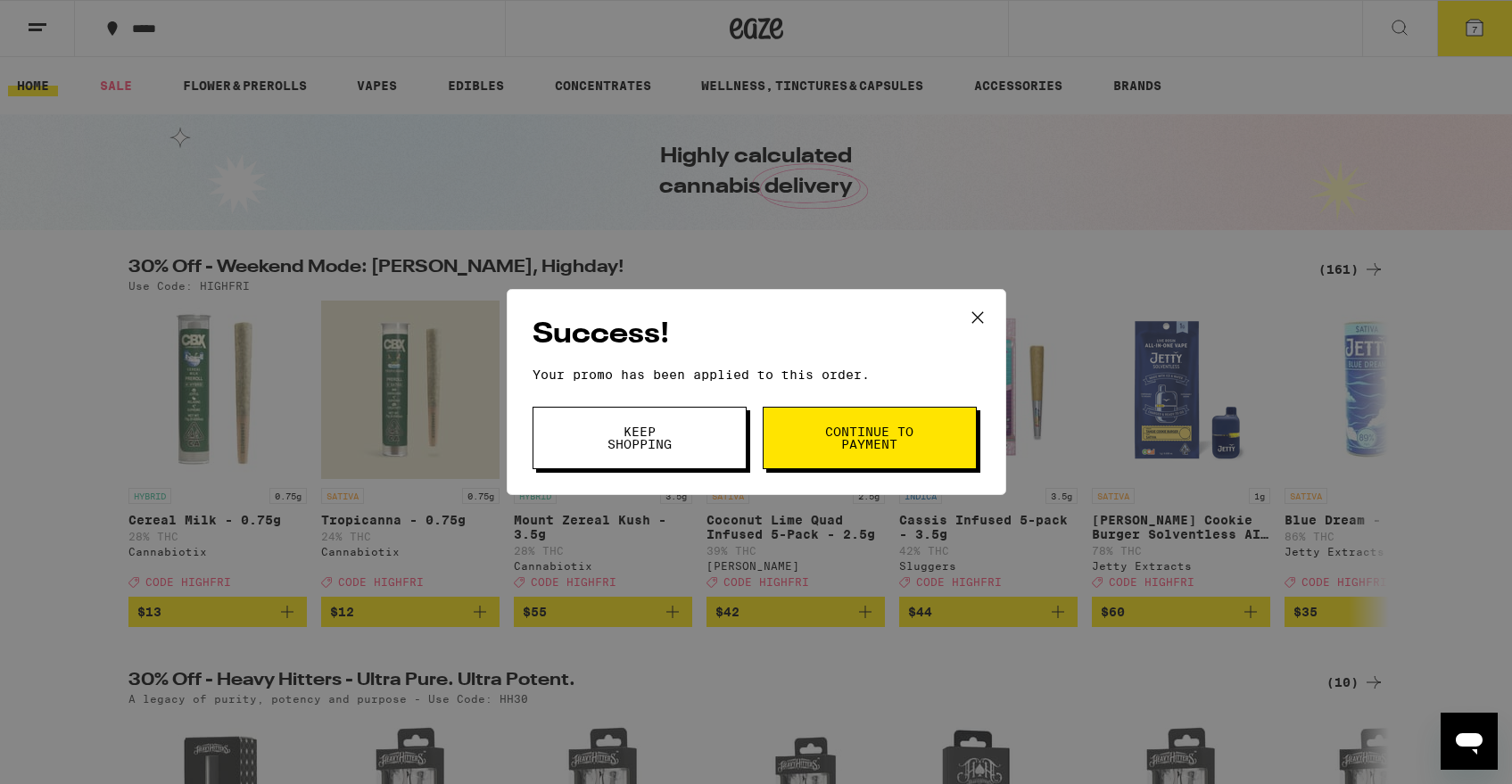
click at [846, 457] on button "Continue to payment" at bounding box center [869, 437] width 214 height 62
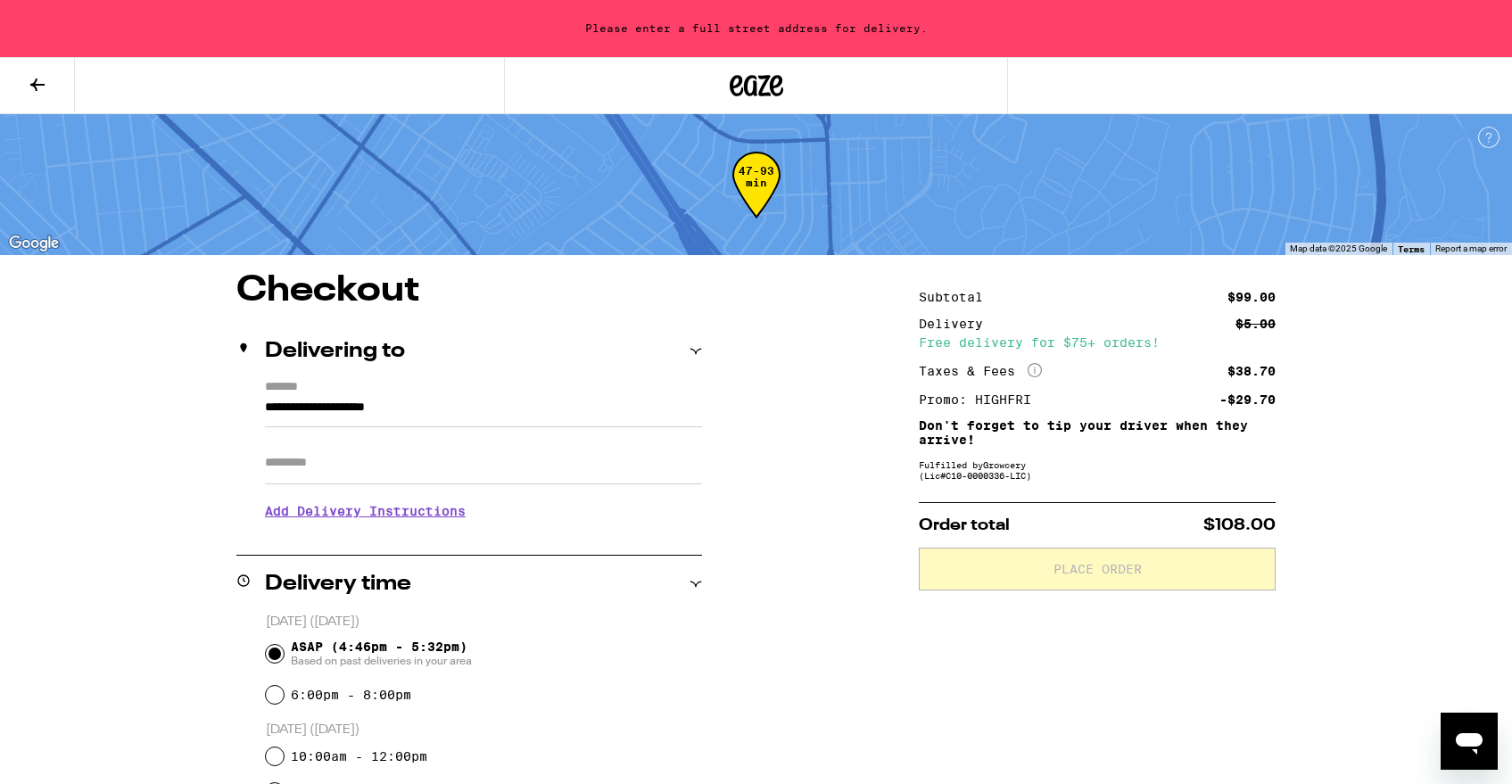
click at [36, 86] on icon at bounding box center [38, 84] width 14 height 13
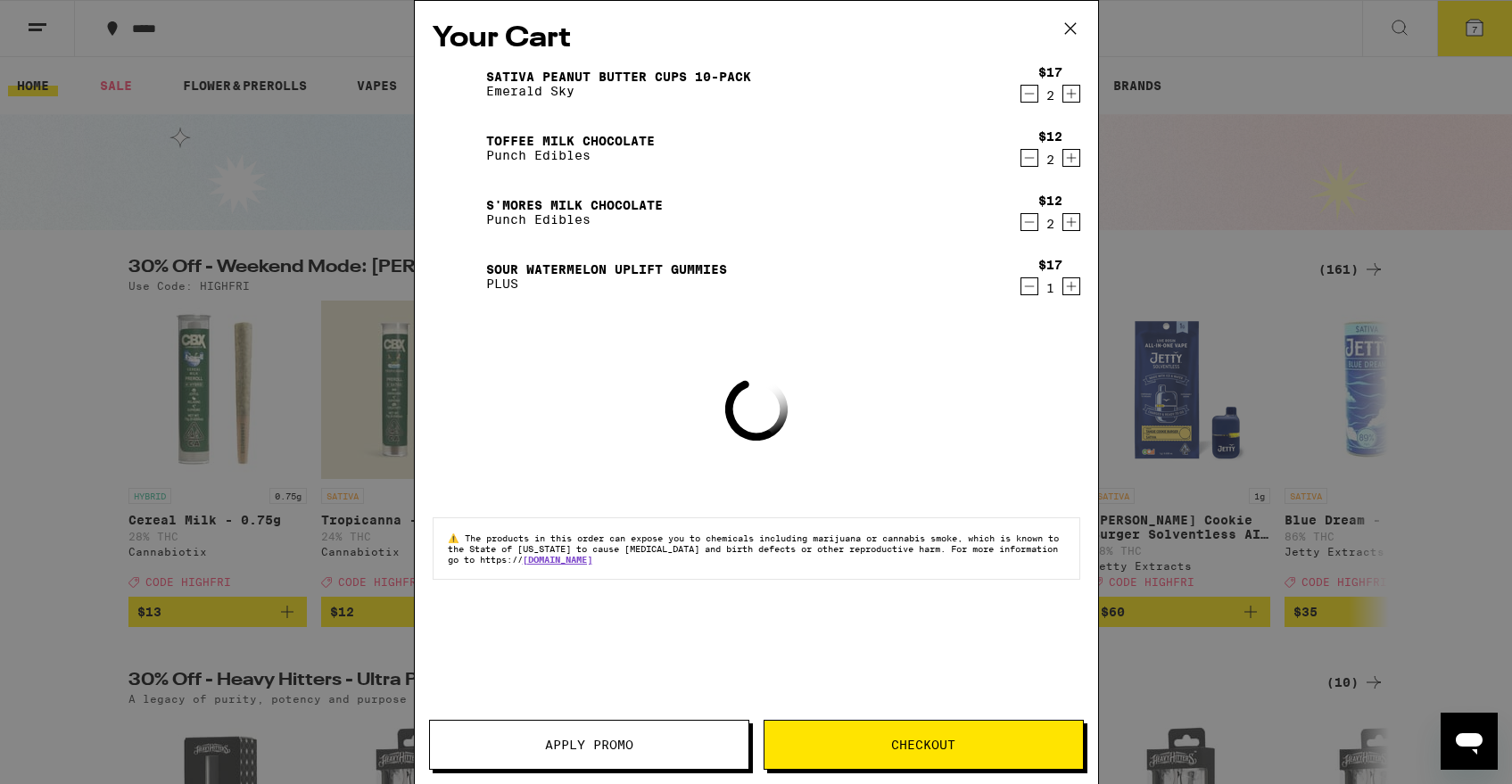
click at [1267, 156] on div "Your Cart Sativa Peanut Butter Cups 10-Pack Emerald Sky $17 2 Toffee Milk Choco…" at bounding box center [756, 392] width 1512 height 784
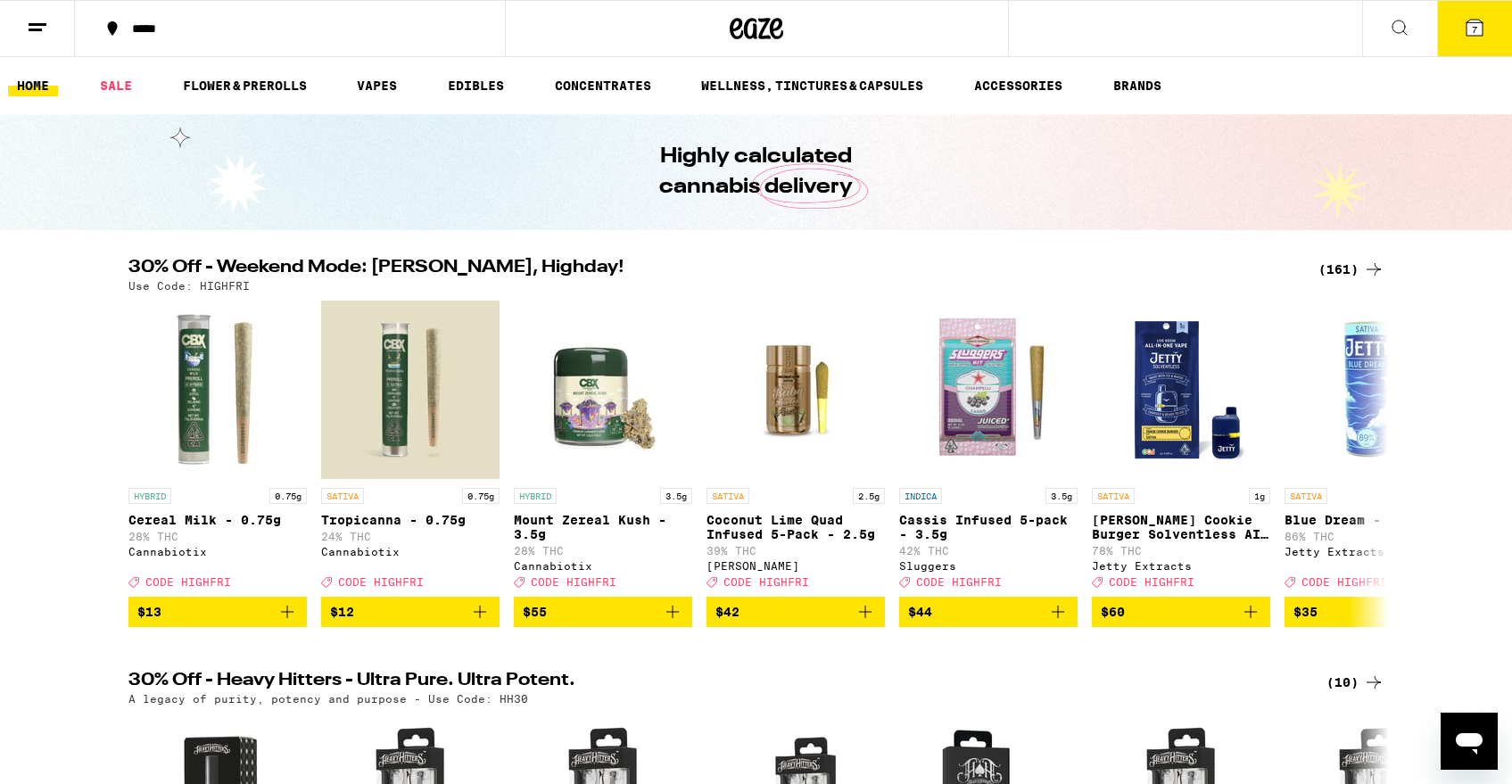
click at [1407, 17] on icon at bounding box center [1399, 28] width 22 height 22
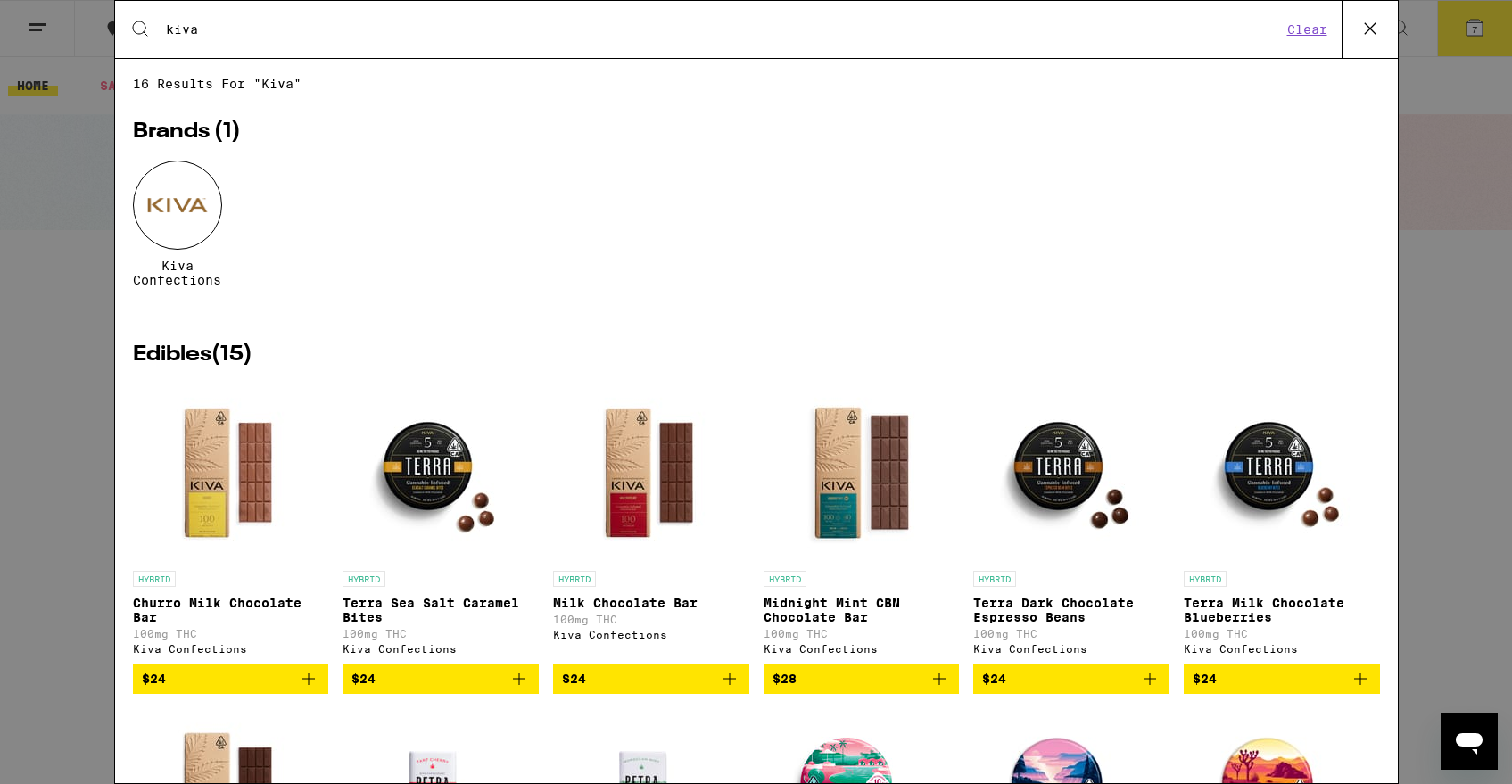
click at [1150, 689] on icon "Add to bag" at bounding box center [1150, 679] width 22 height 22
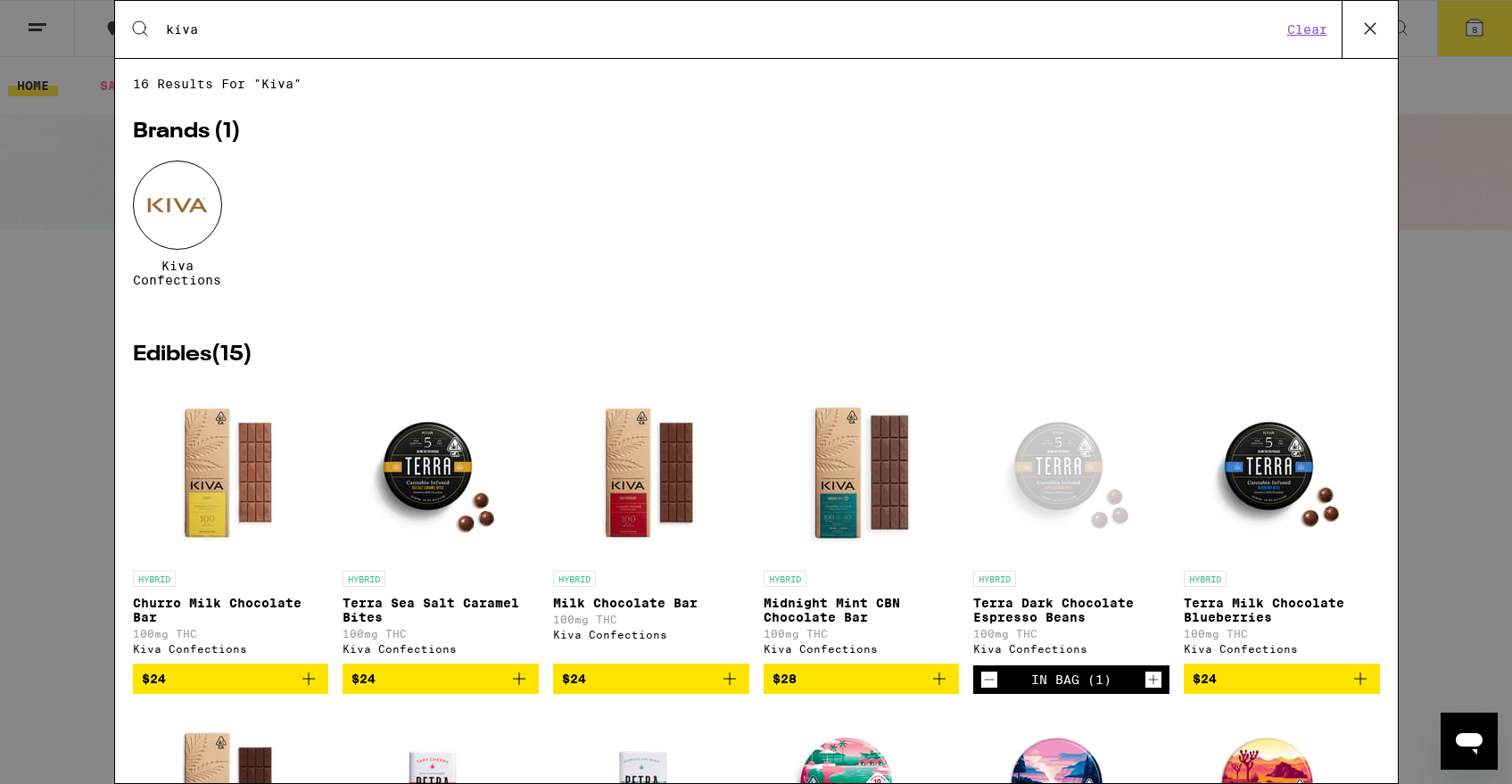
click at [1150, 690] on icon "Increment" at bounding box center [1153, 680] width 16 height 22
click at [1447, 220] on div "Search for Products kiva Clear 16 results for "kiva" Brands ( 1 ) Kiva Confecti…" at bounding box center [756, 392] width 1512 height 784
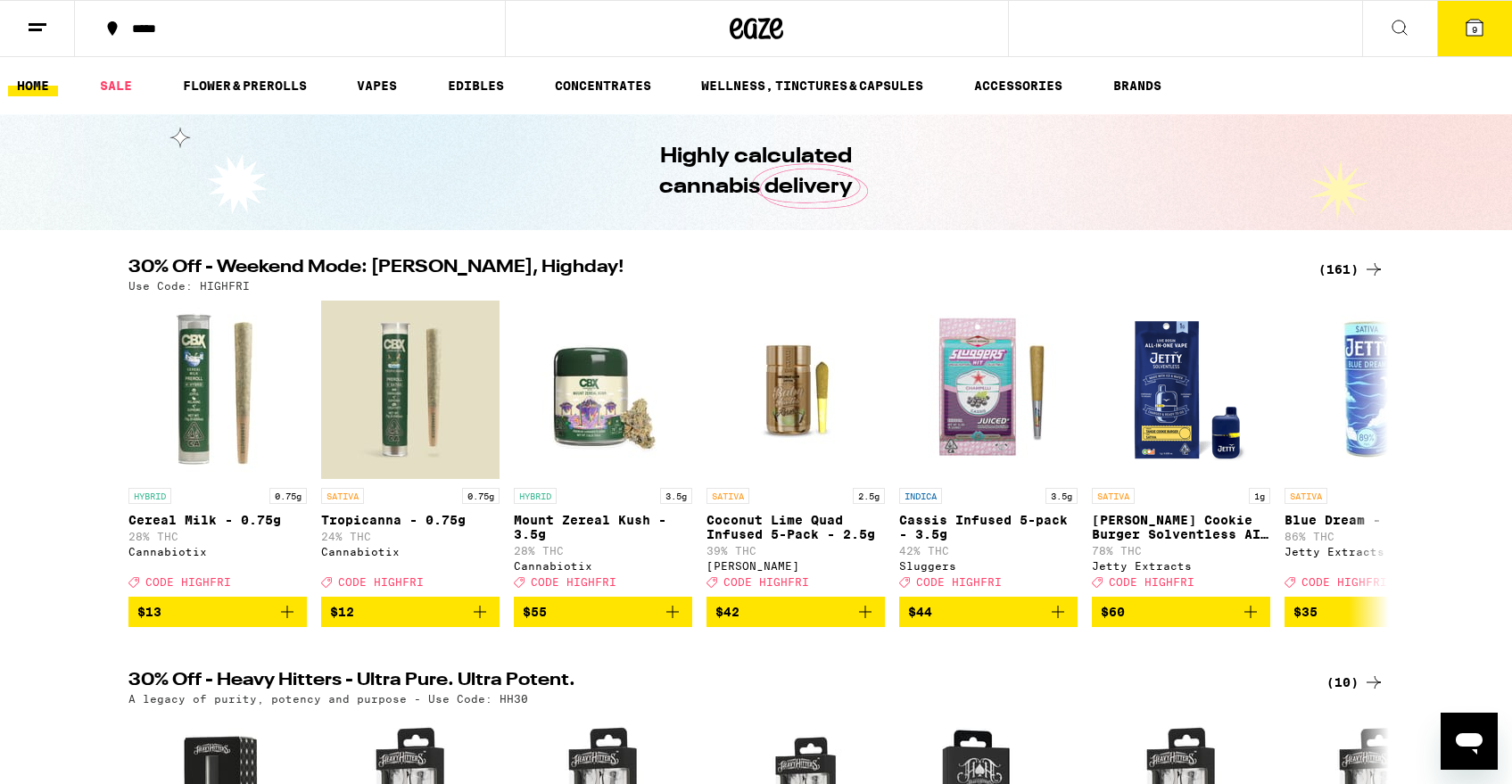
click at [1470, 29] on icon at bounding box center [1474, 28] width 16 height 16
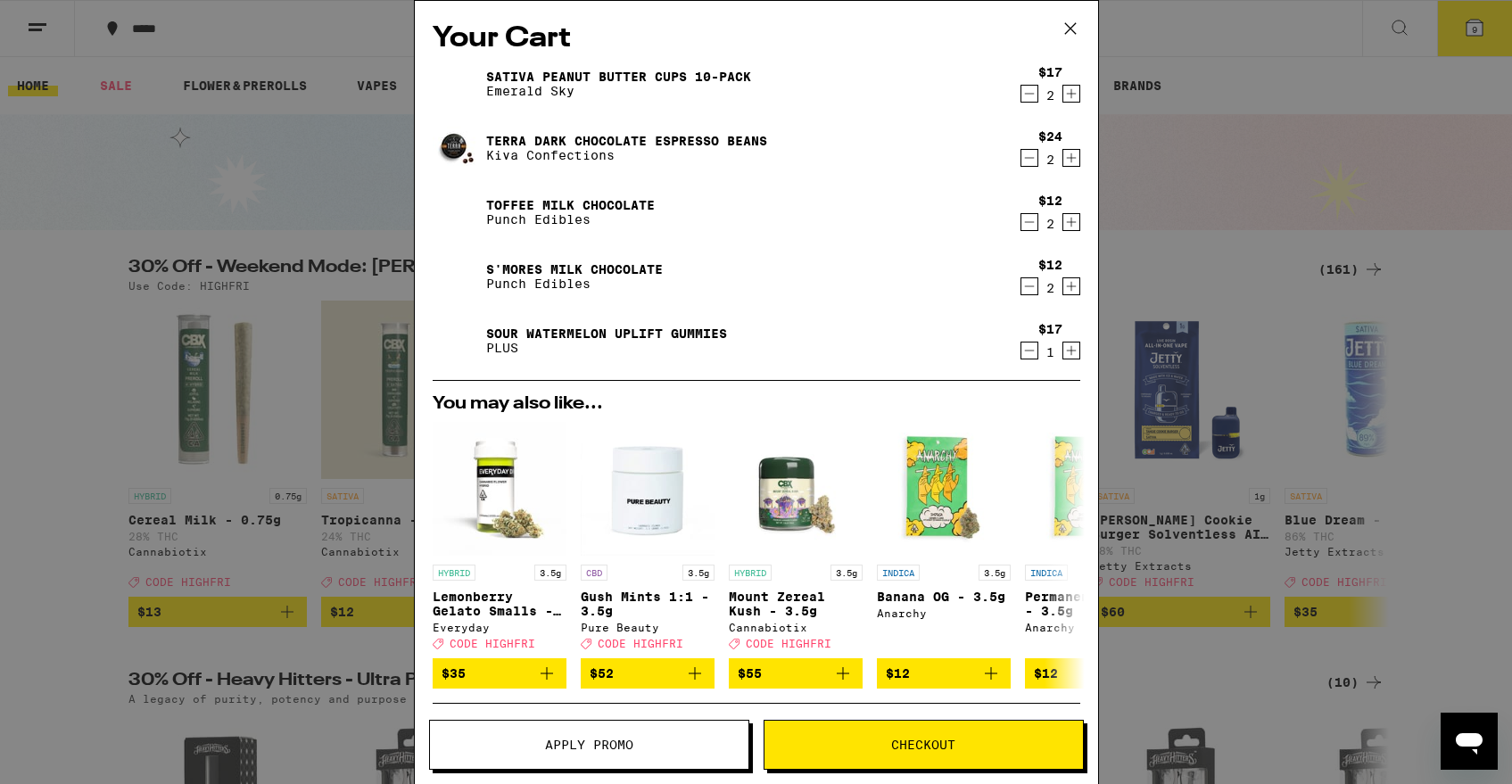
click at [917, 747] on span "Checkout" at bounding box center [923, 744] width 64 height 13
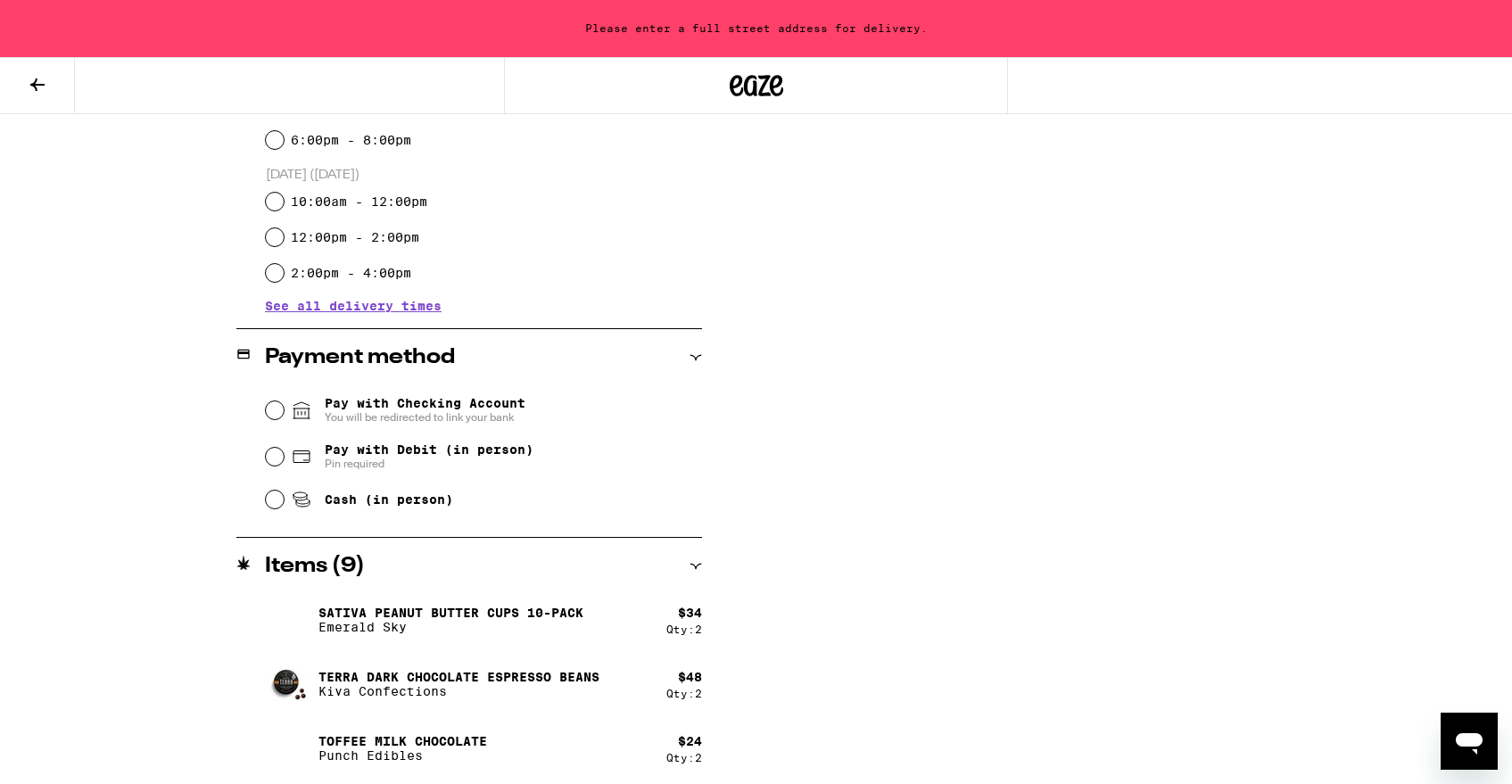
scroll to position [572, 0]
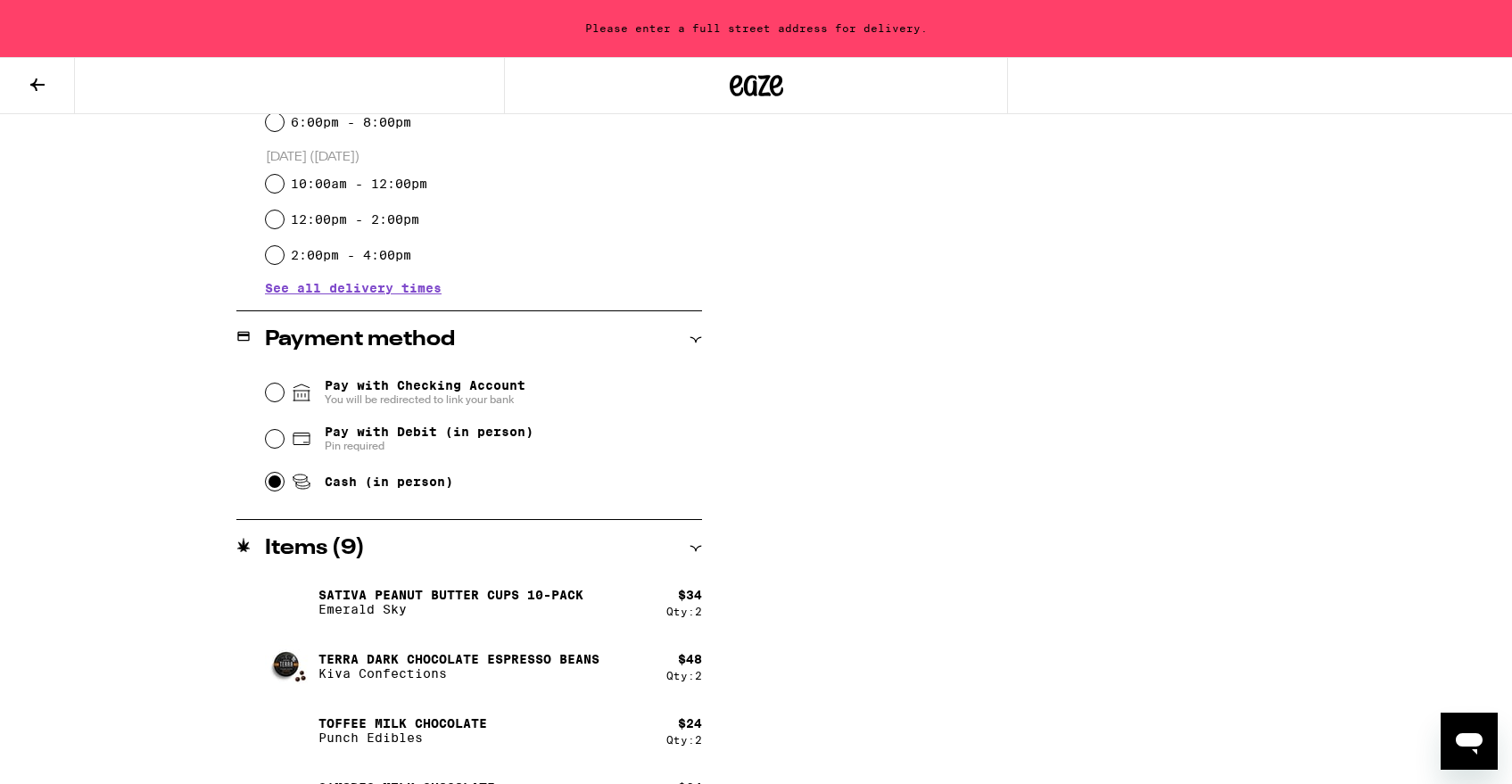
click at [275, 490] on input "Cash (in person)" at bounding box center [275, 481] width 18 height 18
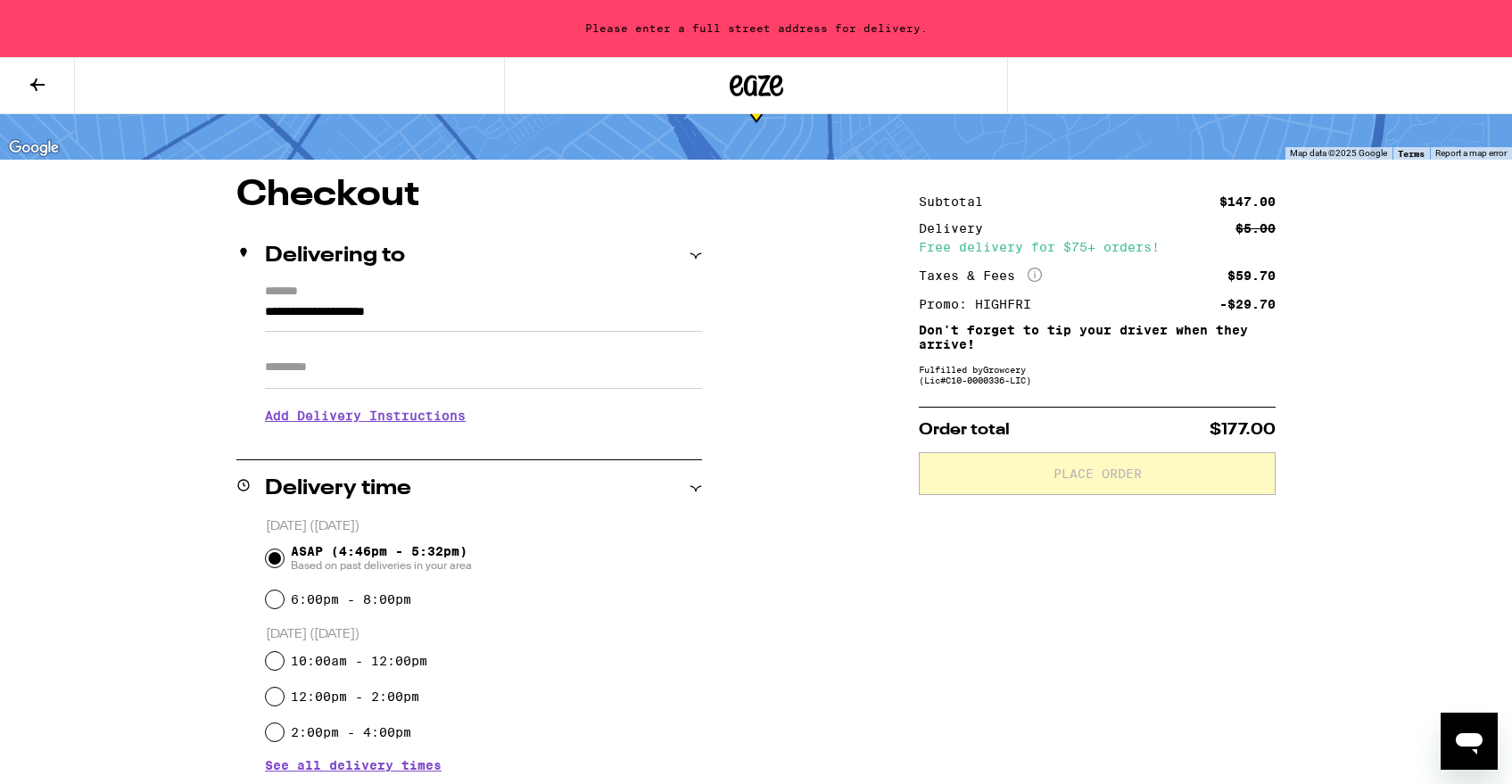
scroll to position [105, 0]
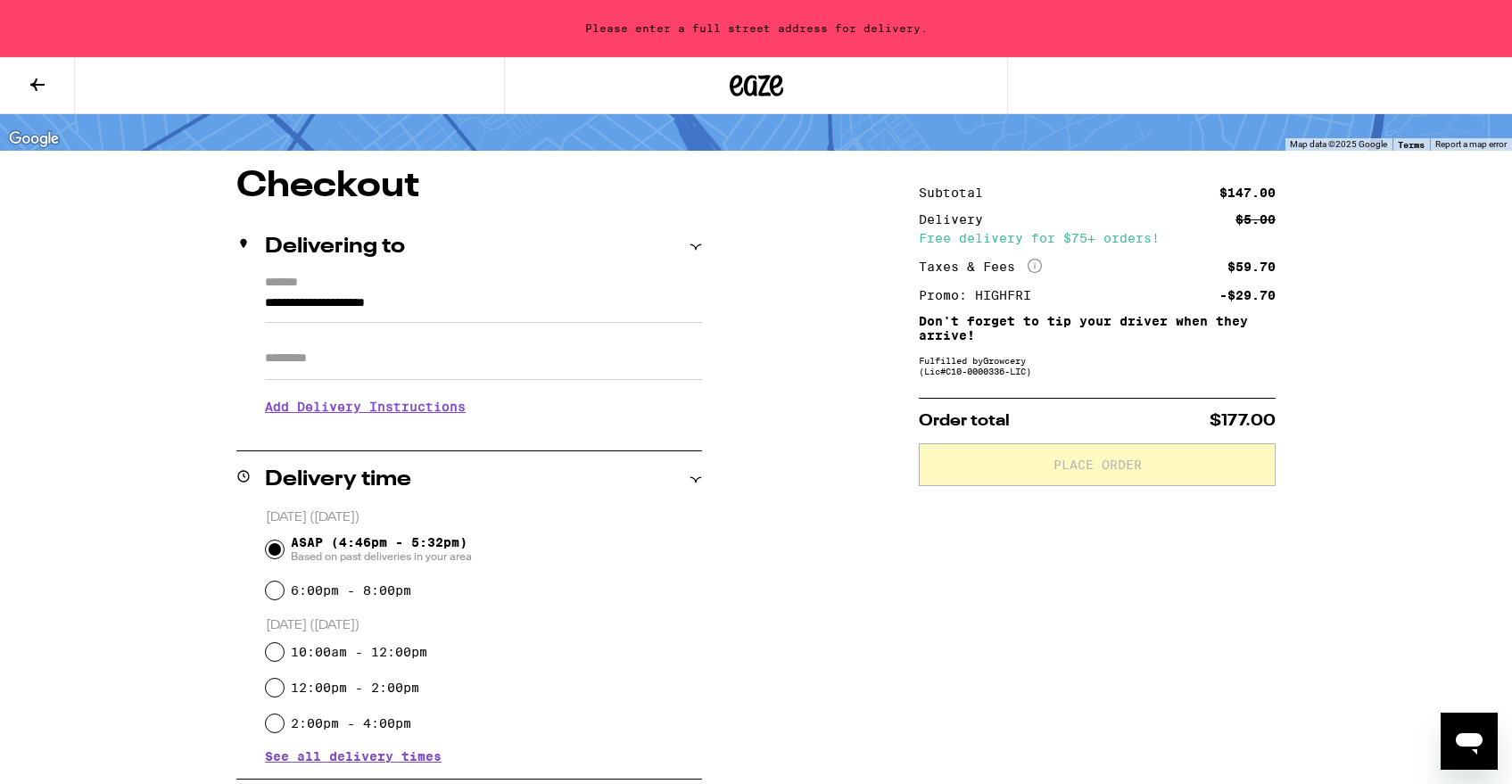
click at [493, 302] on input "**********" at bounding box center [484, 307] width 437 height 31
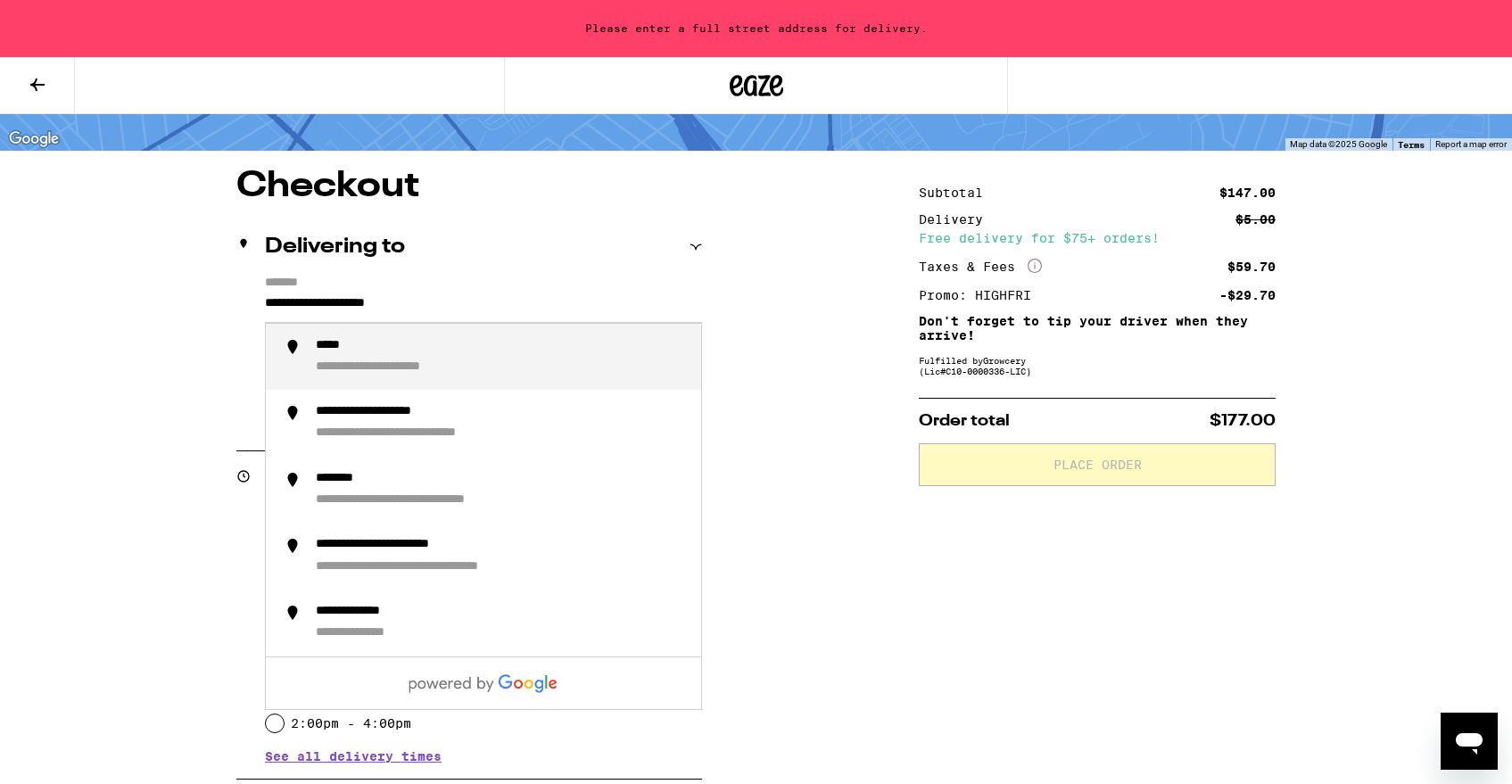
drag, startPoint x: 493, startPoint y: 302, endPoint x: 377, endPoint y: 298, distance: 116.1
click at [377, 298] on input "**********" at bounding box center [484, 307] width 437 height 31
drag, startPoint x: 377, startPoint y: 298, endPoint x: 230, endPoint y: 298, distance: 147.0
click at [230, 298] on div "**********" at bounding box center [756, 767] width 1285 height 1198
drag, startPoint x: 461, startPoint y: 301, endPoint x: 239, endPoint y: 288, distance: 222.4
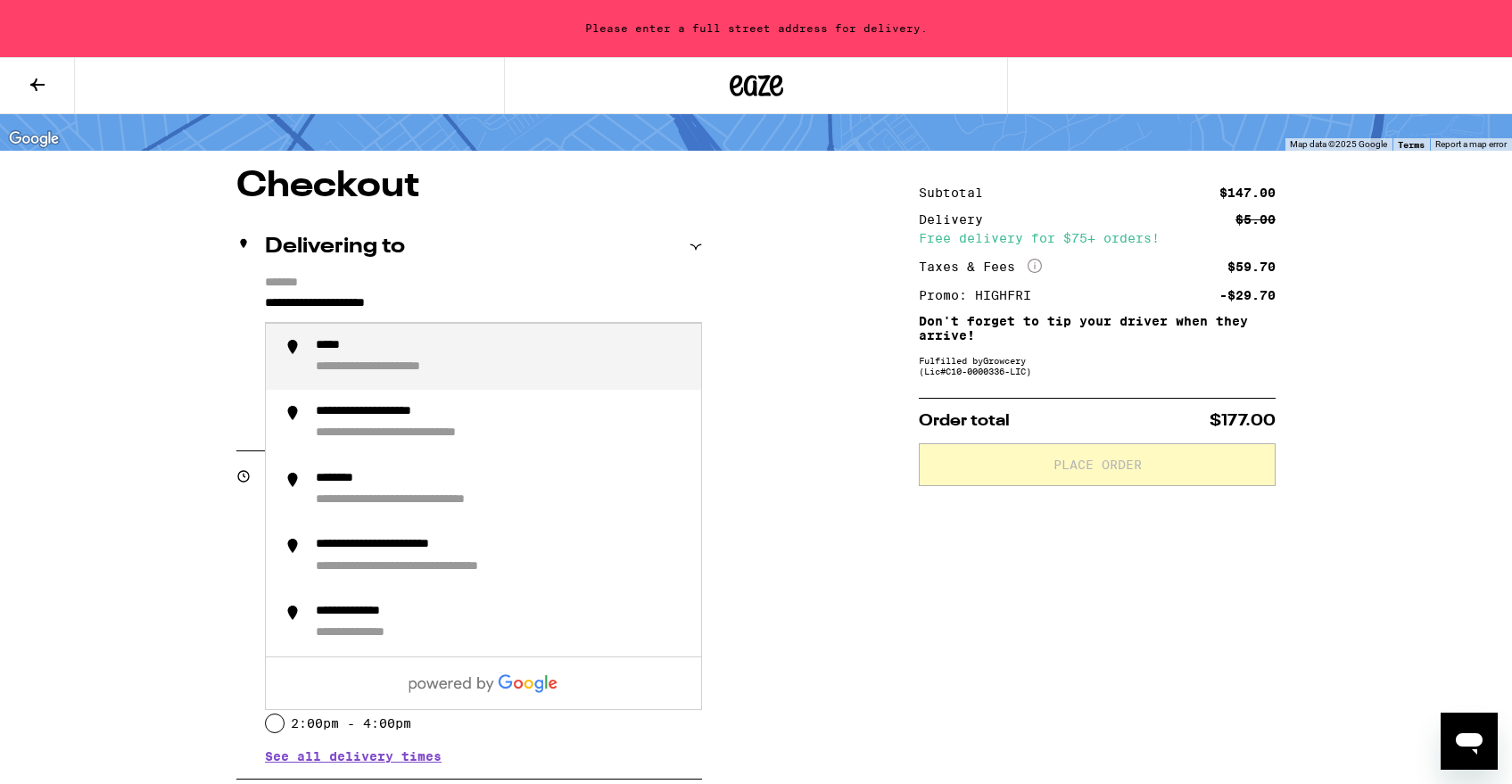
click at [239, 288] on div "**********" at bounding box center [469, 353] width 466 height 154
click at [348, 347] on div "**********" at bounding box center [388, 346] width 145 height 17
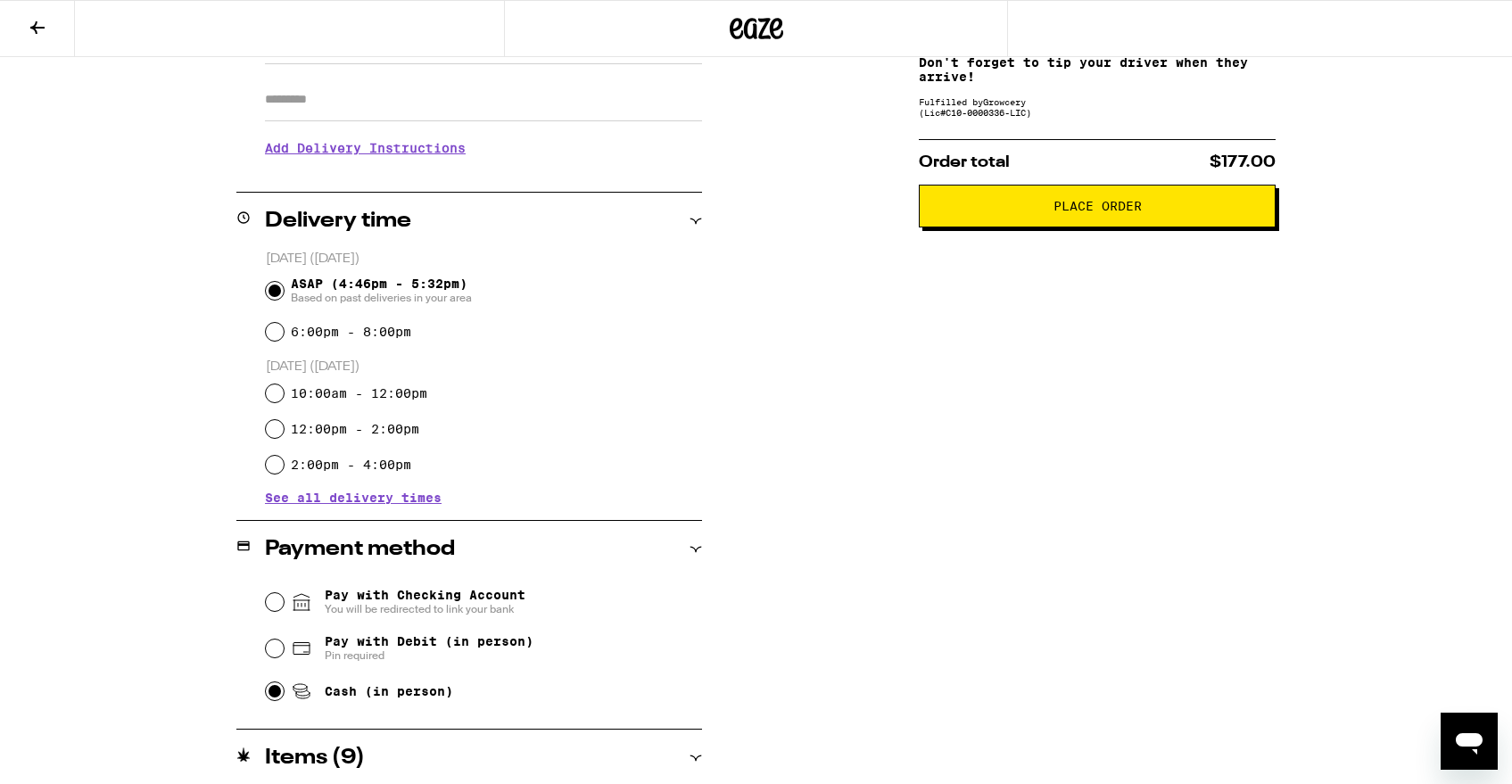
scroll to position [0, 0]
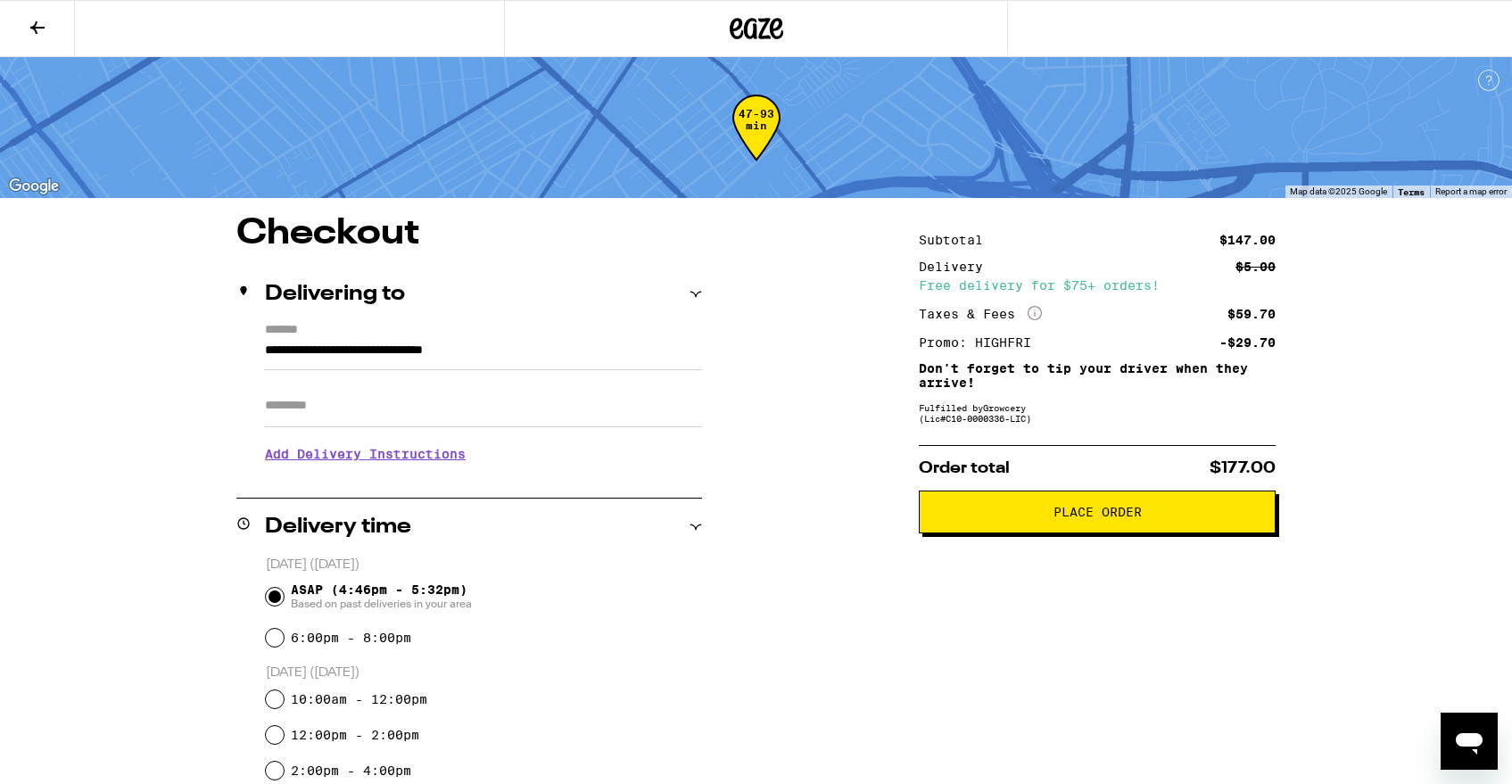
click at [1073, 526] on button "Place Order" at bounding box center [1097, 511] width 357 height 43
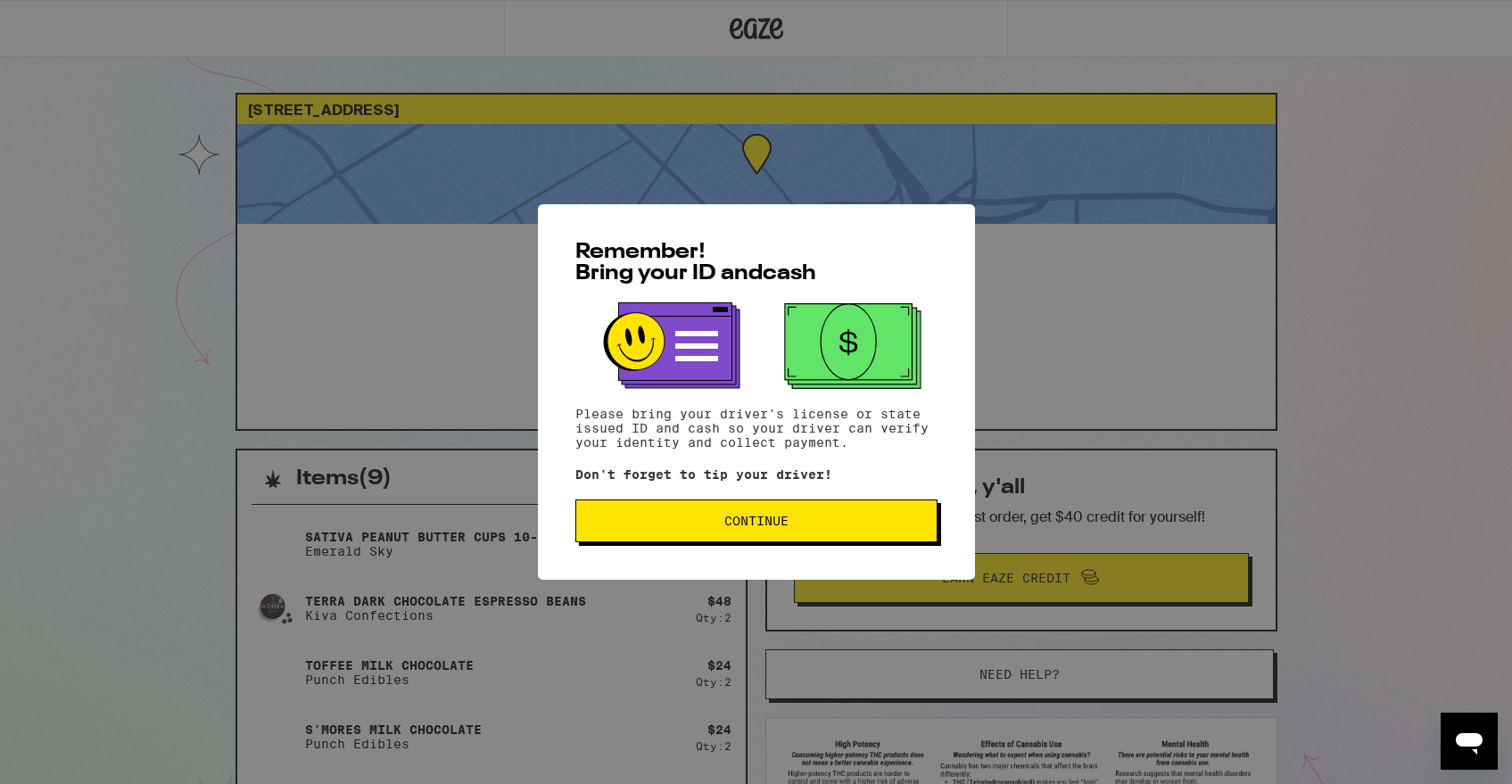
click at [729, 520] on span "Continue" at bounding box center [756, 520] width 64 height 13
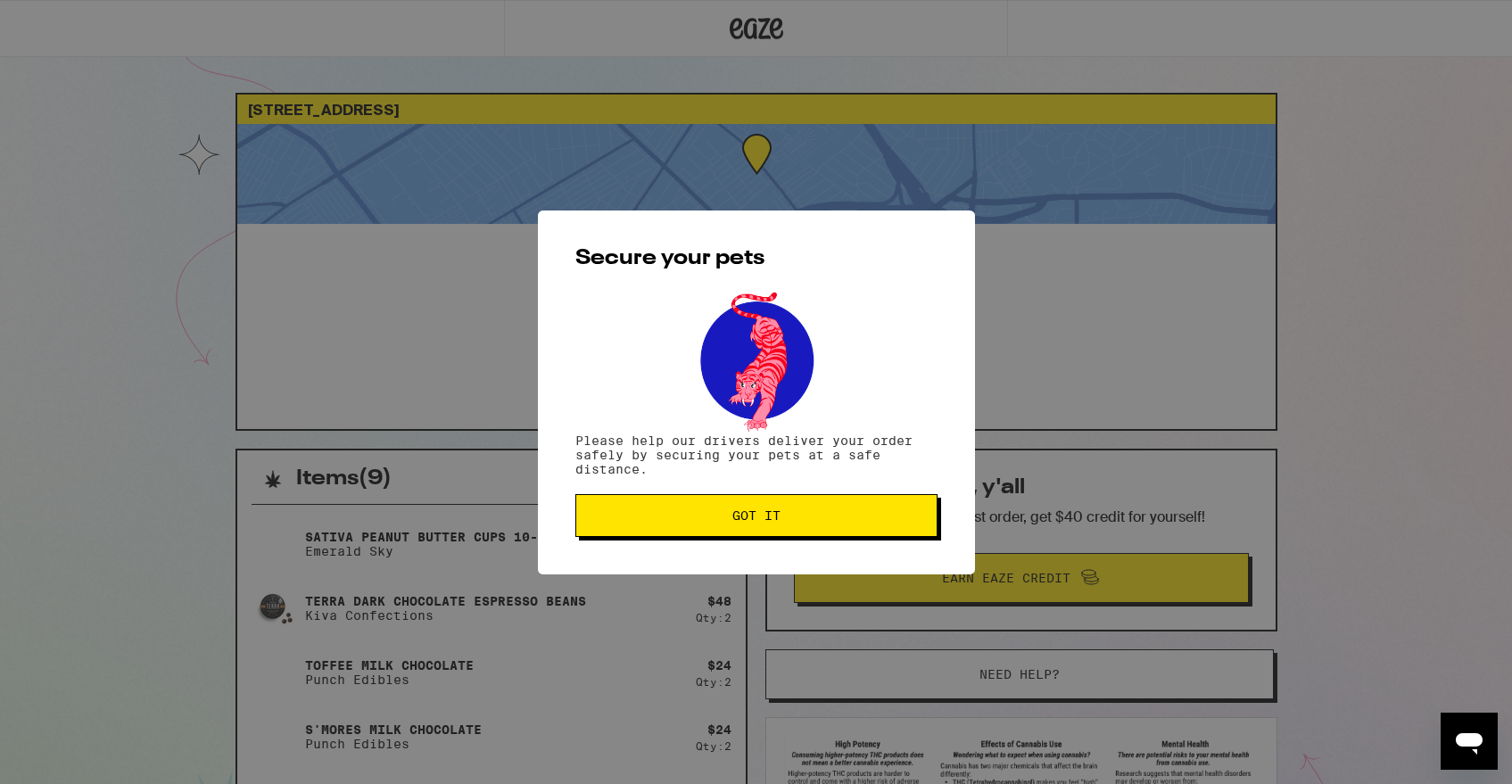
click at [729, 520] on span "Got it" at bounding box center [756, 515] width 332 height 13
